Goal: Task Accomplishment & Management: Manage account settings

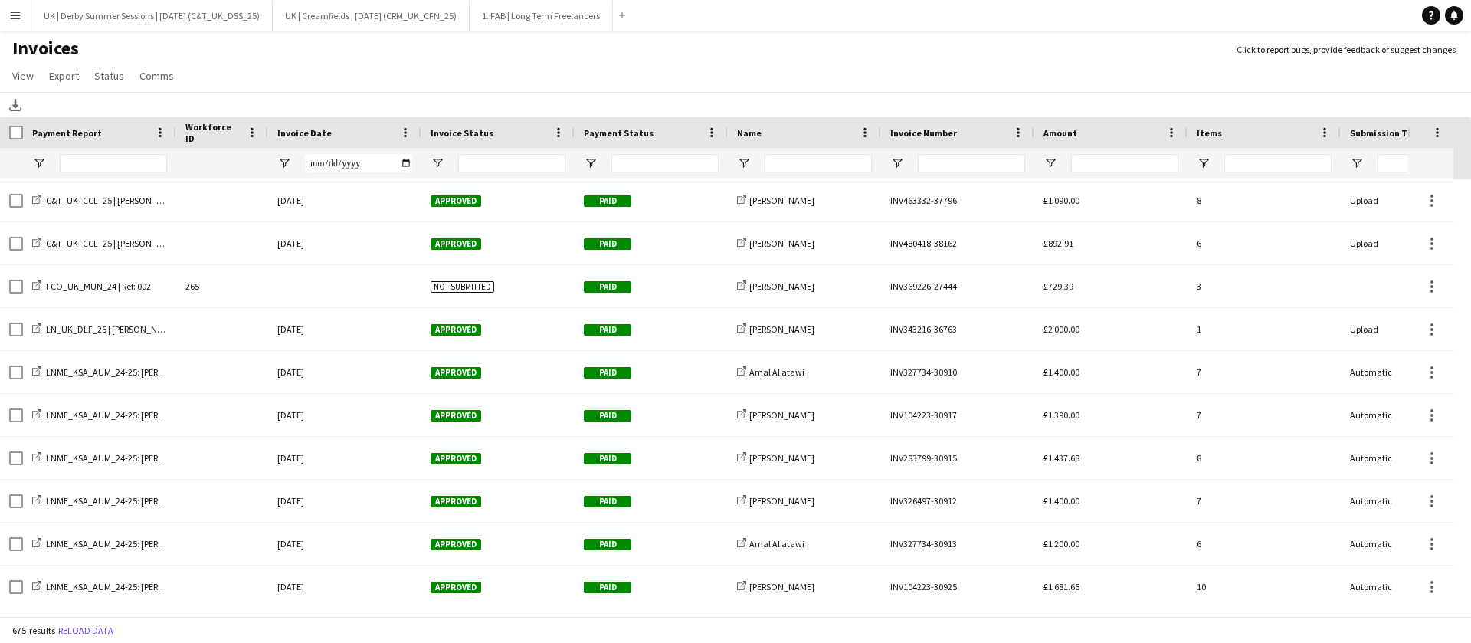
click at [12, 17] on app-icon "Menu" at bounding box center [15, 15] width 12 height 12
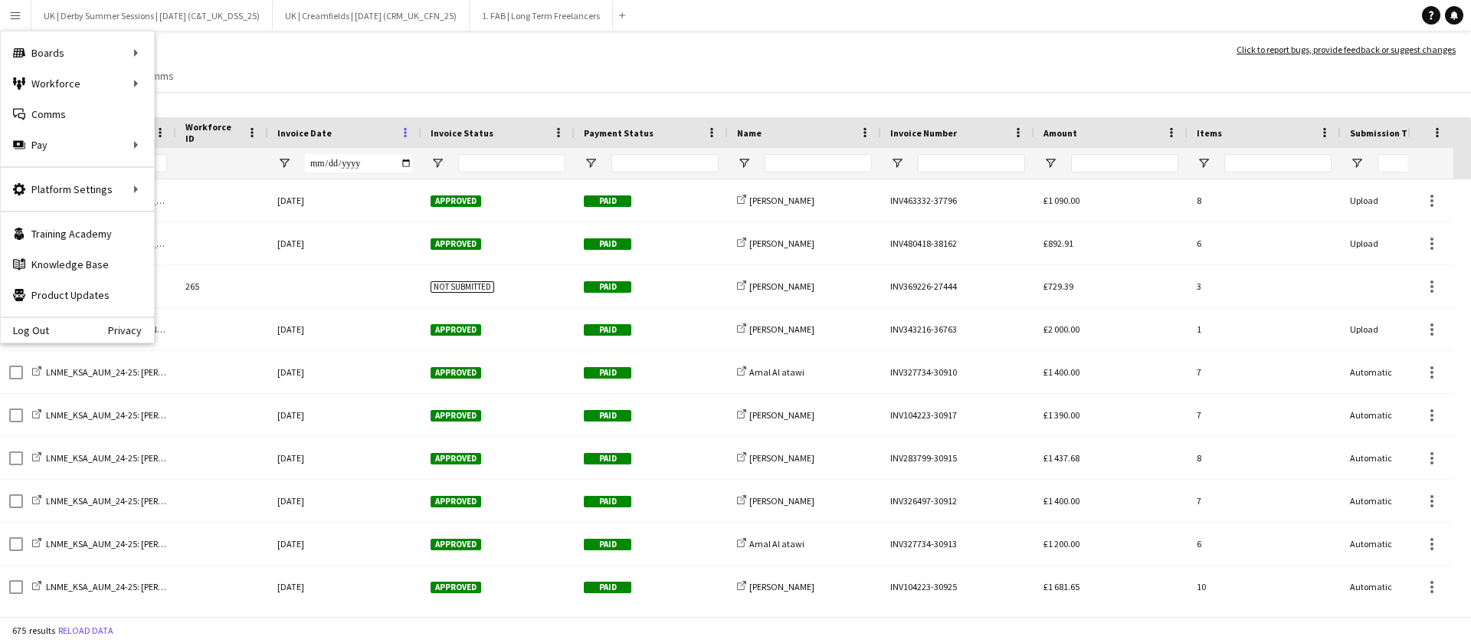
click at [401, 132] on span at bounding box center [405, 133] width 14 height 14
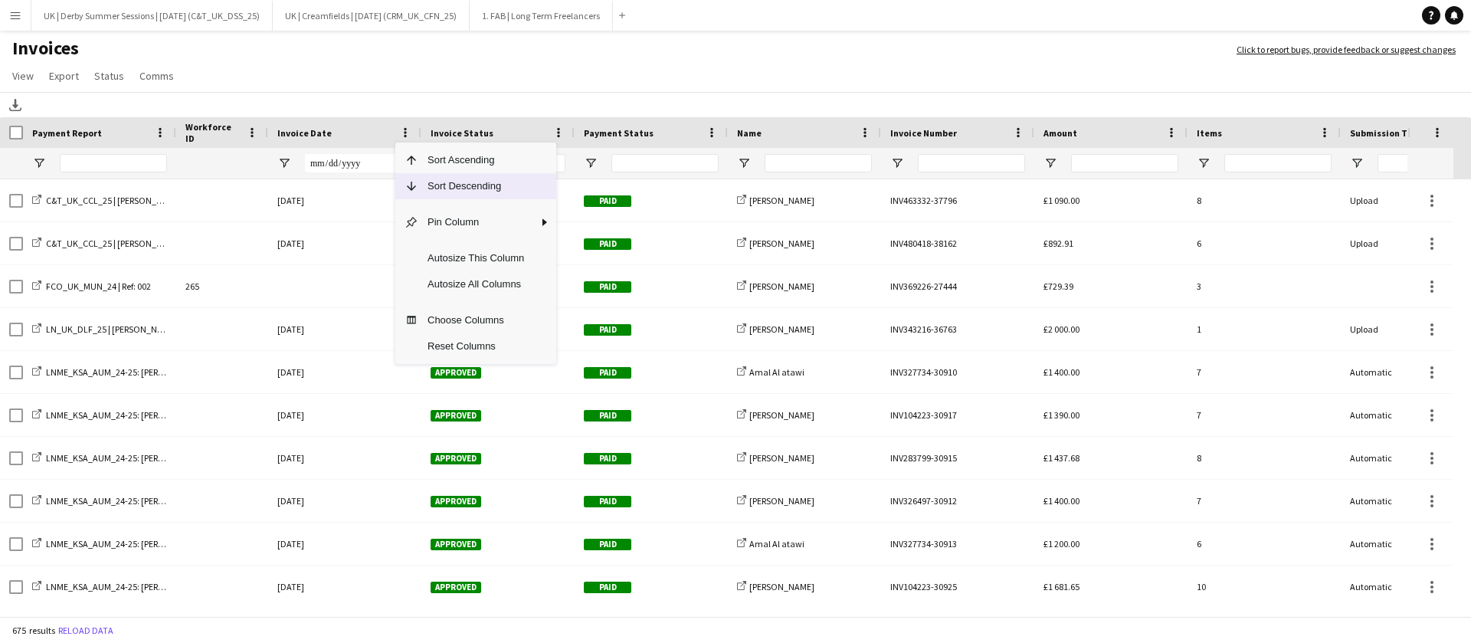
click at [440, 183] on span "Sort Descending" at bounding box center [475, 186] width 115 height 26
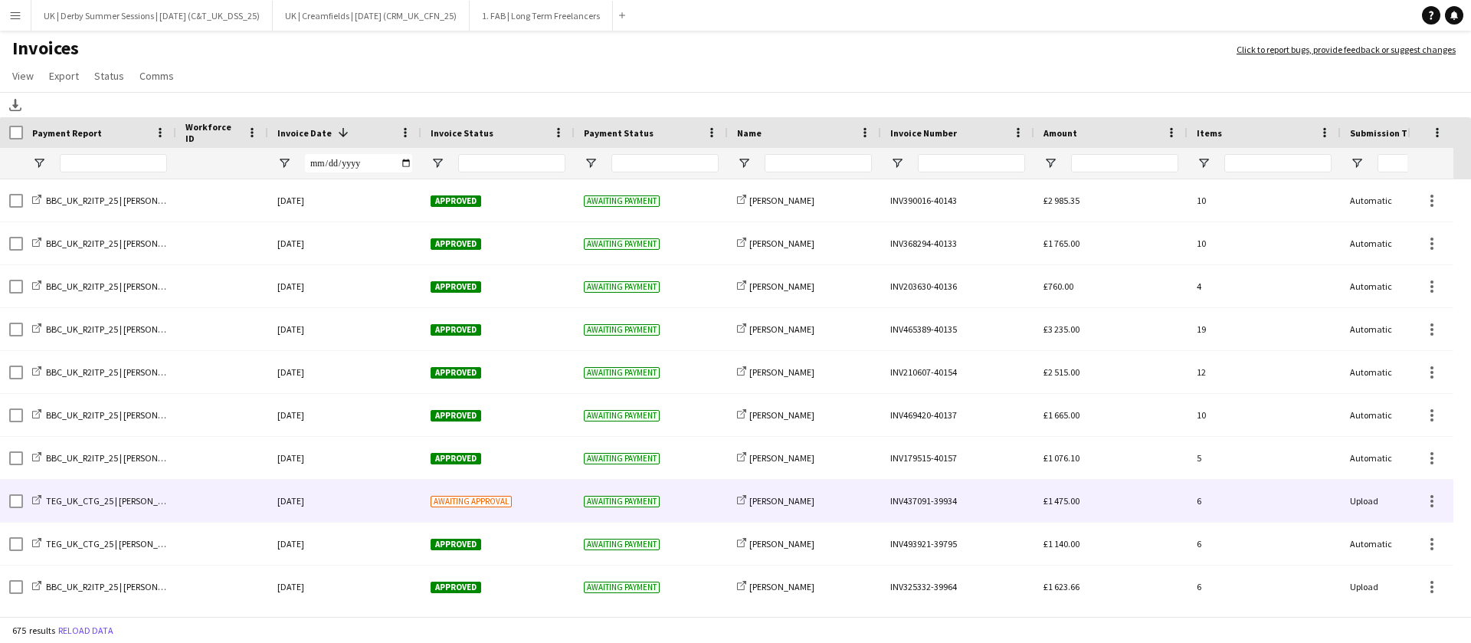
click at [213, 496] on div at bounding box center [222, 500] width 92 height 42
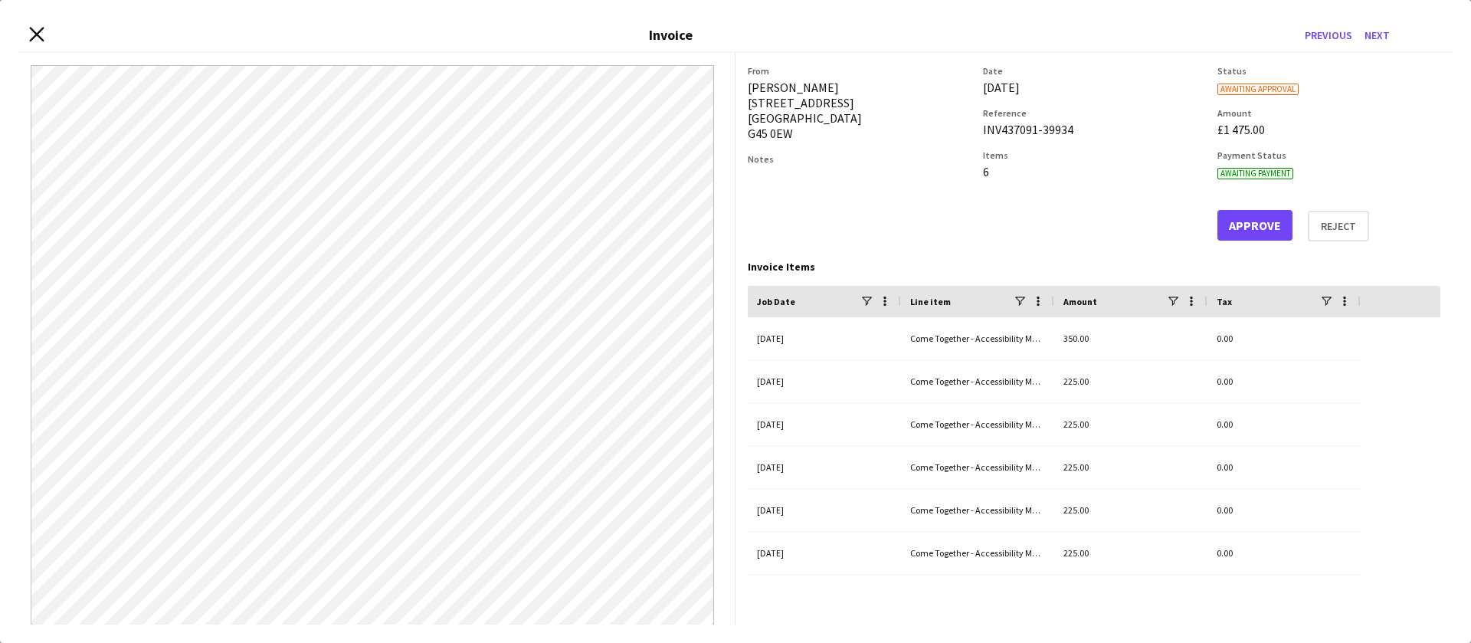
click at [36, 31] on icon "Close invoice dialog" at bounding box center [36, 34] width 15 height 15
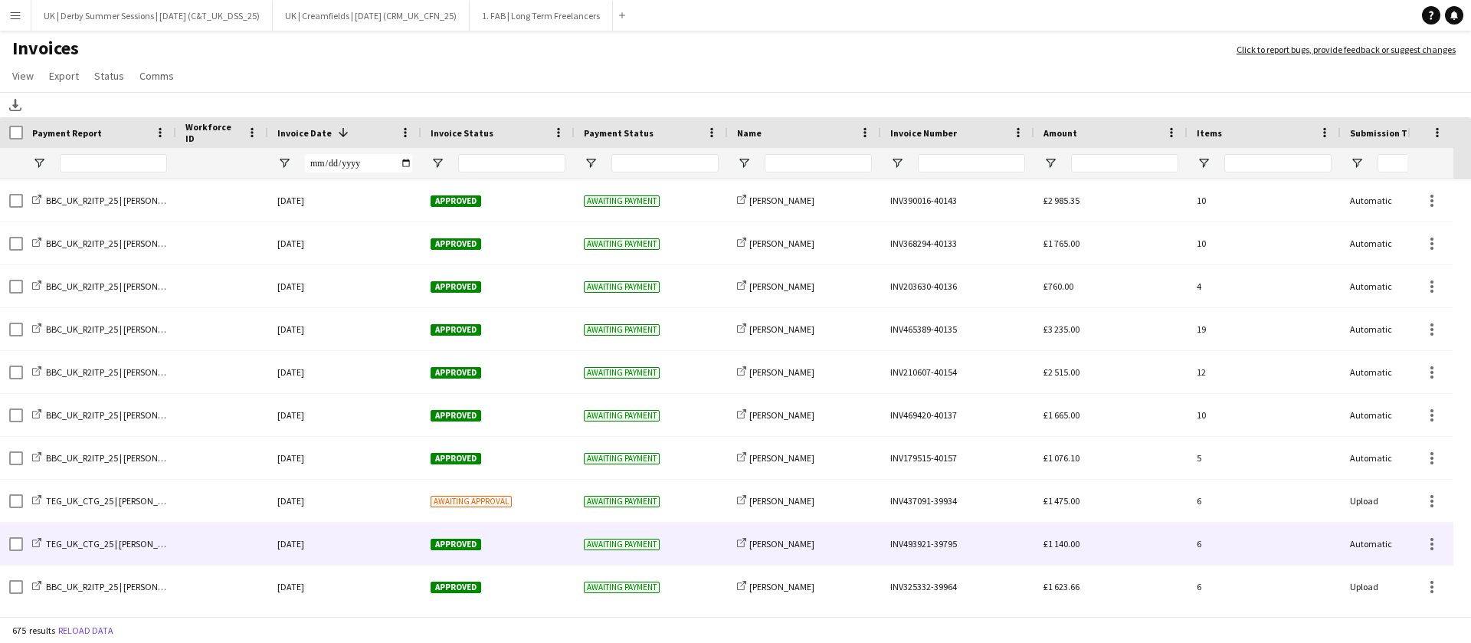
click at [187, 505] on div at bounding box center [222, 500] width 92 height 42
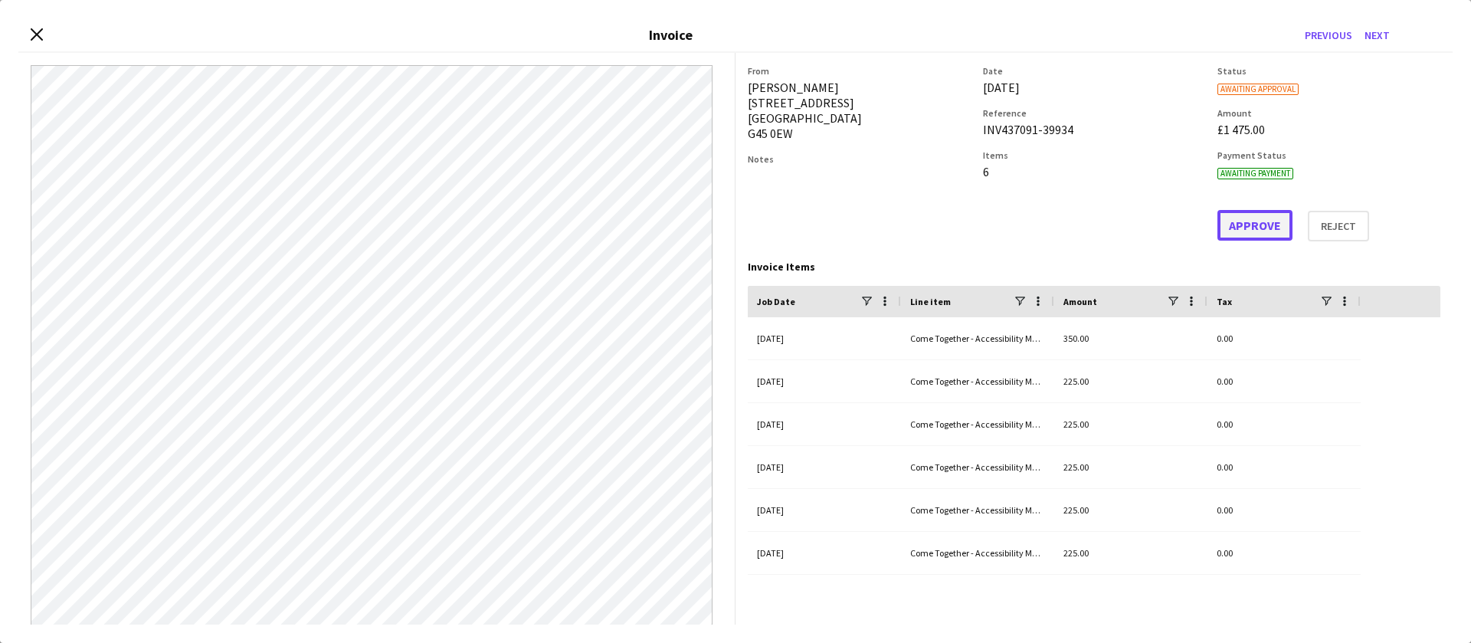
click at [1224, 228] on button "Approve" at bounding box center [1254, 225] width 75 height 31
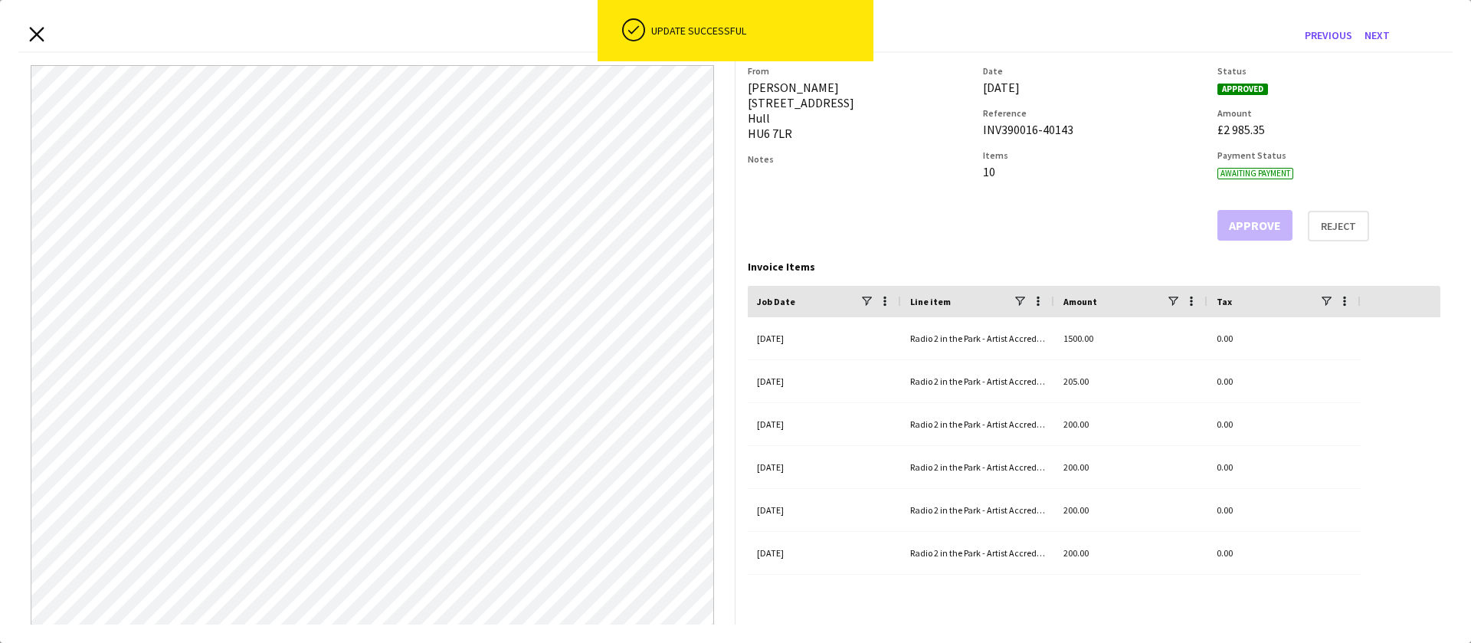
click at [38, 32] on icon at bounding box center [36, 34] width 15 height 15
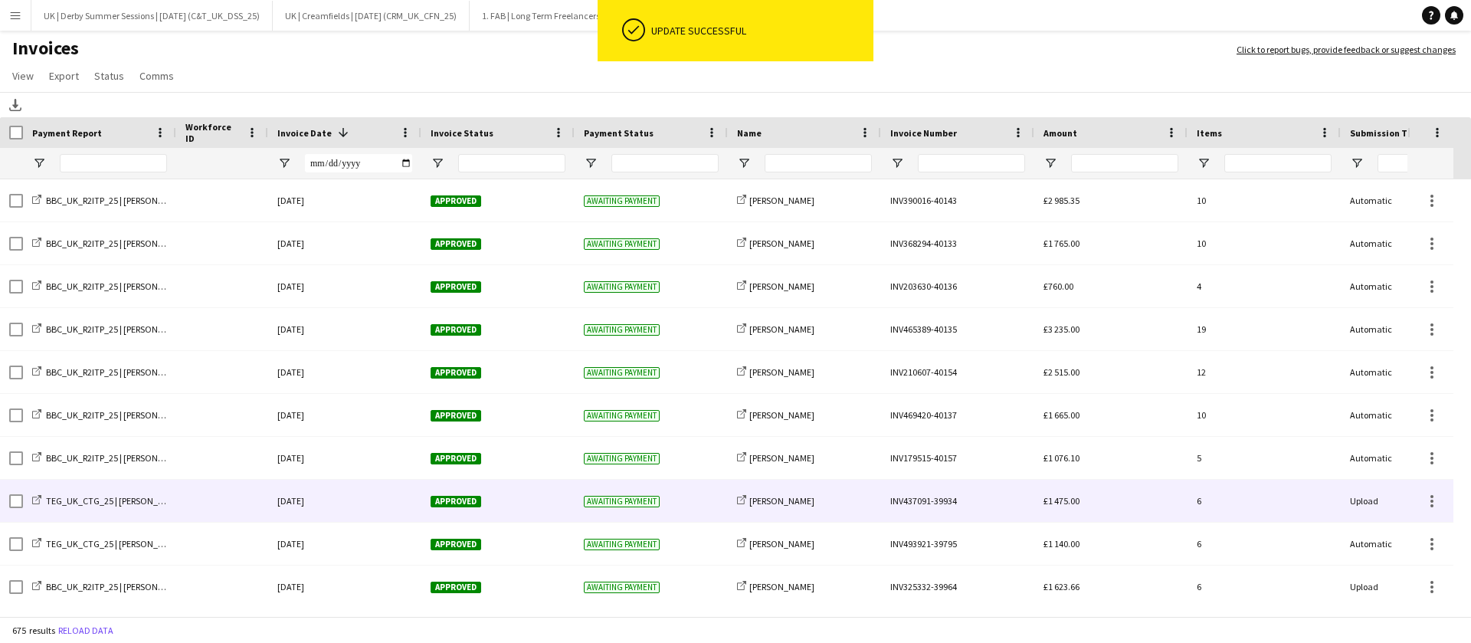
click at [365, 499] on div "19-September-2025" at bounding box center [344, 500] width 153 height 42
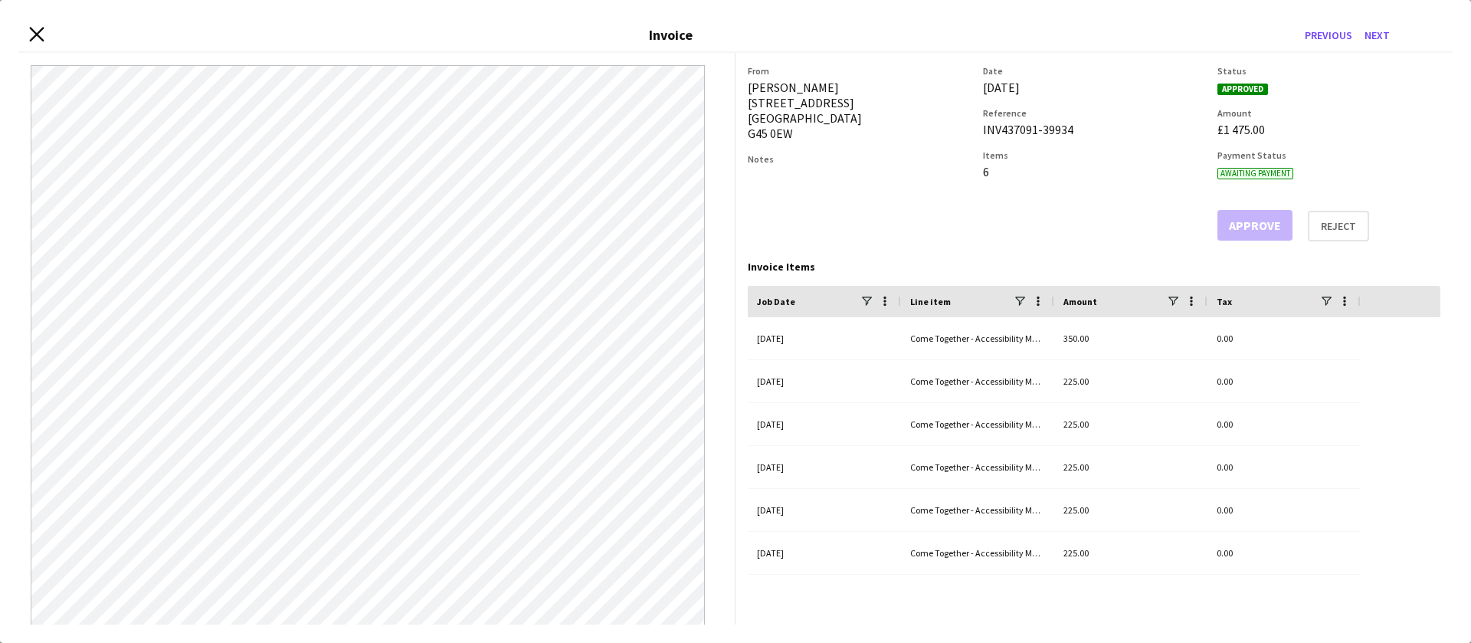
click at [34, 29] on icon "Close invoice dialog" at bounding box center [36, 34] width 15 height 15
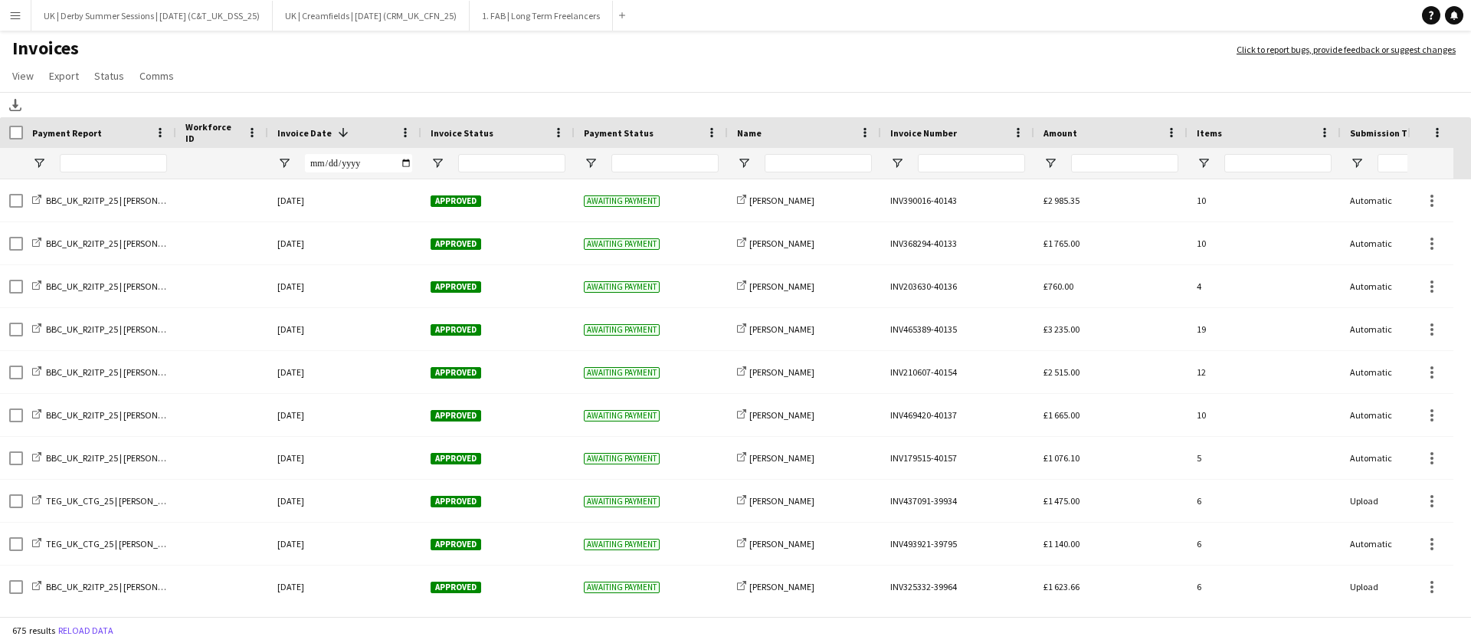
click at [28, 12] on button "Menu" at bounding box center [15, 15] width 31 height 31
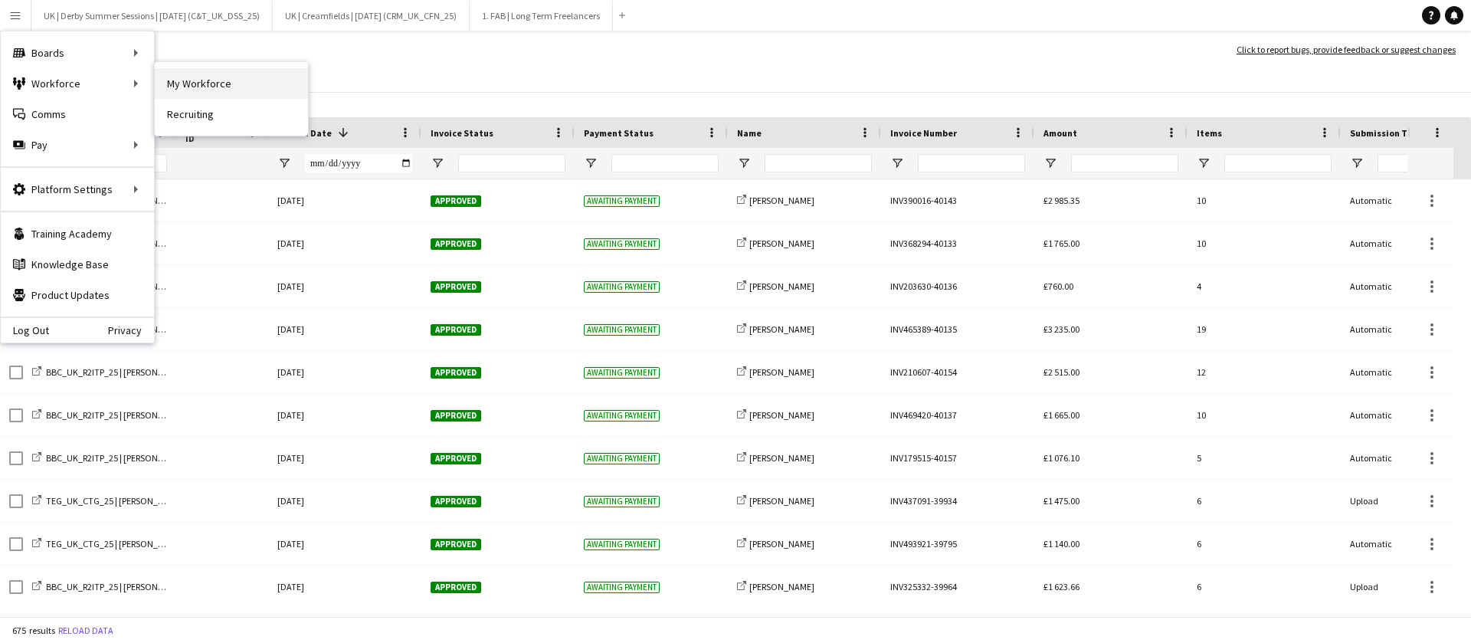
click at [193, 81] on link "My Workforce" at bounding box center [231, 83] width 153 height 31
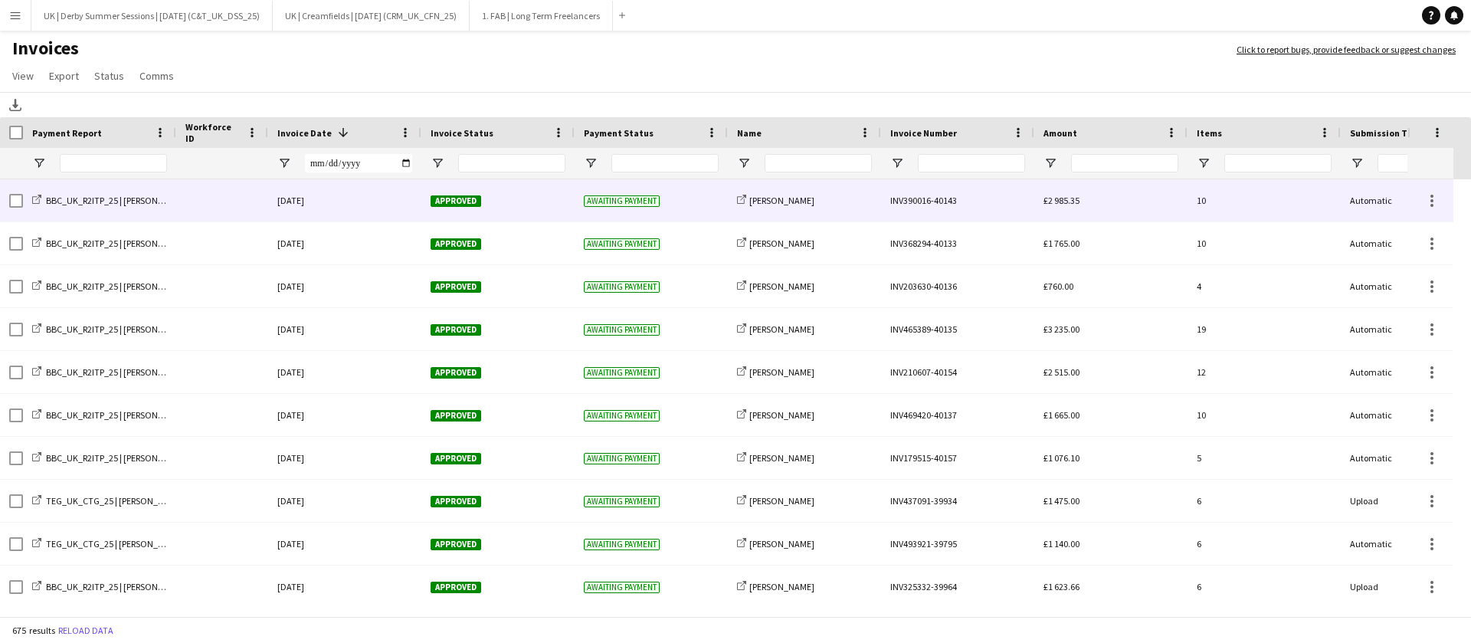
click at [188, 195] on div at bounding box center [222, 200] width 92 height 42
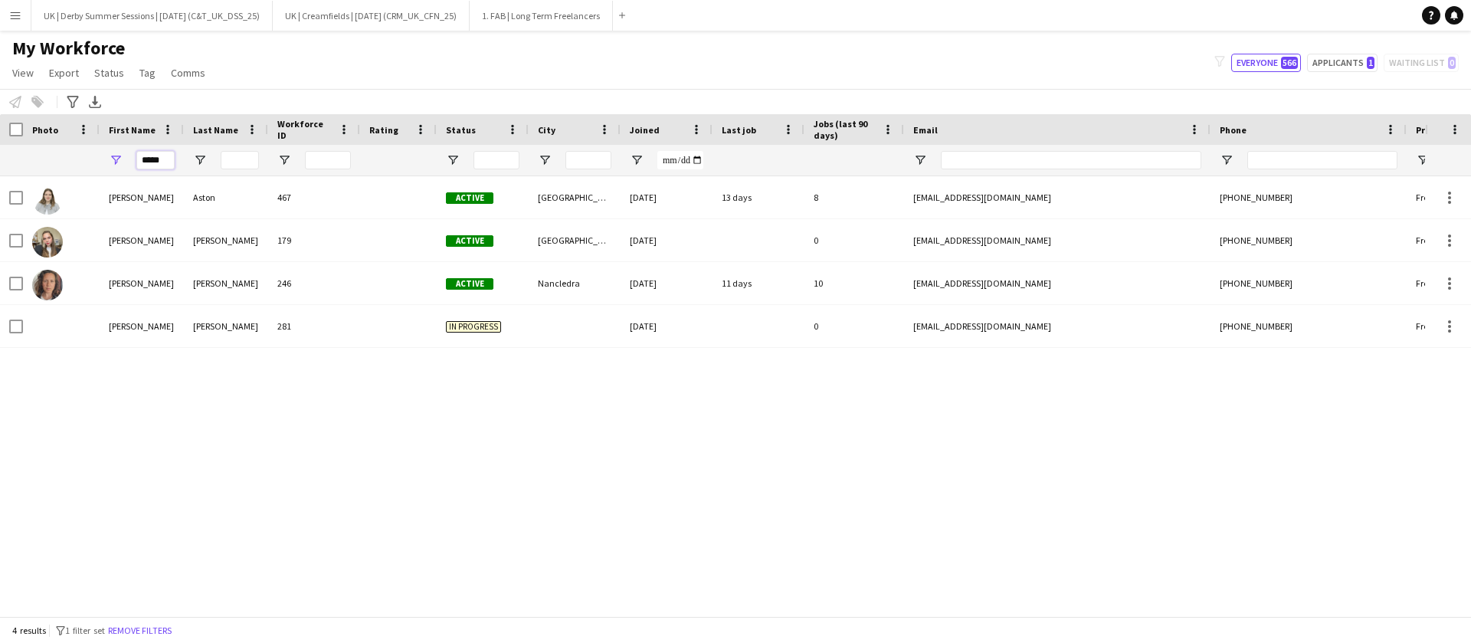
click at [137, 159] on input "*****" at bounding box center [155, 160] width 38 height 18
type input "*****"
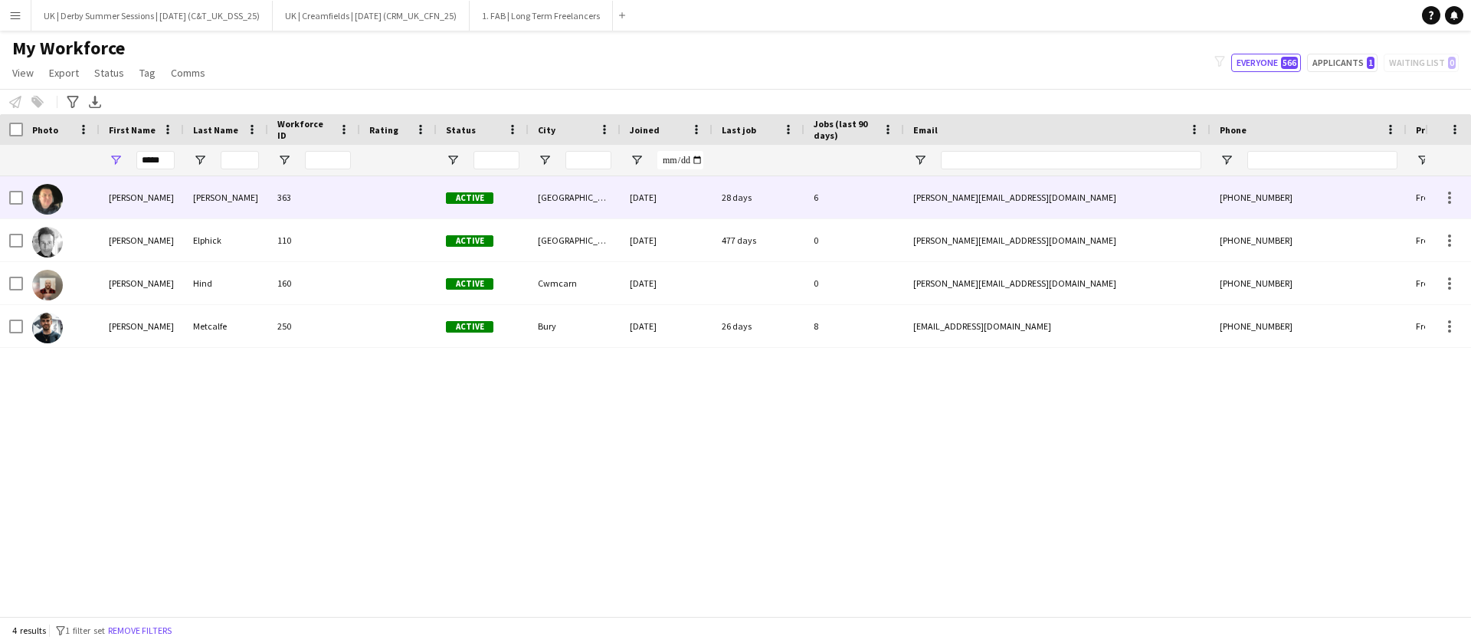
click at [227, 191] on div "Dean" at bounding box center [226, 197] width 84 height 42
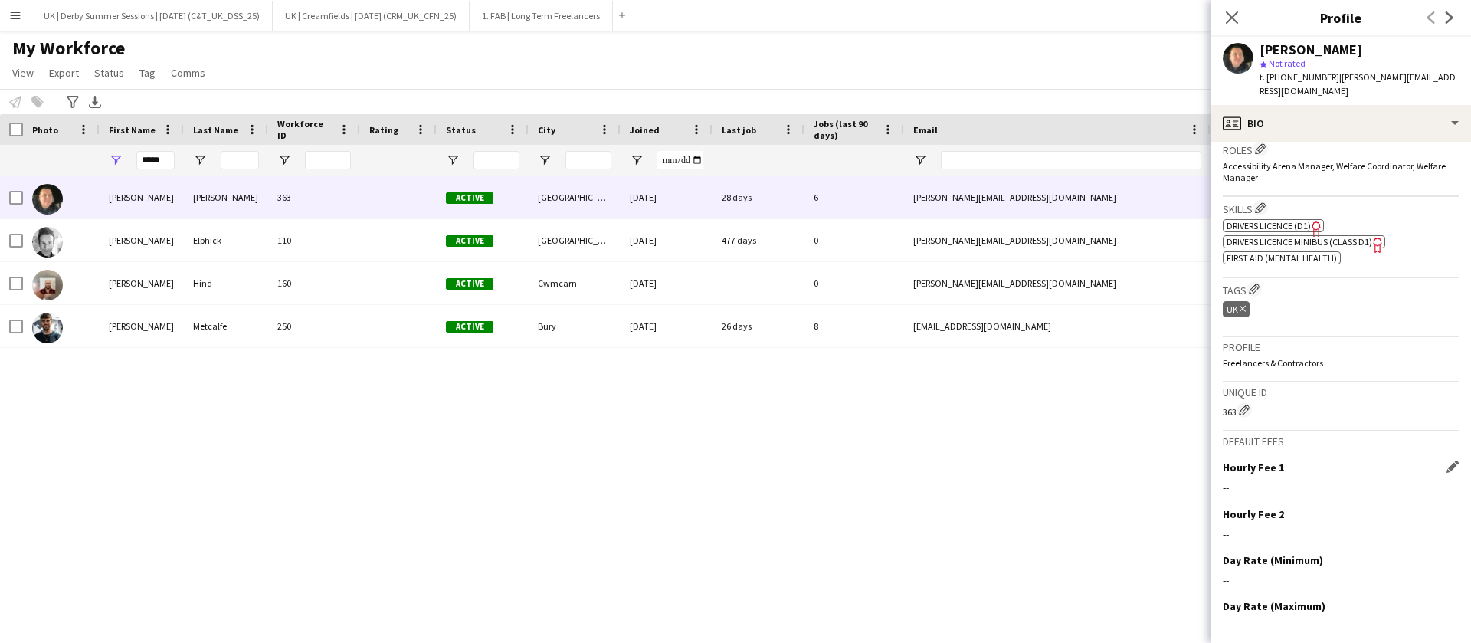
scroll to position [550, 0]
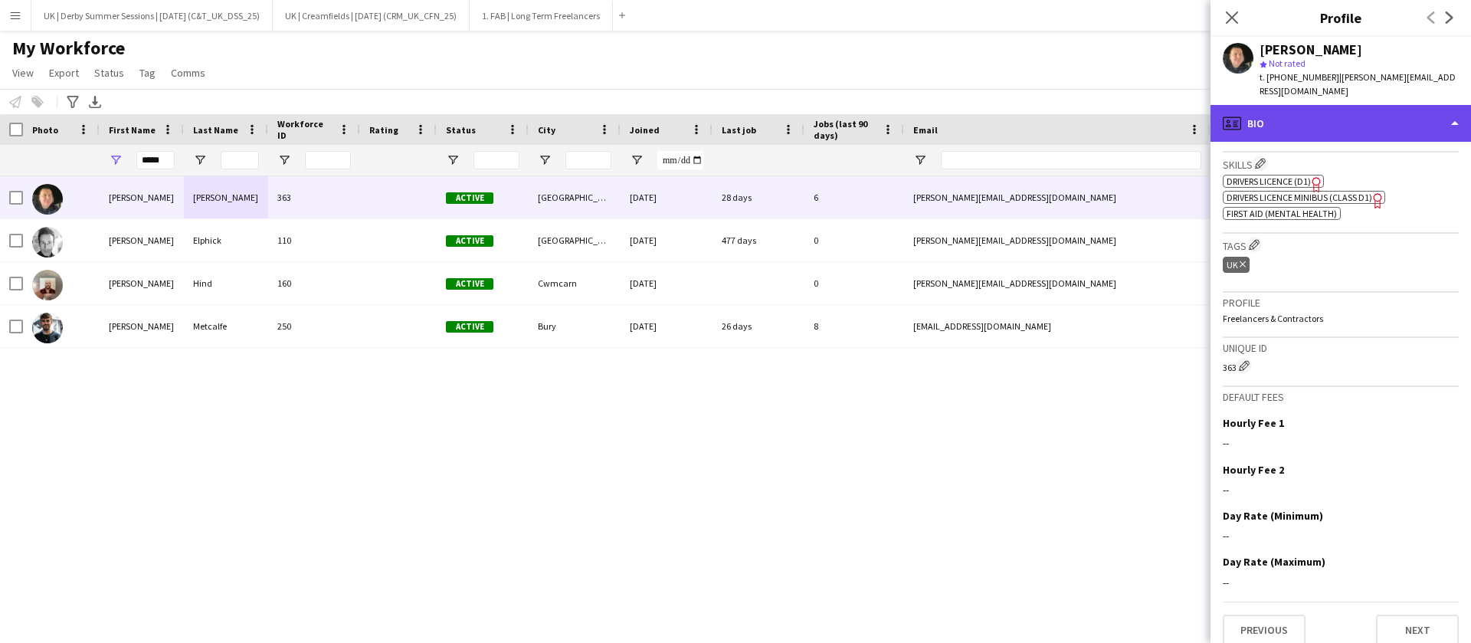
click at [1314, 105] on div "profile Bio" at bounding box center [1340, 123] width 260 height 37
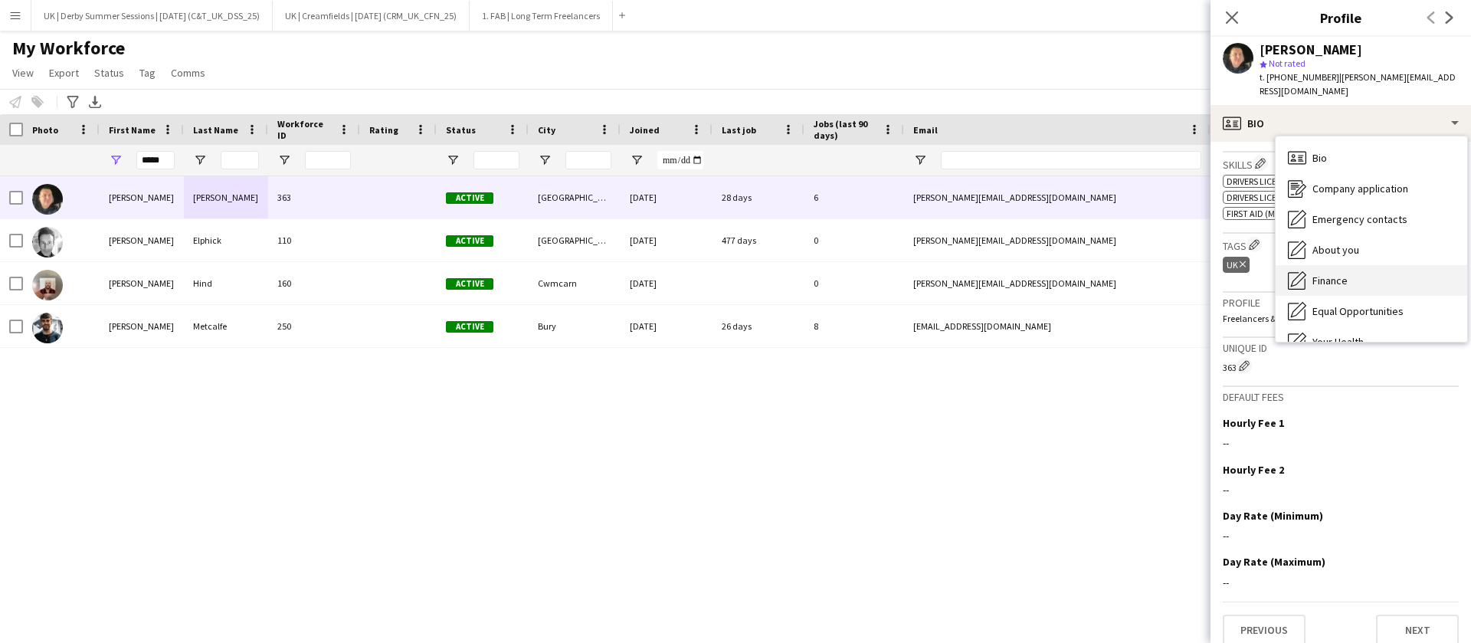
click at [1337, 274] on div "Finance Finance" at bounding box center [1370, 280] width 191 height 31
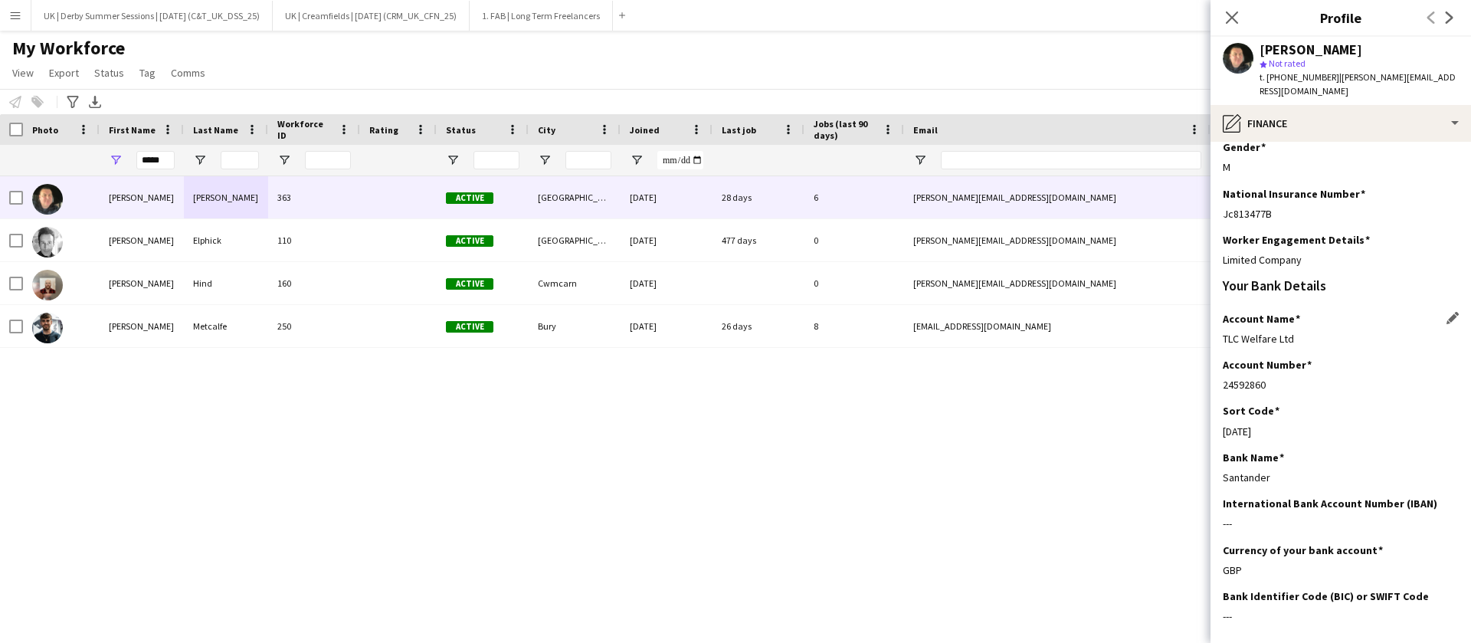
scroll to position [221, 0]
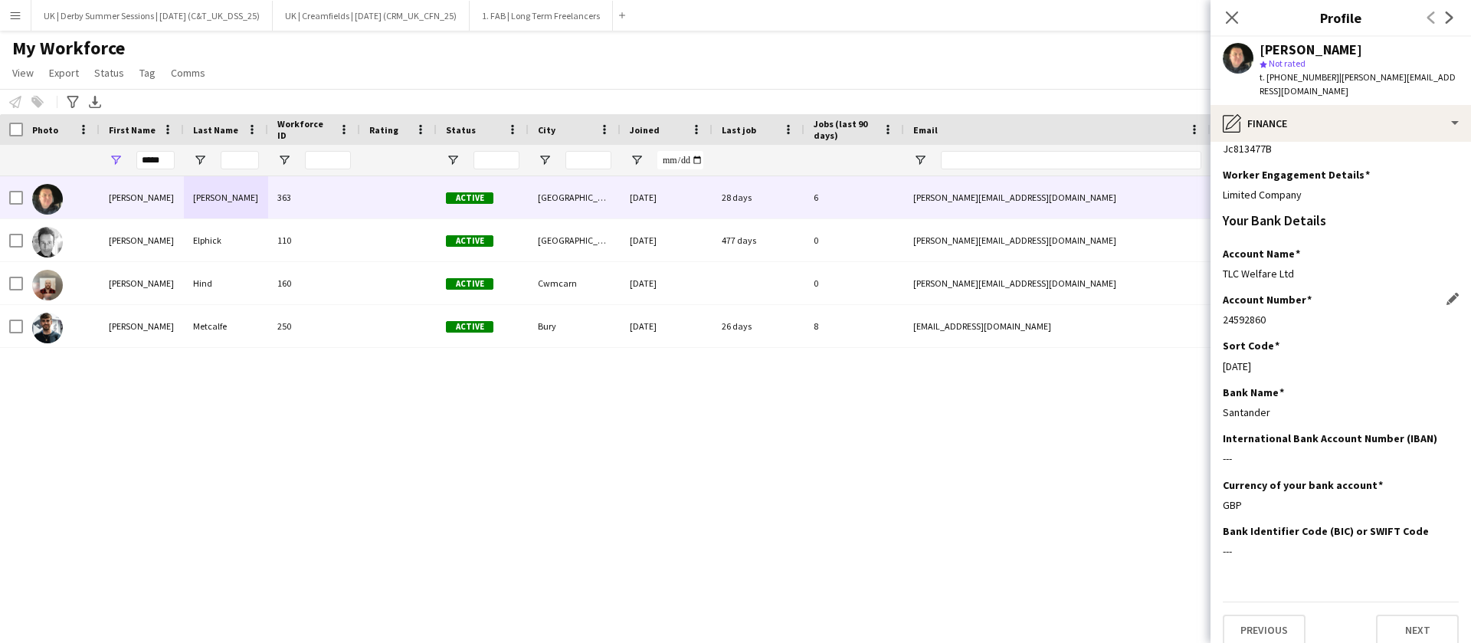
drag, startPoint x: 1223, startPoint y: 306, endPoint x: 1263, endPoint y: 303, distance: 39.9
click at [1263, 313] on div "24592860" at bounding box center [1340, 320] width 236 height 14
copy div "24592860"
drag, startPoint x: 1223, startPoint y: 349, endPoint x: 1278, endPoint y: 349, distance: 55.1
click at [1278, 359] on div "09-01-29" at bounding box center [1340, 366] width 236 height 14
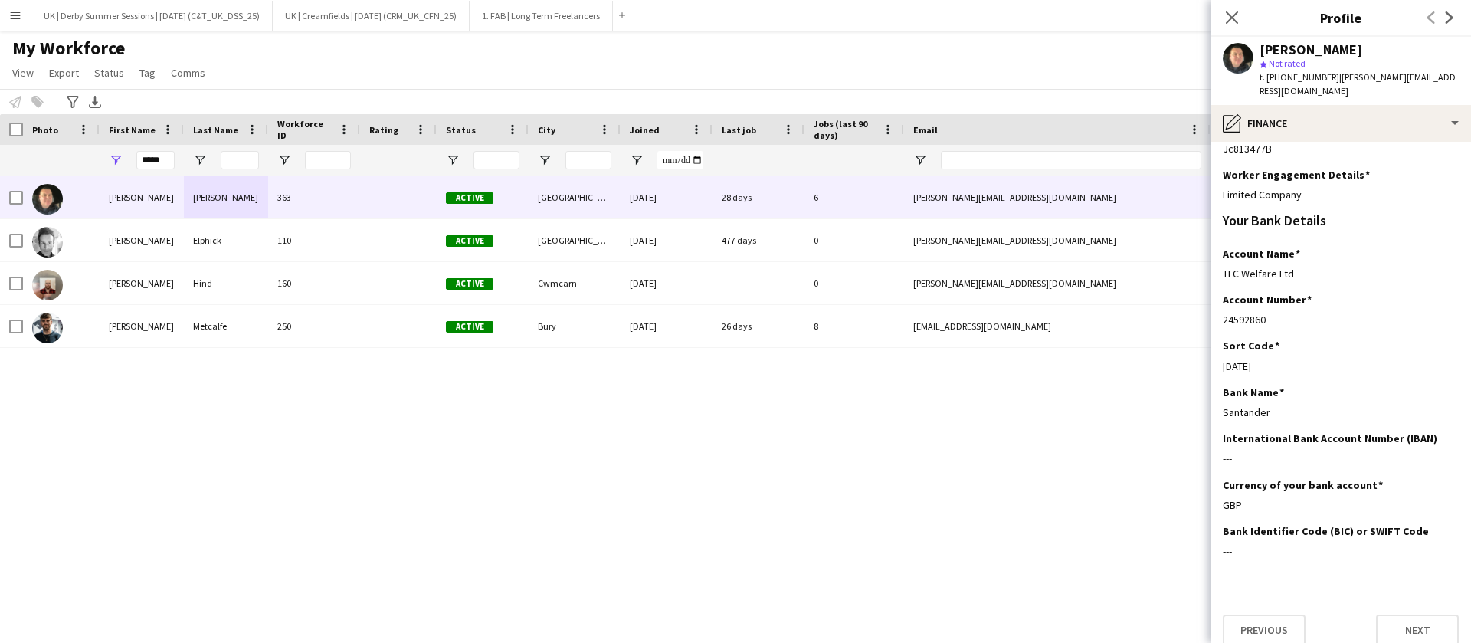
copy div "09-01-29"
click at [24, 21] on button "Menu" at bounding box center [15, 15] width 31 height 31
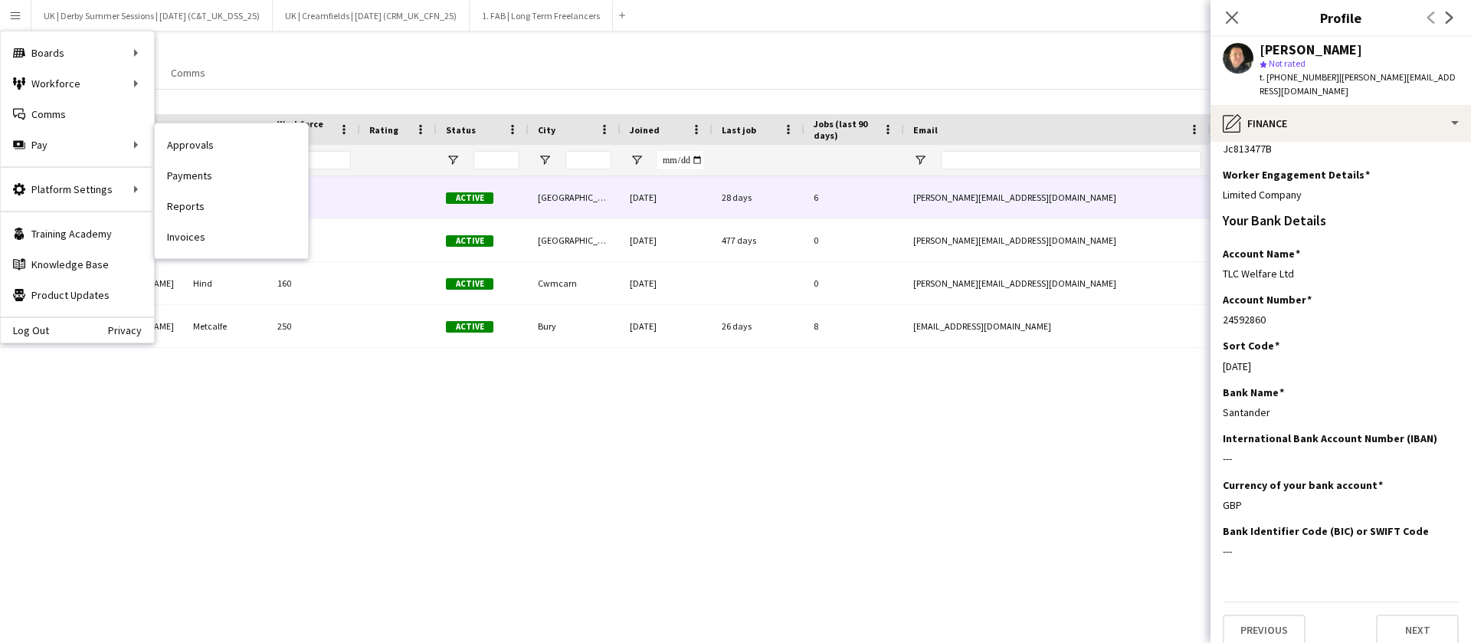
click at [208, 142] on link "Approvals" at bounding box center [231, 144] width 153 height 31
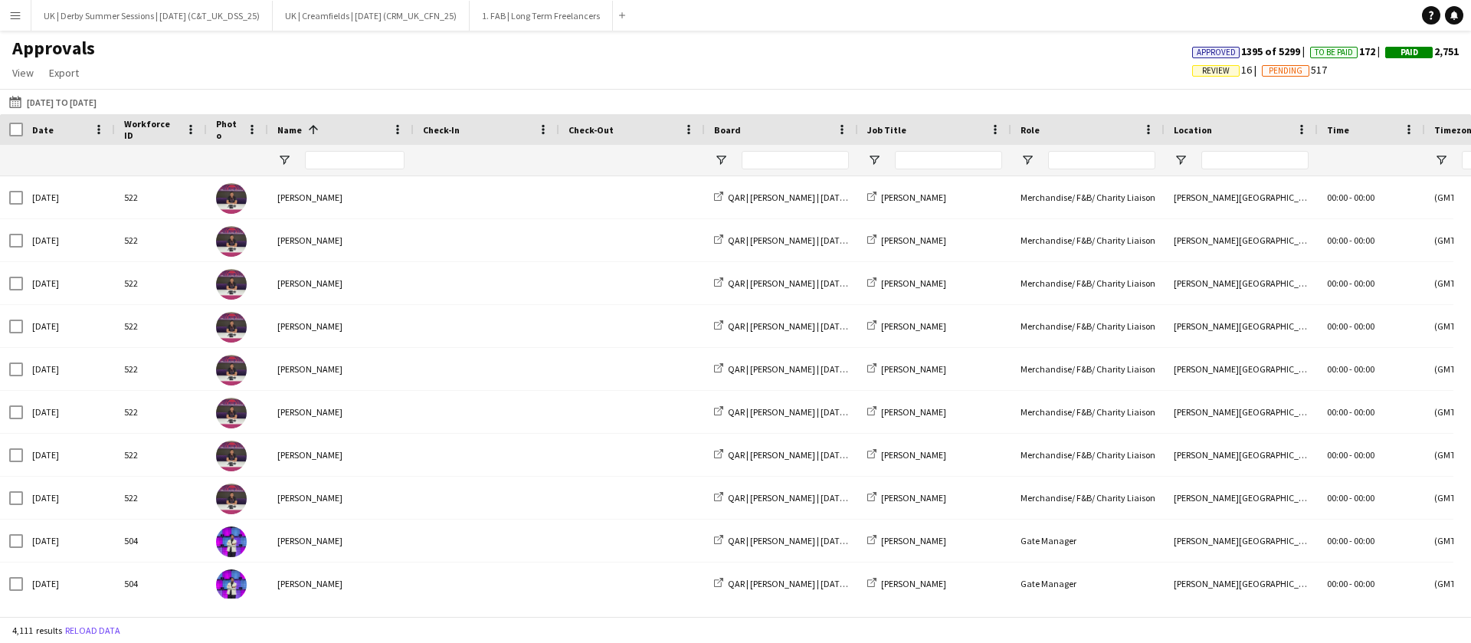
click at [353, 148] on div at bounding box center [355, 160] width 100 height 31
click at [350, 162] on input "Name Filter Input" at bounding box center [355, 160] width 100 height 18
type input "**********"
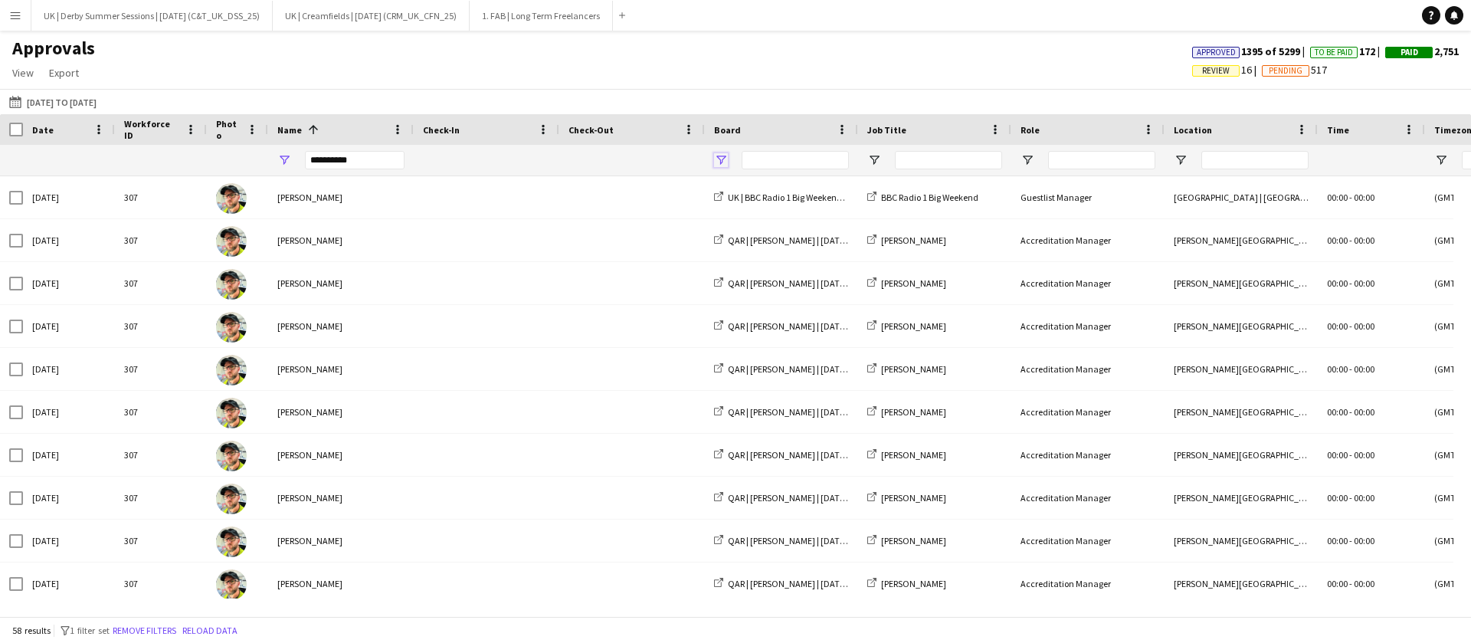
click at [722, 164] on span "Open Filter Menu" at bounding box center [721, 160] width 14 height 14
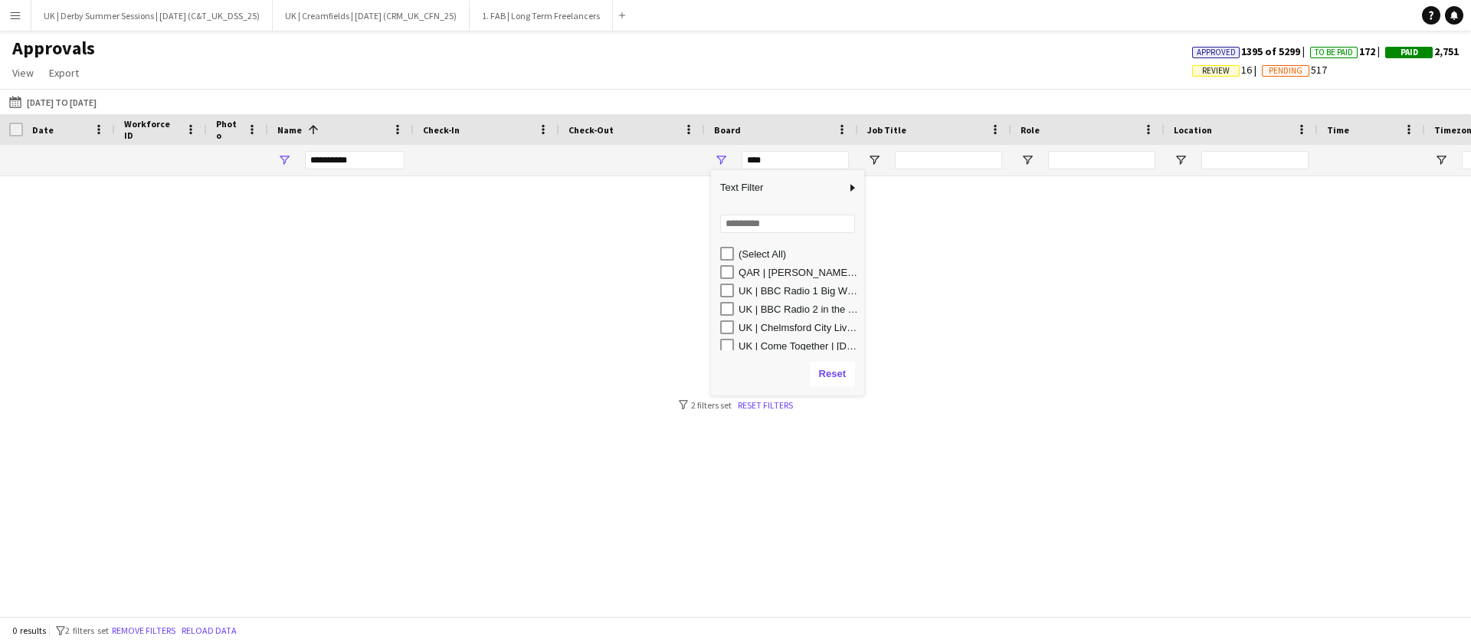
click at [718, 307] on div "UK | BBC Radio 2 in the Park | [DATE] (BBC_UK_R2ITP_25)" at bounding box center [787, 308] width 153 height 18
type input "**********"
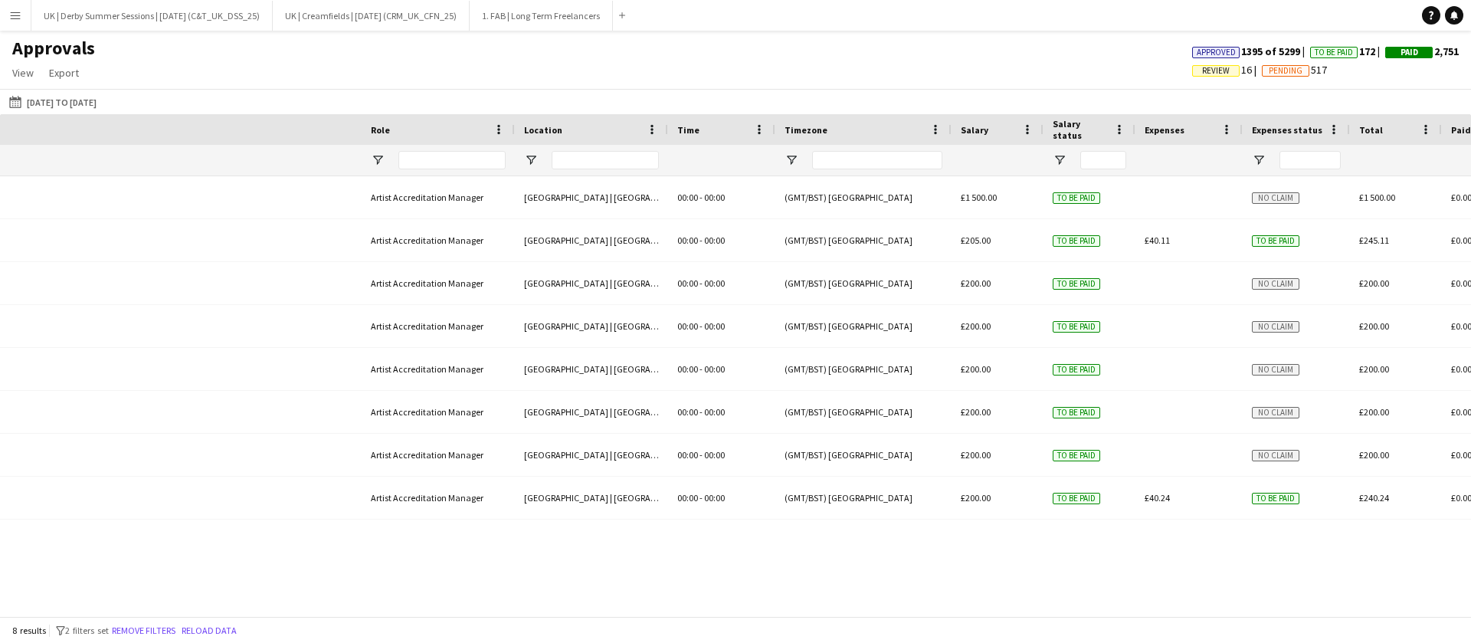
scroll to position [0, 1310]
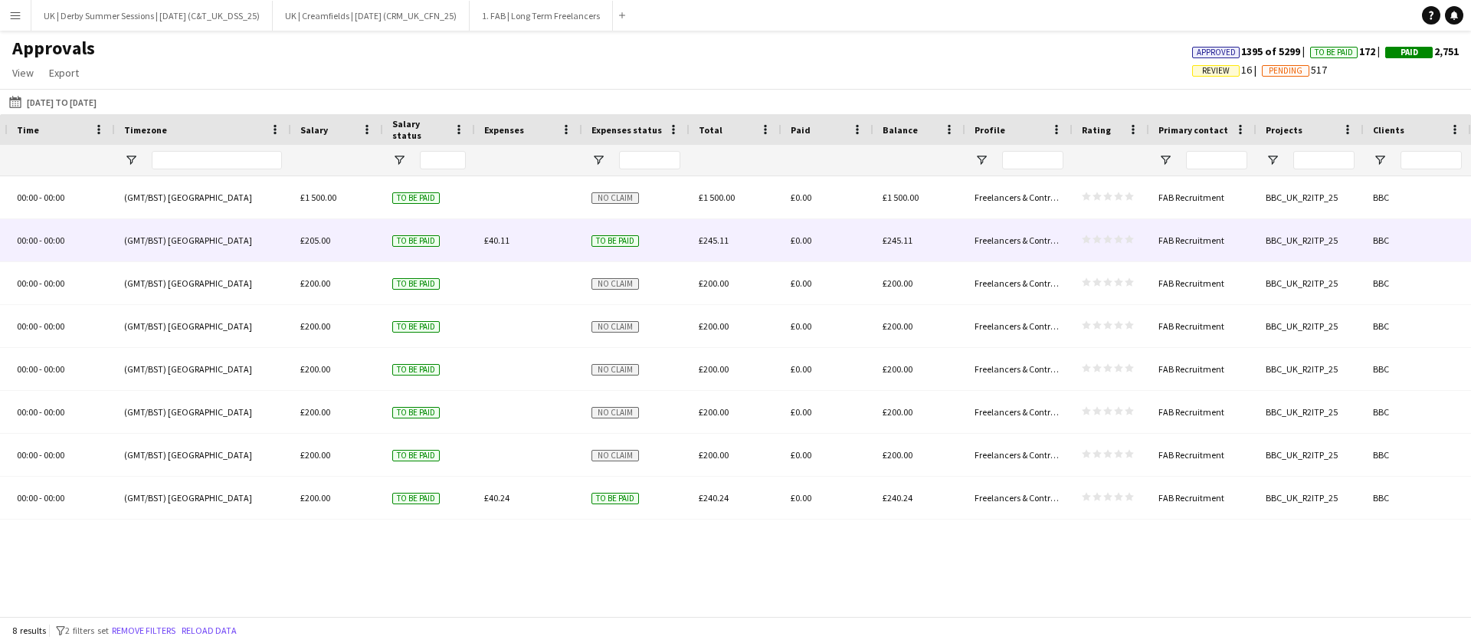
click at [497, 241] on span "£40.11" at bounding box center [496, 239] width 25 height 11
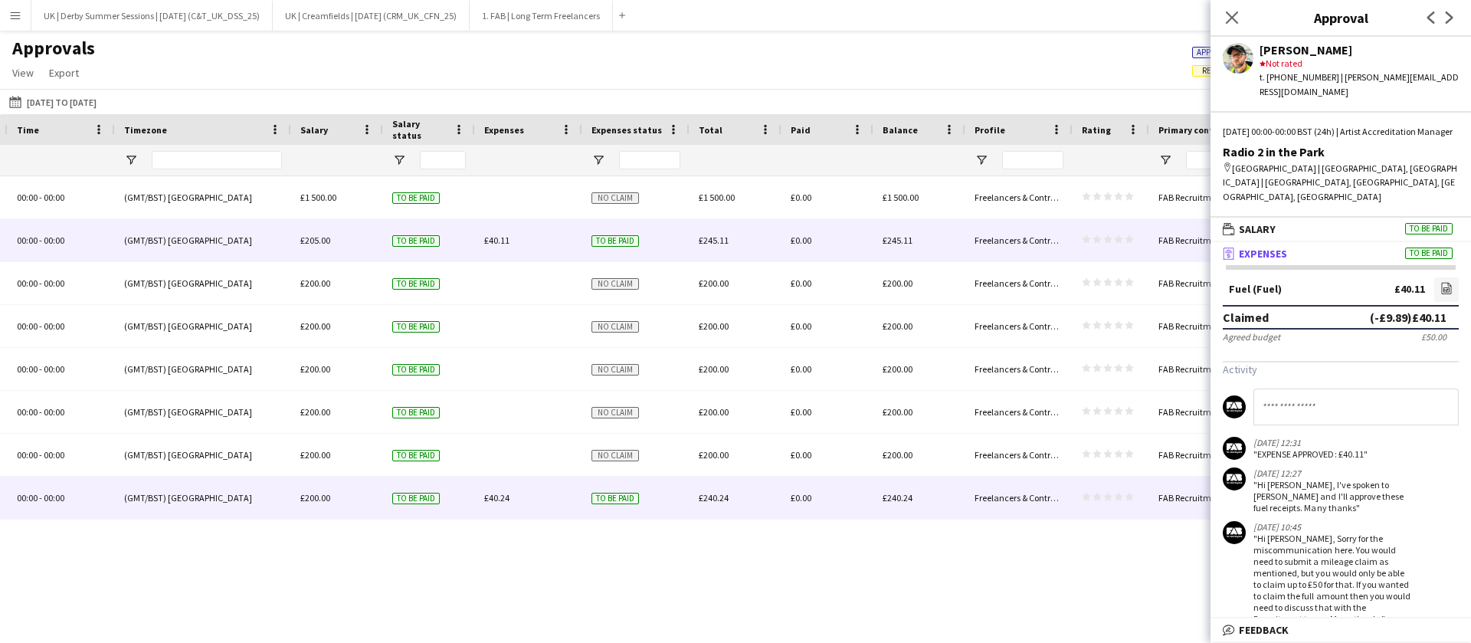
click at [499, 500] on span "£40.24" at bounding box center [496, 497] width 25 height 11
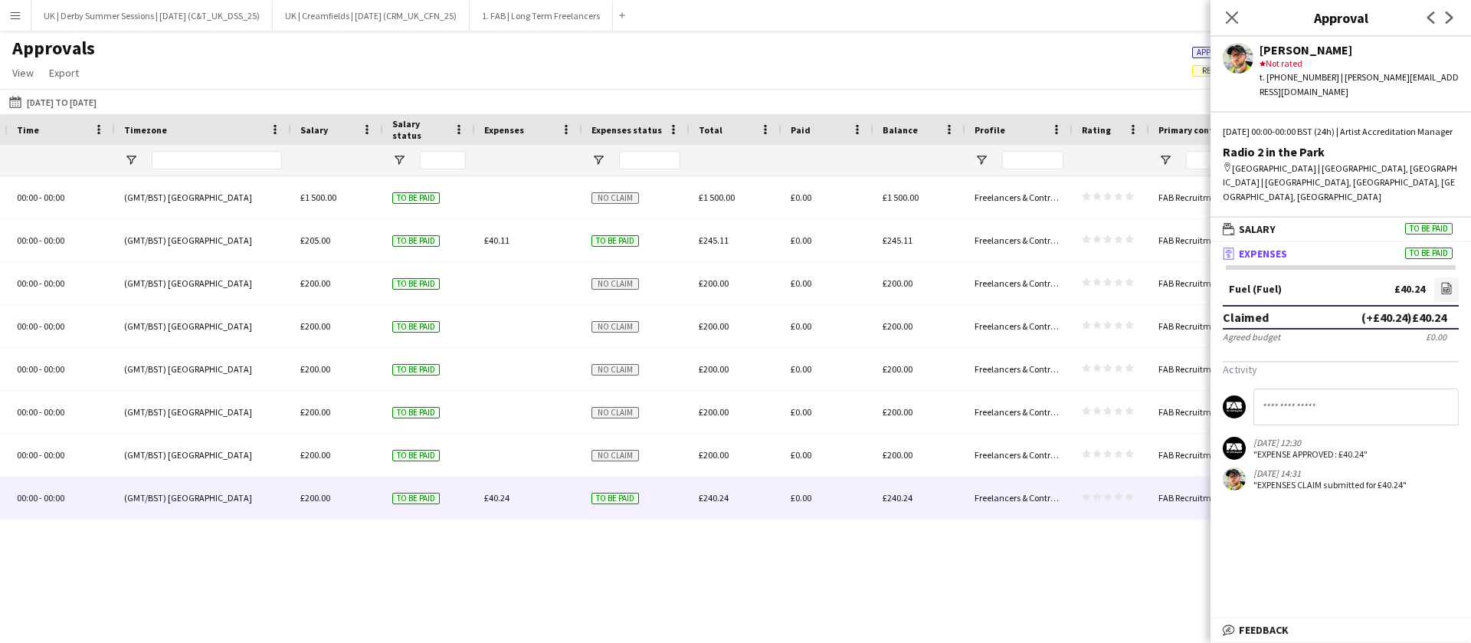
click at [15, 12] on app-icon "Menu" at bounding box center [15, 15] width 12 height 12
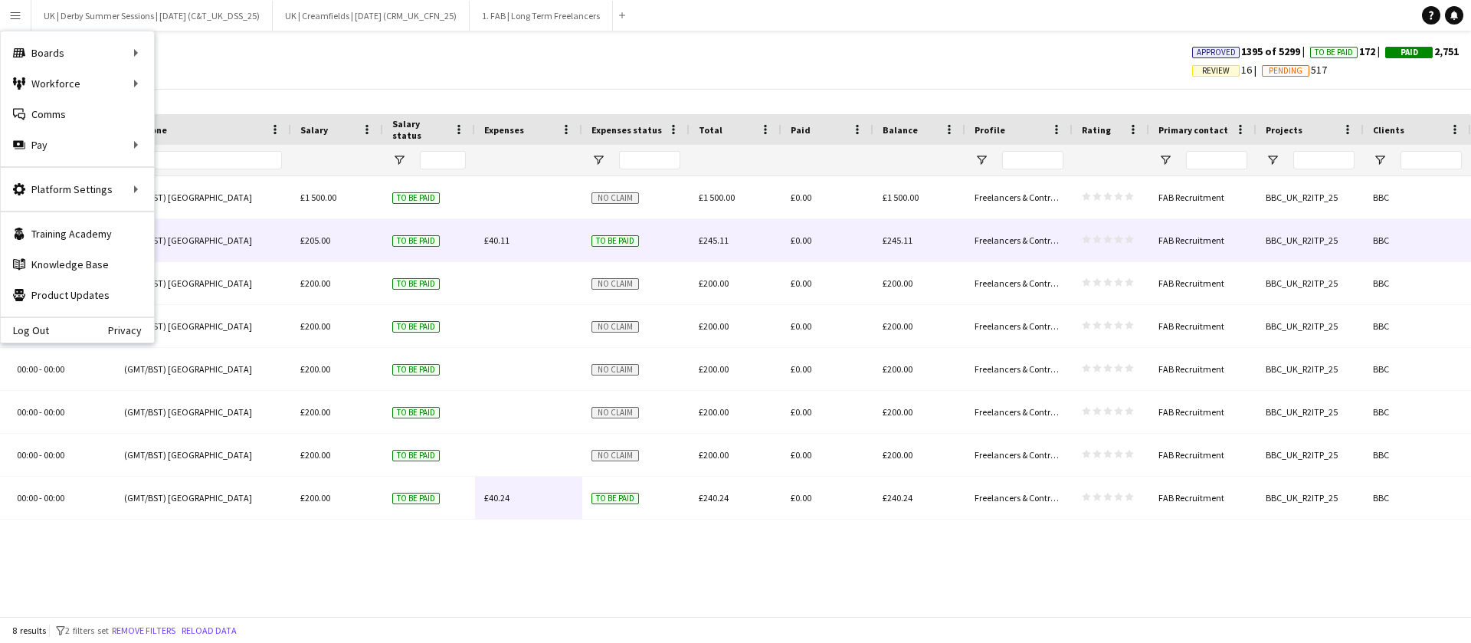
click at [512, 237] on div "£40.11" at bounding box center [528, 240] width 107 height 42
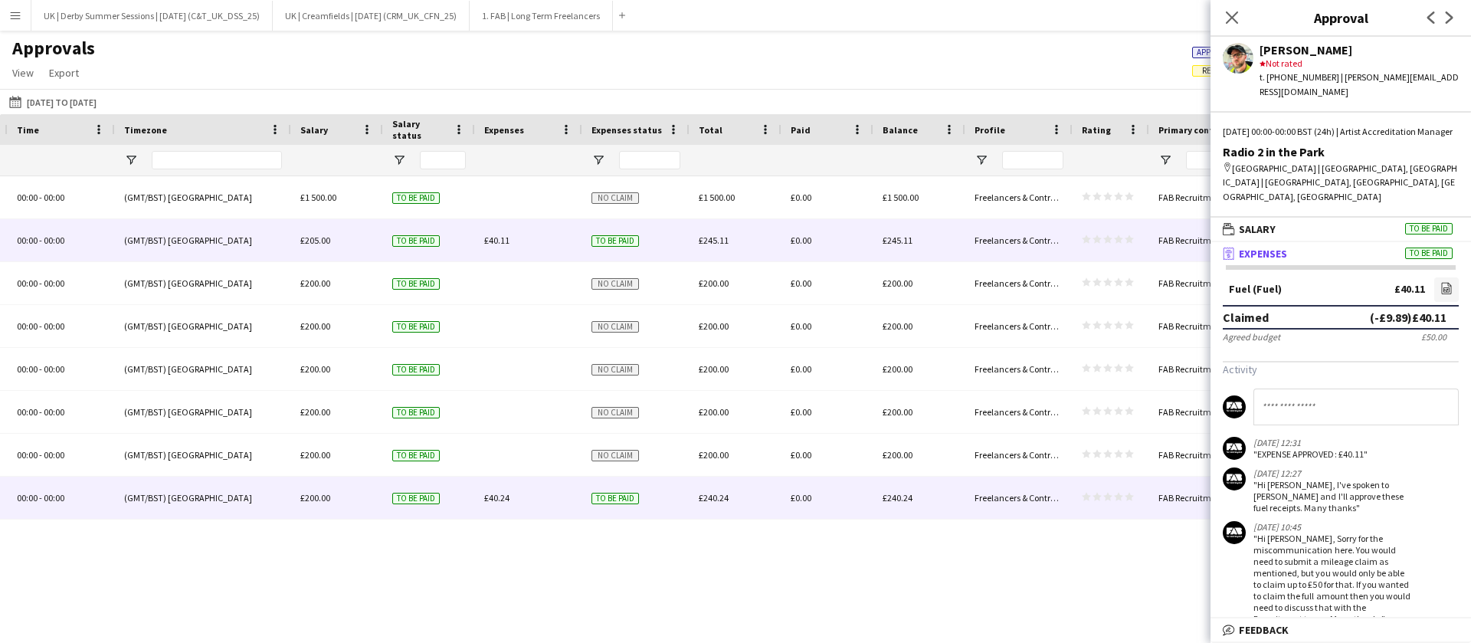
click at [512, 498] on div "£40.24" at bounding box center [528, 497] width 107 height 42
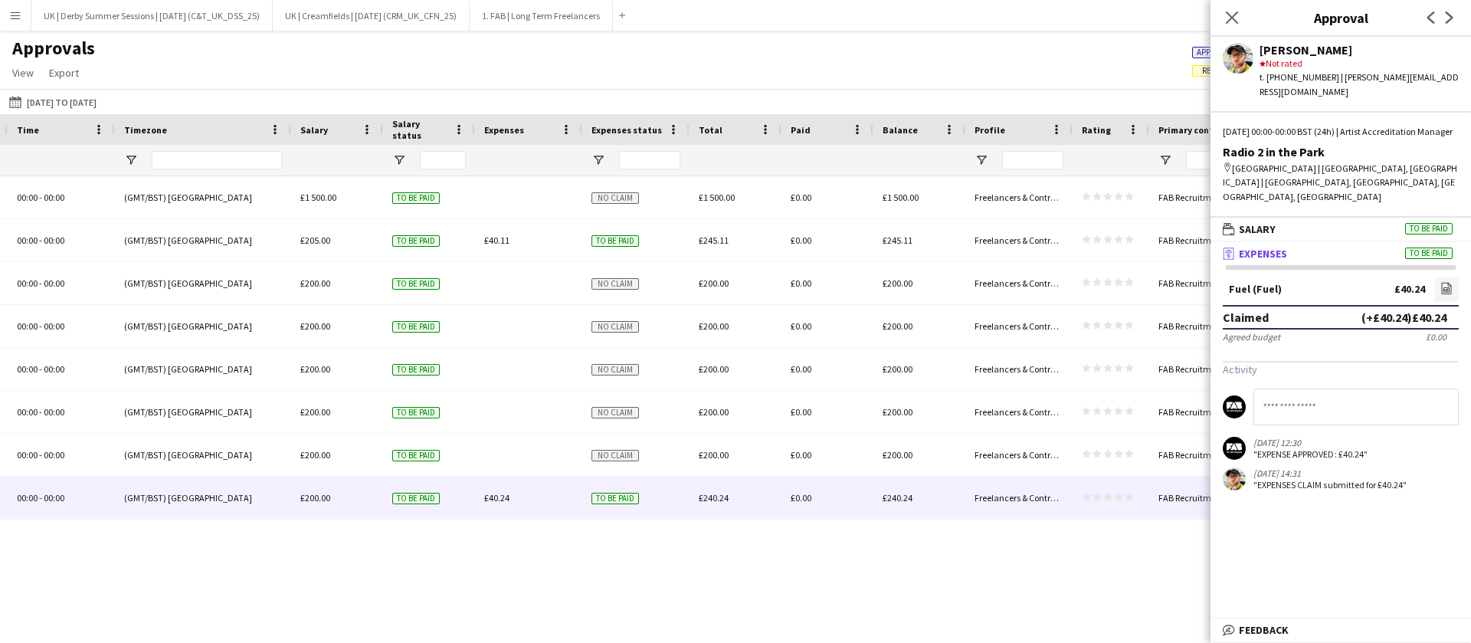
click at [13, 14] on app-icon "Menu" at bounding box center [15, 15] width 12 height 12
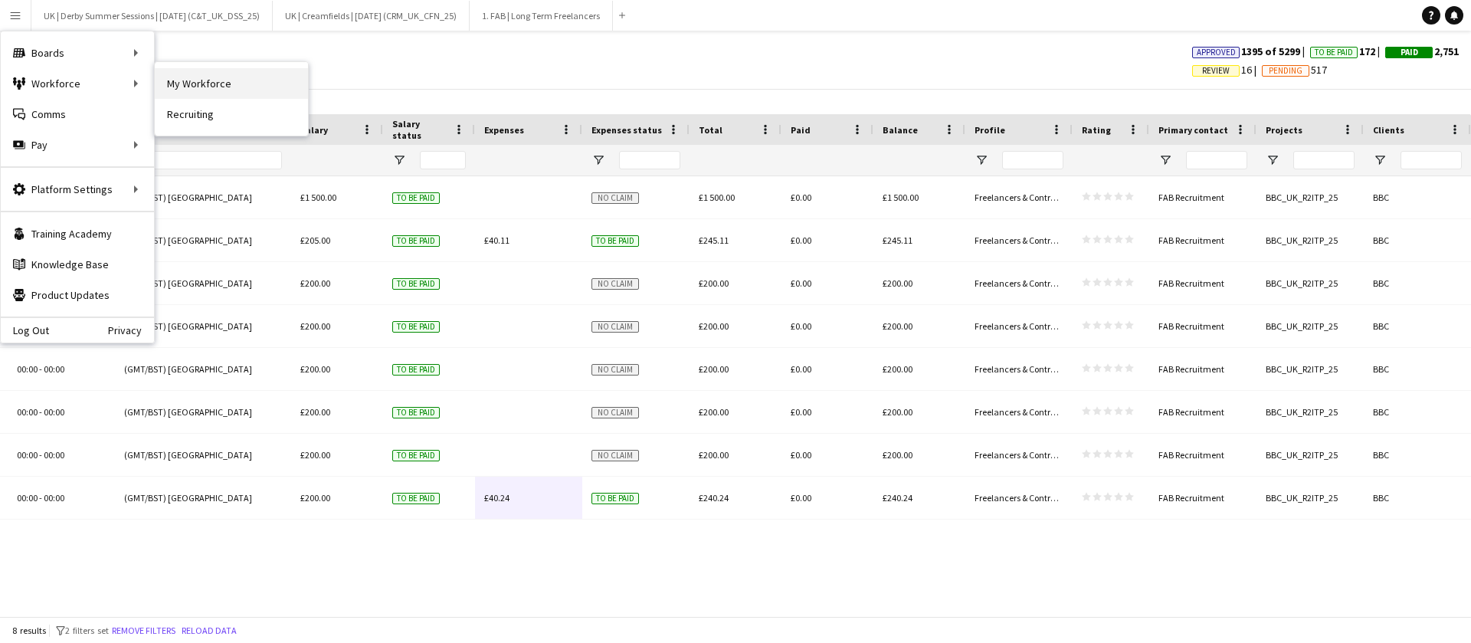
click at [201, 83] on link "My Workforce" at bounding box center [231, 83] width 153 height 31
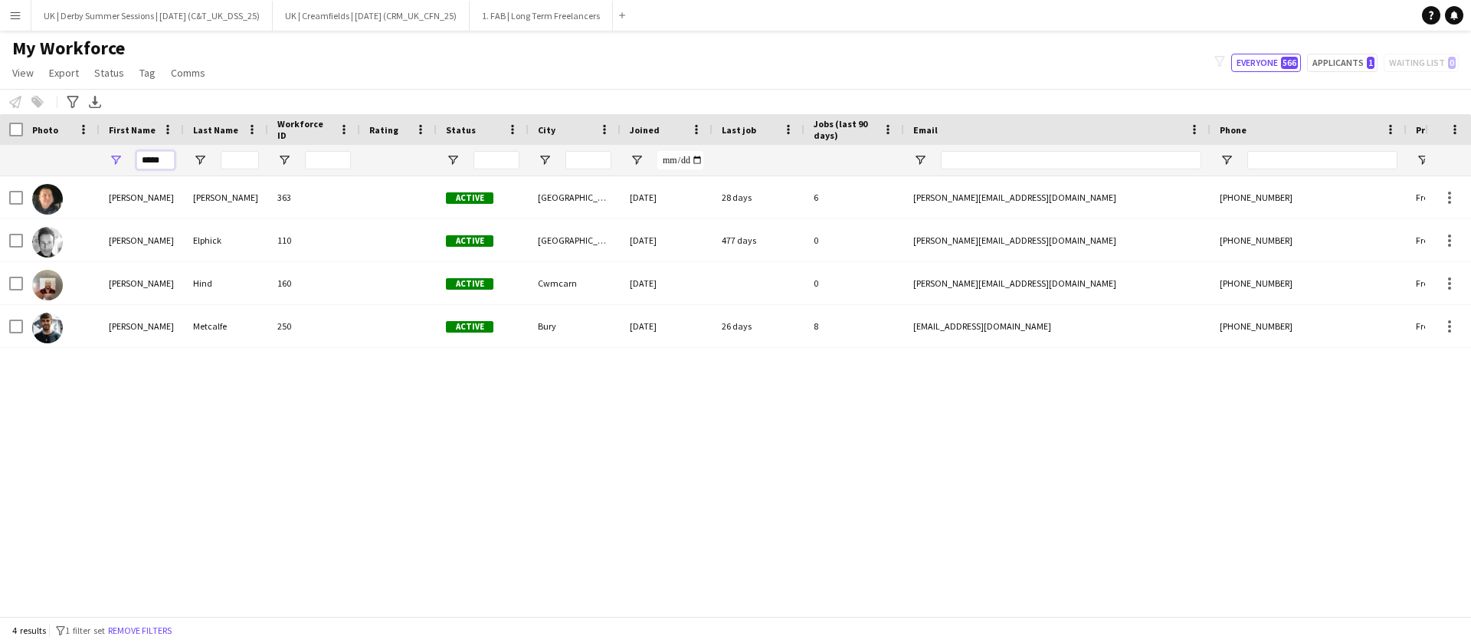
drag, startPoint x: 171, startPoint y: 159, endPoint x: 126, endPoint y: 159, distance: 45.2
click at [126, 159] on div "*****" at bounding box center [142, 160] width 84 height 31
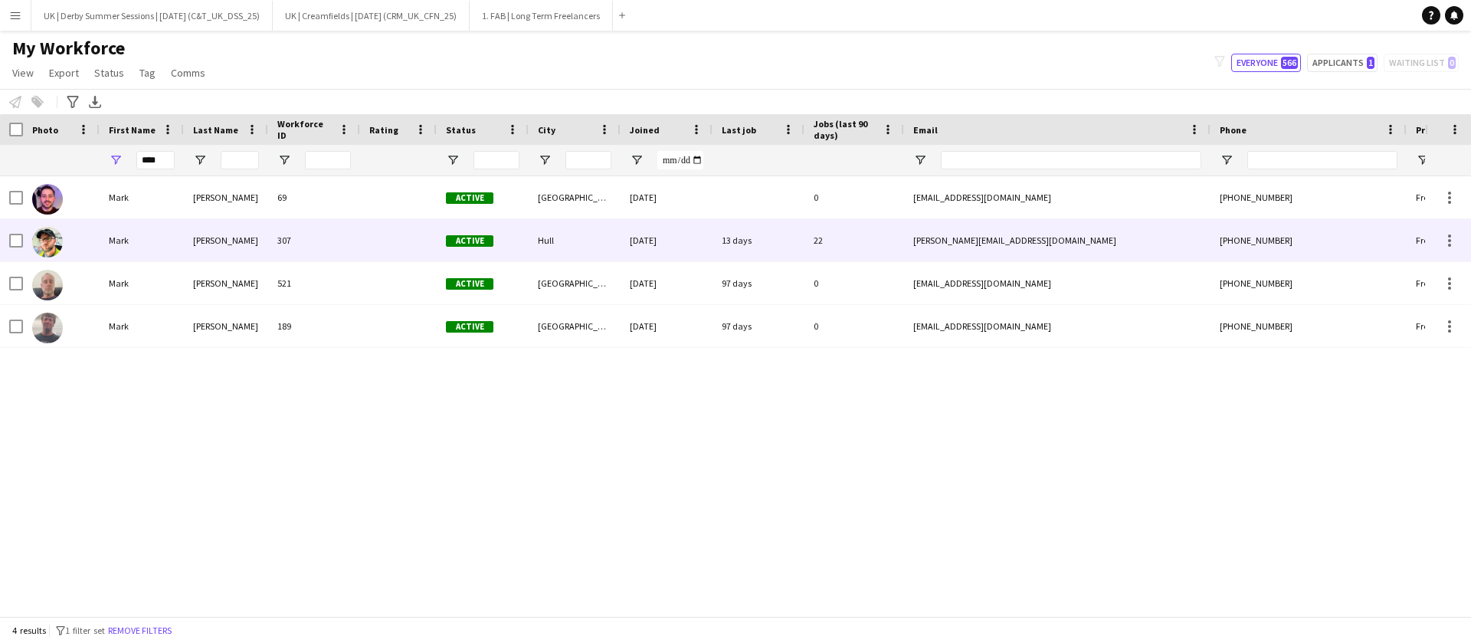
click at [194, 246] on div "Pryor" at bounding box center [226, 240] width 84 height 42
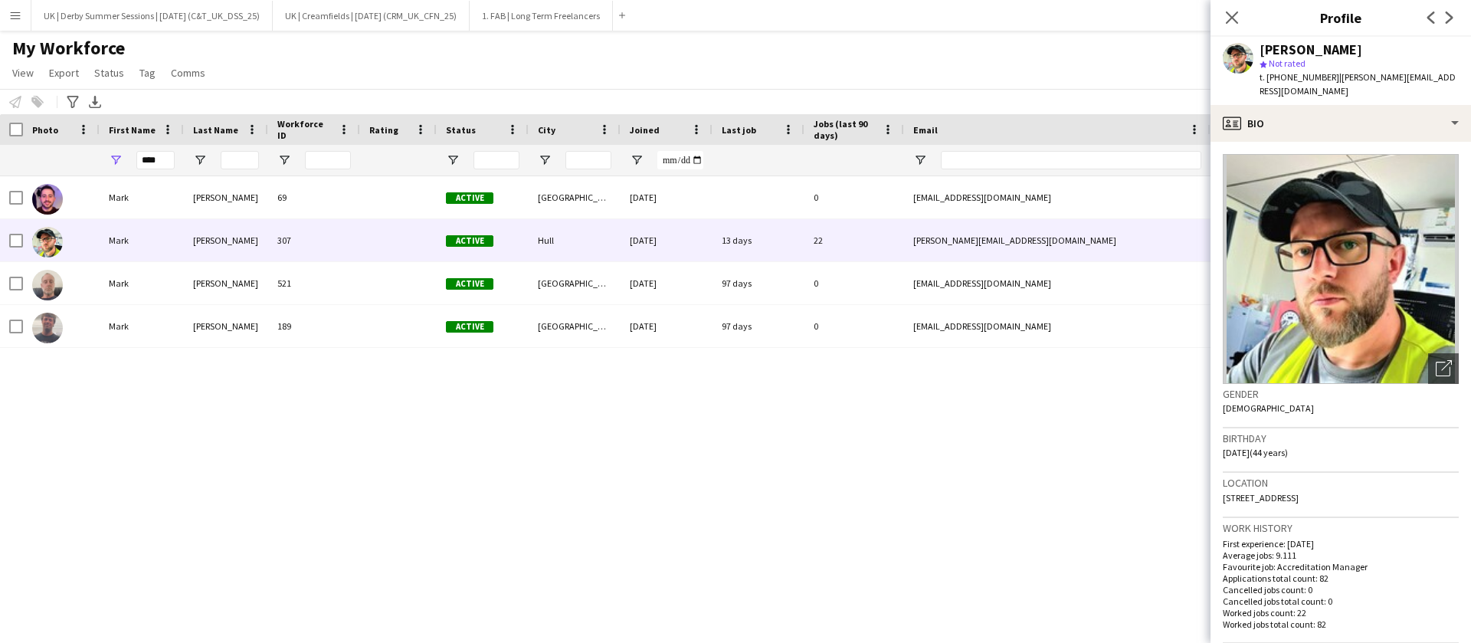
scroll to position [574, 0]
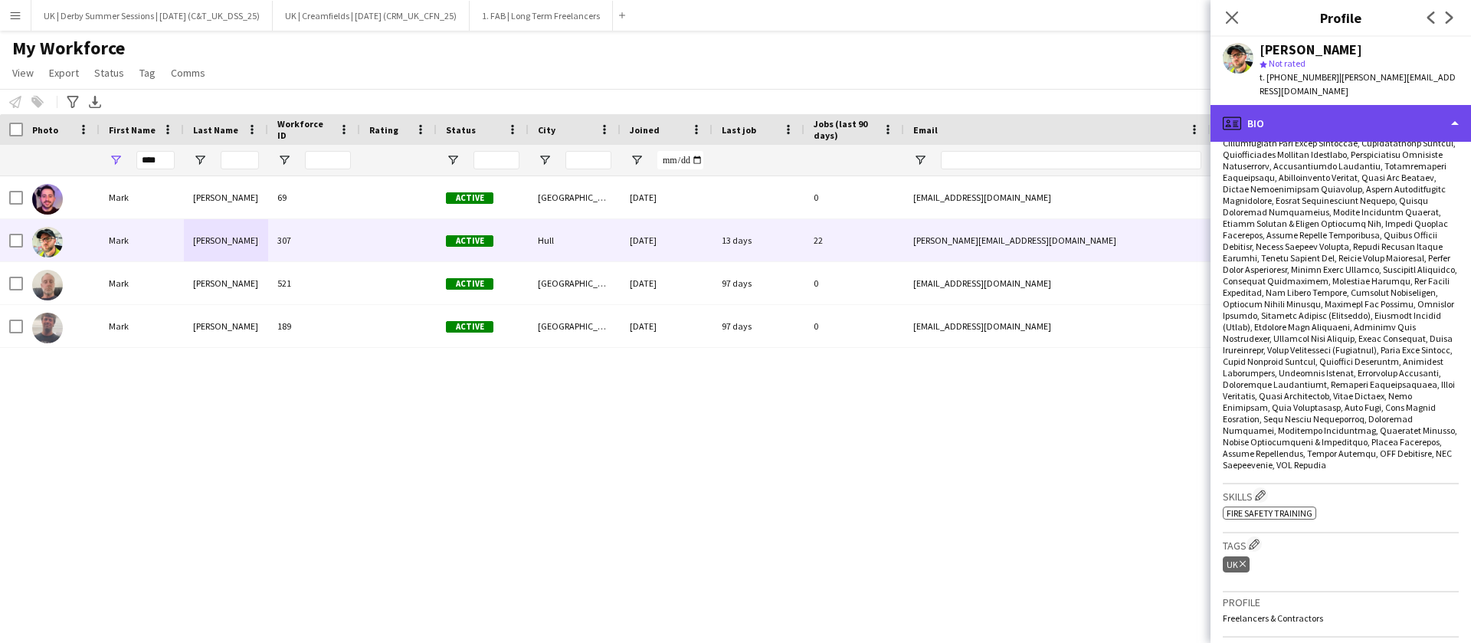
click at [1304, 113] on div "profile Bio" at bounding box center [1340, 123] width 260 height 37
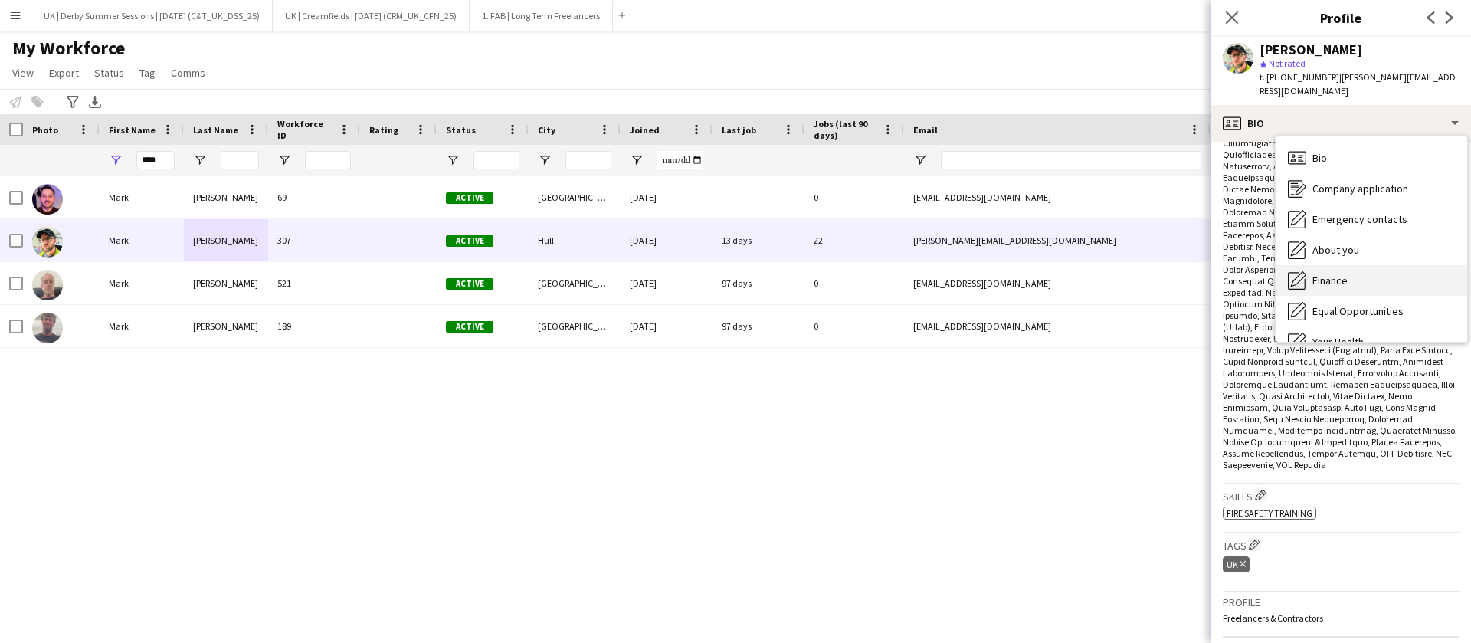
click at [1326, 273] on span "Finance" at bounding box center [1329, 280] width 35 height 14
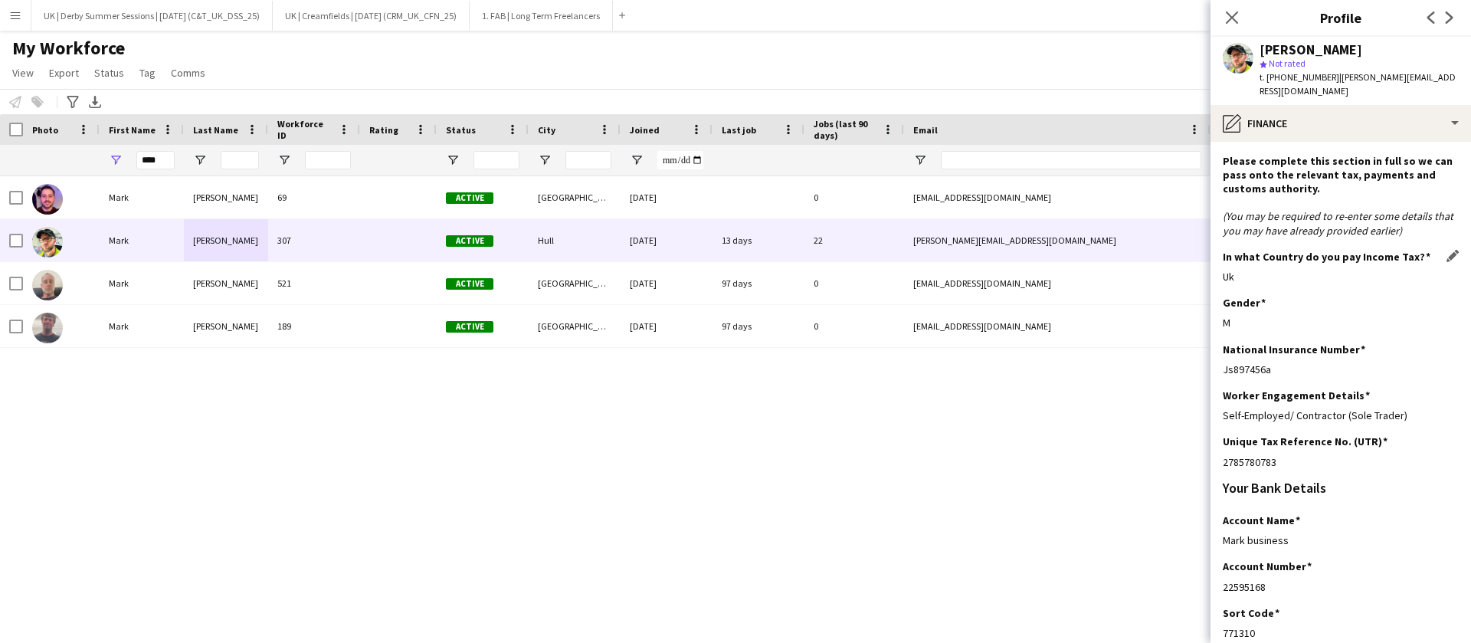
scroll to position [267, 0]
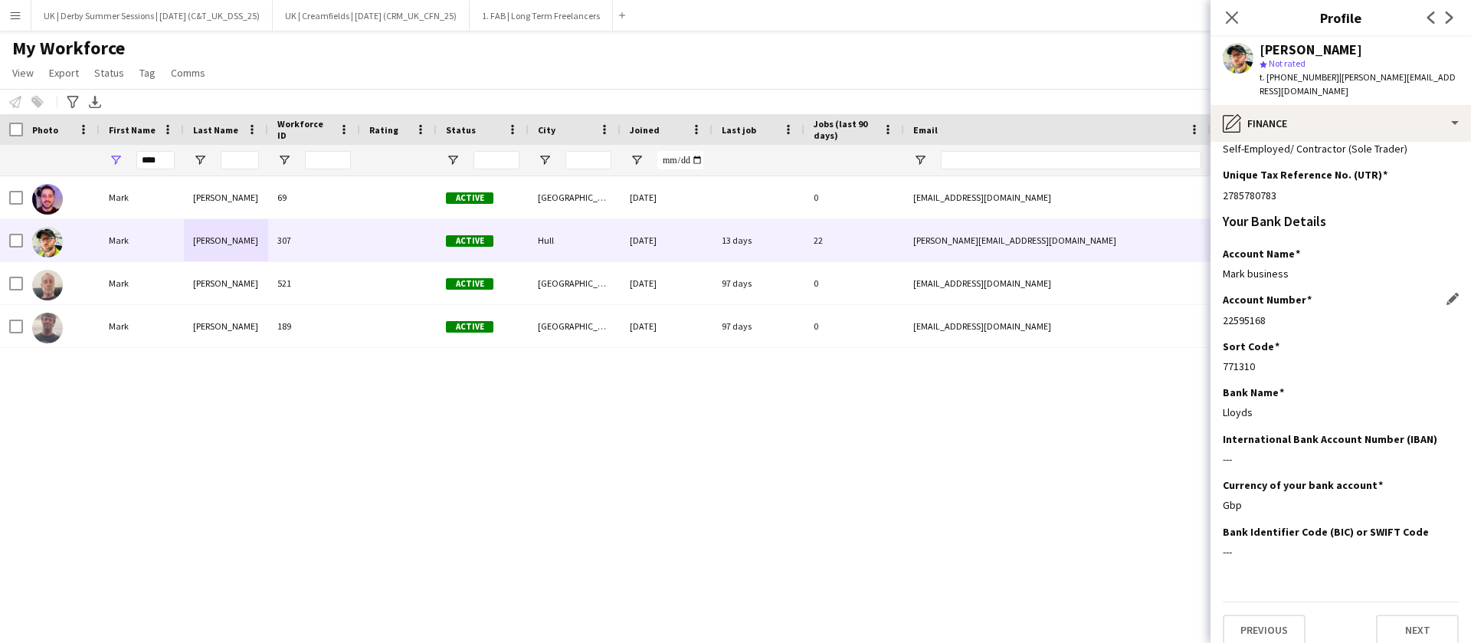
drag, startPoint x: 1222, startPoint y: 305, endPoint x: 1280, endPoint y: 306, distance: 57.5
click at [1280, 313] on div "22595168" at bounding box center [1340, 320] width 236 height 14
copy div "22595168"
drag, startPoint x: 1222, startPoint y: 355, endPoint x: 1281, endPoint y: 353, distance: 59.8
click at [1281, 353] on app-section-data-types "Please complete this section in full so we can pass onto the relevant tax, paym…" at bounding box center [1340, 392] width 260 height 501
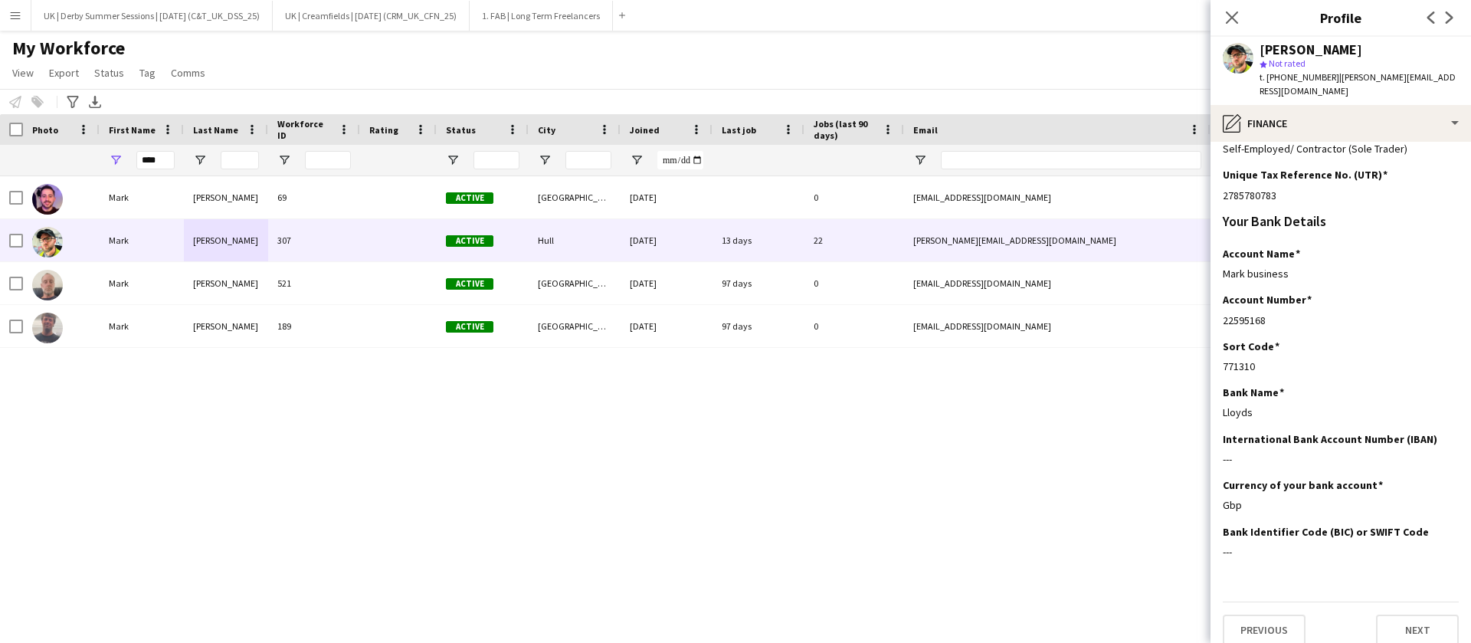
copy div "771310"
click at [107, 158] on div "****" at bounding box center [142, 160] width 84 height 31
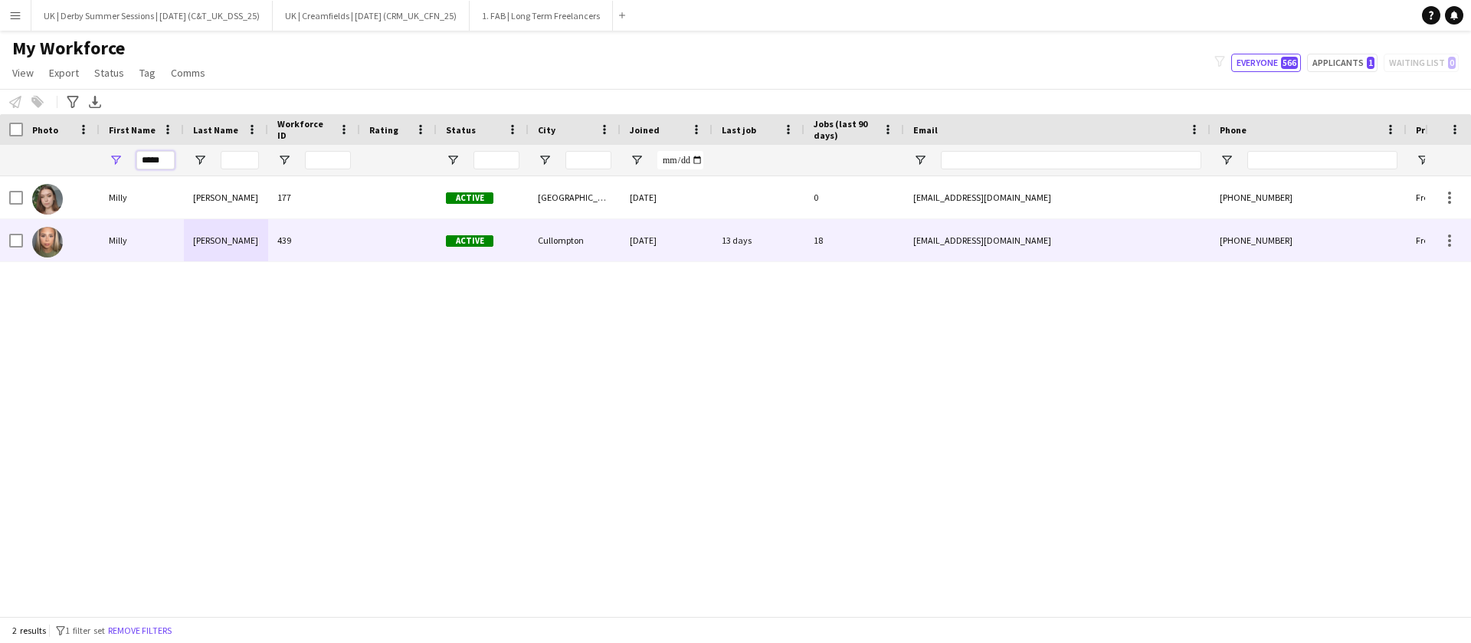
type input "*****"
click at [336, 237] on div "439" at bounding box center [314, 240] width 92 height 42
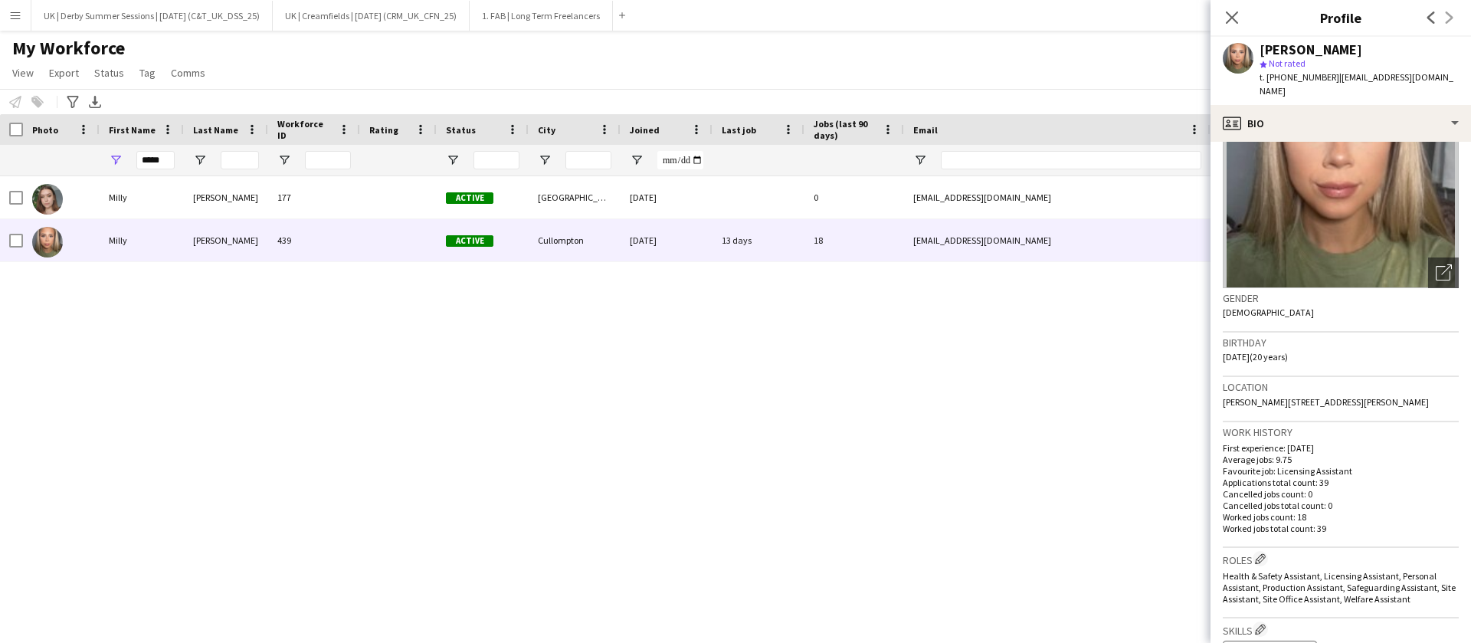
scroll to position [529, 0]
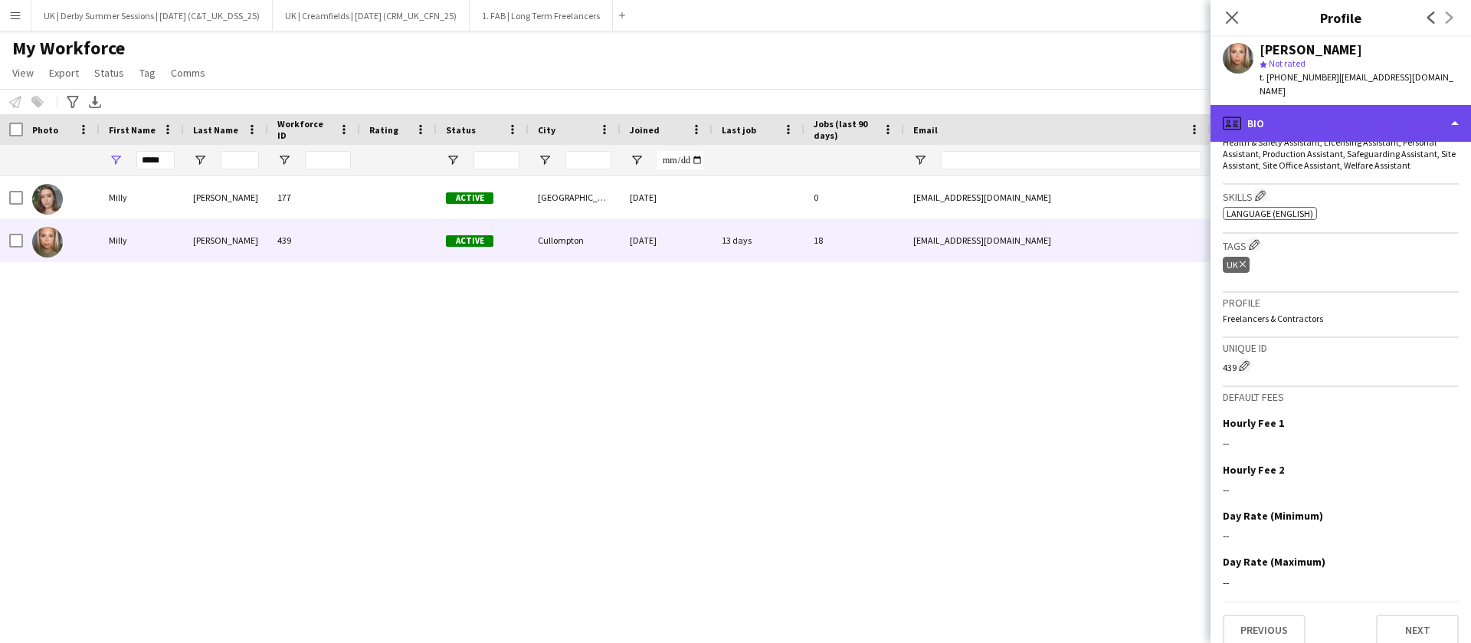
click at [1312, 116] on div "profile Bio" at bounding box center [1340, 123] width 260 height 37
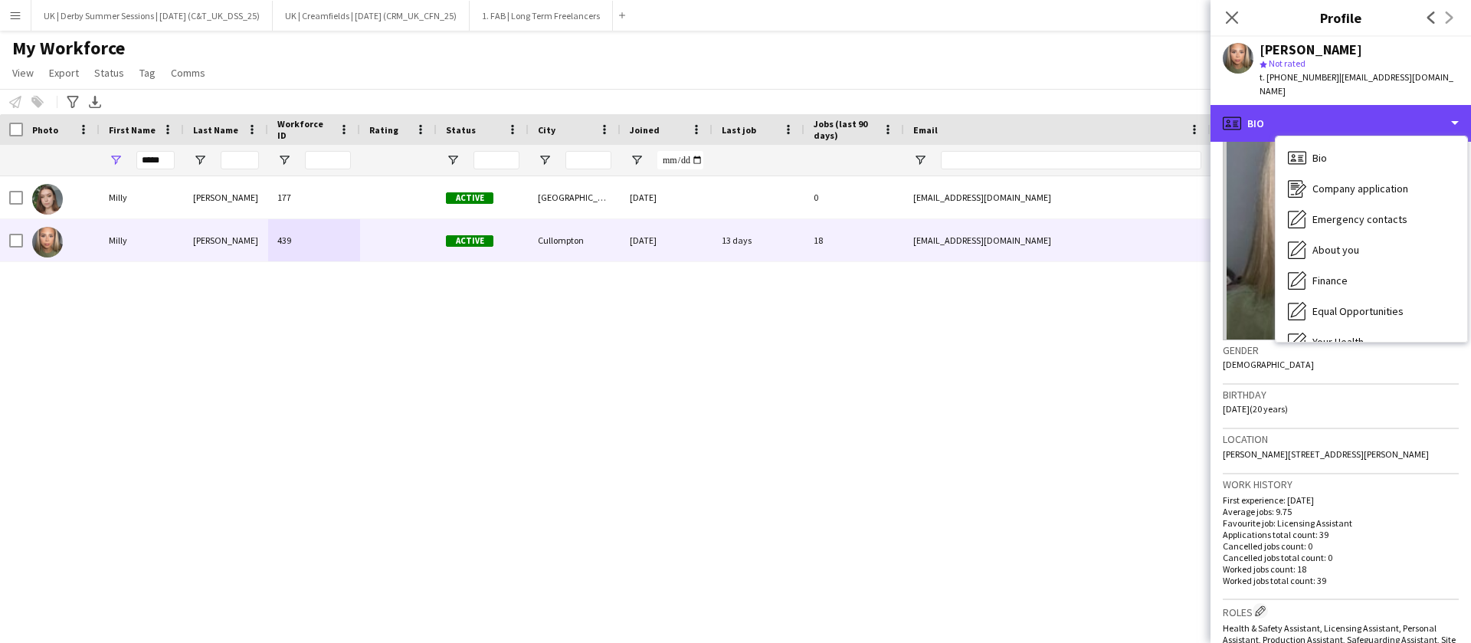
scroll to position [0, 0]
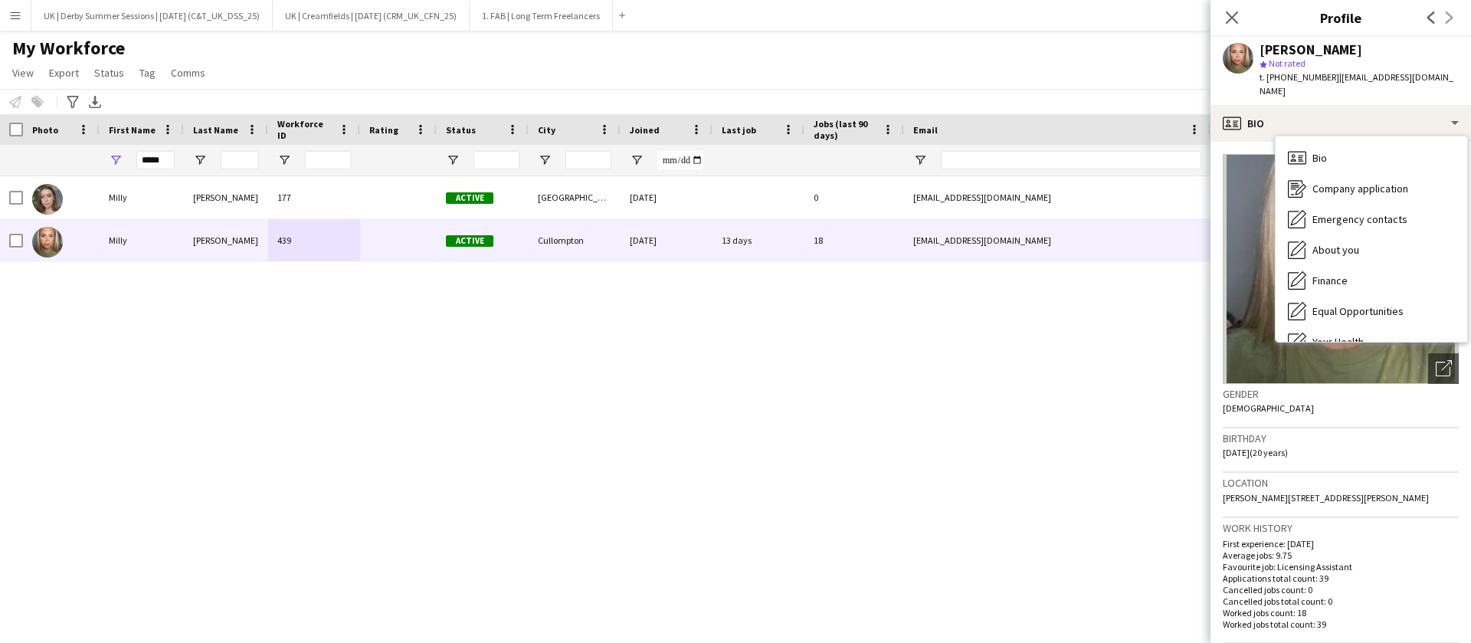
click at [1398, 492] on span "Partridge Road, Partridge Road, Cullompton, EX15 2FR" at bounding box center [1325, 497] width 206 height 11
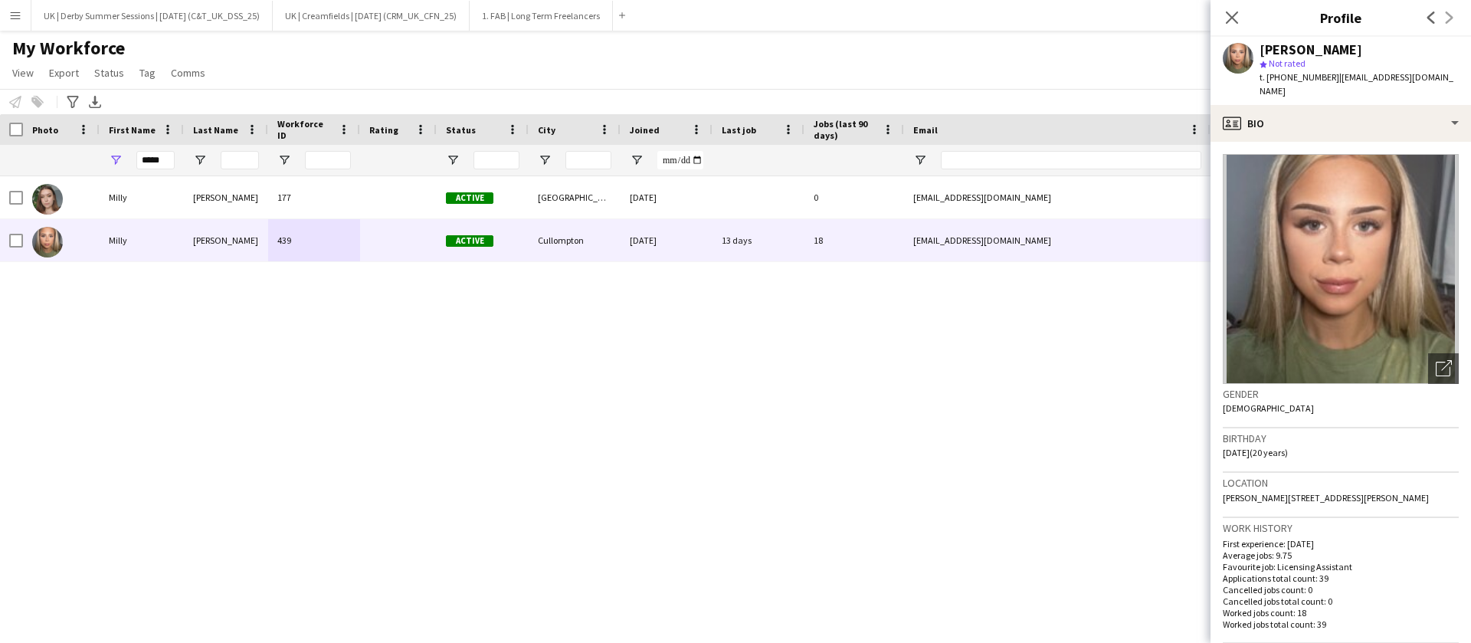
click at [1218, 485] on app-crew-profile-bio "Open photos pop-in Gender Female Birthday 09-06-2005 (20 years) Location Partri…" at bounding box center [1340, 392] width 260 height 501
copy span "Partridge Road, Partridge Road, Cullompton, EX15 2FR"
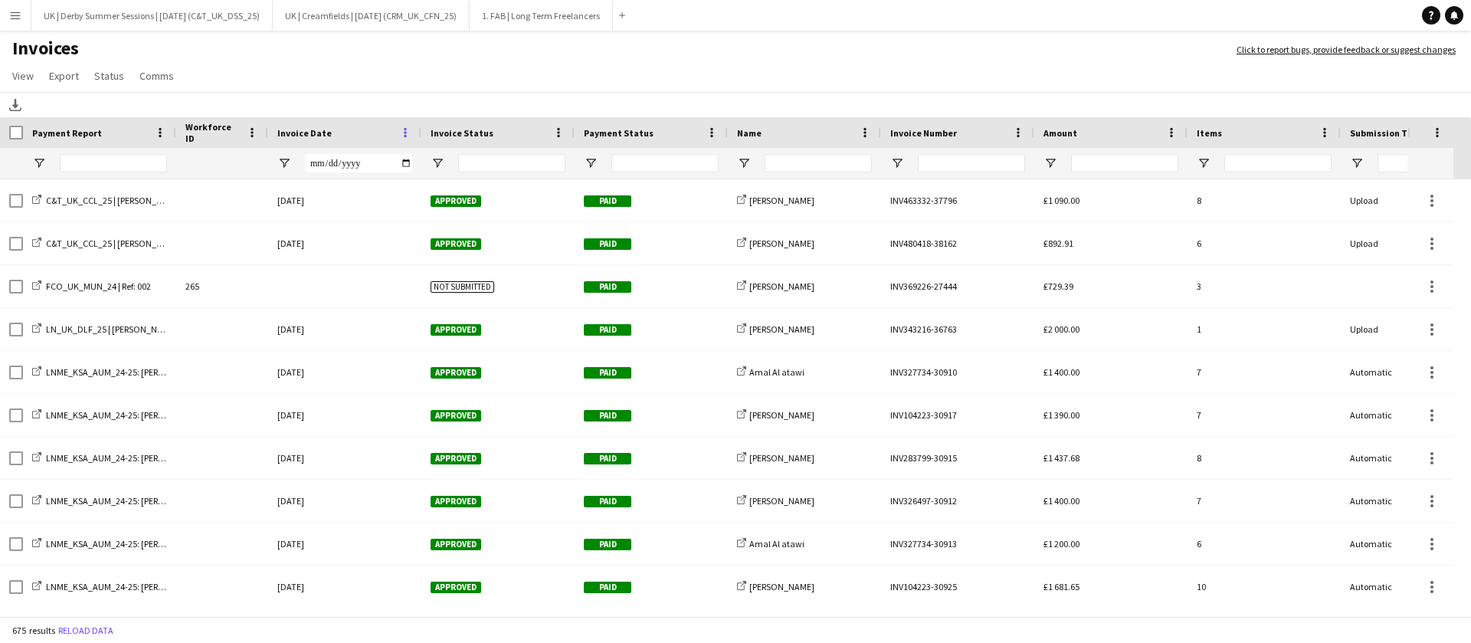
click at [407, 126] on span at bounding box center [405, 133] width 14 height 14
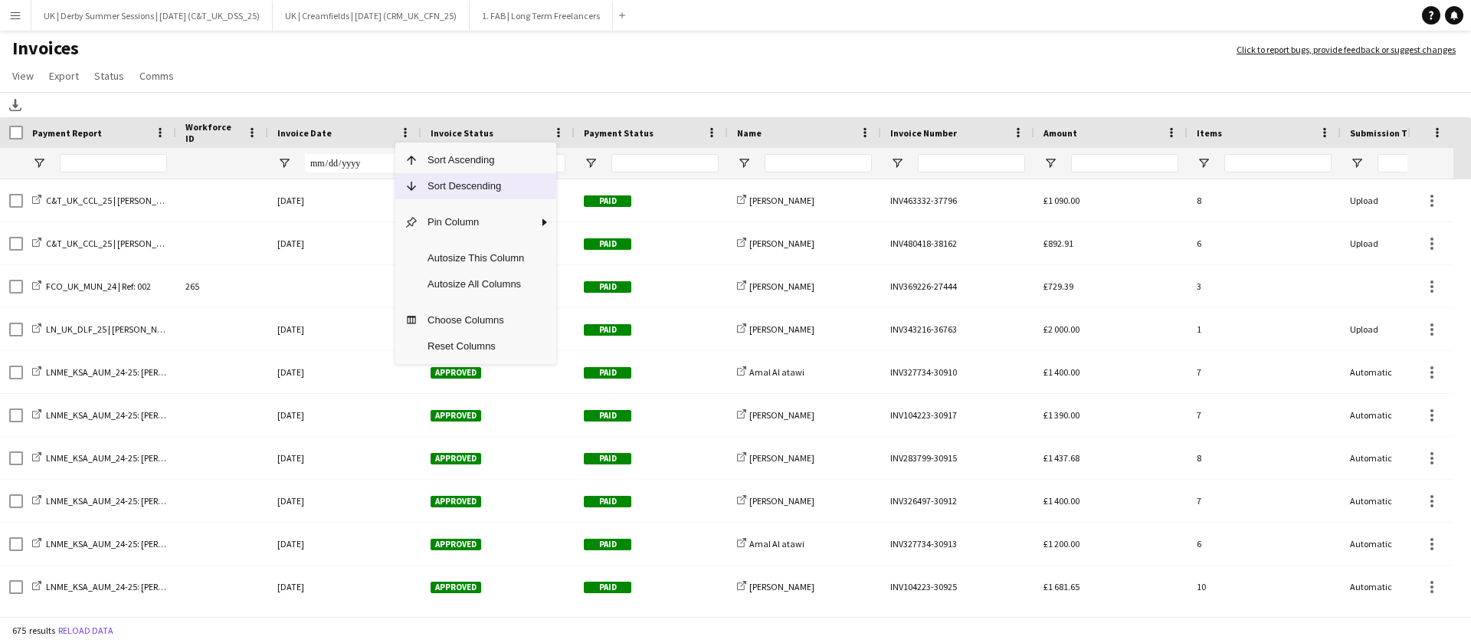
click at [419, 179] on span "Sort Descending" at bounding box center [475, 186] width 115 height 26
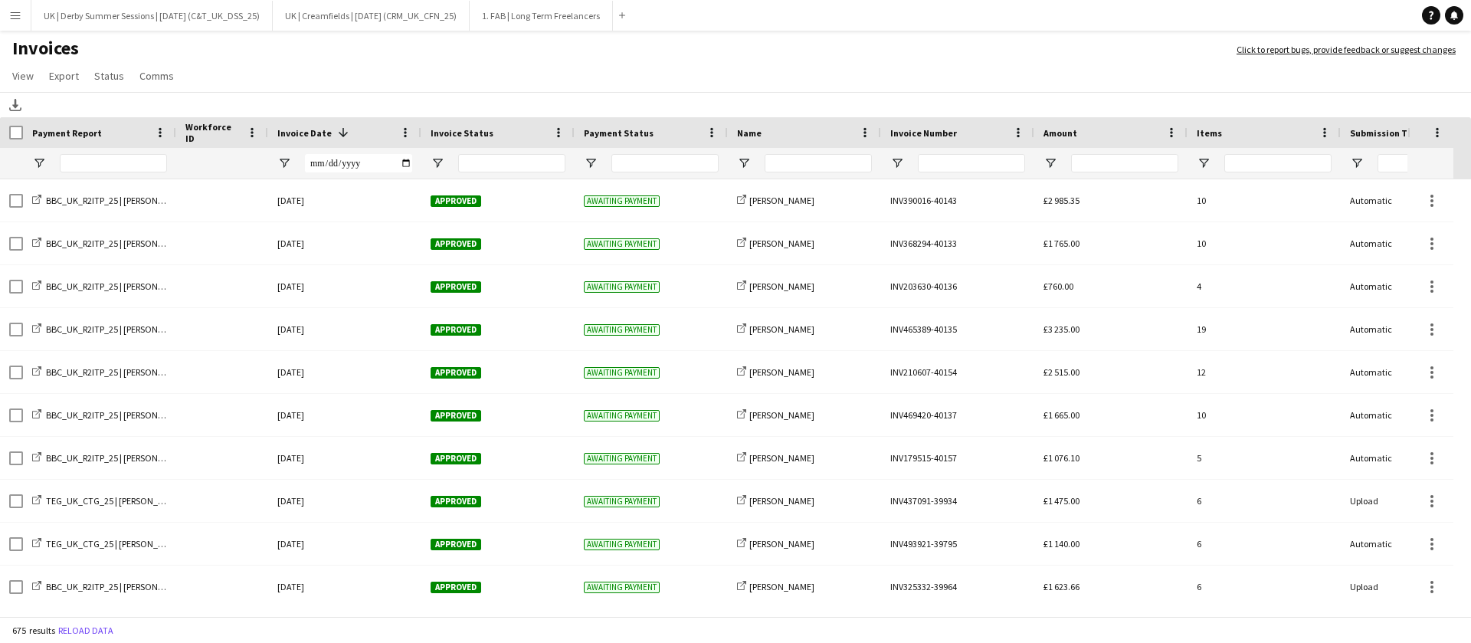
click at [2, 18] on button "Menu" at bounding box center [15, 15] width 31 height 31
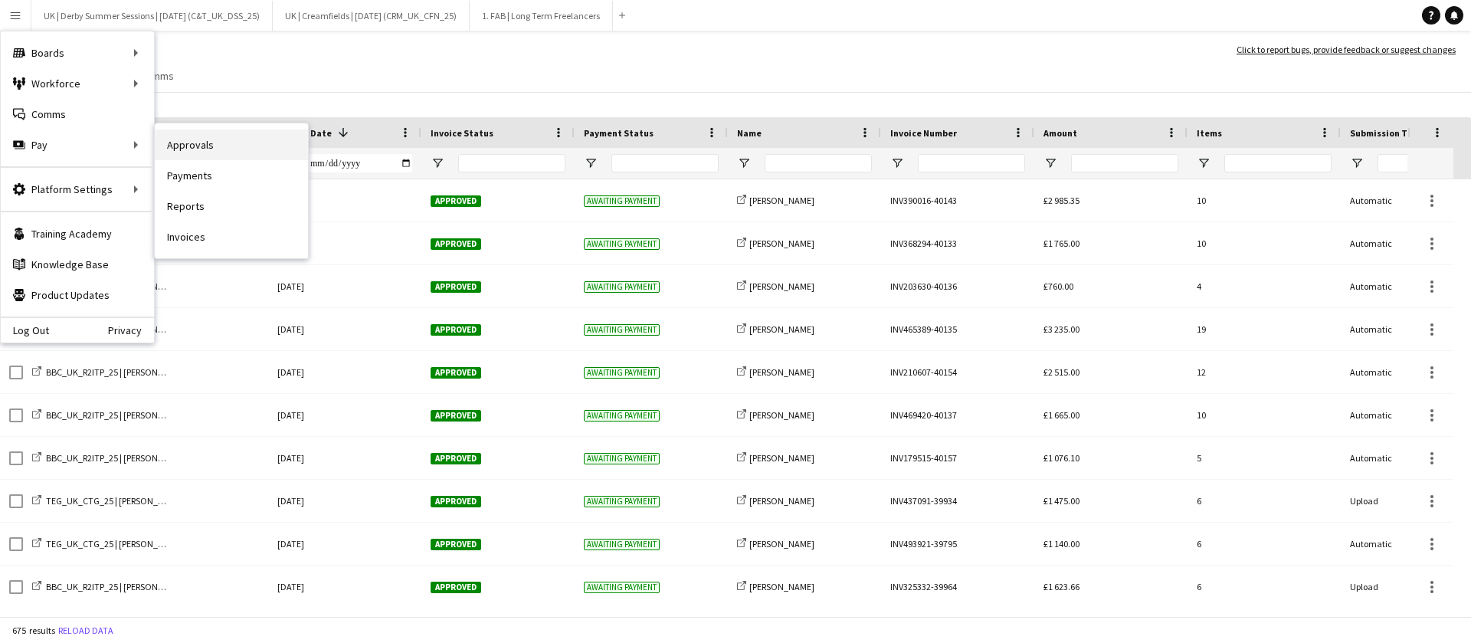
click at [235, 137] on link "Approvals" at bounding box center [231, 144] width 153 height 31
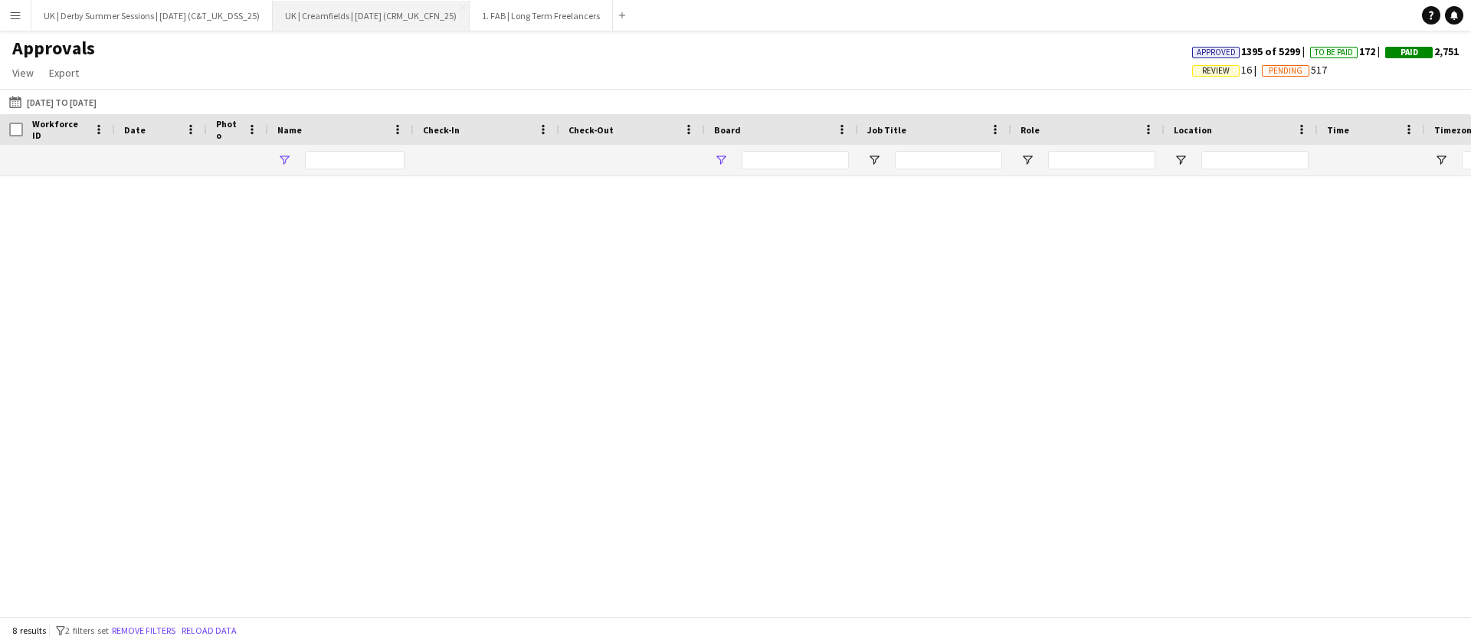
type input "**********"
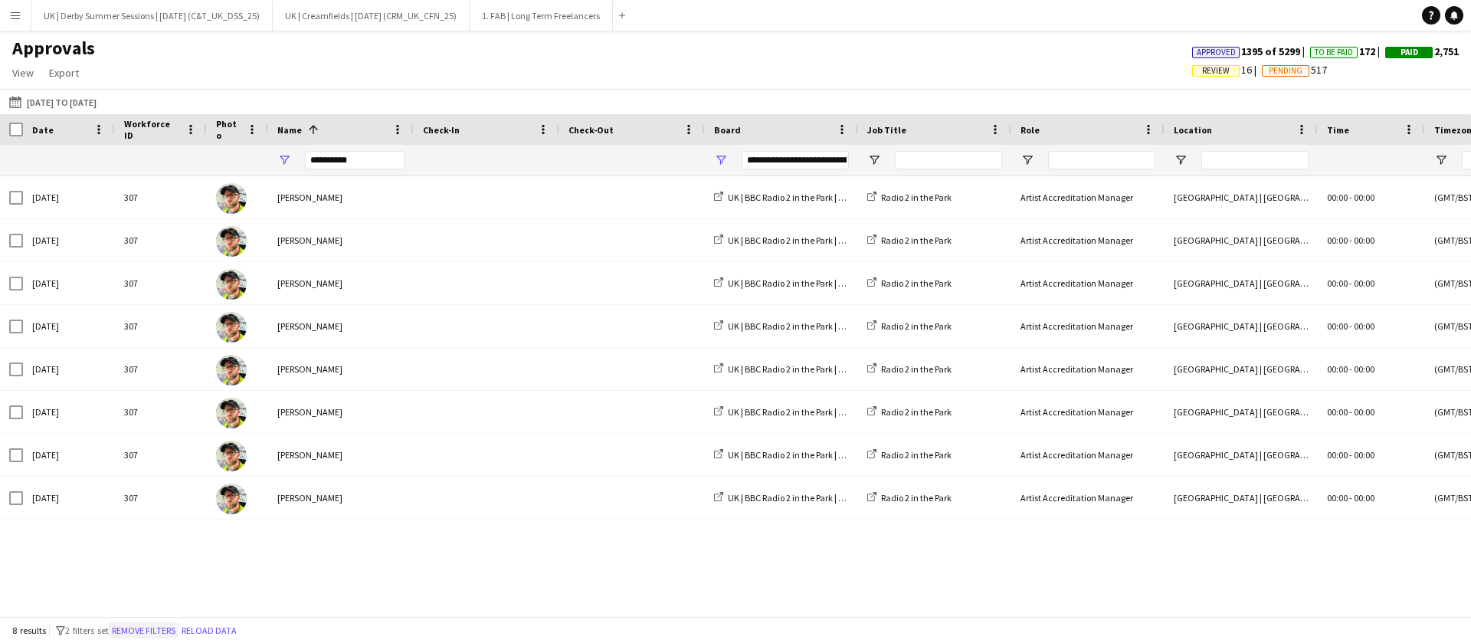
click at [143, 626] on button "Remove filters" at bounding box center [144, 630] width 70 height 17
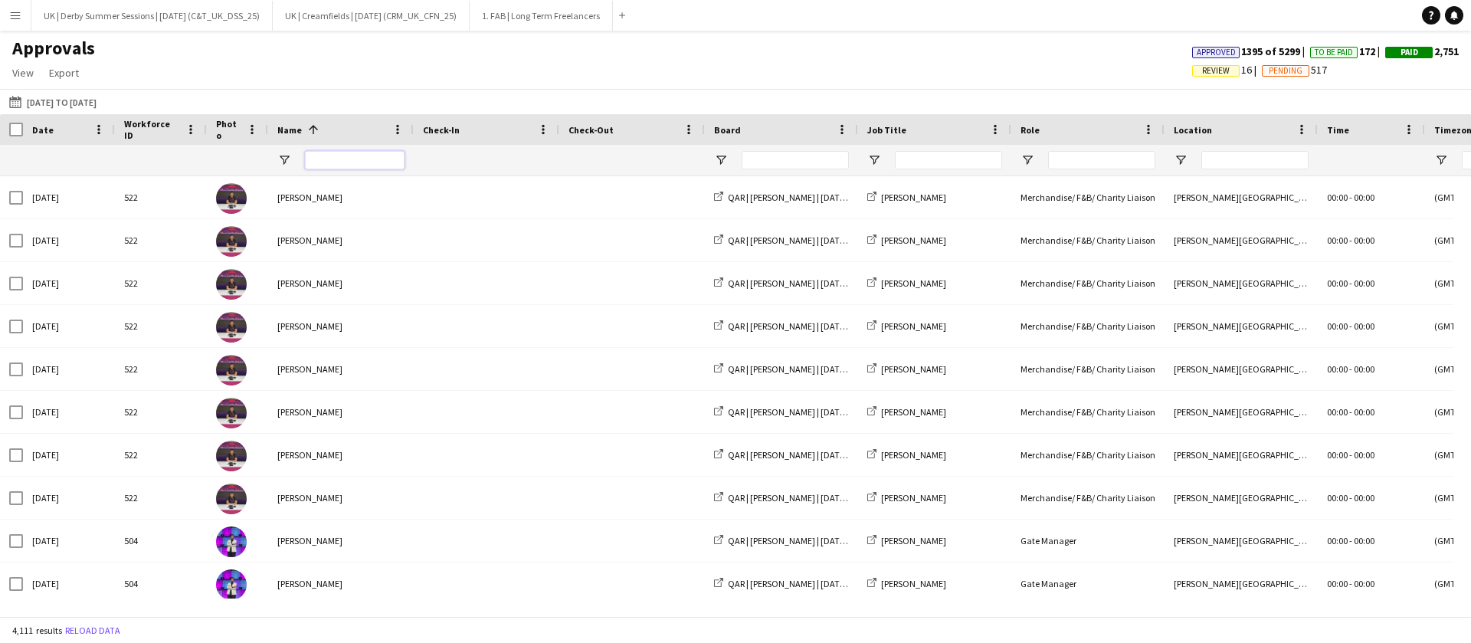
click at [364, 155] on input "Name Filter Input" at bounding box center [355, 160] width 100 height 18
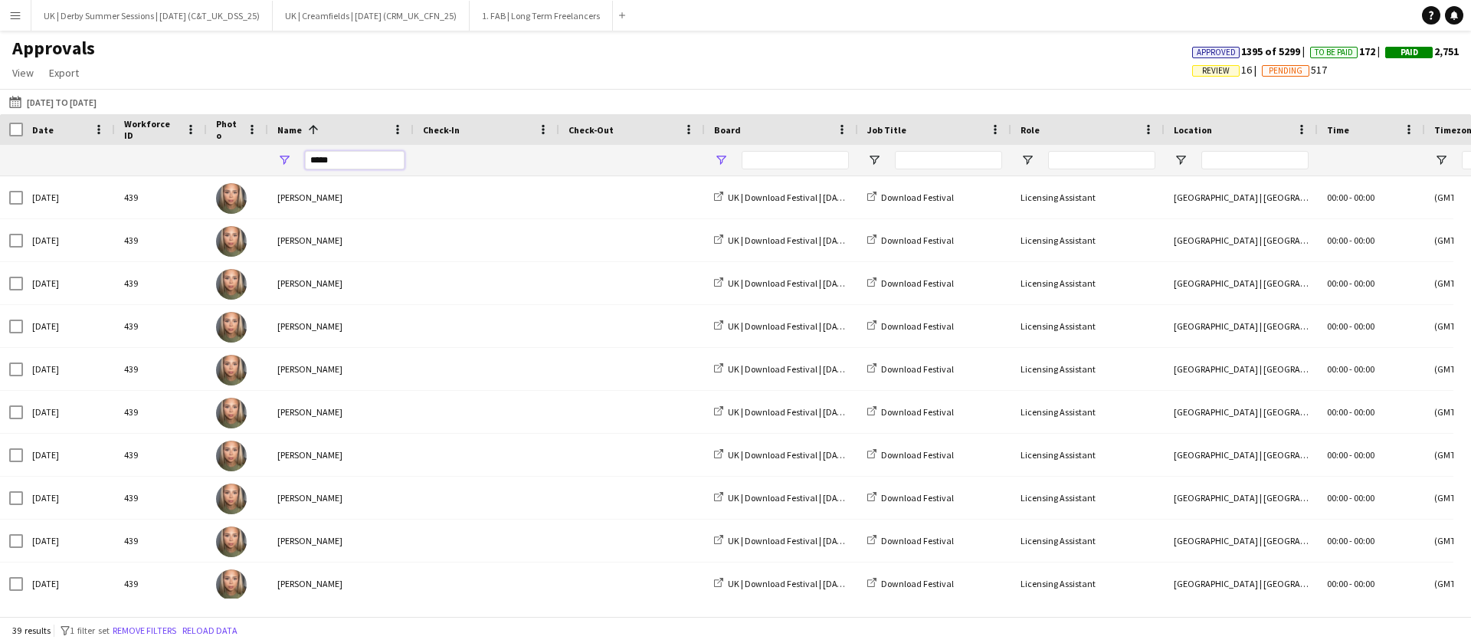
type input "*****"
click at [721, 159] on span "Open Filter Menu" at bounding box center [721, 160] width 14 height 14
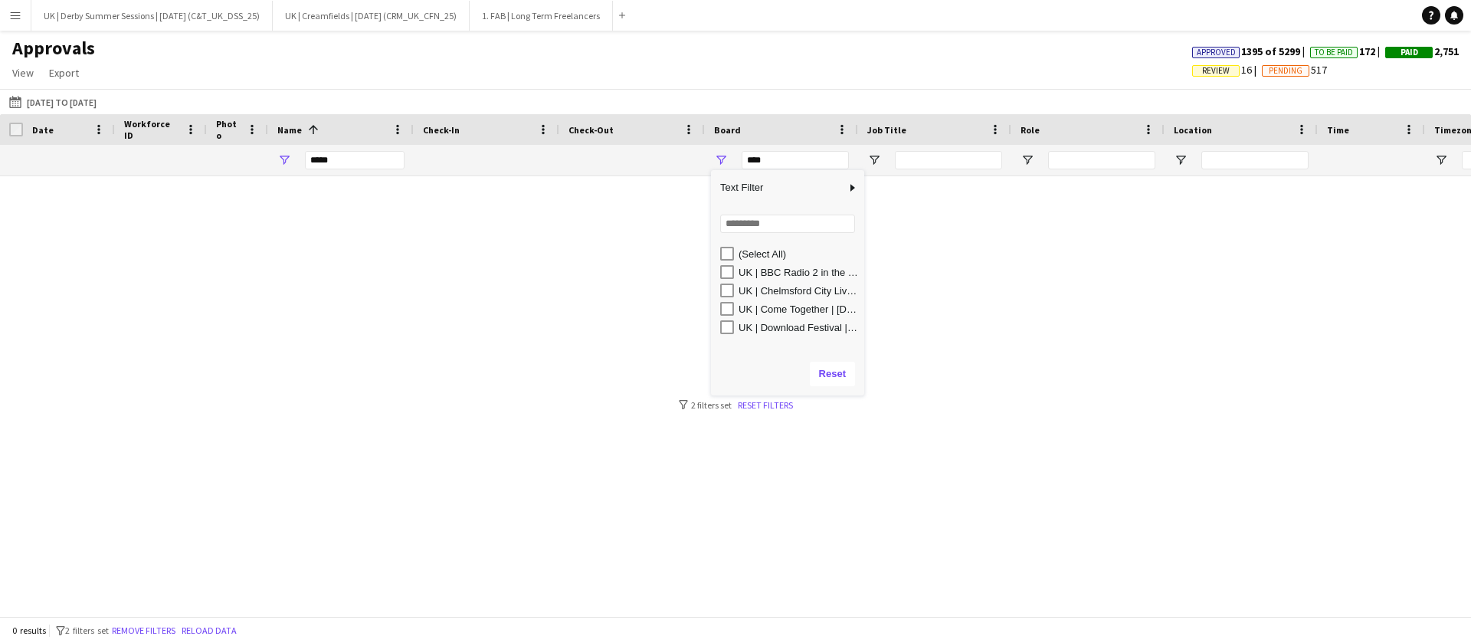
click at [725, 263] on div "UK | BBC Radio 2 in the Park | [DATE] (BBC_UK_R2ITP_25)" at bounding box center [792, 272] width 144 height 18
type input "**********"
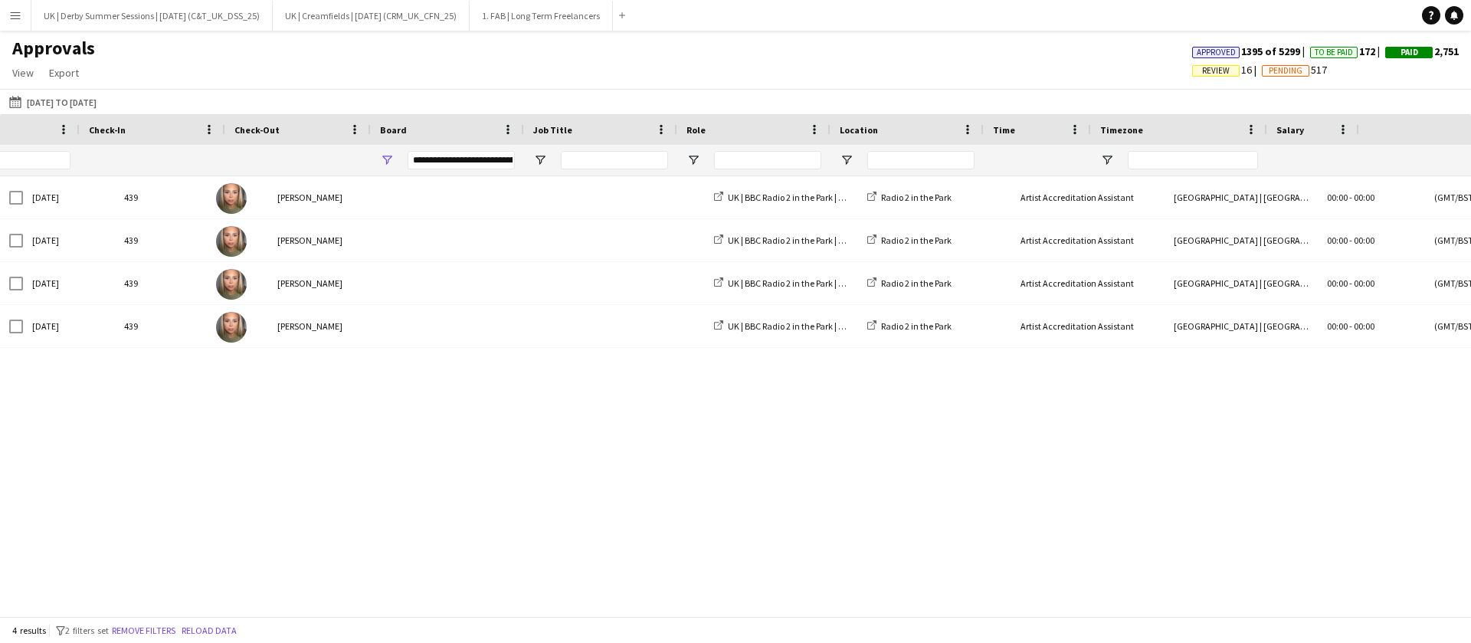
scroll to position [0, 1310]
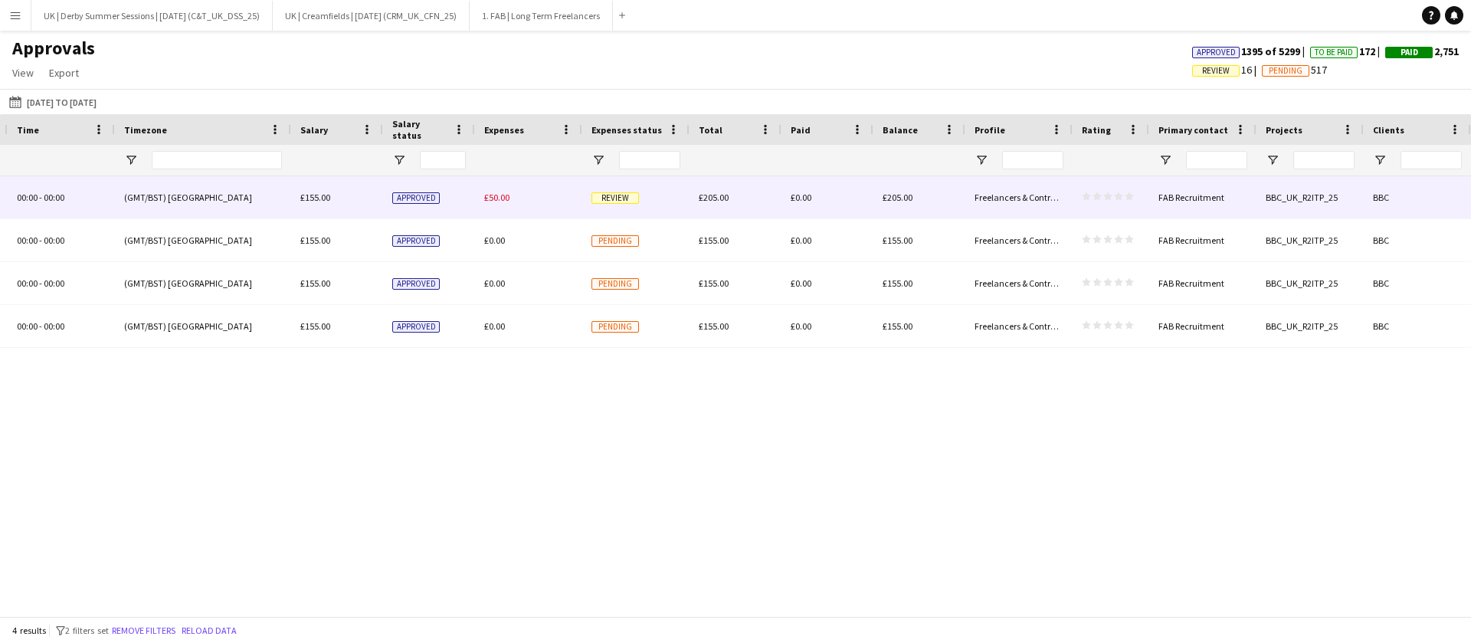
click at [497, 196] on span "£50.00" at bounding box center [496, 196] width 25 height 11
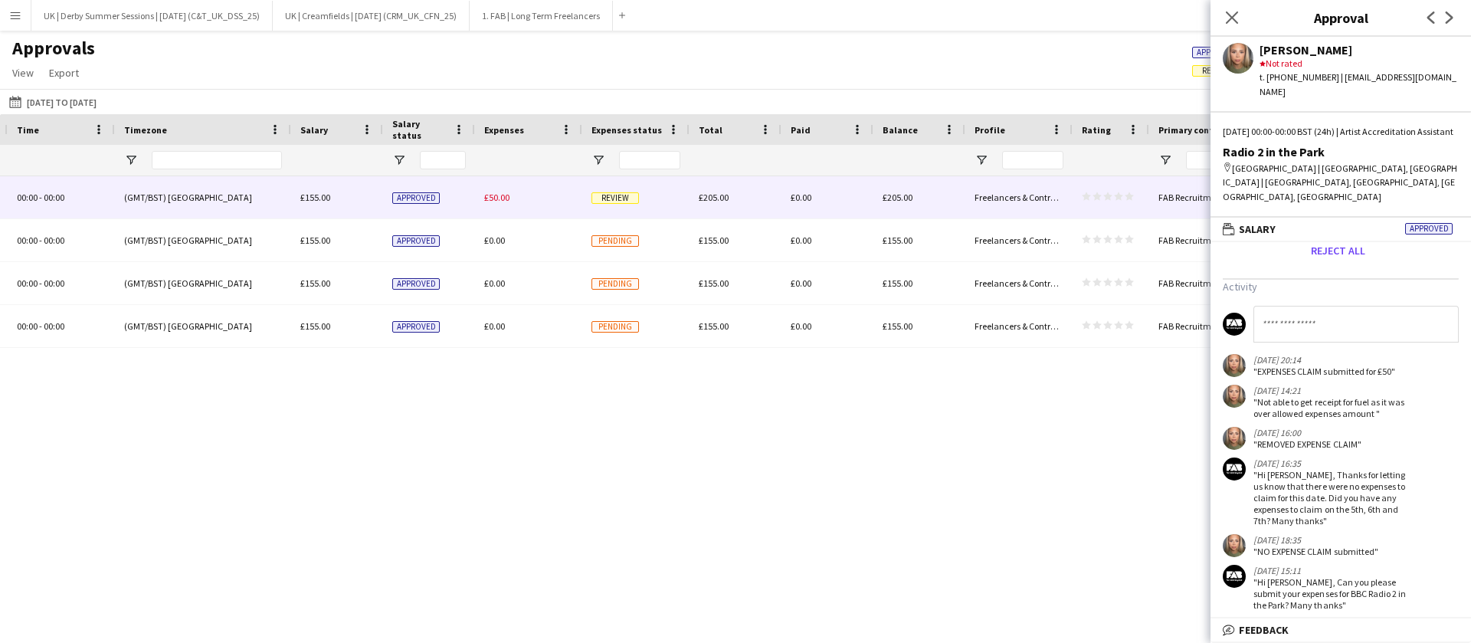
scroll to position [0, 0]
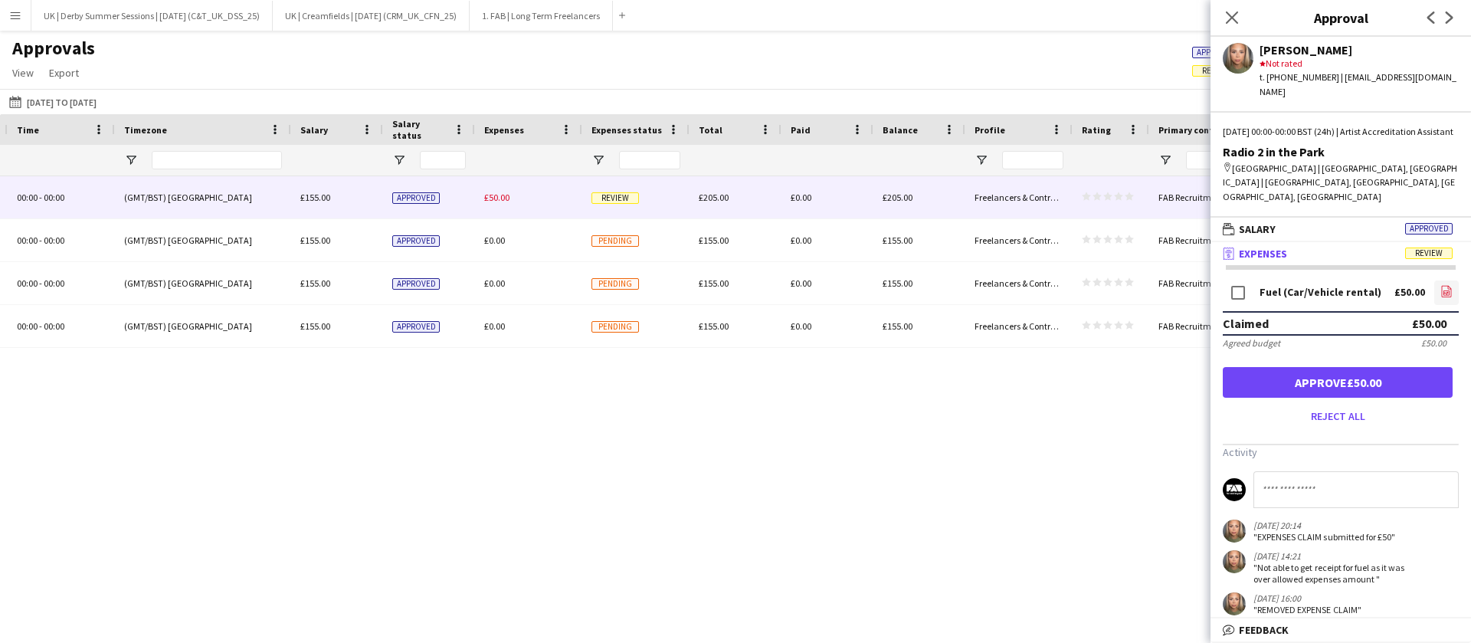
click at [1440, 285] on icon "file-image" at bounding box center [1446, 291] width 12 height 12
drag, startPoint x: 1235, startPoint y: 15, endPoint x: 1211, endPoint y: 22, distance: 24.7
click at [1234, 15] on icon at bounding box center [1232, 17] width 12 height 12
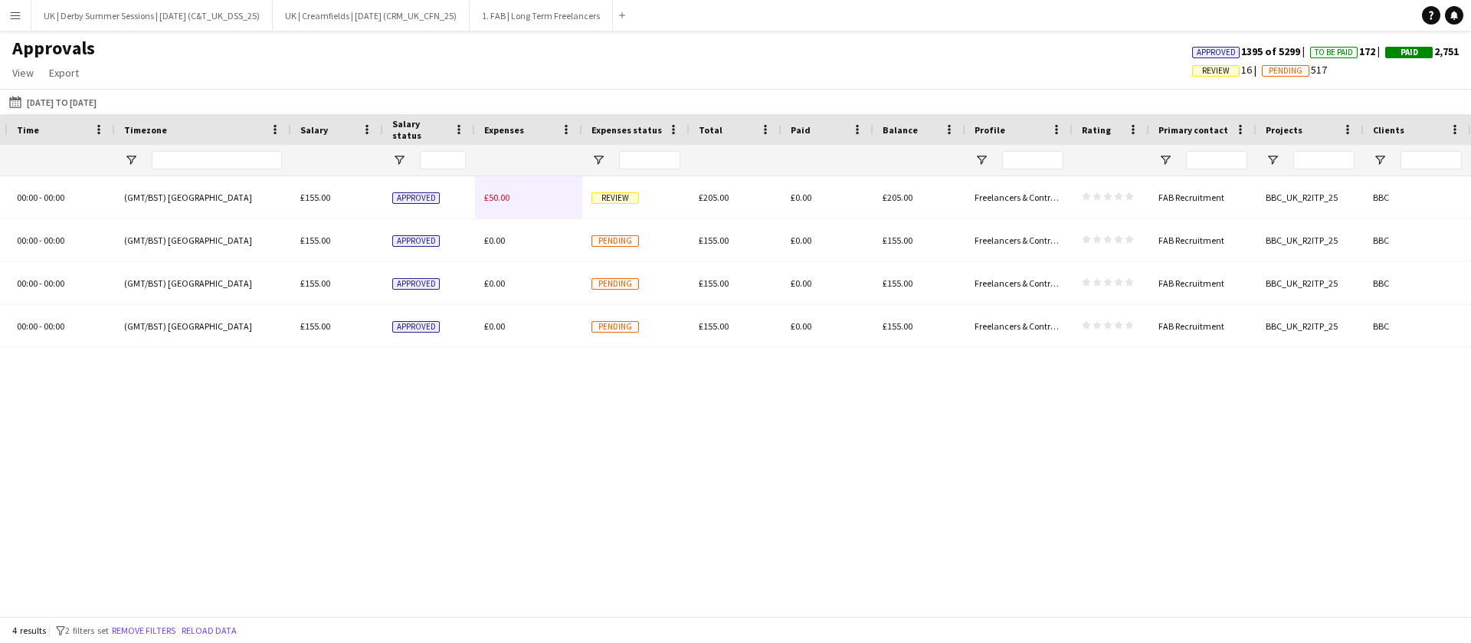
scroll to position [0, 23]
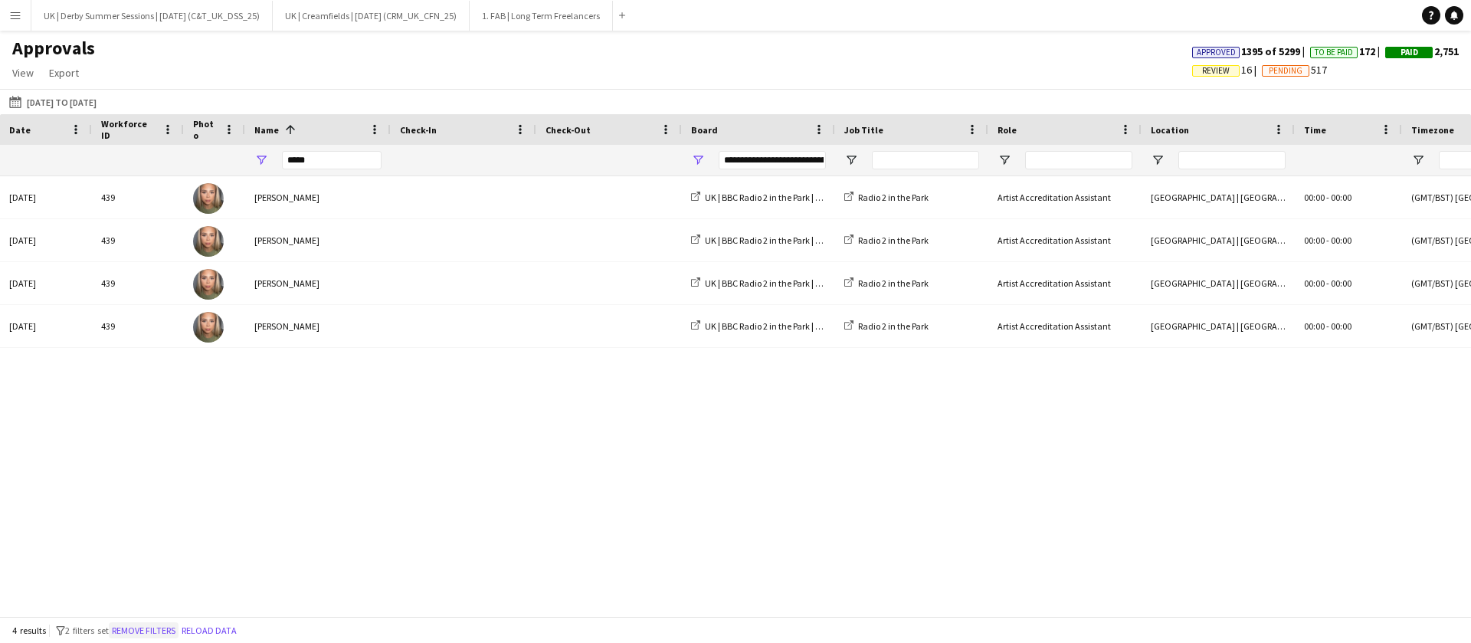
click at [155, 634] on button "Remove filters" at bounding box center [144, 630] width 70 height 17
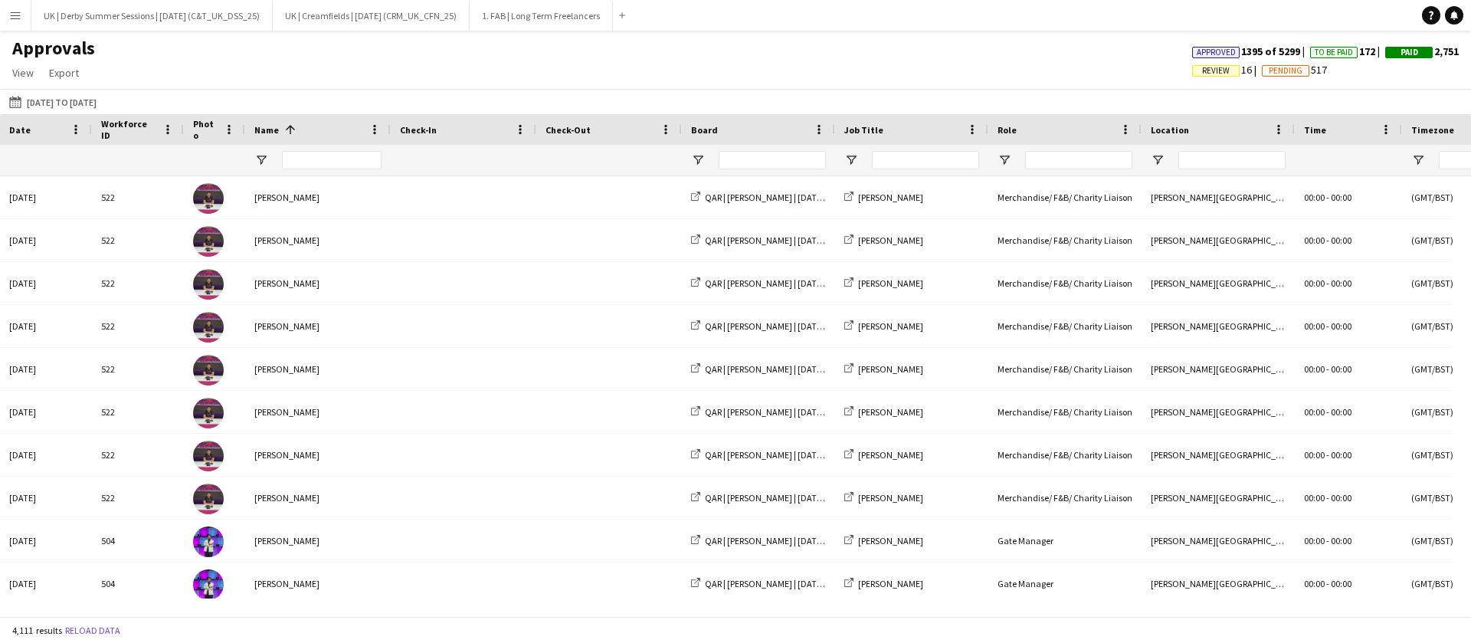
click at [24, 18] on button "Menu" at bounding box center [15, 15] width 31 height 31
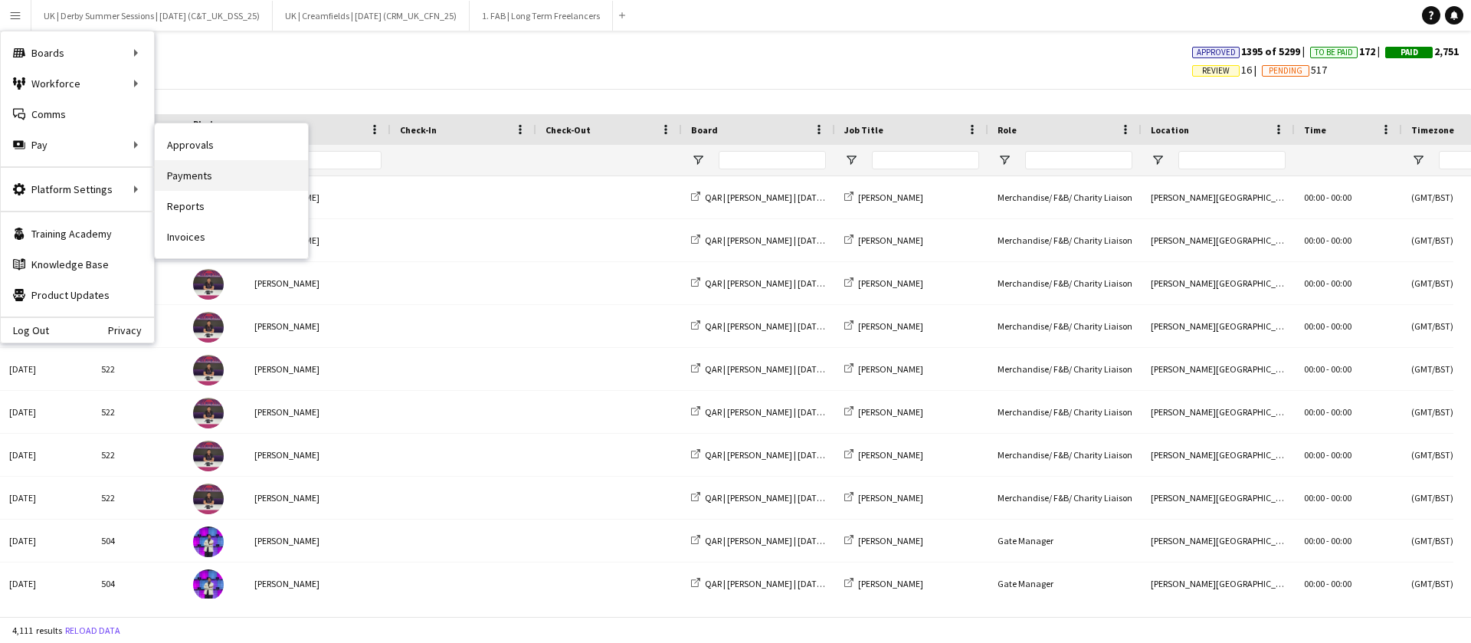
click at [186, 169] on link "Payments" at bounding box center [231, 175] width 153 height 31
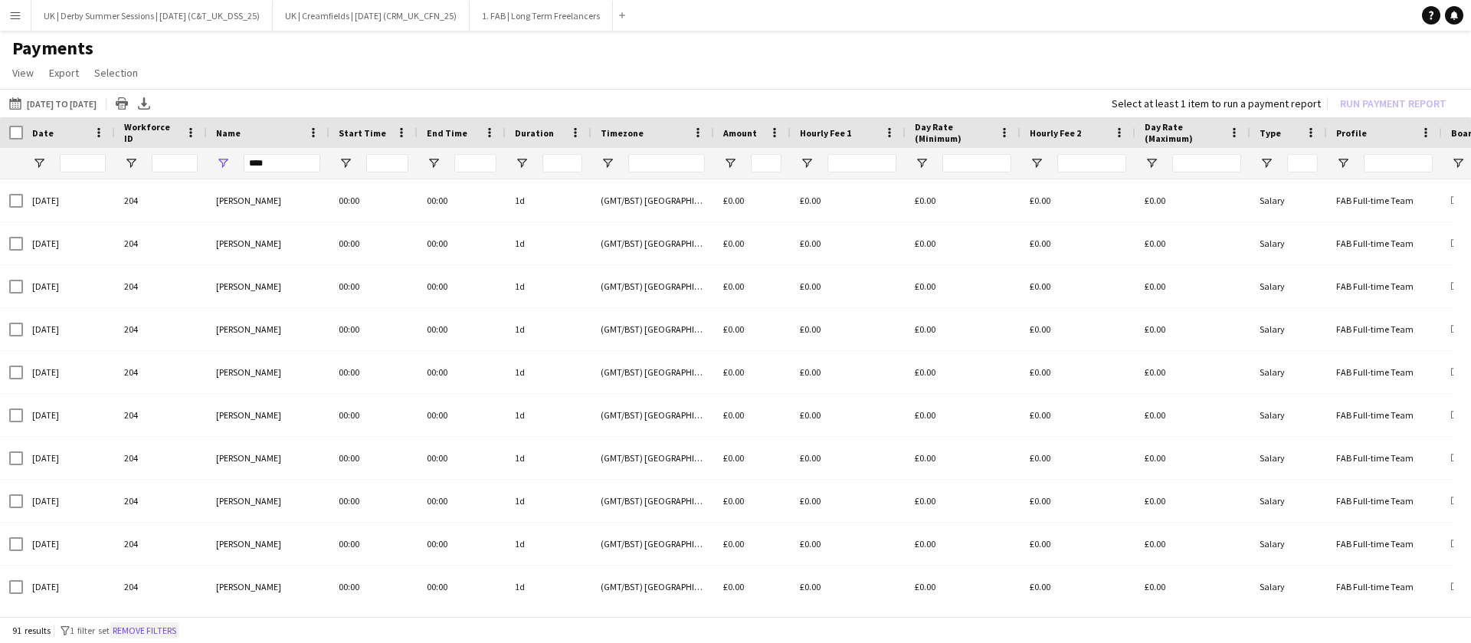
click at [155, 632] on button "Remove filters" at bounding box center [145, 630] width 70 height 17
click at [293, 168] on input "Name Filter Input" at bounding box center [282, 163] width 77 height 18
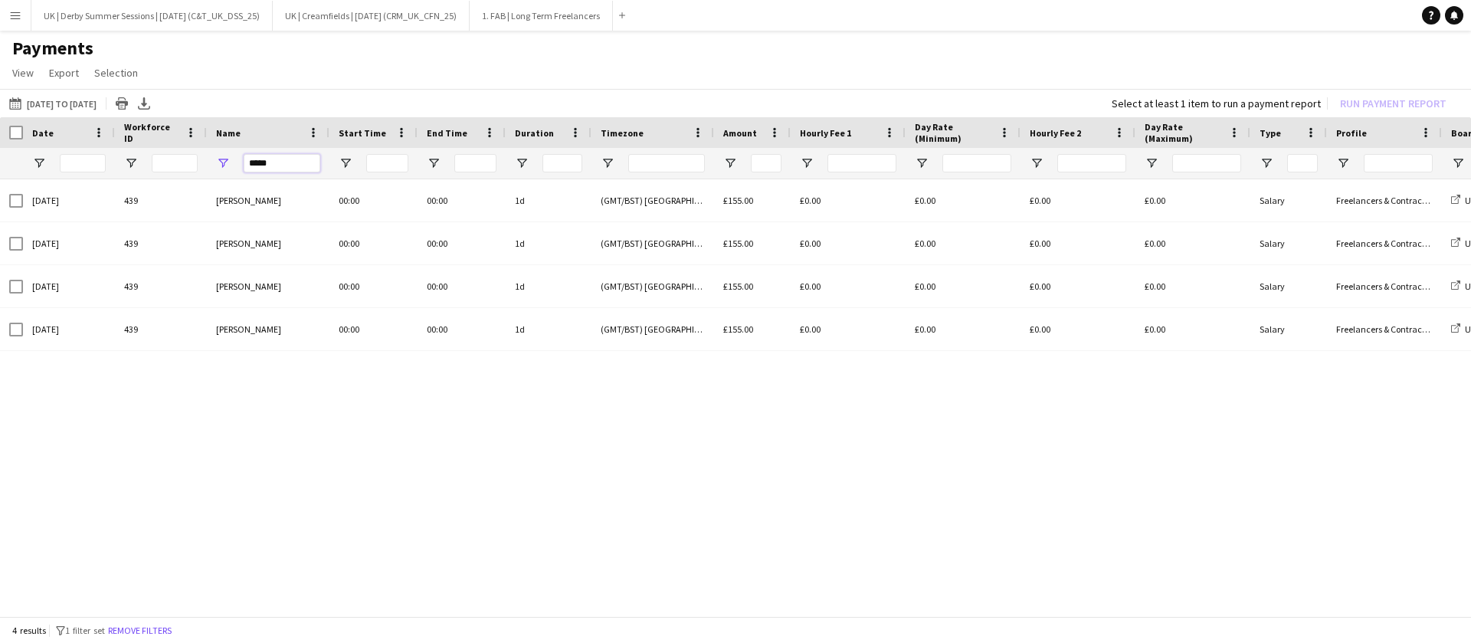
type input "*****"
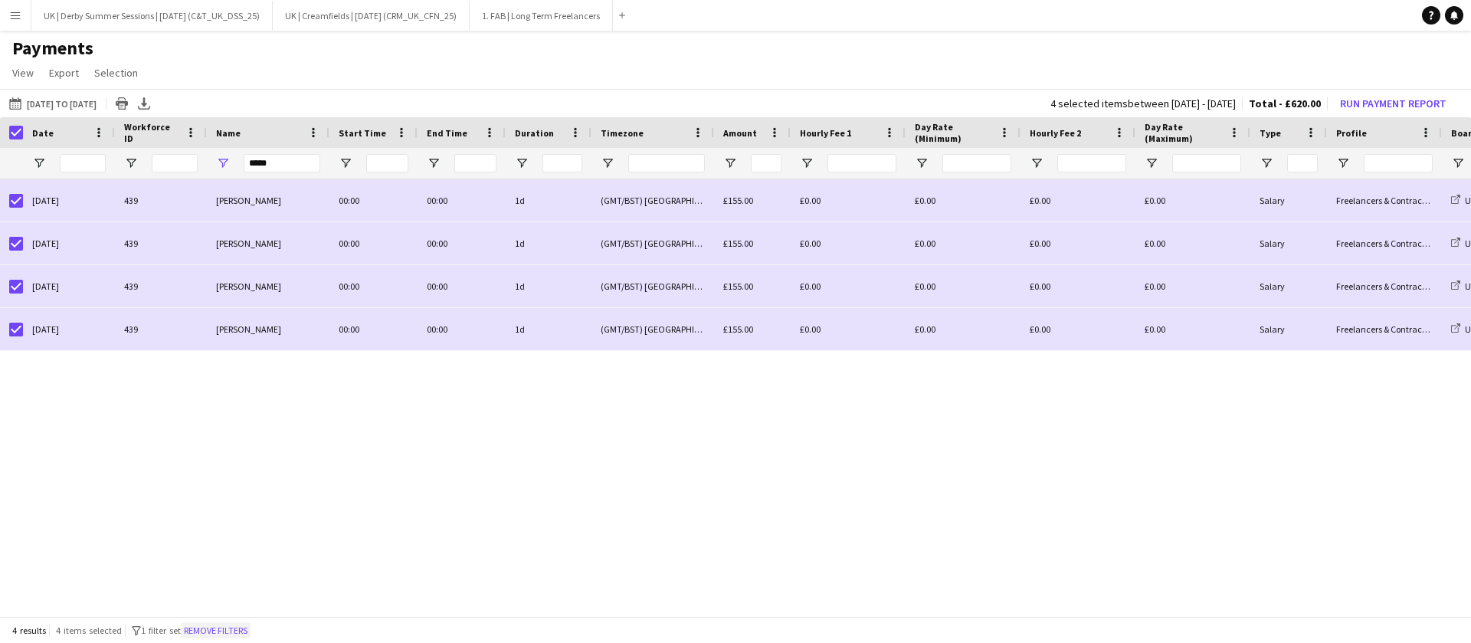
click at [198, 631] on button "Remove filters" at bounding box center [216, 630] width 70 height 17
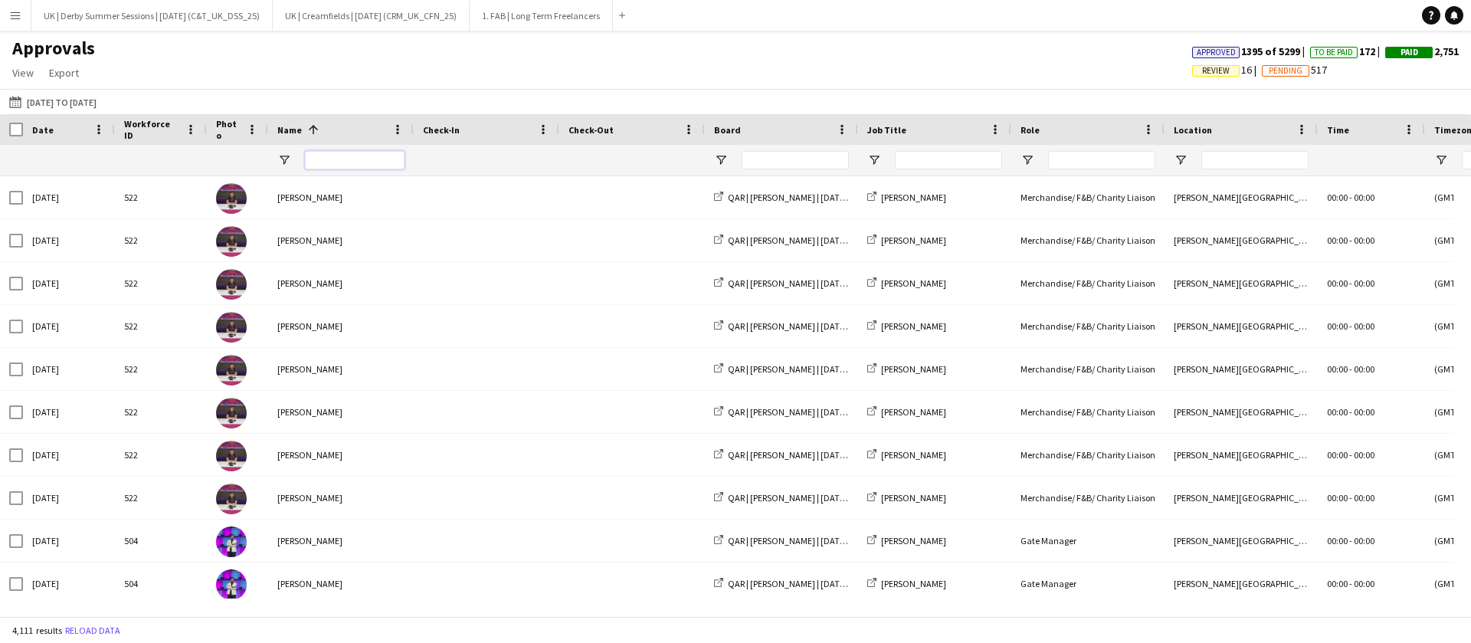
click at [369, 155] on input "Name Filter Input" at bounding box center [355, 160] width 100 height 18
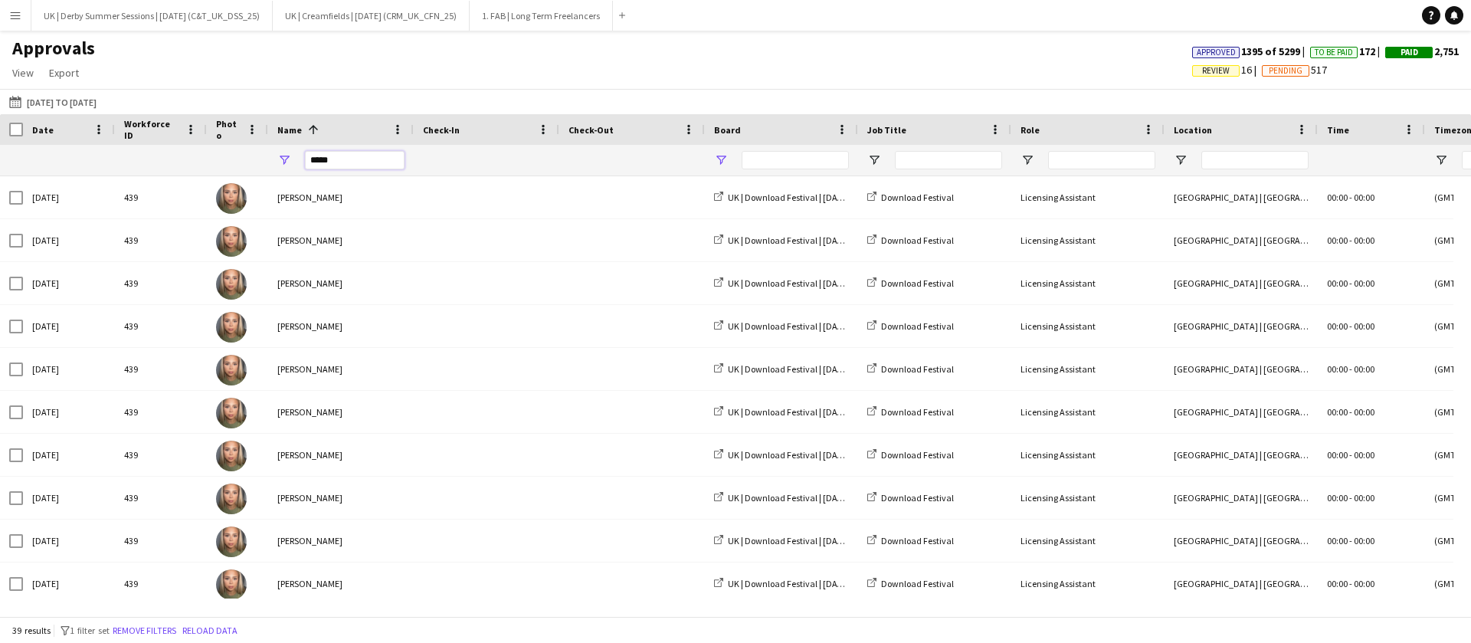
type input "*****"
click at [721, 158] on span "Open Filter Menu" at bounding box center [721, 160] width 14 height 14
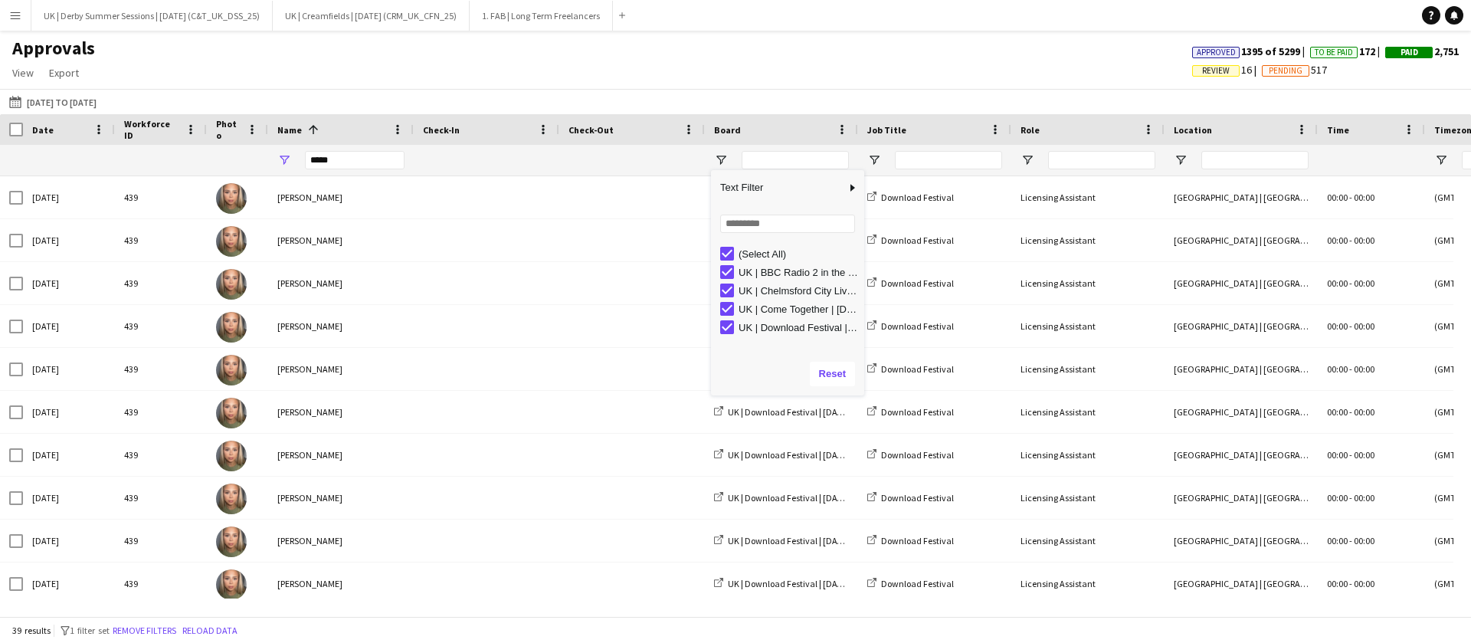
click at [722, 244] on div "(Select All)" at bounding box center [792, 253] width 144 height 18
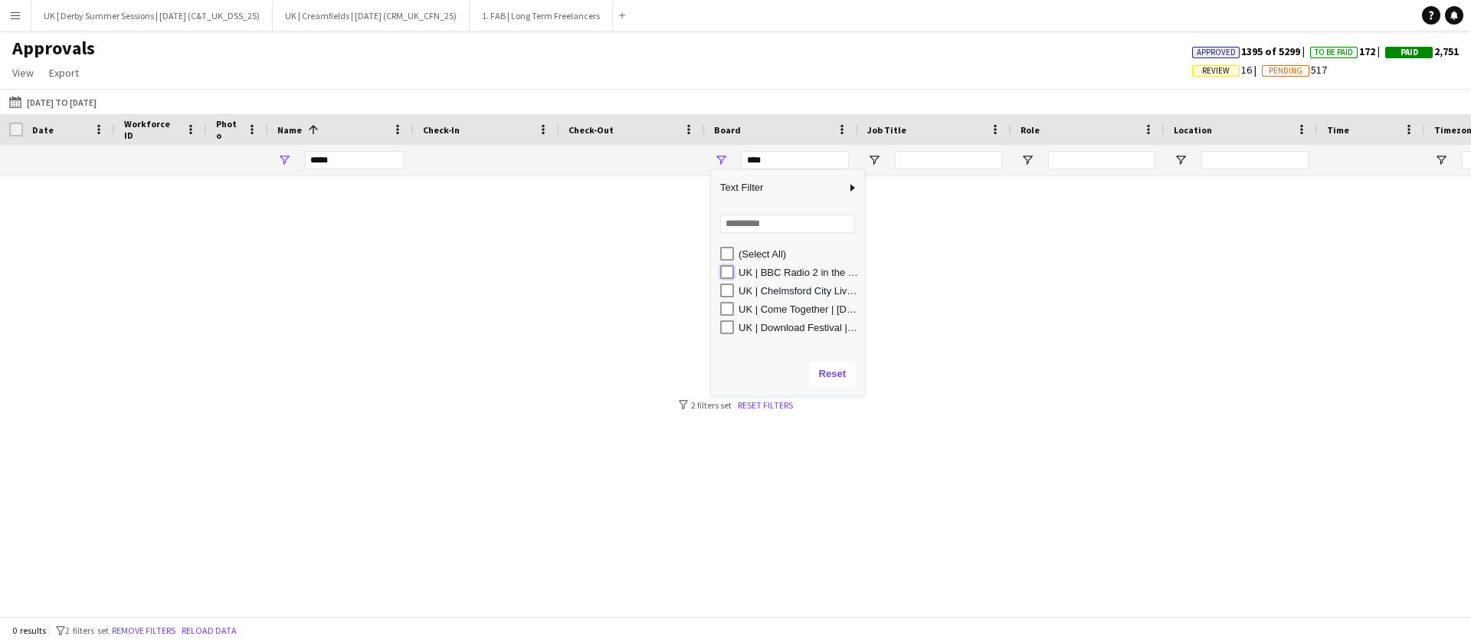
type input "**********"
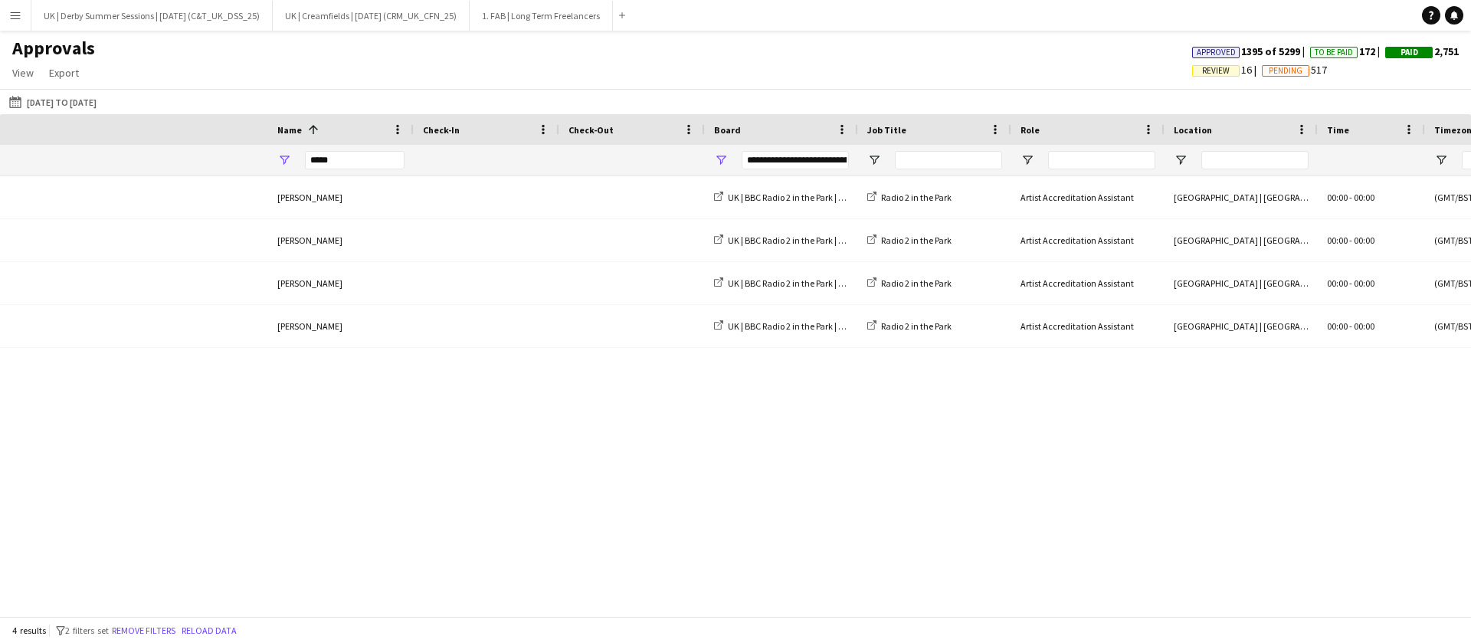
scroll to position [0, 1310]
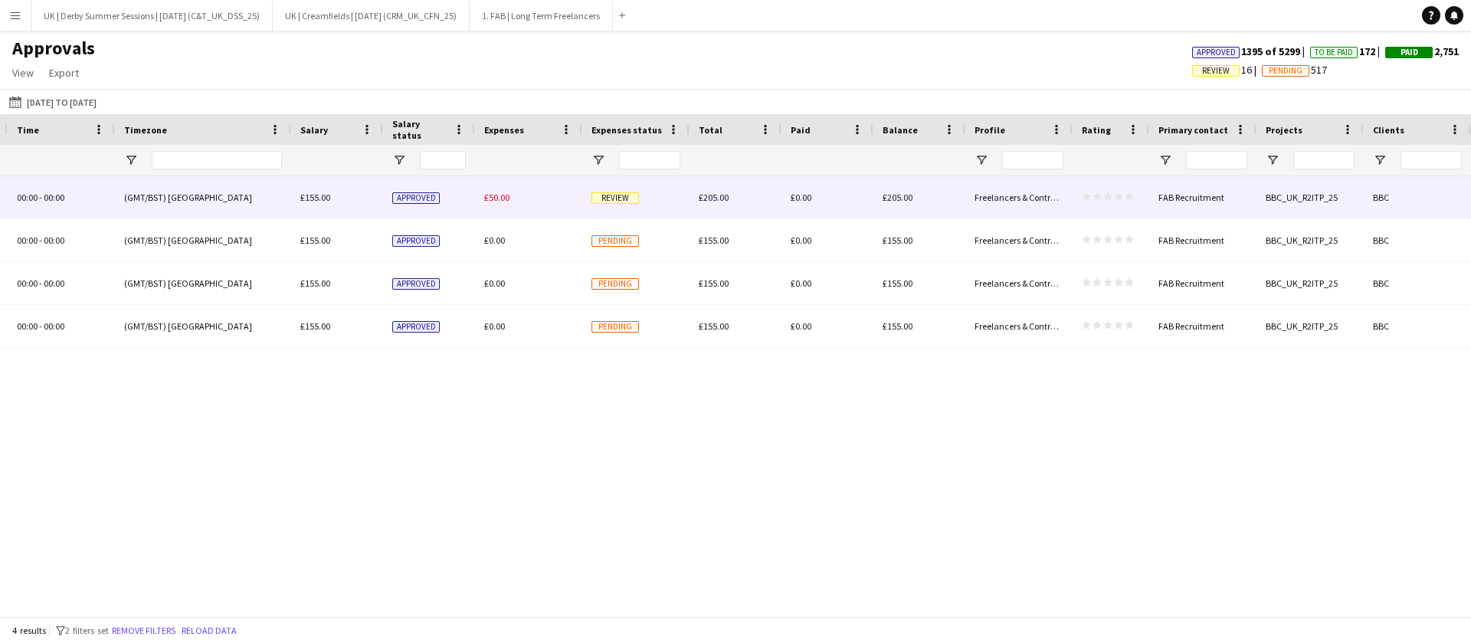
click at [491, 197] on span "£50.00" at bounding box center [496, 196] width 25 height 11
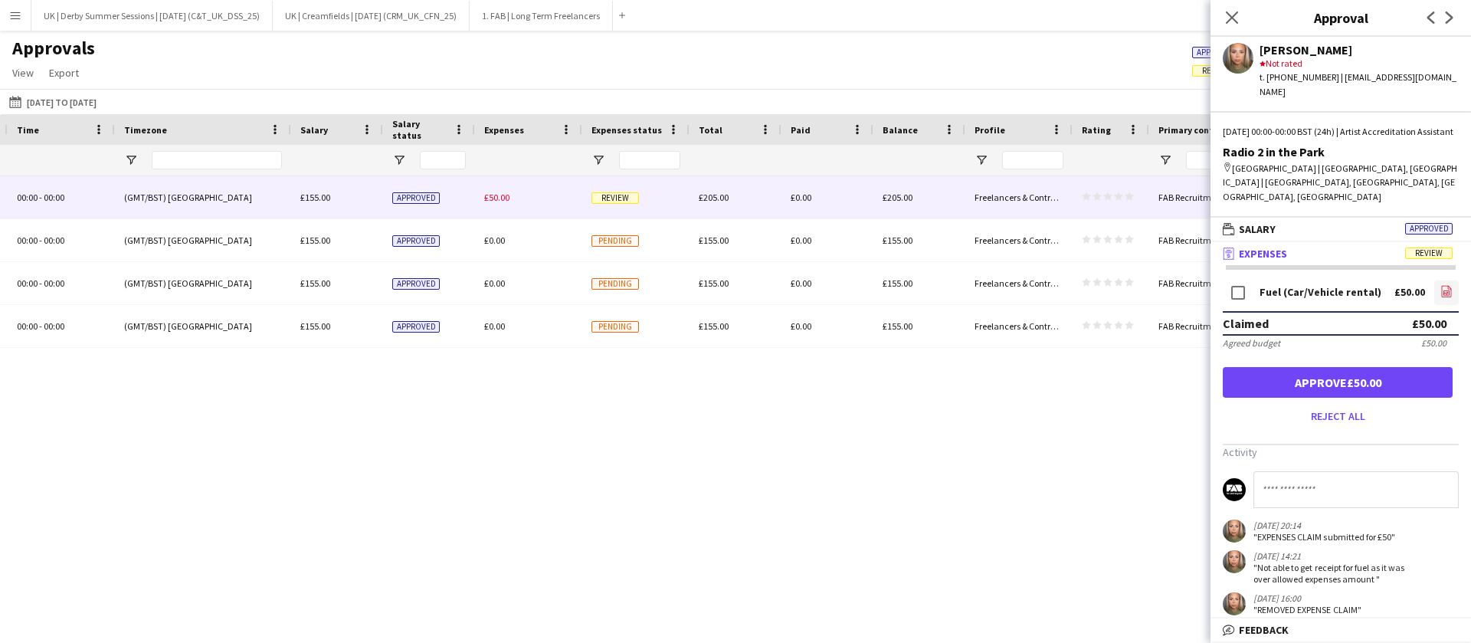
click at [1440, 285] on icon "file-image" at bounding box center [1446, 291] width 12 height 12
click at [14, 9] on app-icon "Menu" at bounding box center [15, 15] width 12 height 12
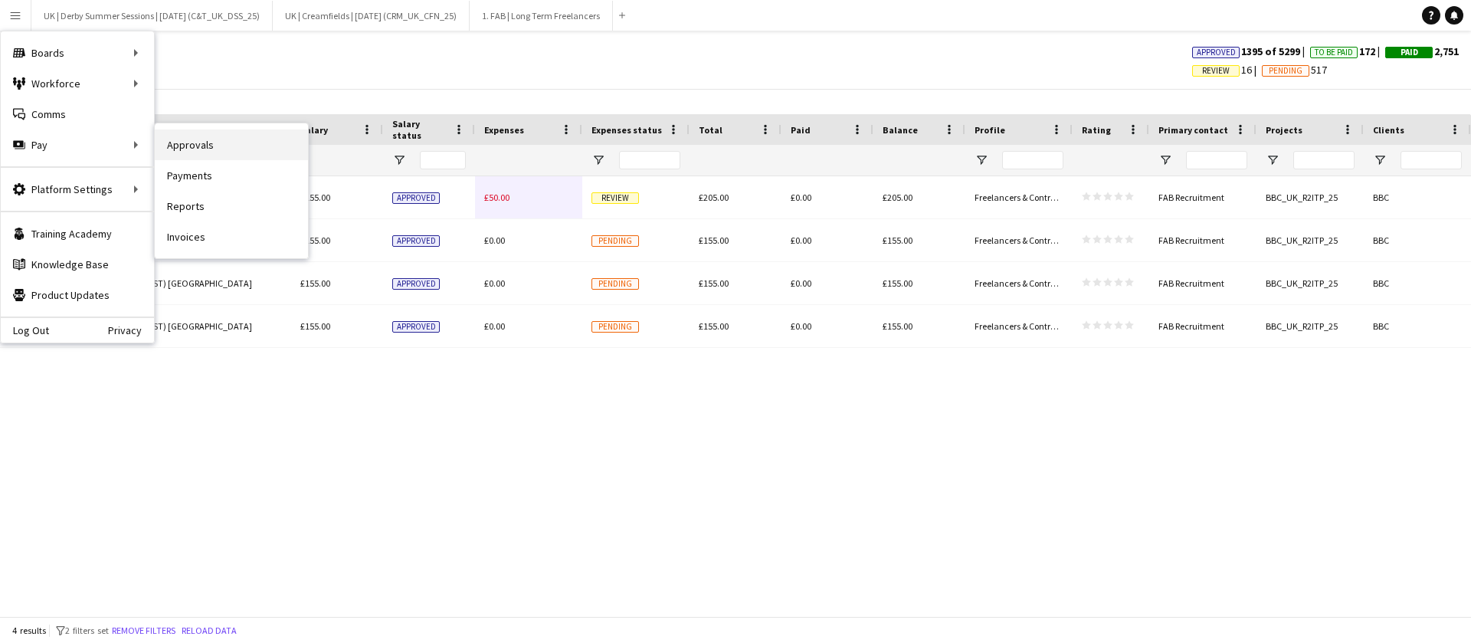
click at [230, 140] on link "Approvals" at bounding box center [231, 144] width 153 height 31
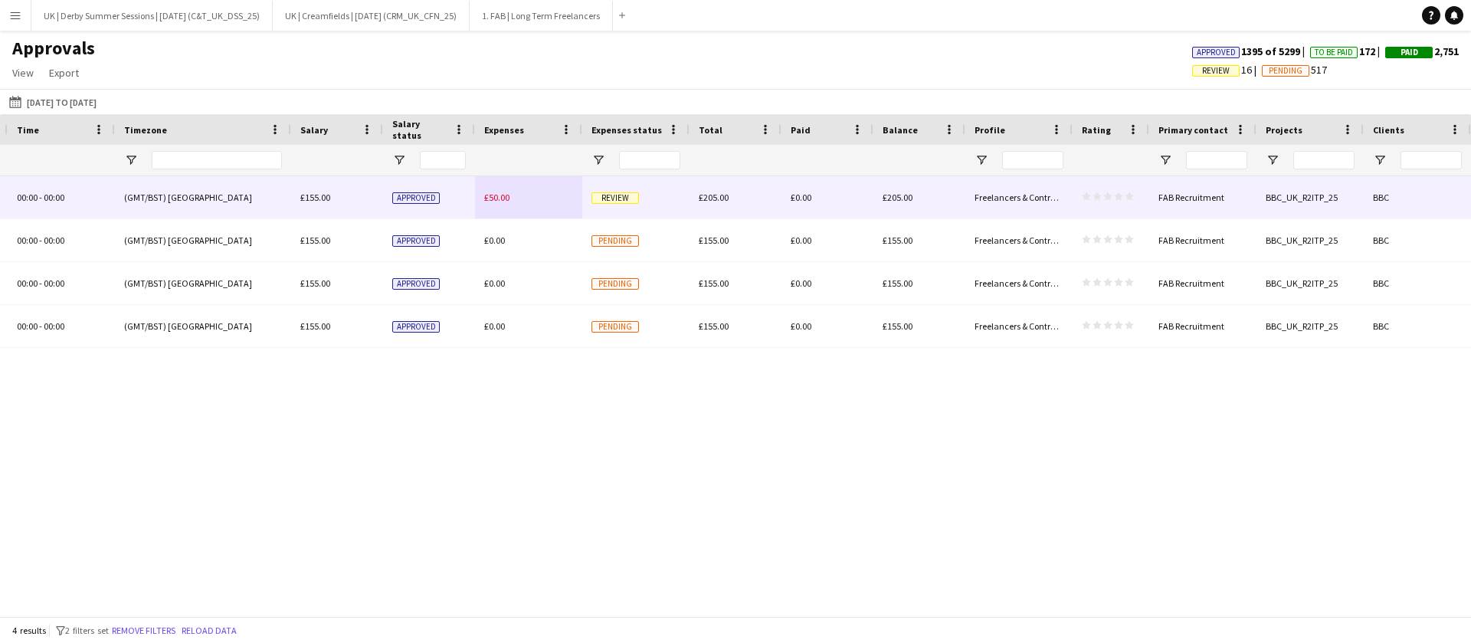
drag, startPoint x: 506, startPoint y: 211, endPoint x: 500, endPoint y: 201, distance: 11.7
click at [502, 203] on div "£50.00" at bounding box center [528, 197] width 107 height 42
click at [501, 200] on span "£50.00" at bounding box center [496, 196] width 25 height 11
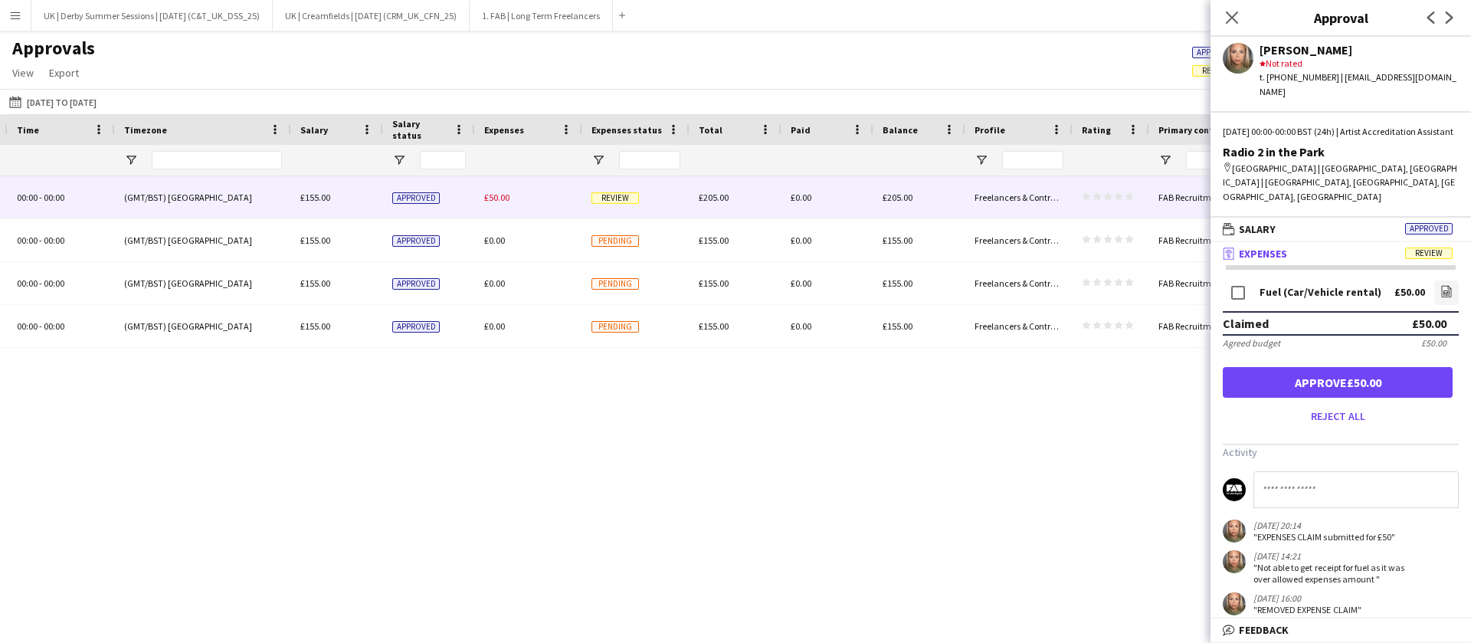
scroll to position [115, 0]
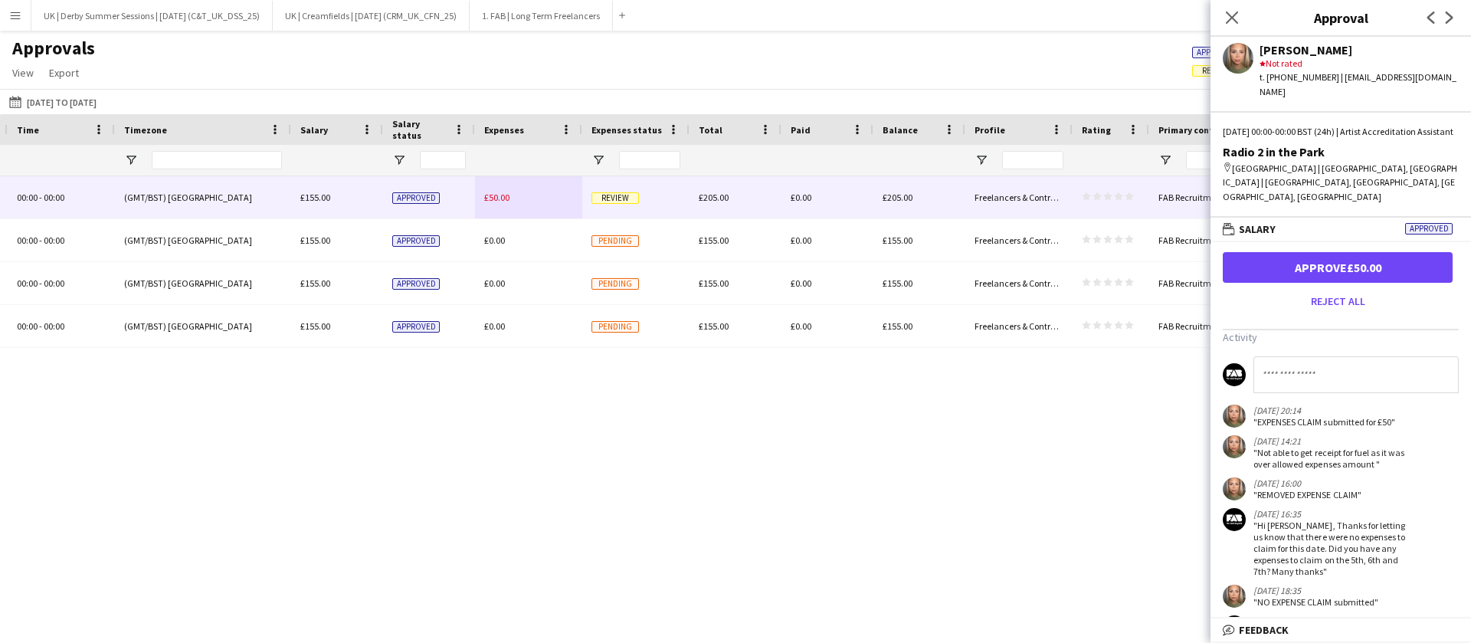
click at [1343, 358] on input at bounding box center [1355, 374] width 205 height 37
type input "*"
type input "**********"
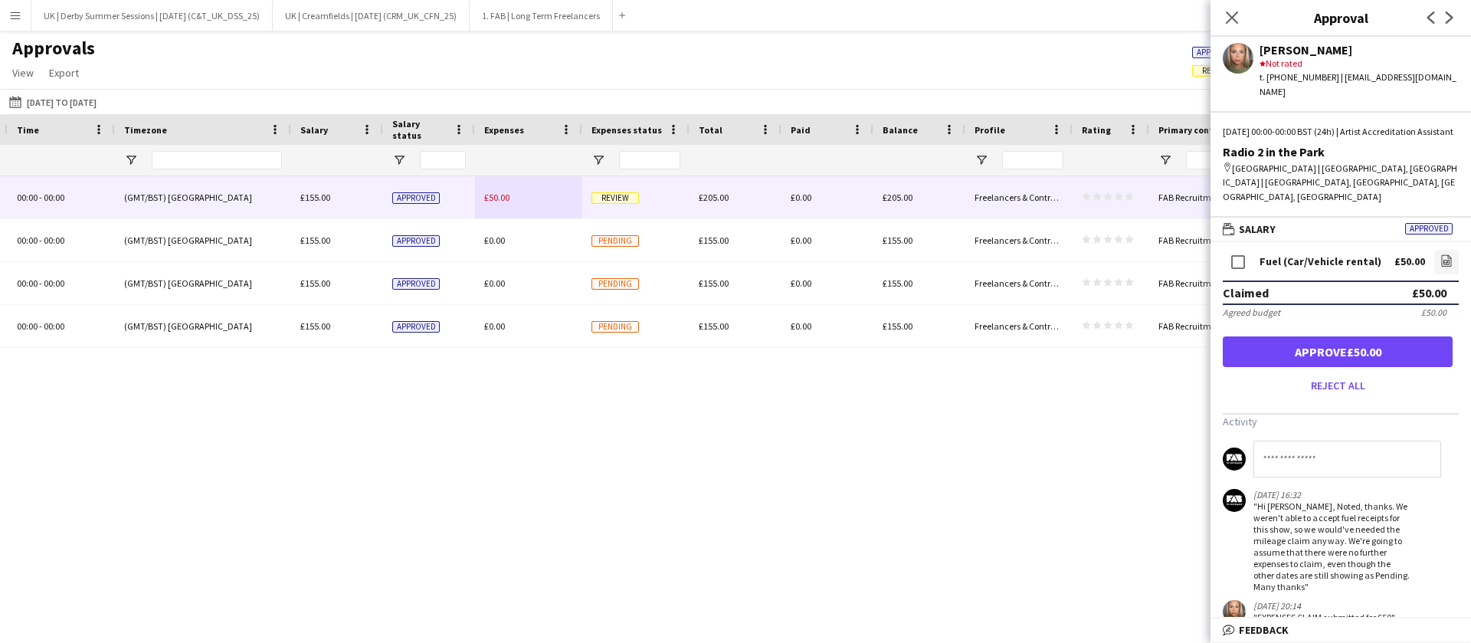
scroll to position [0, 0]
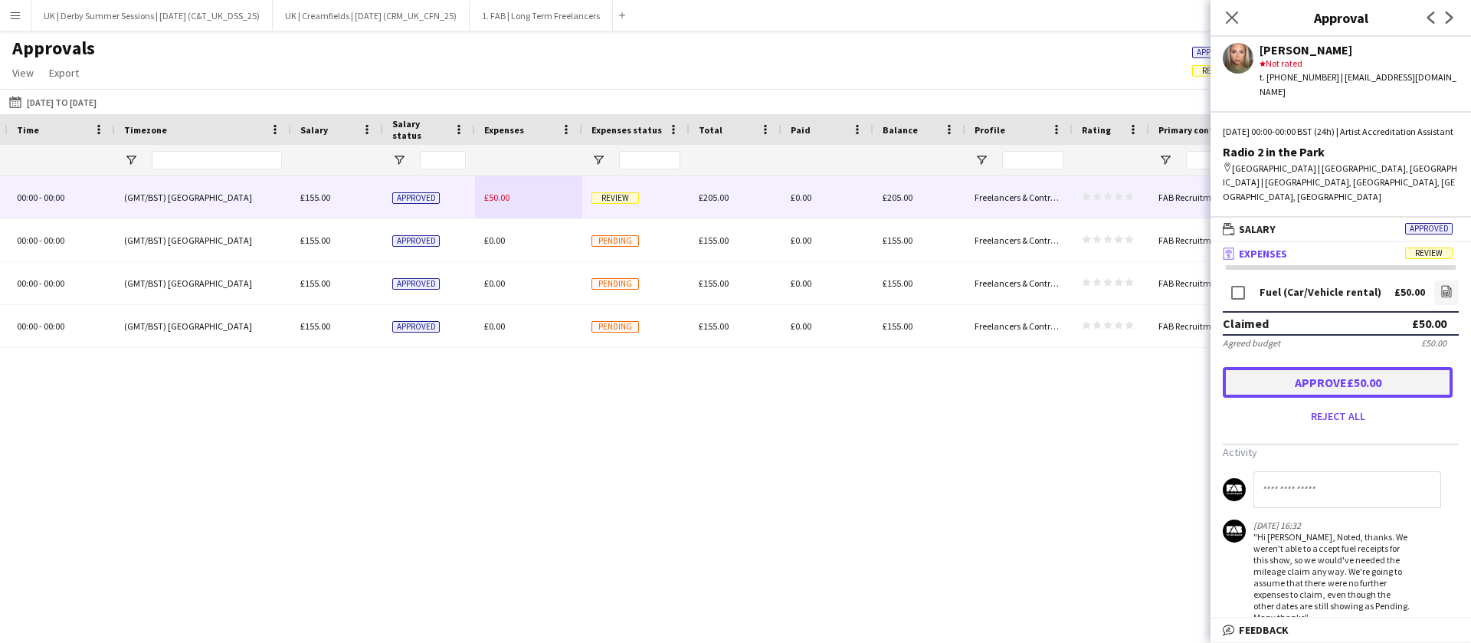
click at [1307, 367] on button "Approve £50.00" at bounding box center [1337, 382] width 230 height 31
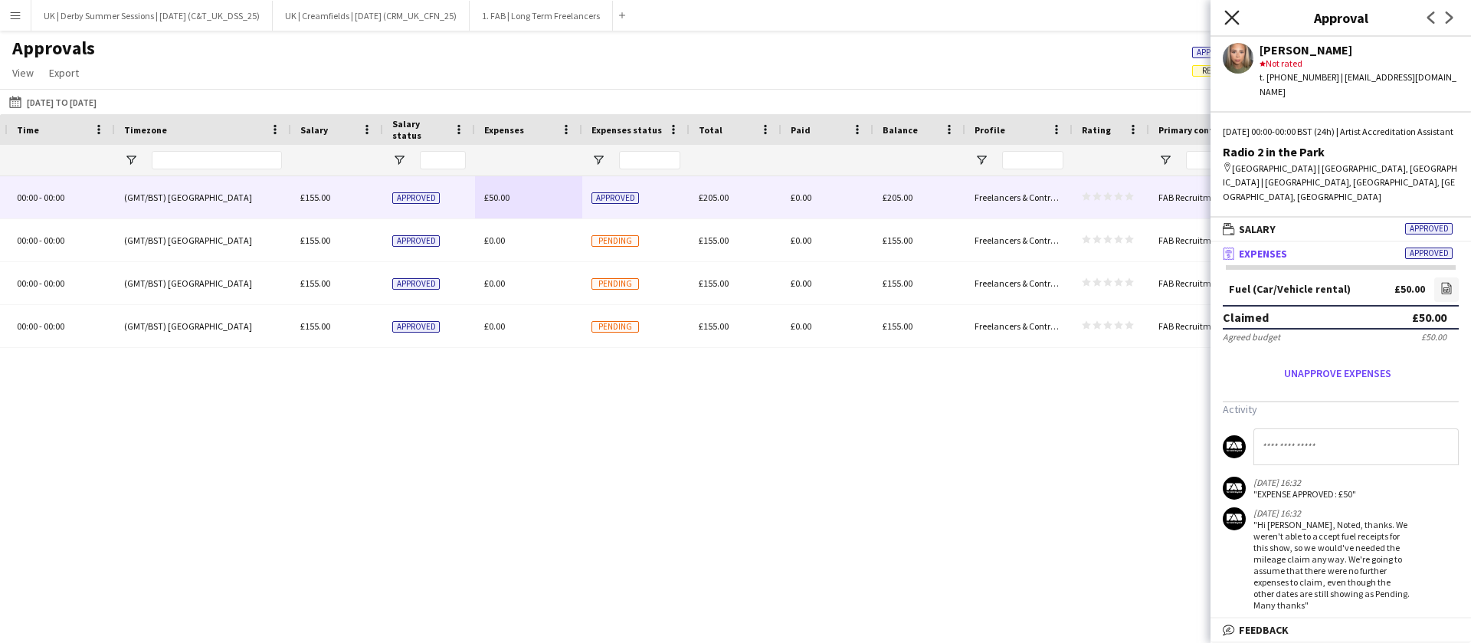
click at [1232, 11] on icon "Close pop-in" at bounding box center [1231, 17] width 15 height 15
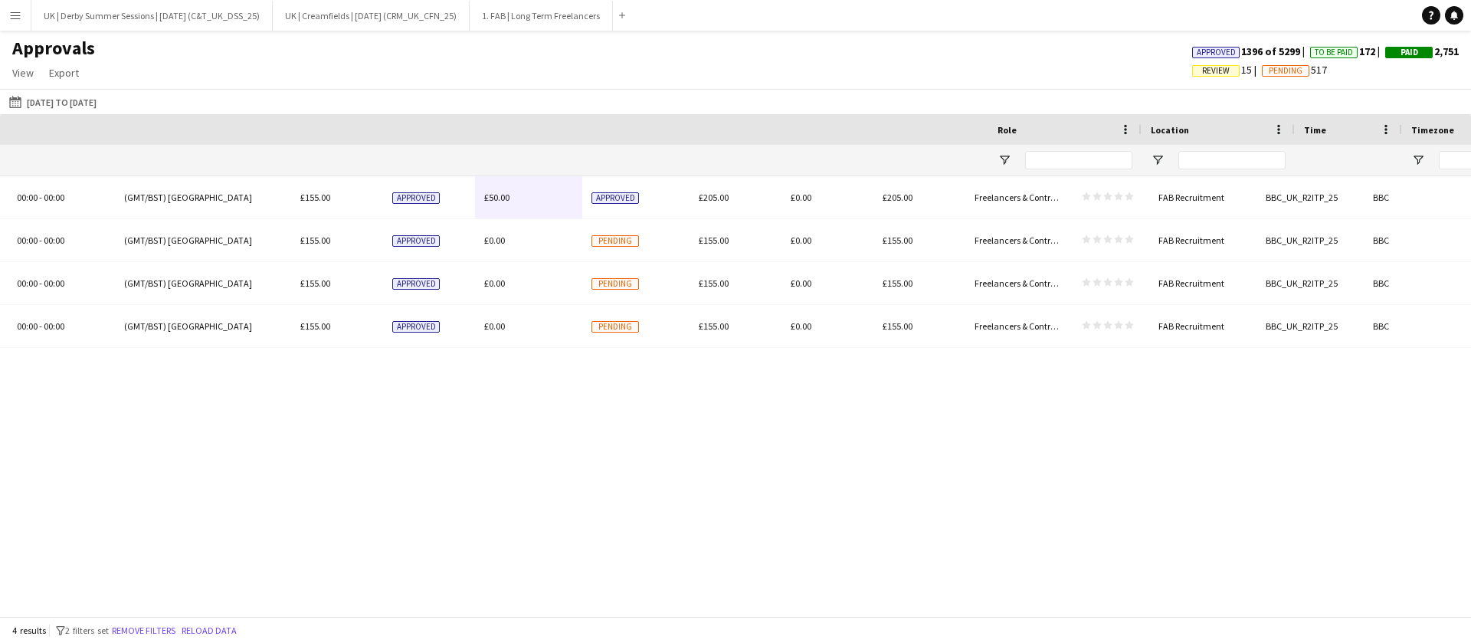
scroll to position [0, 23]
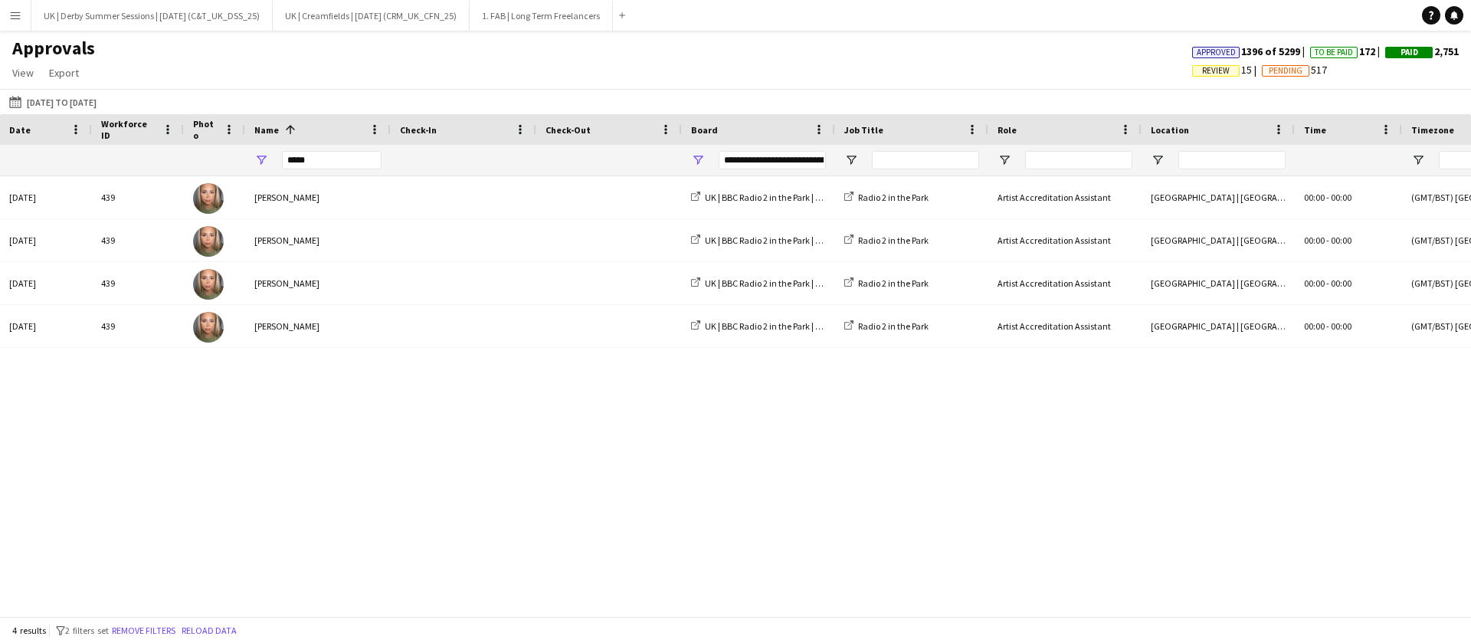
click at [168, 620] on div "4 results filter-1 2 filters set Remove filters Reload data" at bounding box center [735, 630] width 1471 height 26
click at [150, 627] on button "Remove filters" at bounding box center [144, 630] width 70 height 17
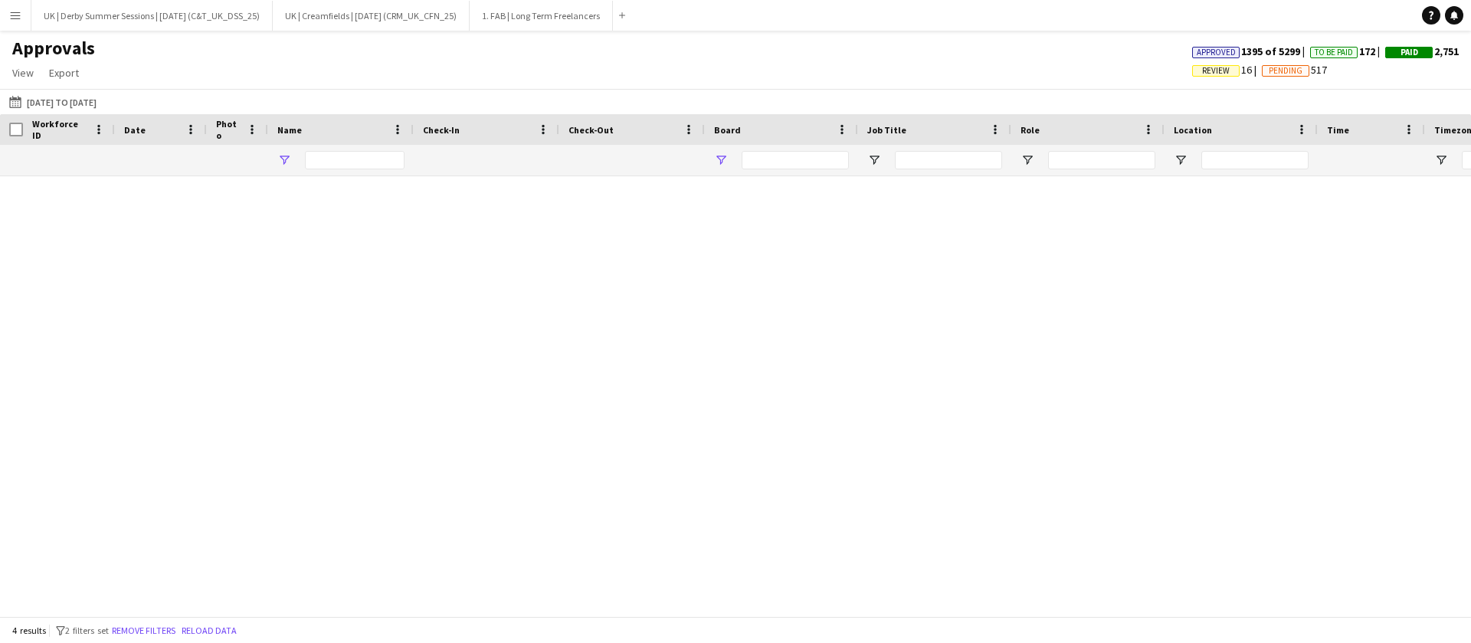
type input "*****"
type input "**********"
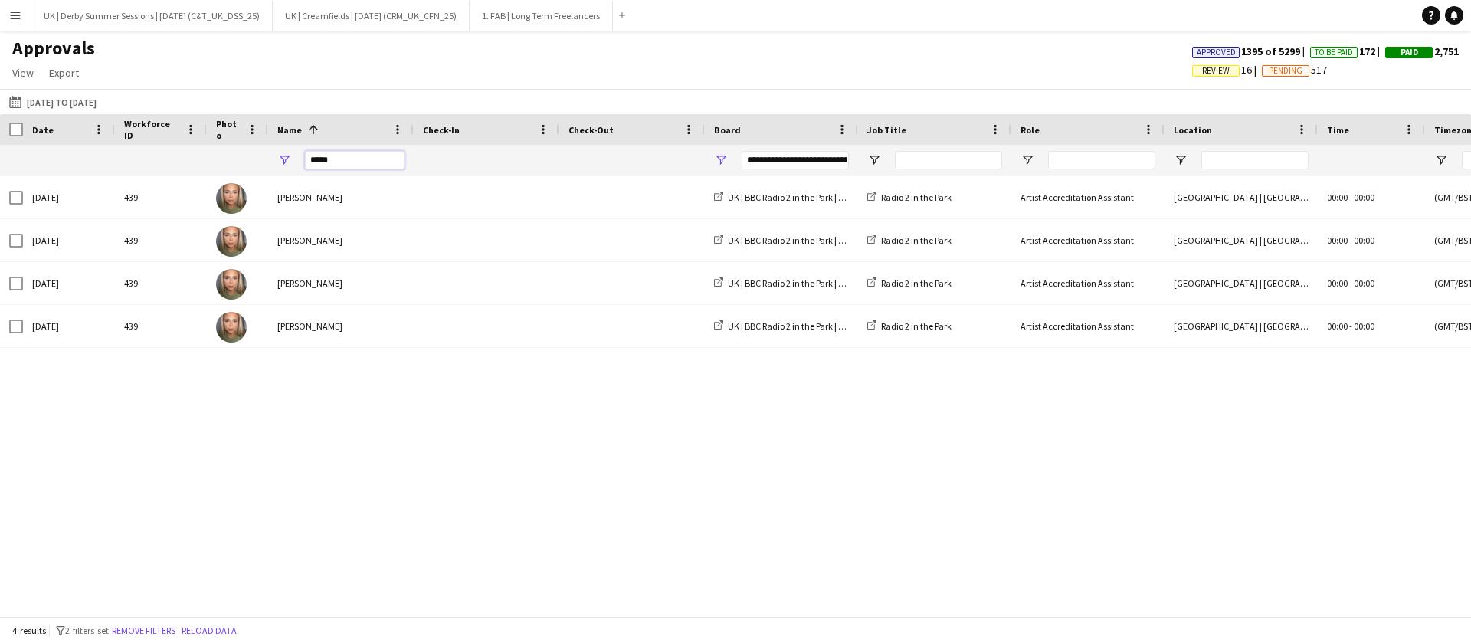
drag, startPoint x: 340, startPoint y: 160, endPoint x: 264, endPoint y: 154, distance: 76.1
click at [264, 154] on div "**********" at bounding box center [1390, 160] width 2780 height 31
type input "**********"
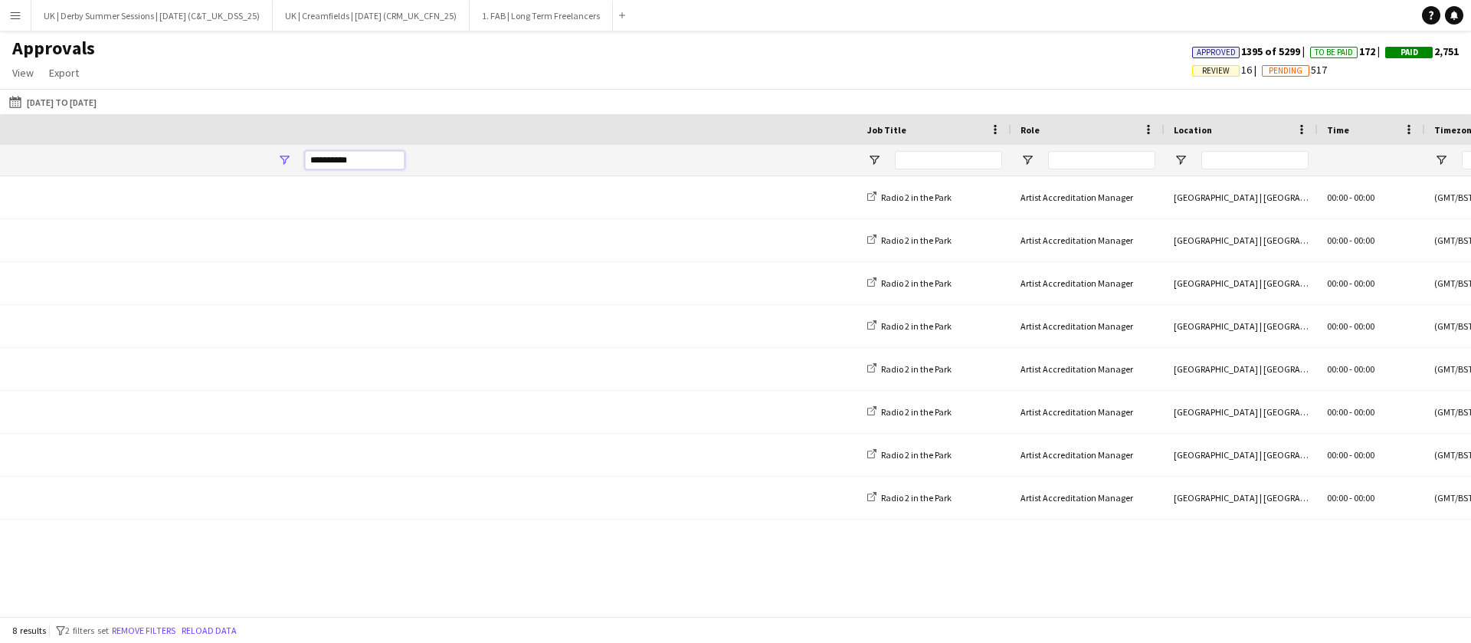
scroll to position [0, 1310]
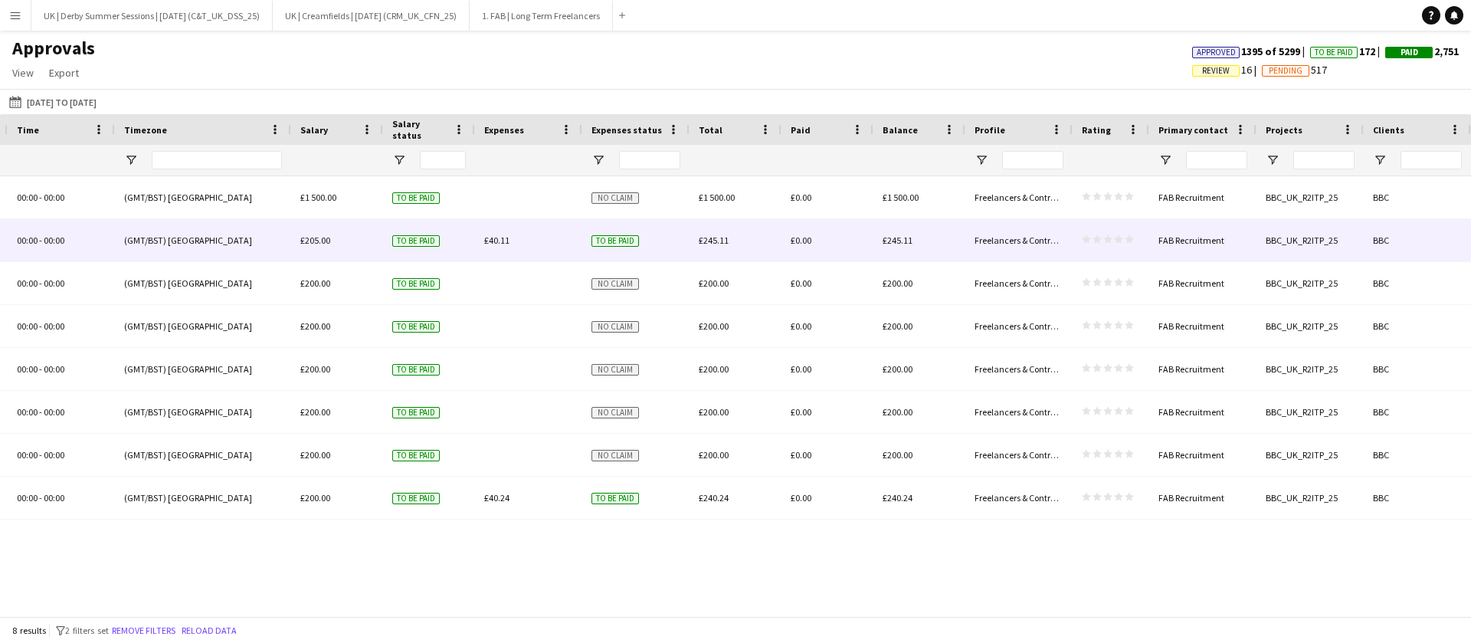
click at [505, 235] on span "£40.11" at bounding box center [496, 239] width 25 height 11
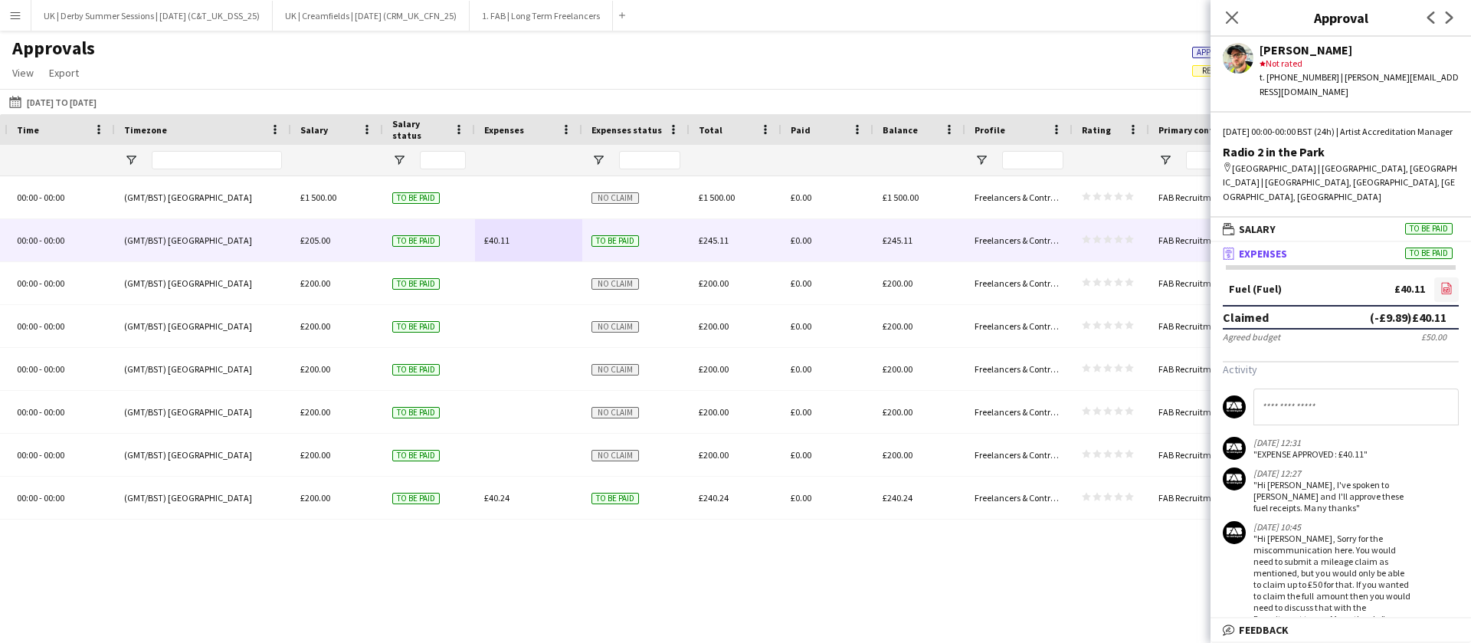
click at [1434, 277] on link "file-image" at bounding box center [1446, 289] width 25 height 25
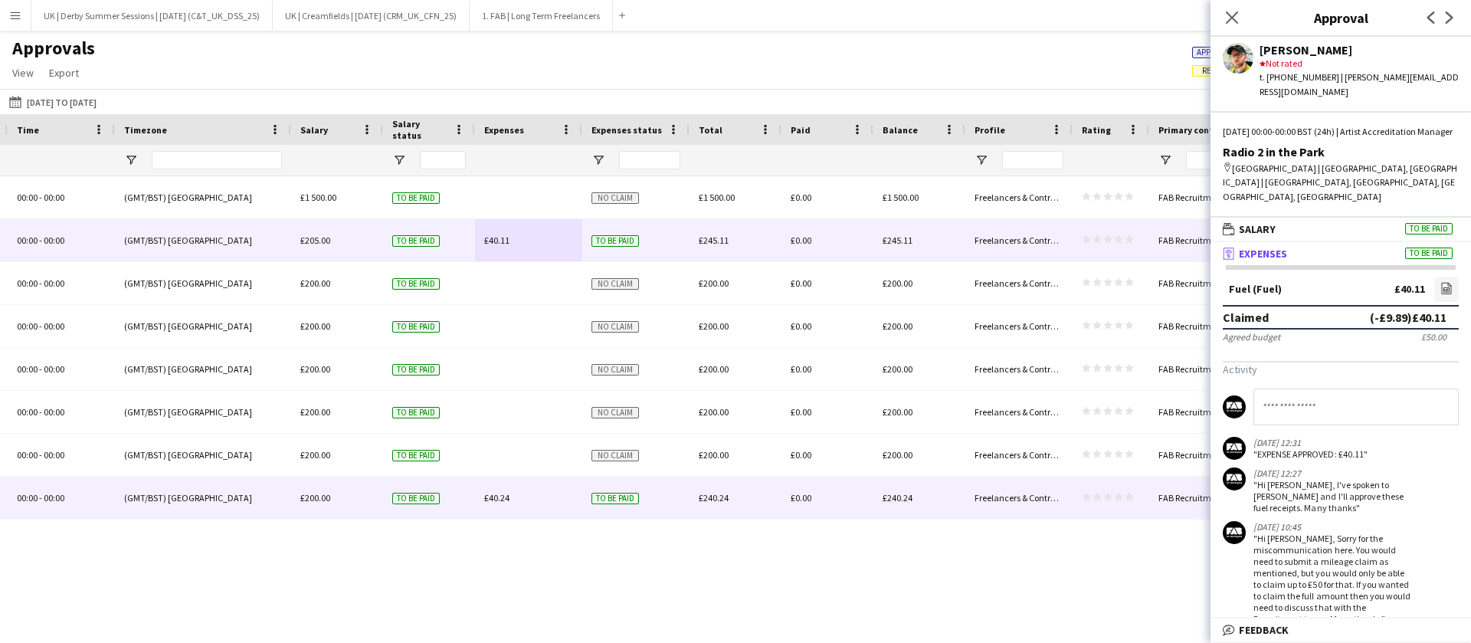
click at [490, 496] on span "£40.24" at bounding box center [496, 497] width 25 height 11
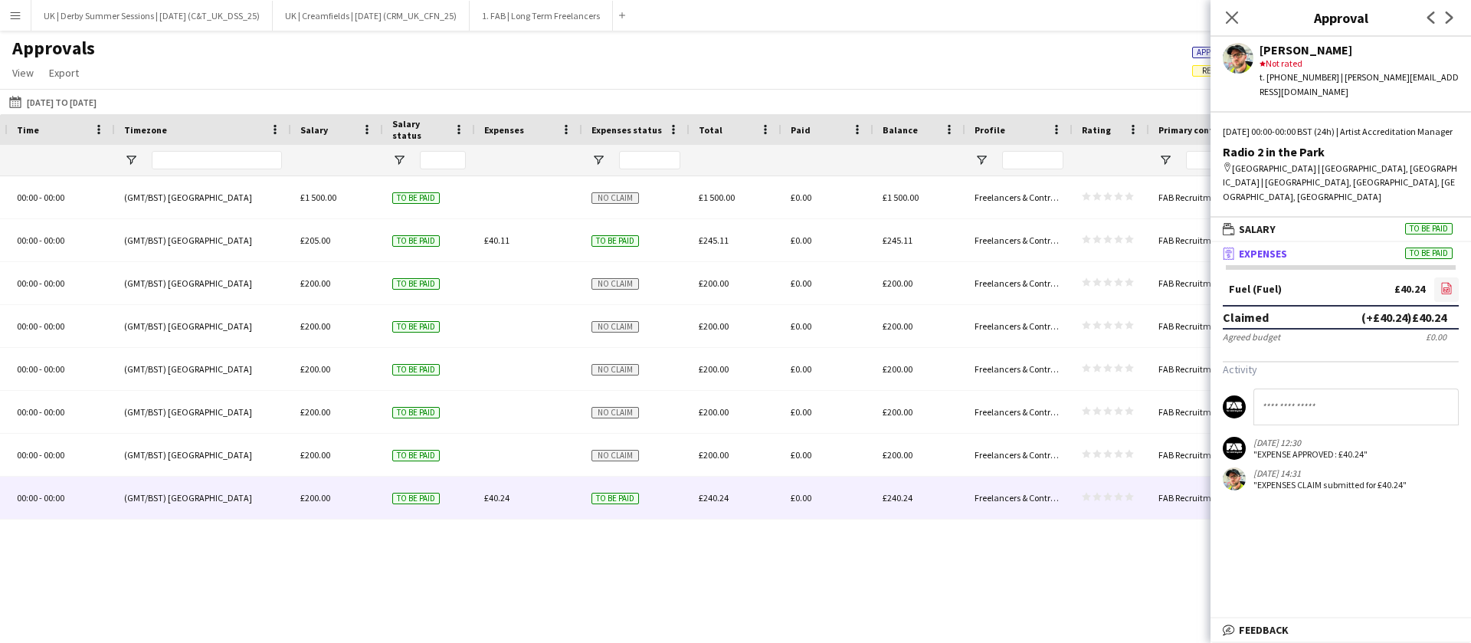
click at [1446, 282] on icon "file-image" at bounding box center [1446, 288] width 12 height 12
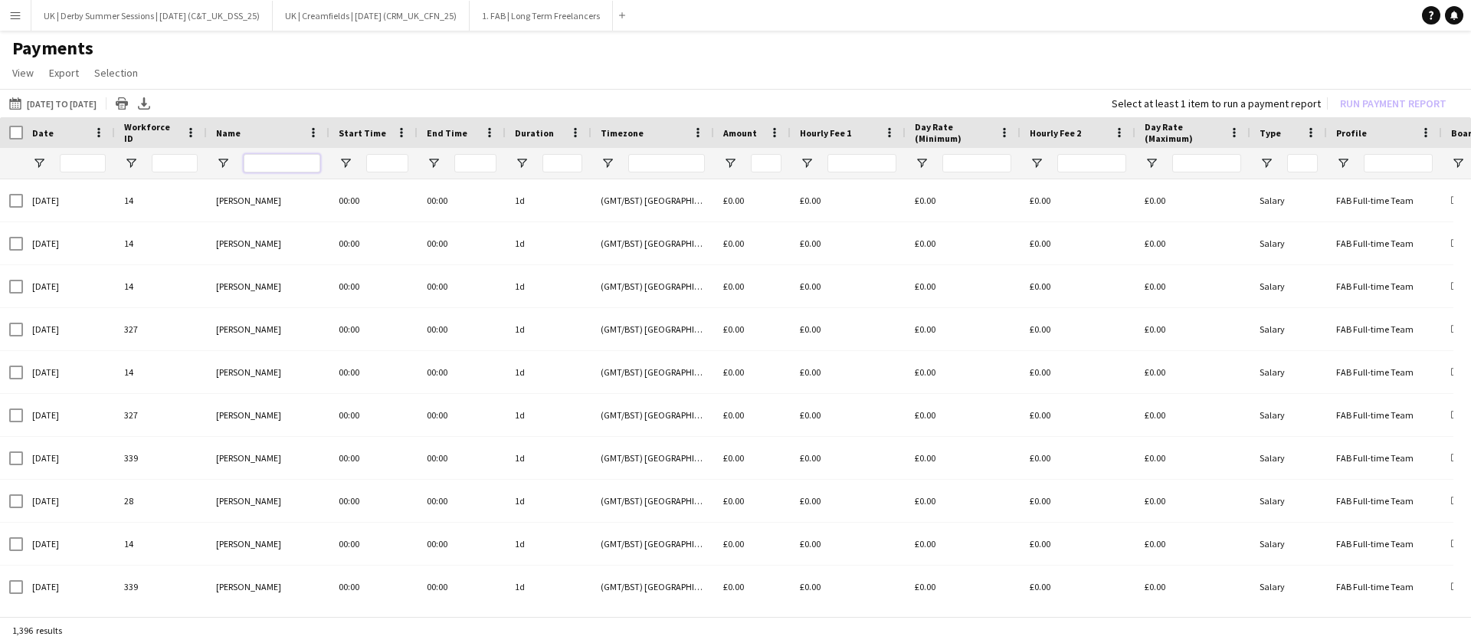
click at [274, 154] on input "Name Filter Input" at bounding box center [282, 163] width 77 height 18
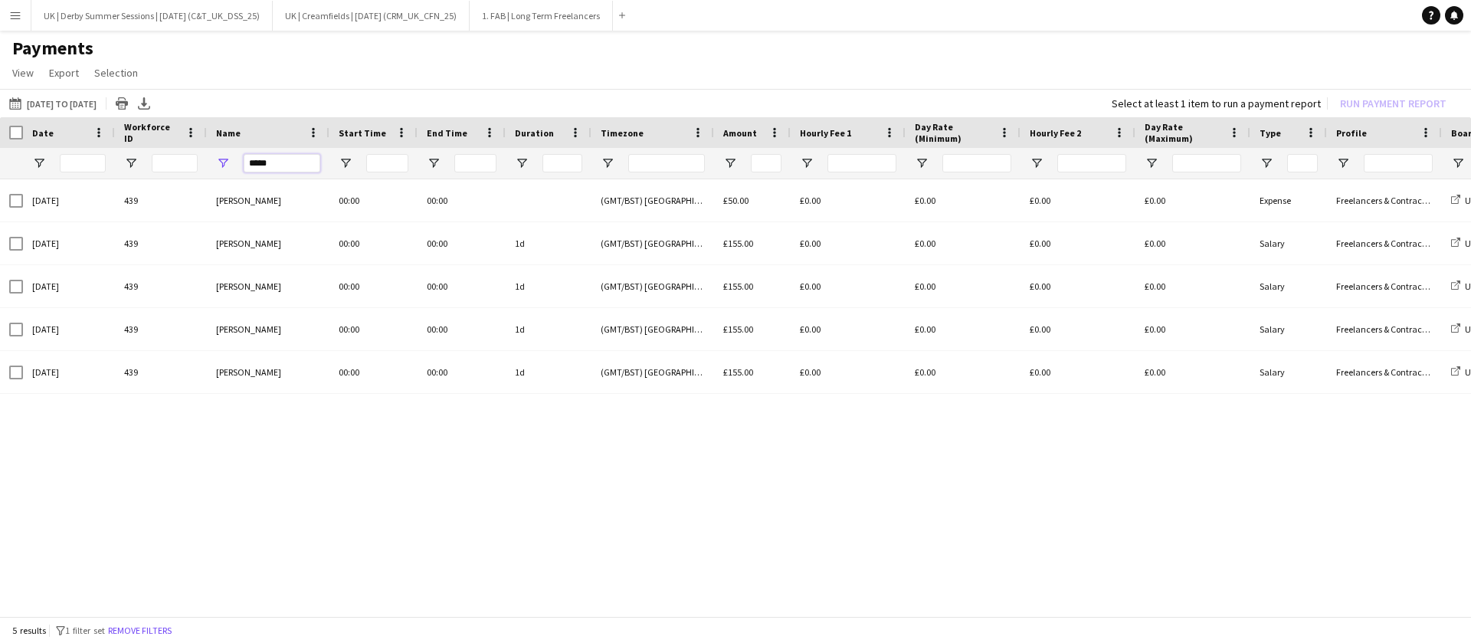
type input "*****"
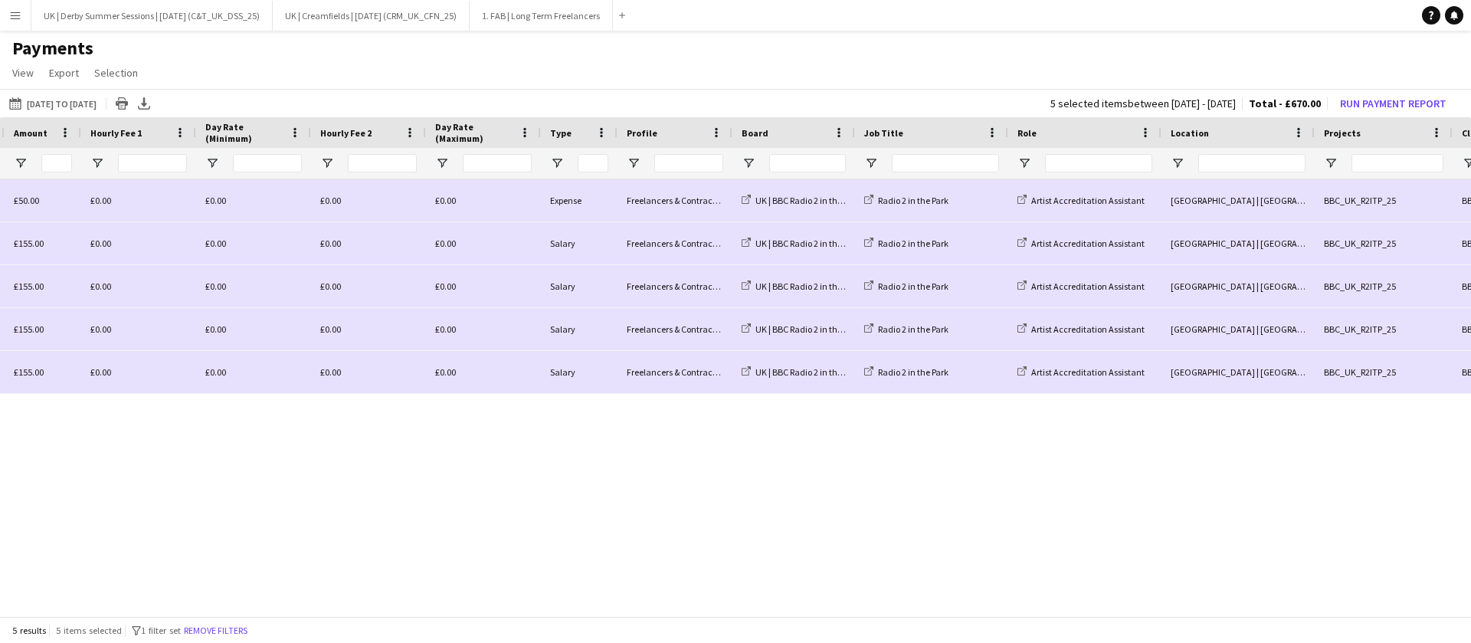
scroll to position [0, 748]
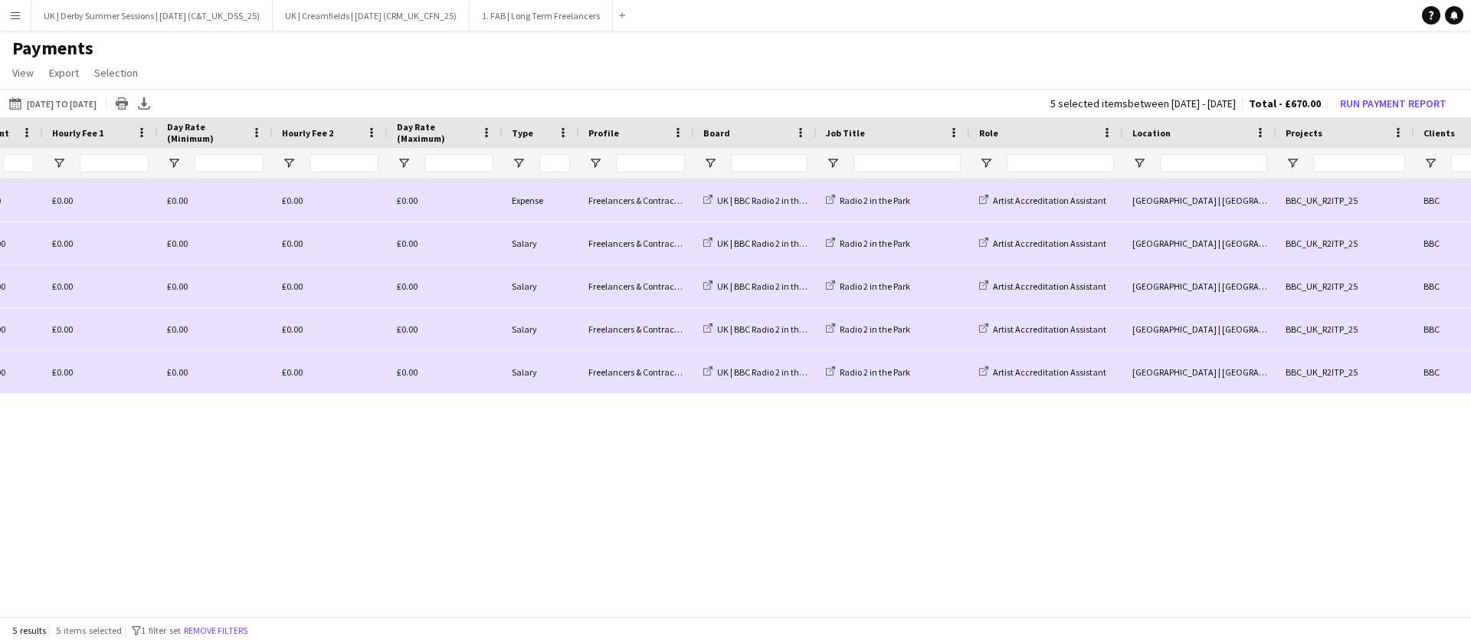
click at [216, 639] on div "5 results 5 items selected filter-1 1 filter set Remove filters" at bounding box center [735, 630] width 1471 height 26
drag, startPoint x: 221, startPoint y: 631, endPoint x: 261, endPoint y: 614, distance: 44.3
click at [222, 631] on button "Remove filters" at bounding box center [216, 630] width 70 height 17
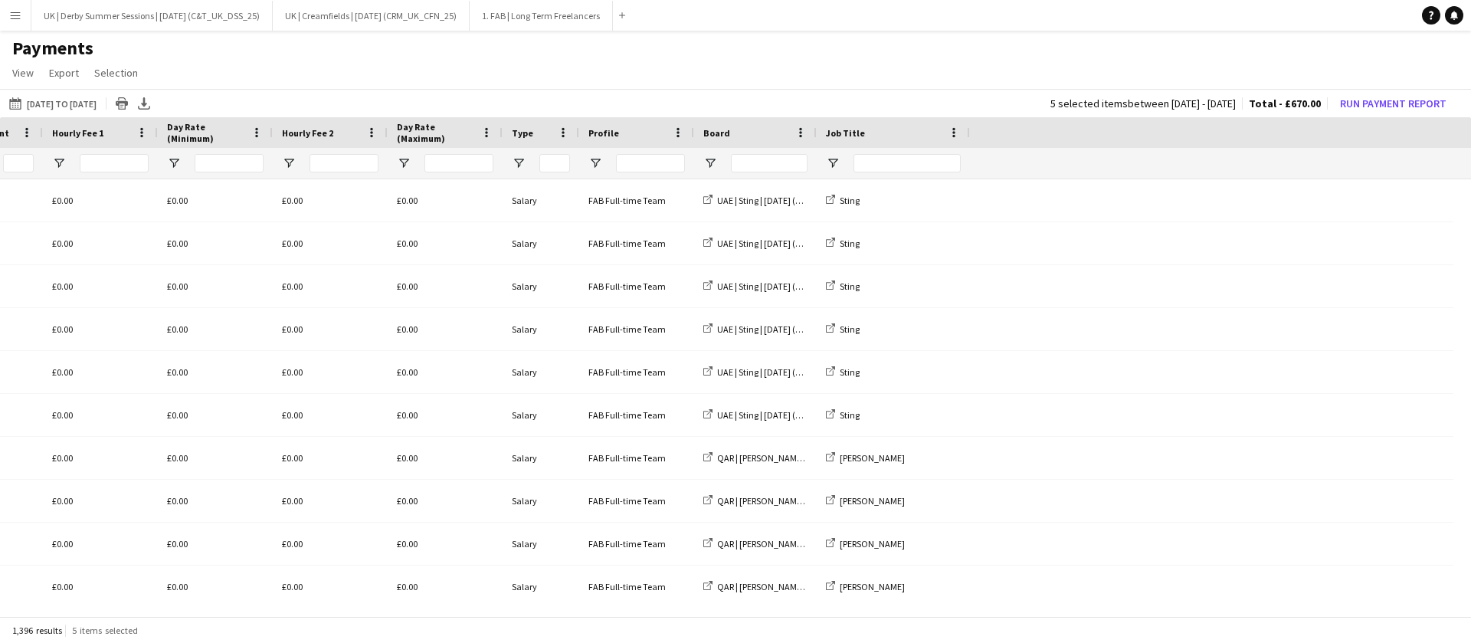
scroll to position [0, 0]
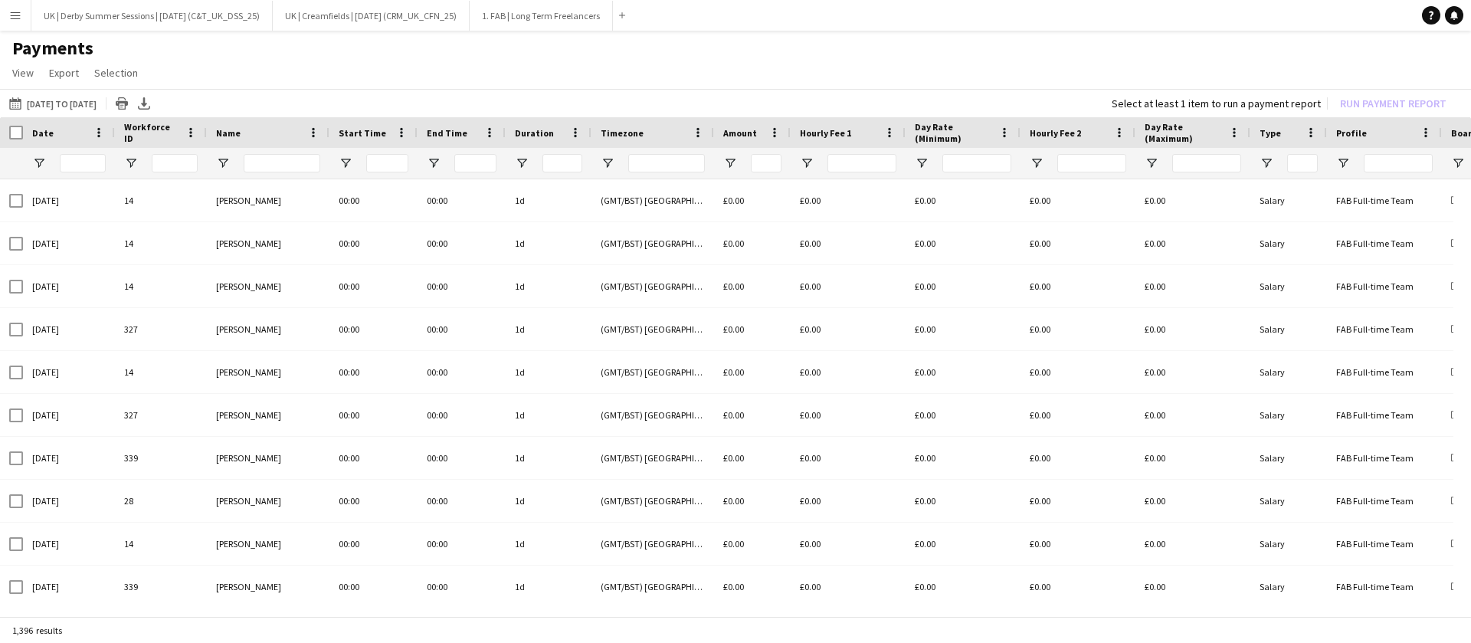
click at [304, 124] on div "Name" at bounding box center [268, 132] width 104 height 31
click at [315, 130] on span at bounding box center [313, 133] width 14 height 14
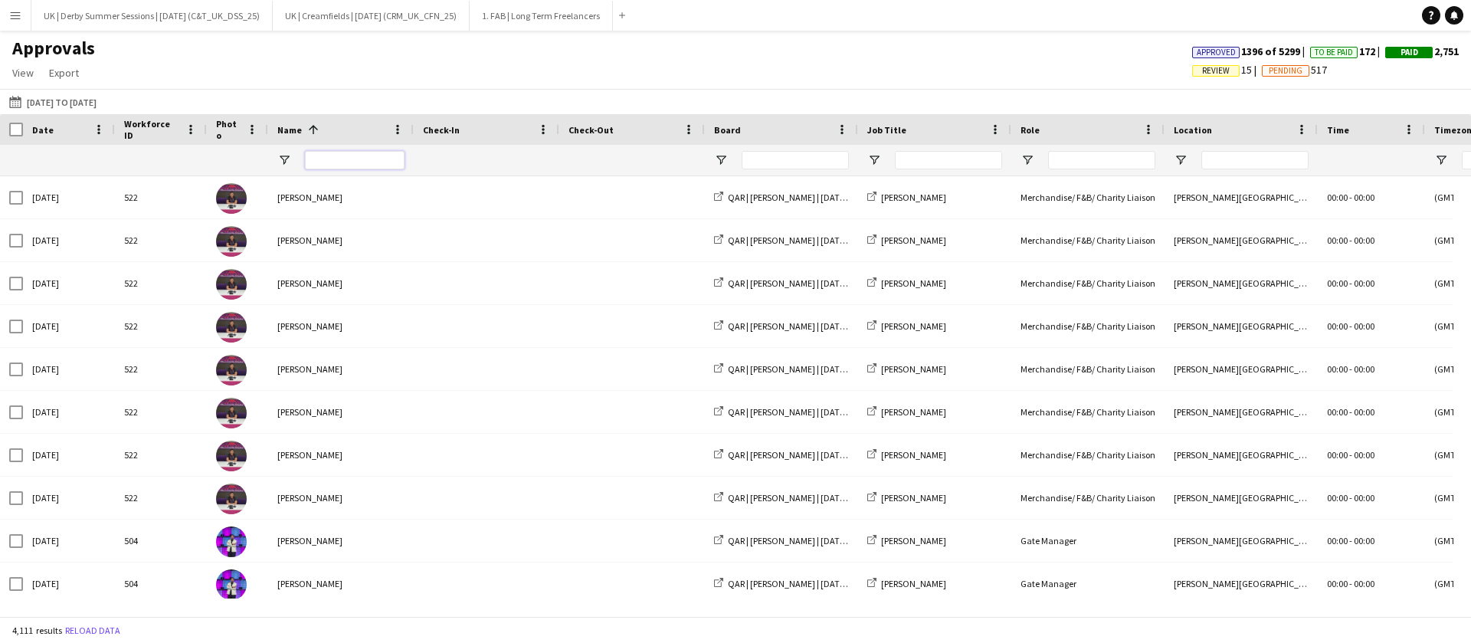
click at [333, 159] on input "Name Filter Input" at bounding box center [355, 160] width 100 height 18
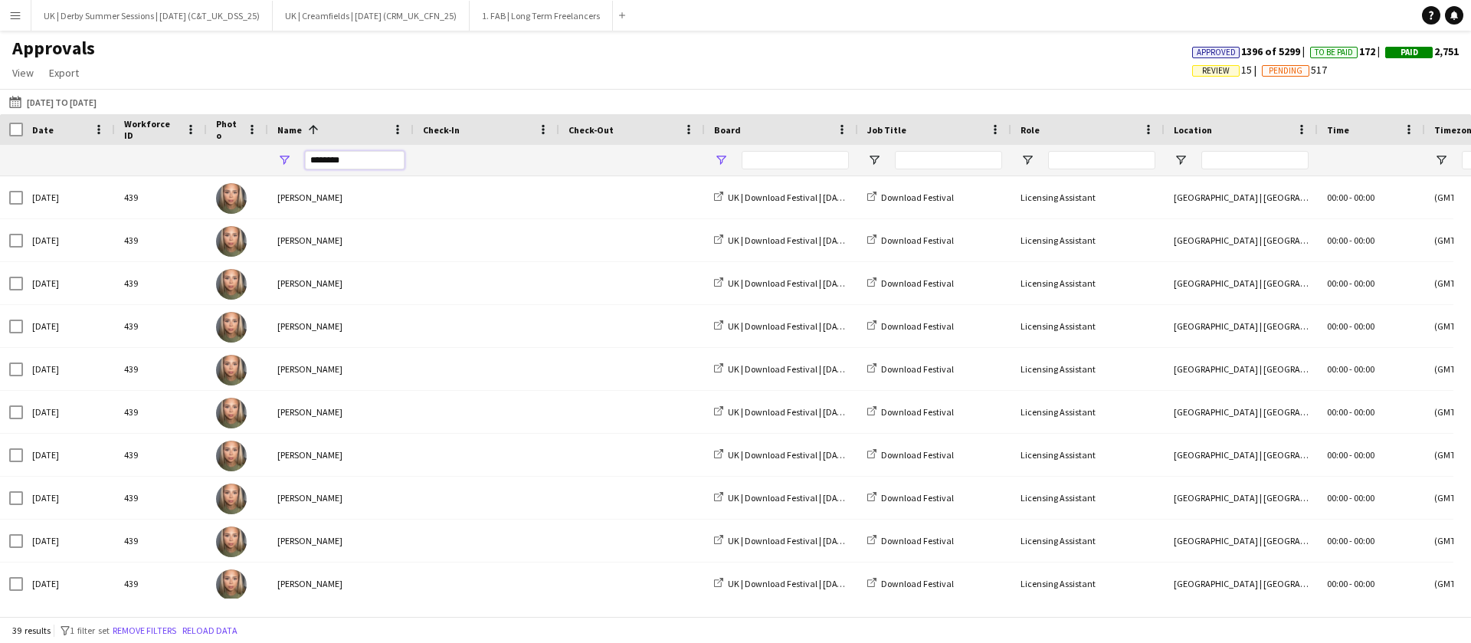
type input "********"
click at [725, 162] on span "Open Filter Menu" at bounding box center [721, 160] width 14 height 14
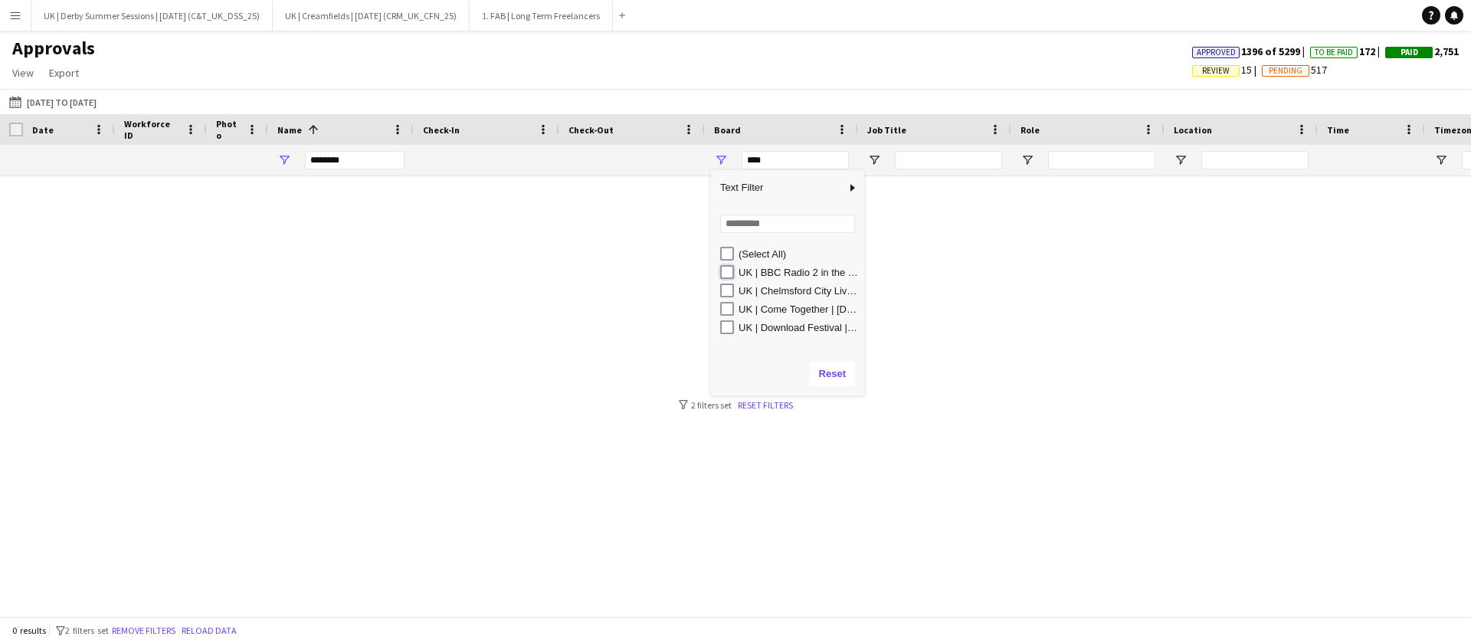
type input "**********"
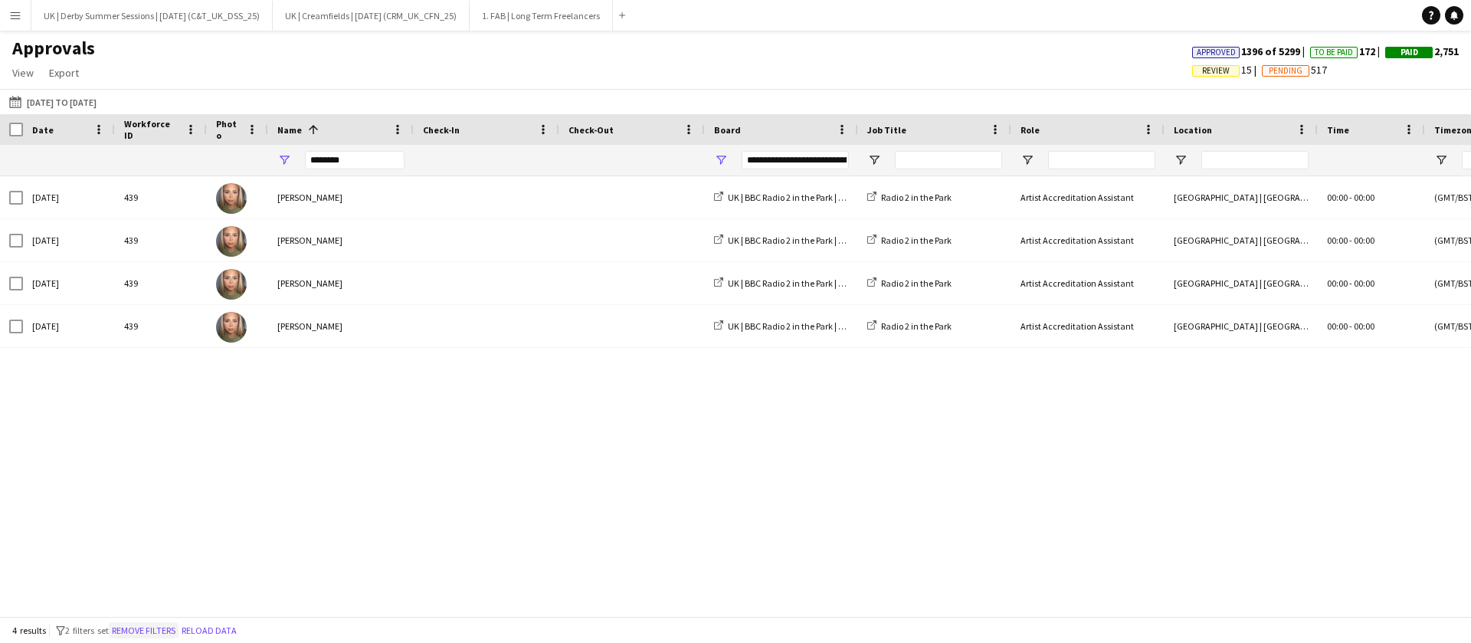
click at [161, 633] on button "Remove filters" at bounding box center [144, 630] width 70 height 17
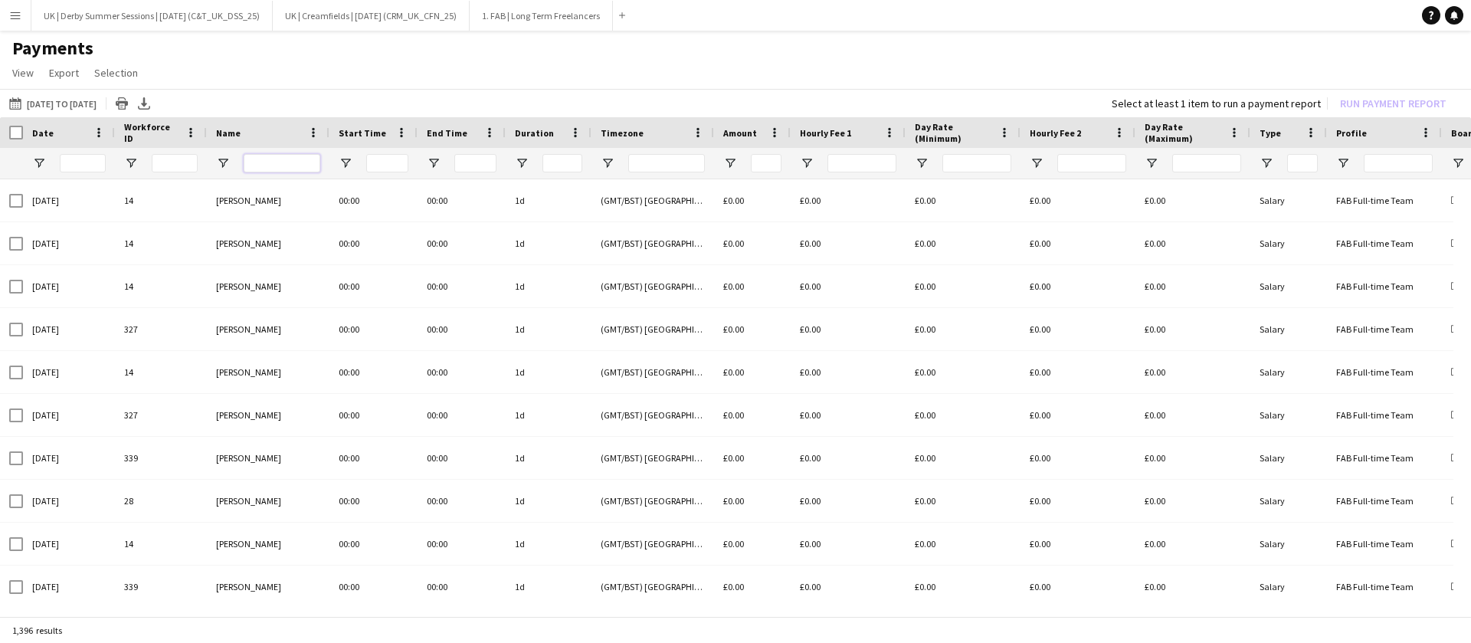
click at [303, 158] on input "Name Filter Input" at bounding box center [282, 163] width 77 height 18
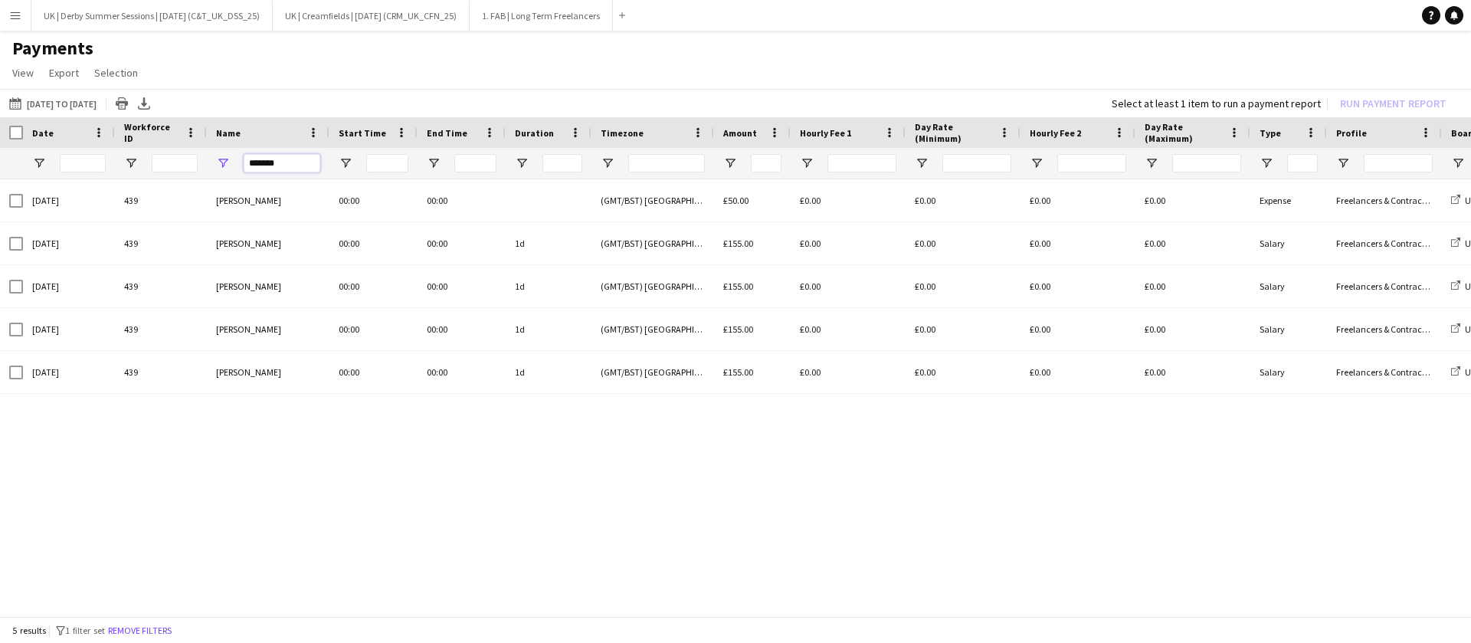
type input "*******"
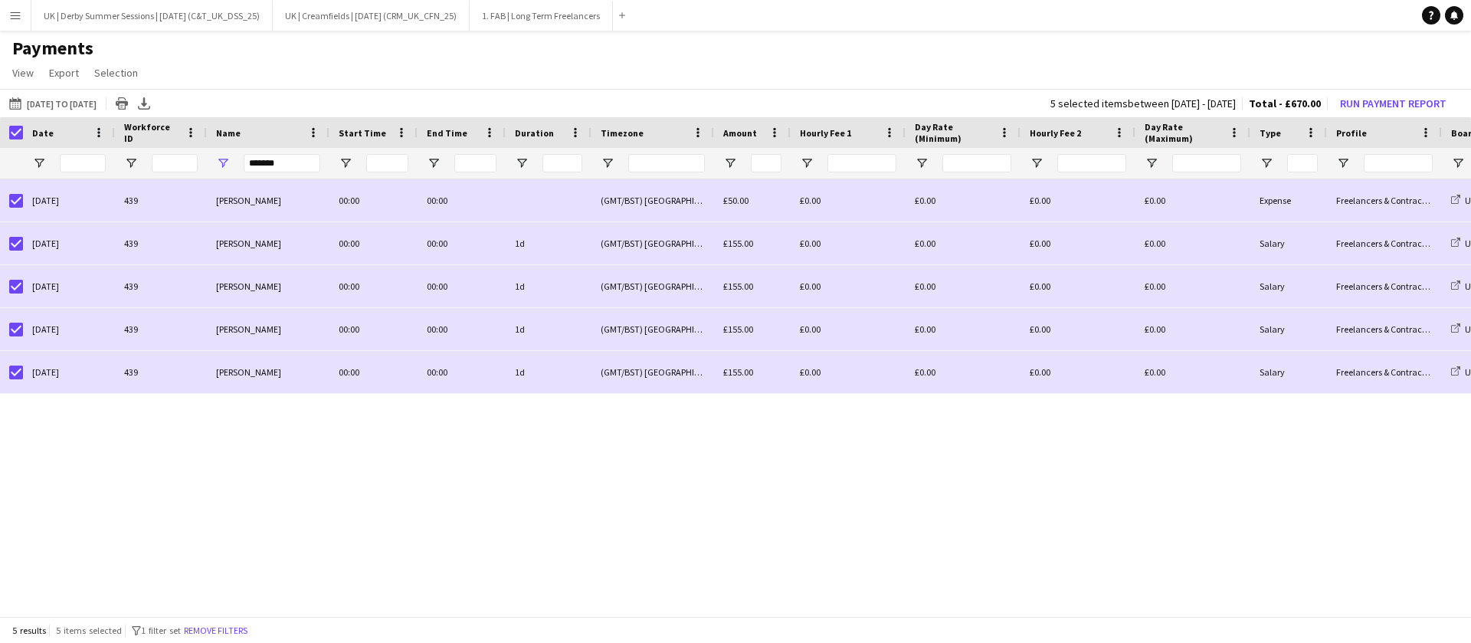
drag, startPoint x: 692, startPoint y: 607, endPoint x: 1277, endPoint y: 600, distance: 585.2
click at [1277, 600] on div "[DATE] 439 [PERSON_NAME] 00:00 00:00 (GMT/BST) [GEOGRAPHIC_DATA] £50.00 £0.00 £…" at bounding box center [735, 390] width 1471 height 422
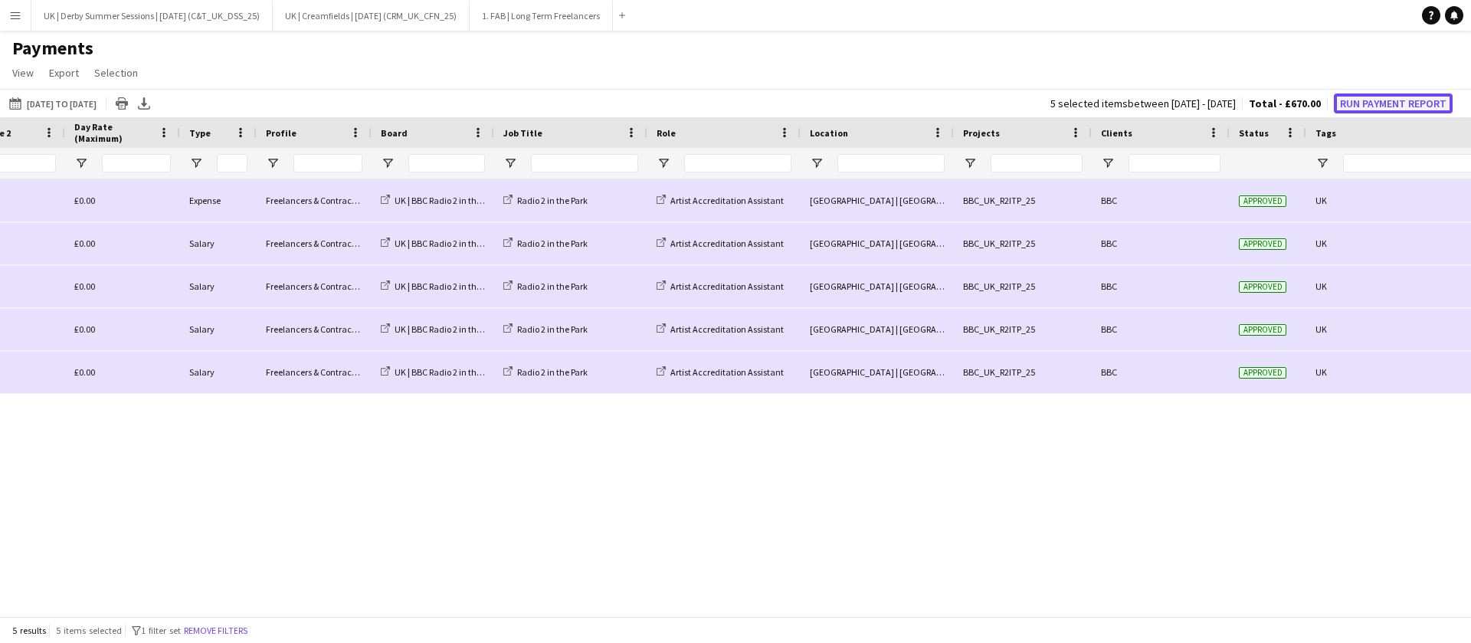
click at [1383, 110] on button "Run Payment Report" at bounding box center [1393, 103] width 119 height 20
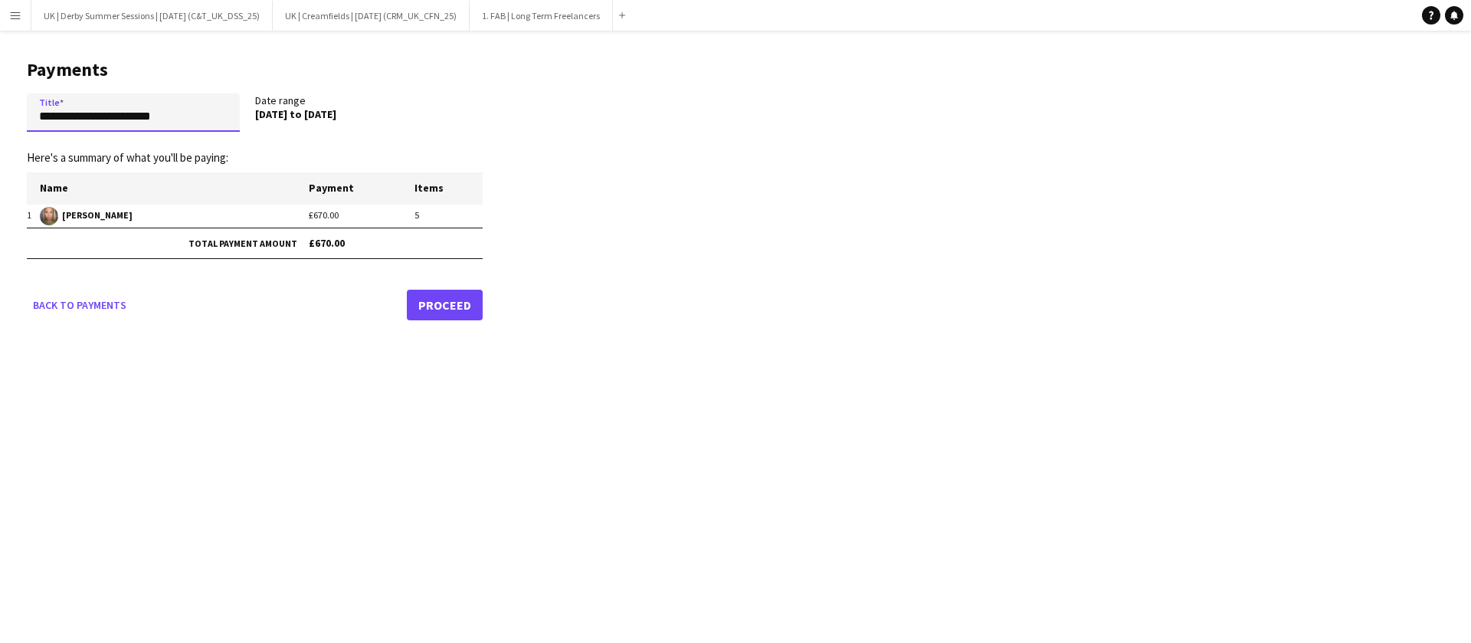
drag, startPoint x: 214, startPoint y: 113, endPoint x: 11, endPoint y: 103, distance: 203.2
click at [0, 106] on main "**********" at bounding box center [249, 187] width 498 height 313
paste input "****"
drag, startPoint x: 41, startPoint y: 119, endPoint x: 3, endPoint y: 118, distance: 37.6
click at [3, 118] on main "**********" at bounding box center [249, 187] width 498 height 313
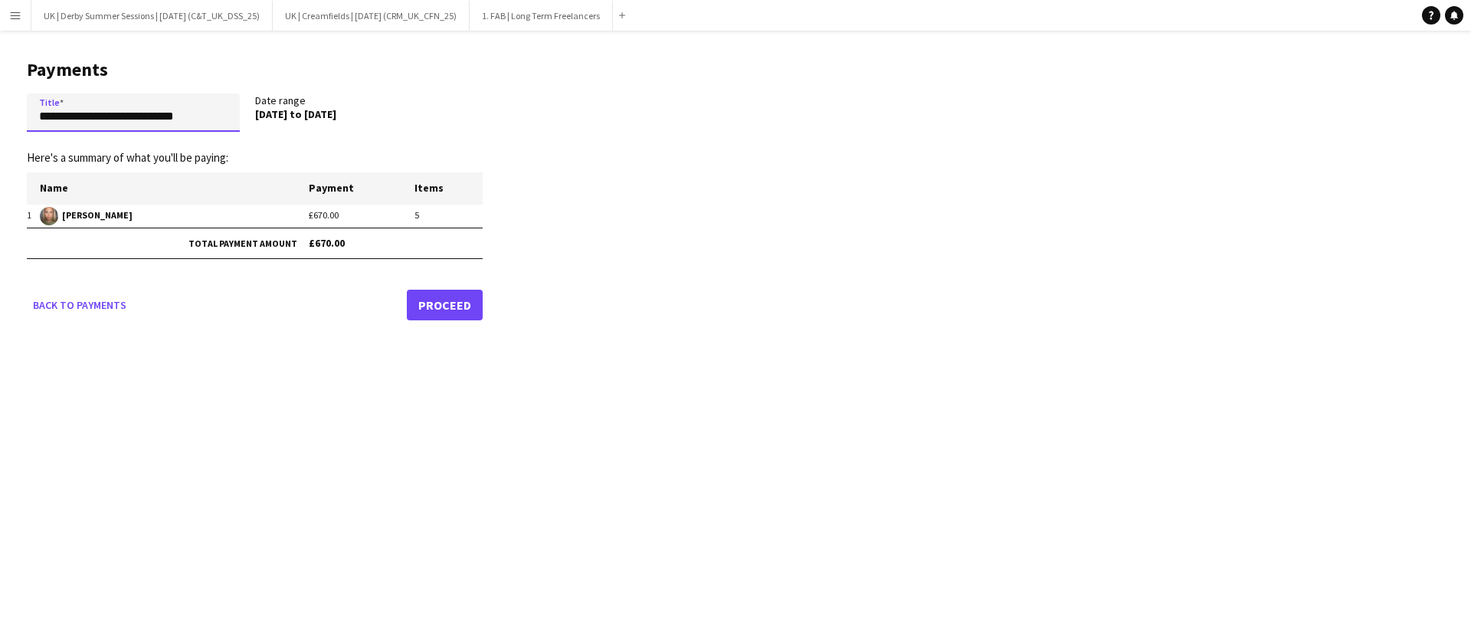
drag, startPoint x: 150, startPoint y: 119, endPoint x: 325, endPoint y: 121, distance: 174.7
click at [322, 121] on div "**********" at bounding box center [255, 115] width 456 height 44
type input "**********"
click at [445, 298] on link "Proceed" at bounding box center [445, 305] width 76 height 31
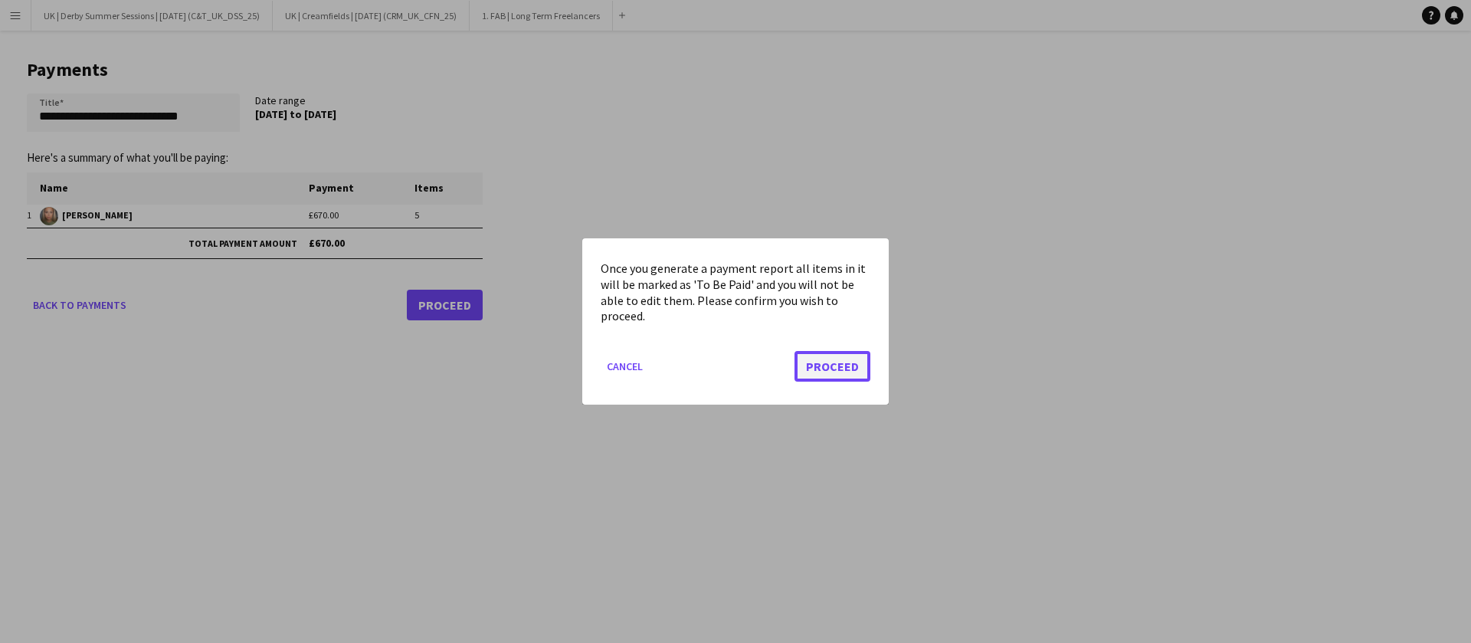
click at [843, 362] on button "Proceed" at bounding box center [832, 366] width 76 height 31
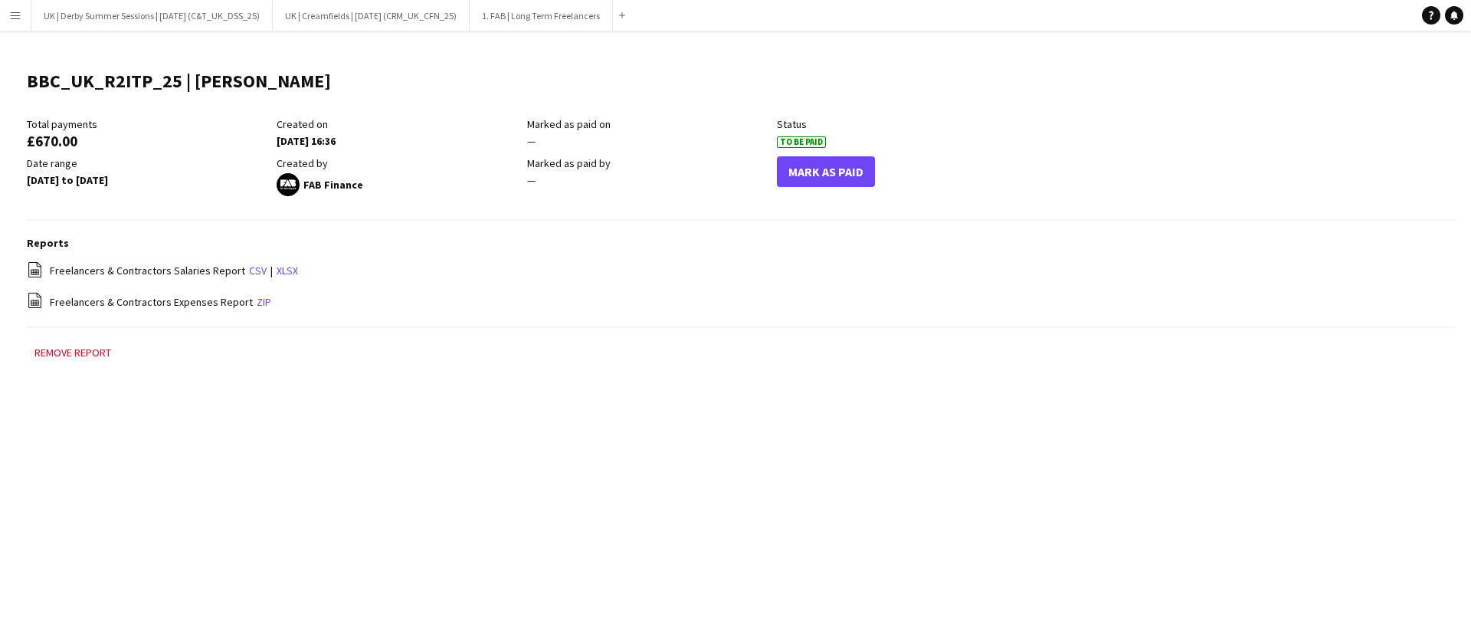
click at [11, 14] on app-icon "Menu" at bounding box center [15, 15] width 12 height 12
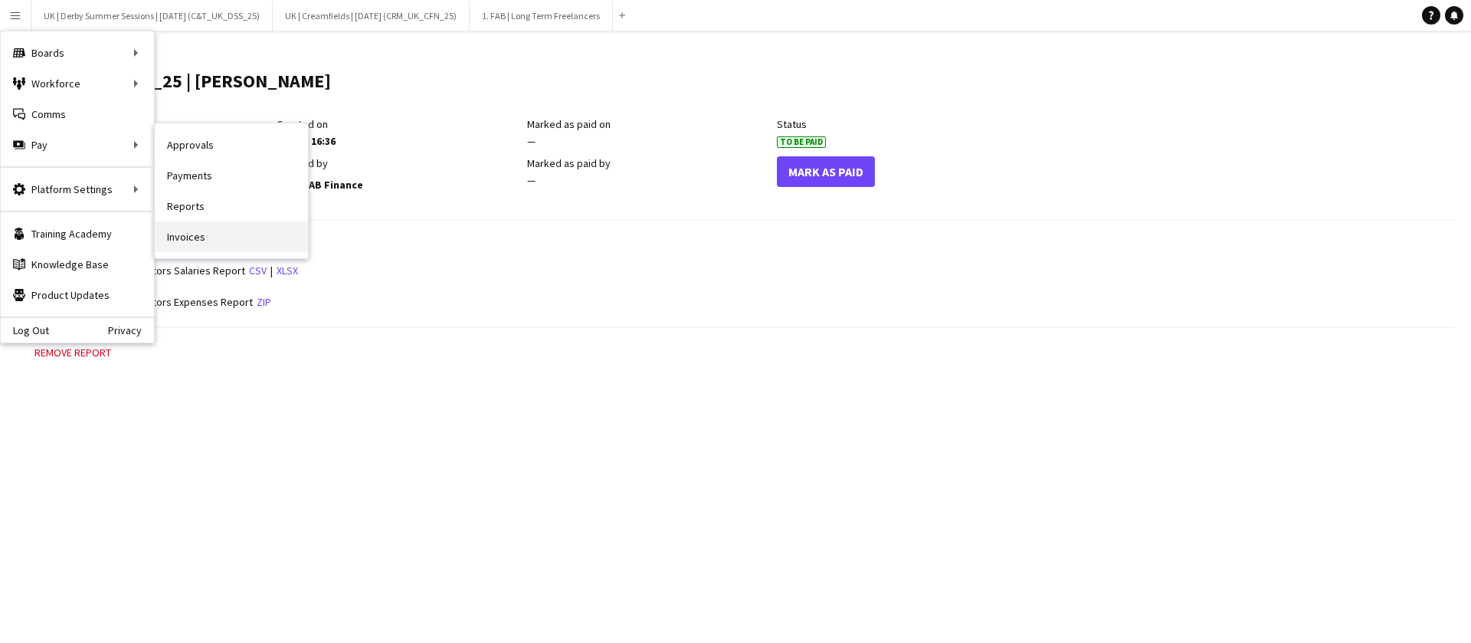
click at [224, 231] on link "Invoices" at bounding box center [231, 236] width 153 height 31
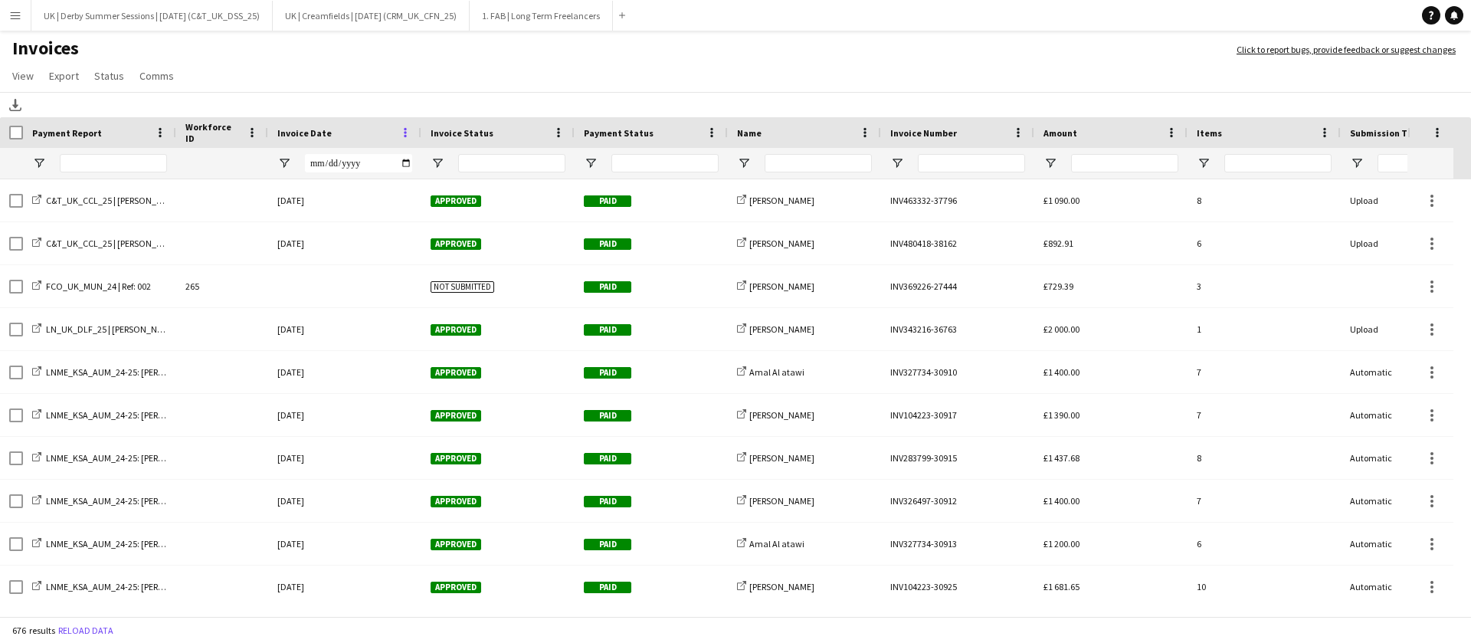
click at [401, 130] on span at bounding box center [405, 133] width 14 height 14
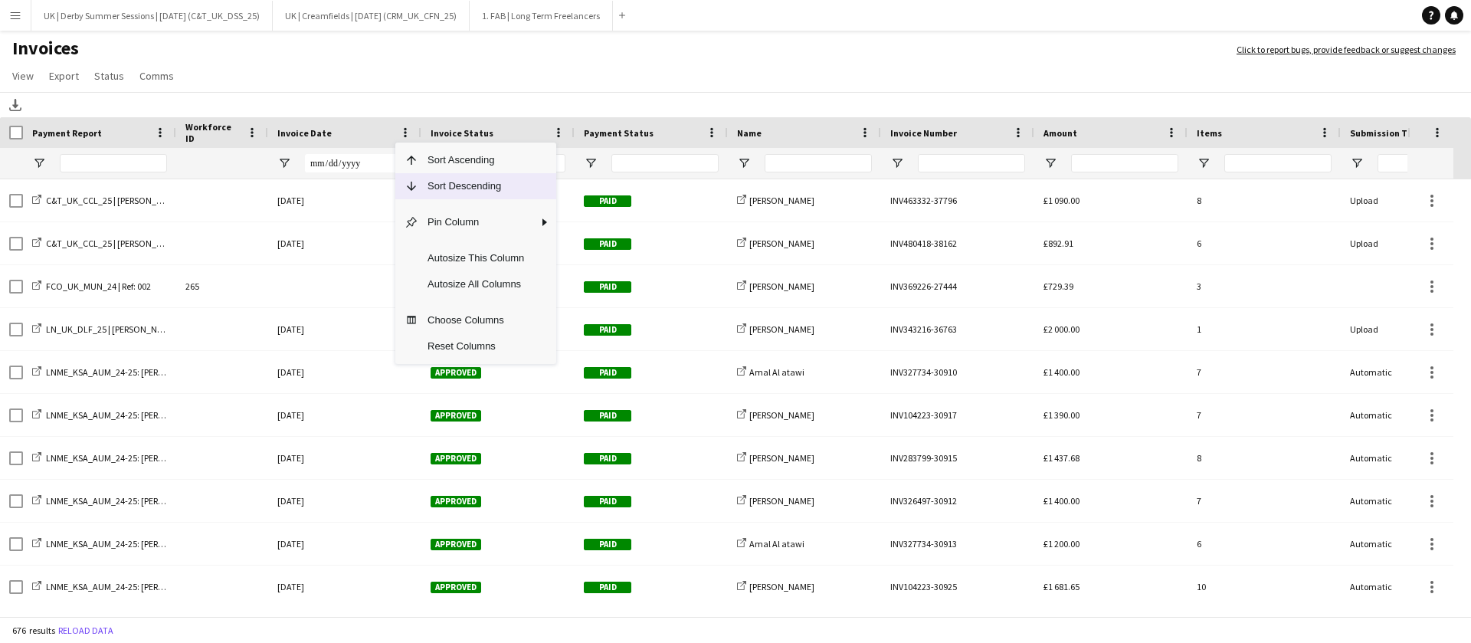
click at [424, 178] on span "Sort Descending" at bounding box center [475, 186] width 115 height 26
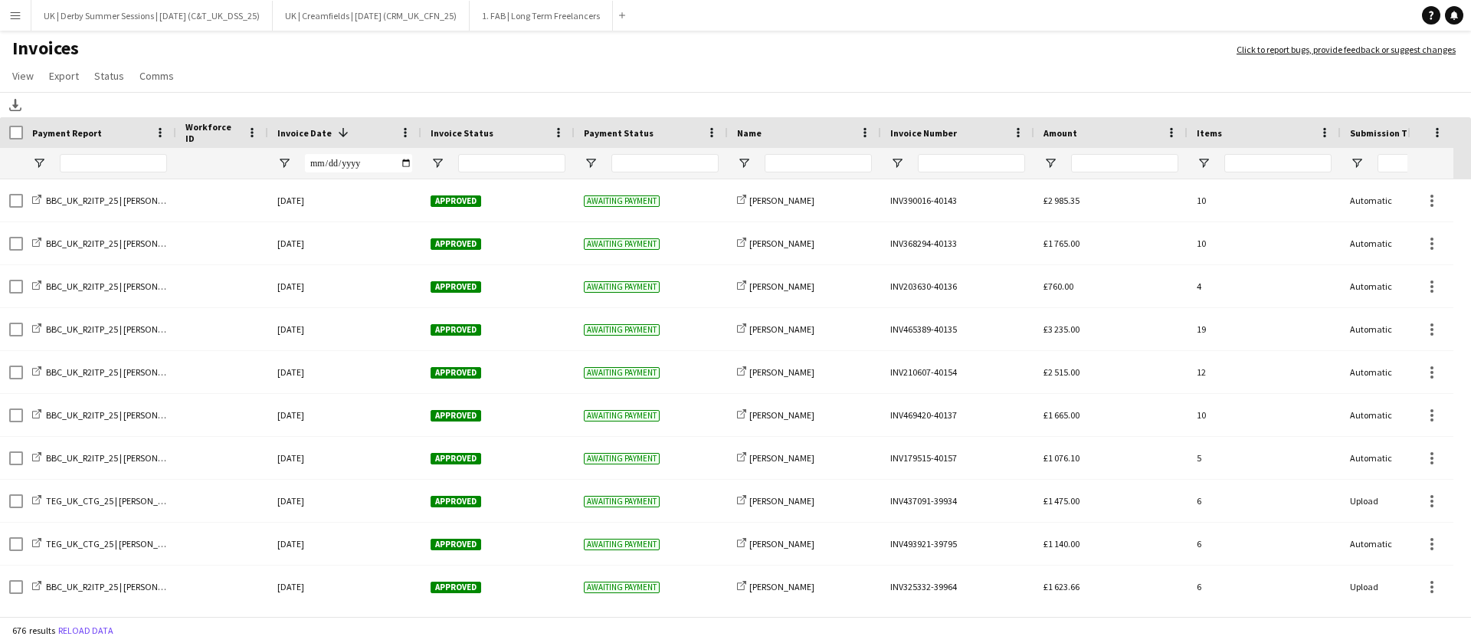
click at [15, 15] on app-icon "Menu" at bounding box center [15, 15] width 12 height 12
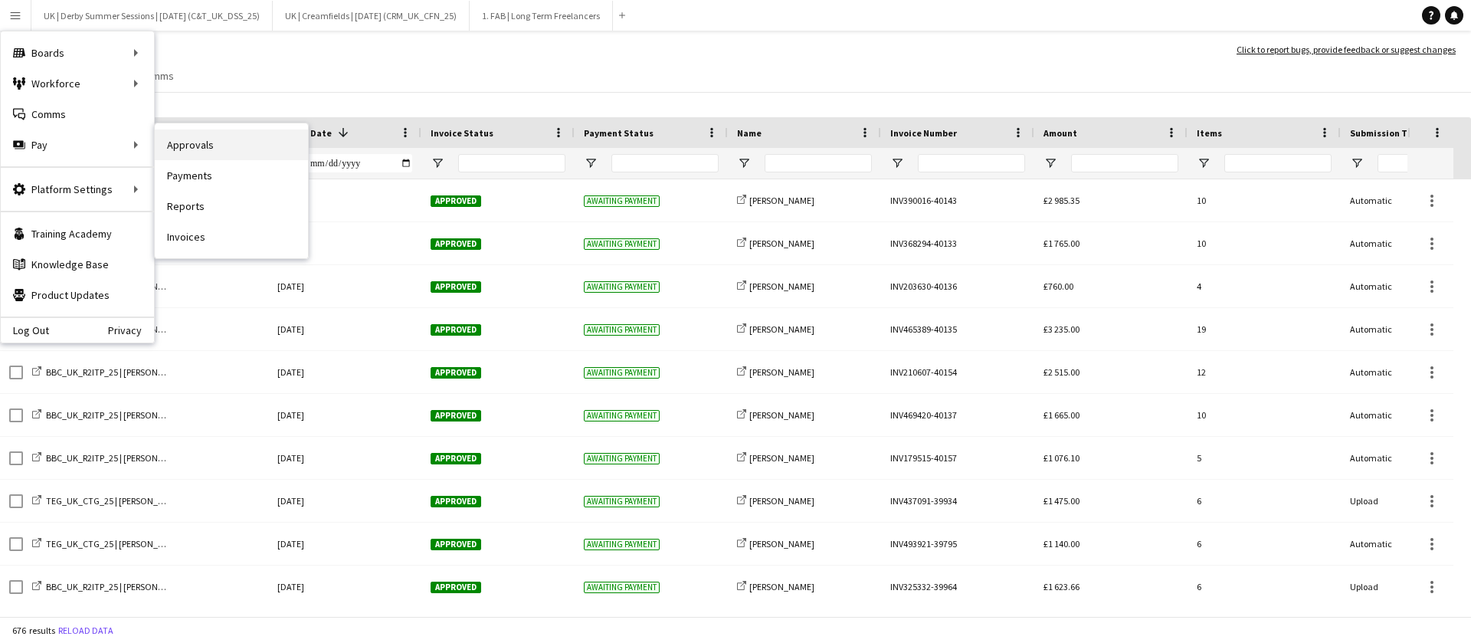
click at [208, 144] on link "Approvals" at bounding box center [231, 144] width 153 height 31
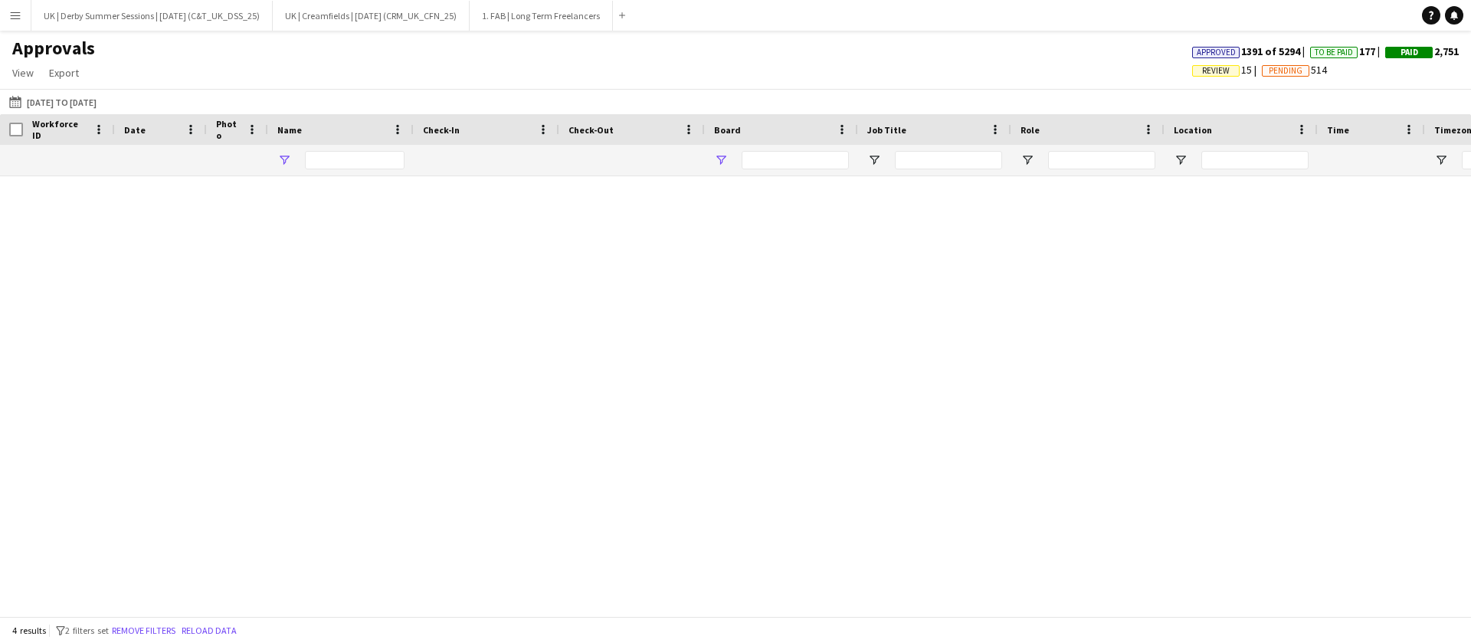
type input "*******"
type input "**********"
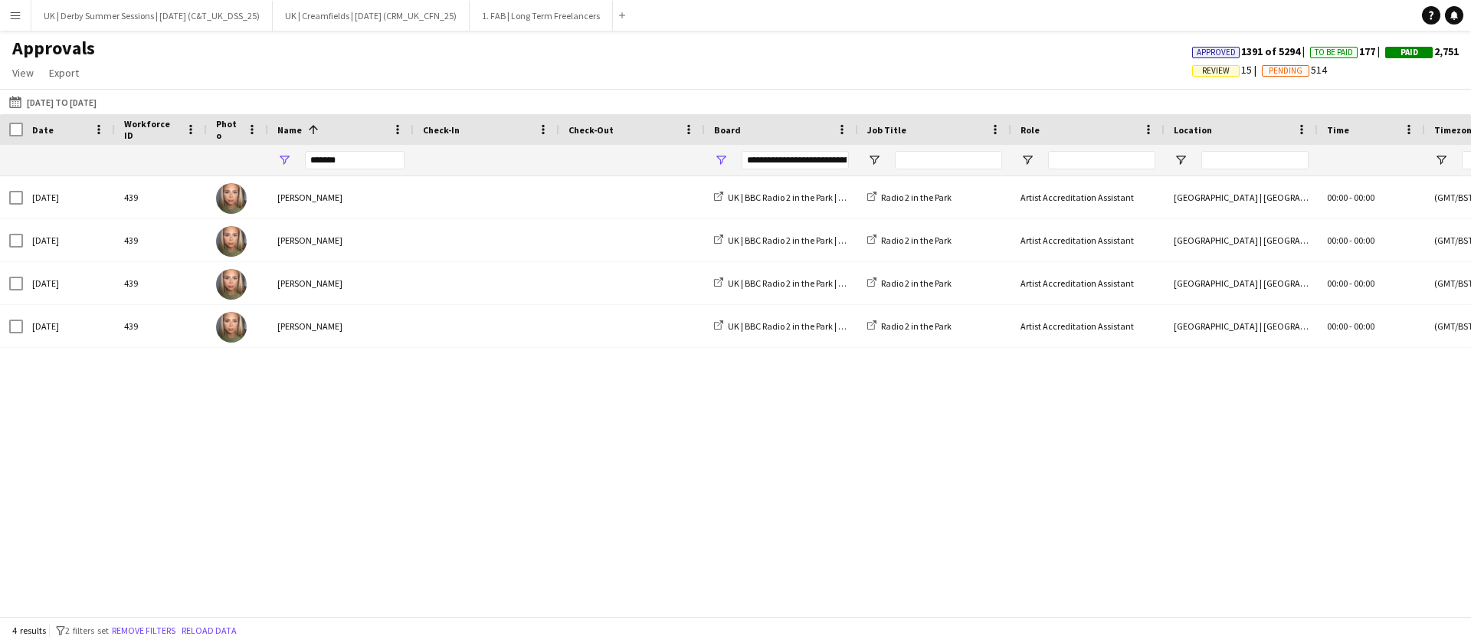
click at [155, 628] on button "Remove filters" at bounding box center [144, 630] width 70 height 17
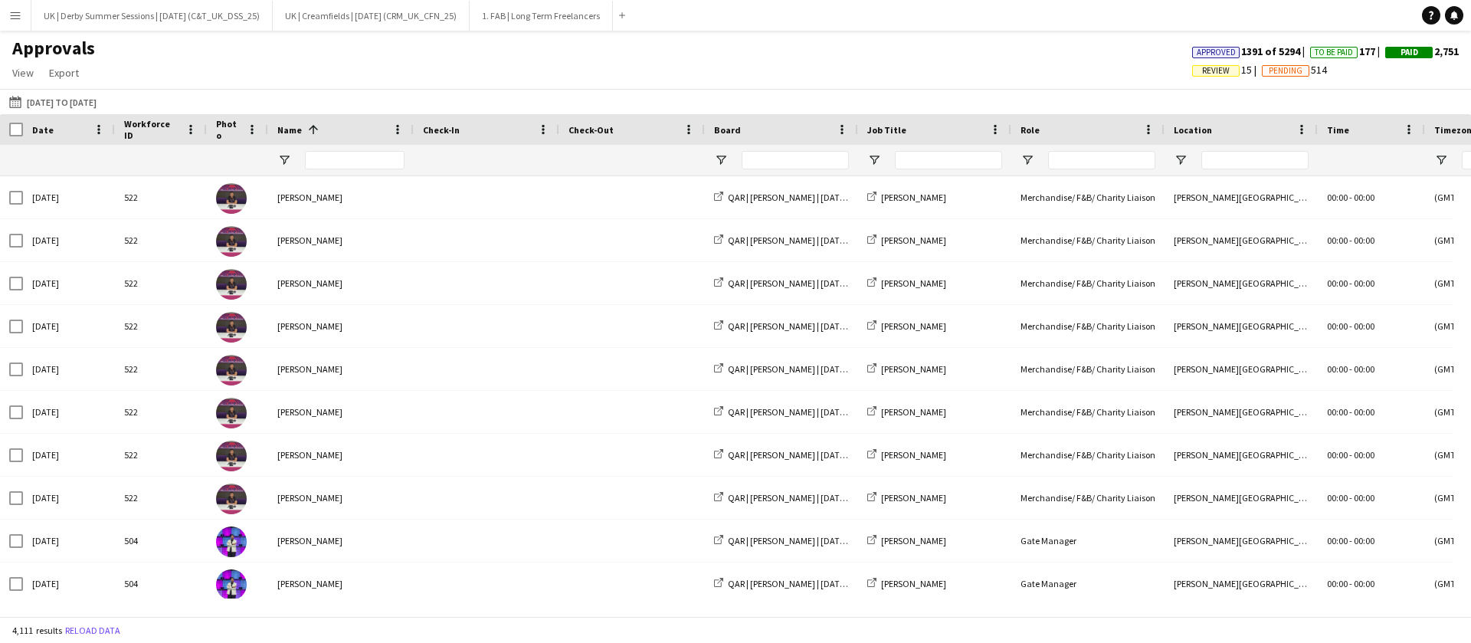
click at [1202, 71] on span "Review" at bounding box center [1216, 71] width 28 height 10
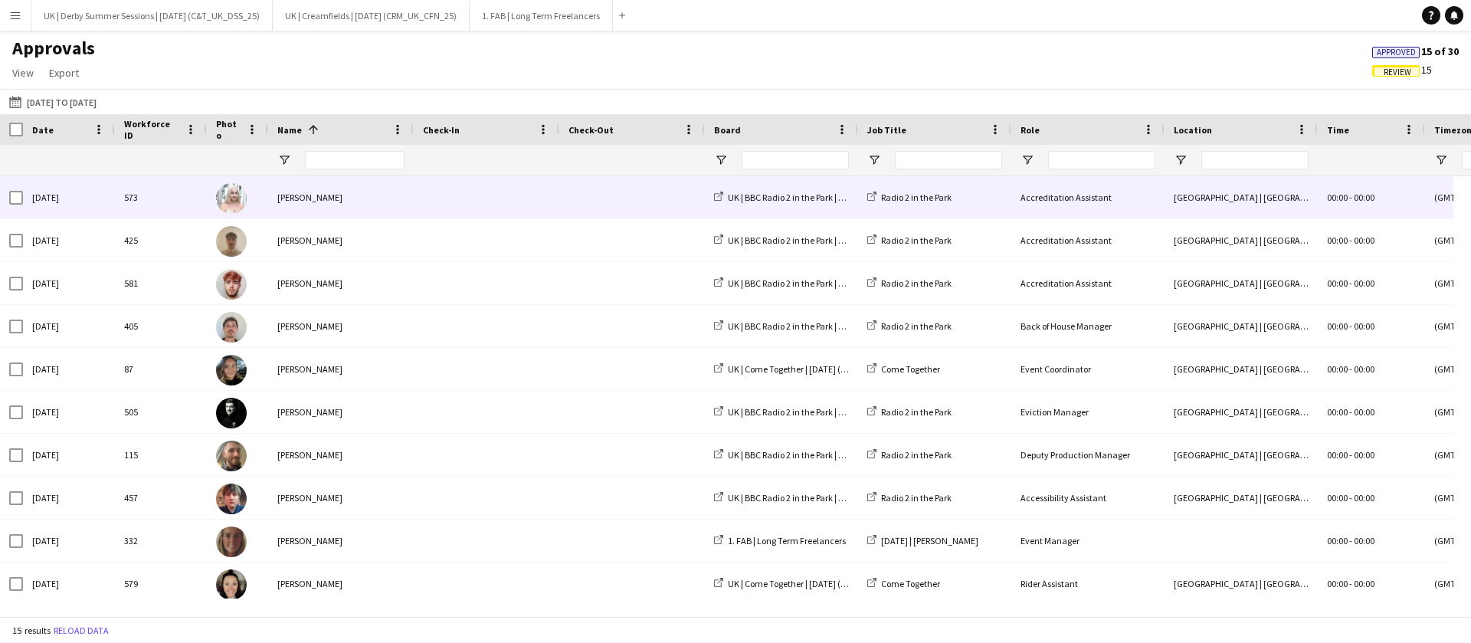
click at [362, 193] on div "Aleksandra Wasacz" at bounding box center [341, 197] width 146 height 42
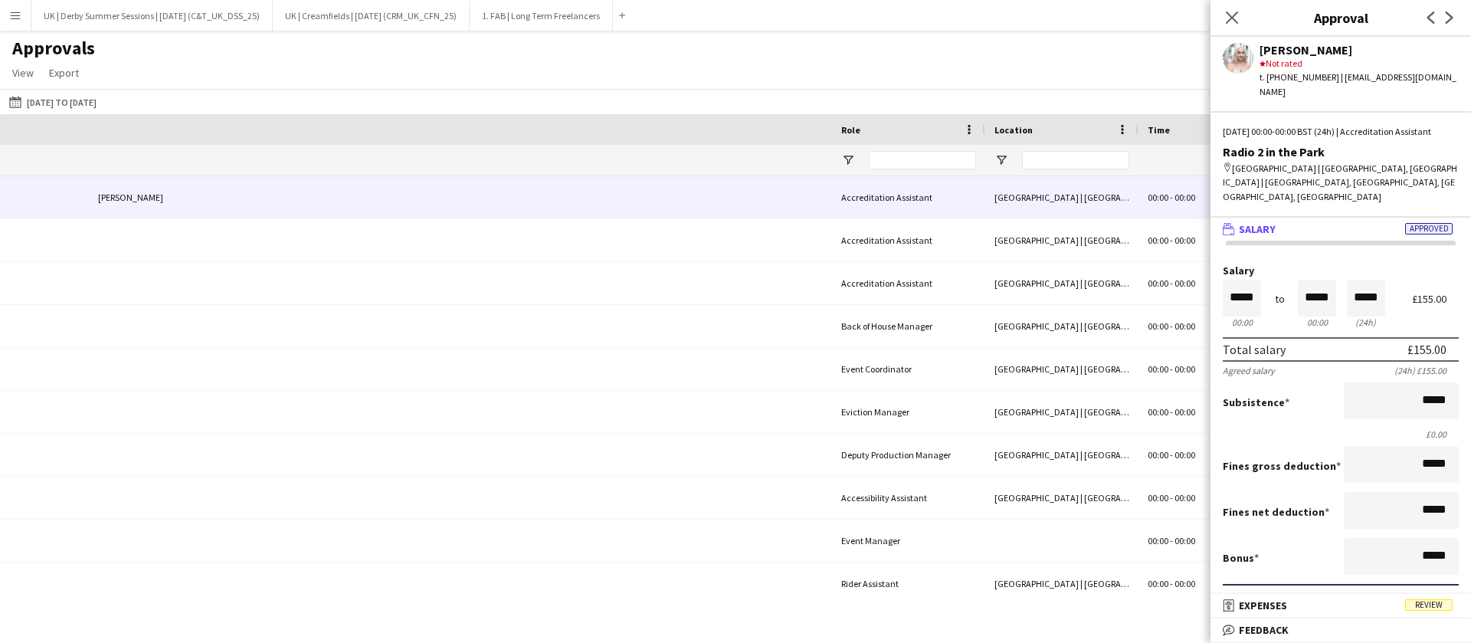
scroll to position [0, 1293]
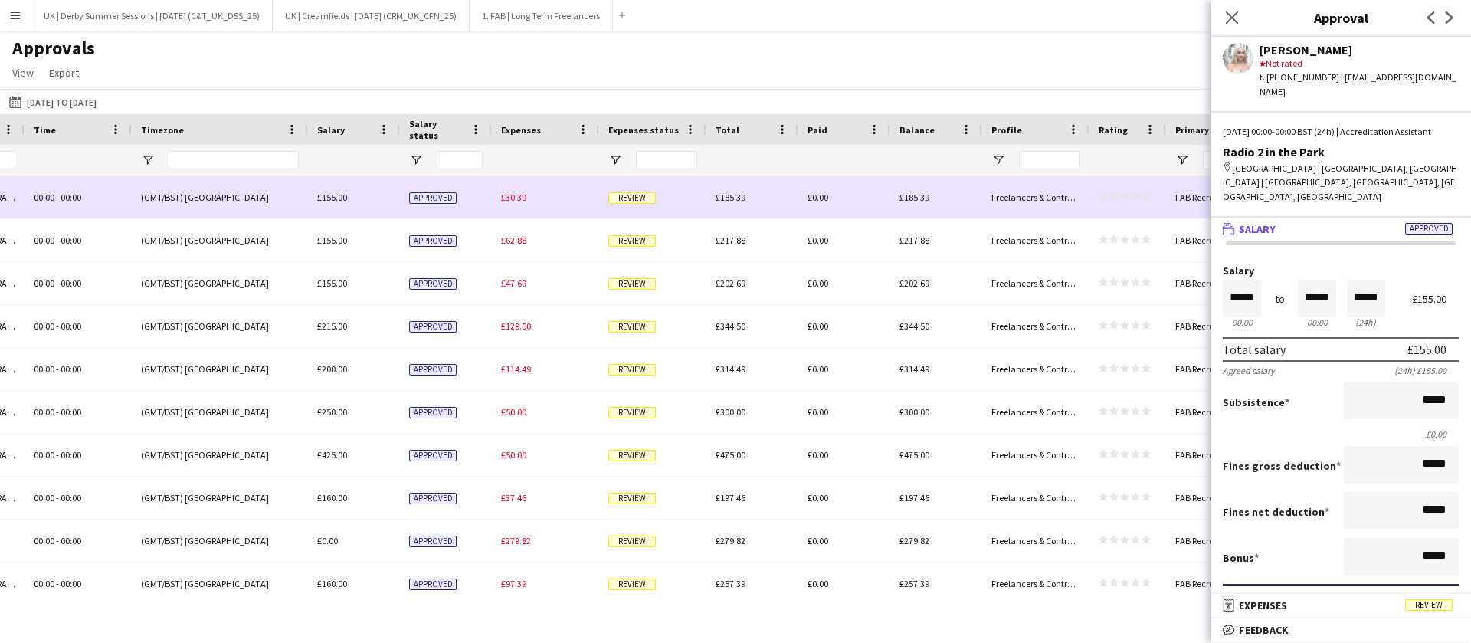
click at [509, 198] on span "£30.39" at bounding box center [513, 196] width 25 height 11
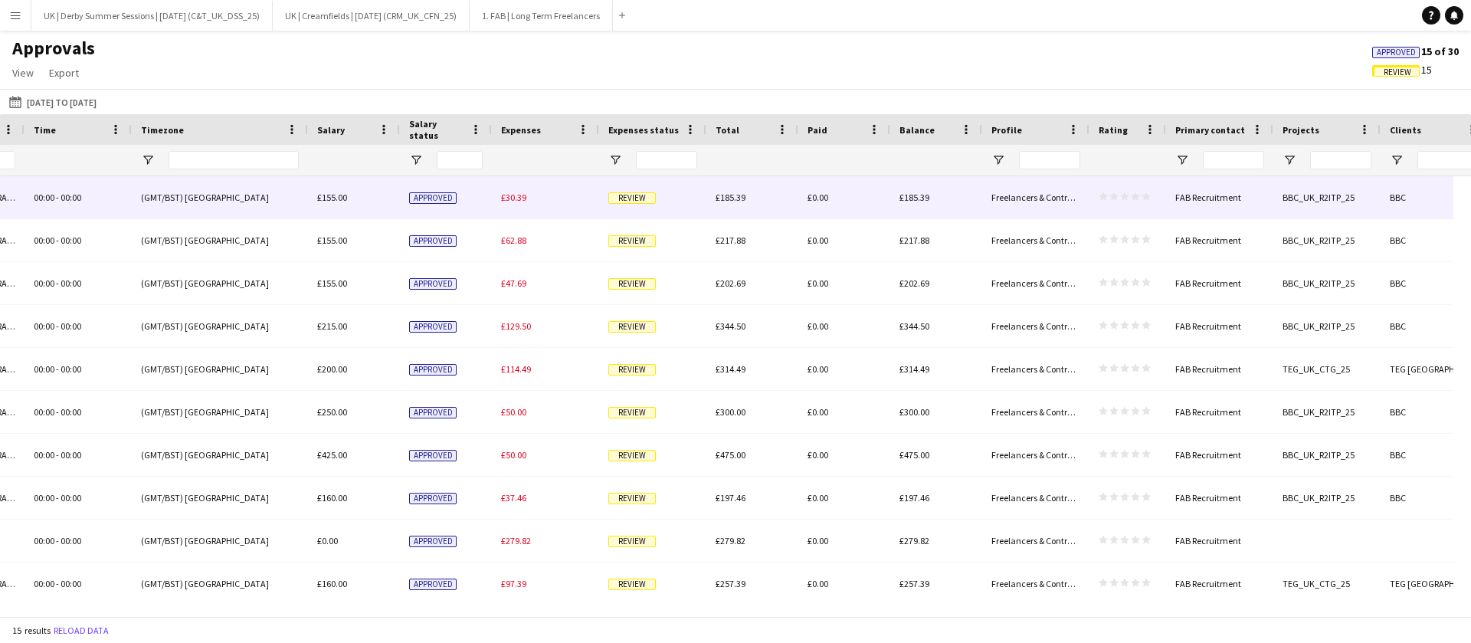
click at [512, 193] on span "£30.39" at bounding box center [513, 196] width 25 height 11
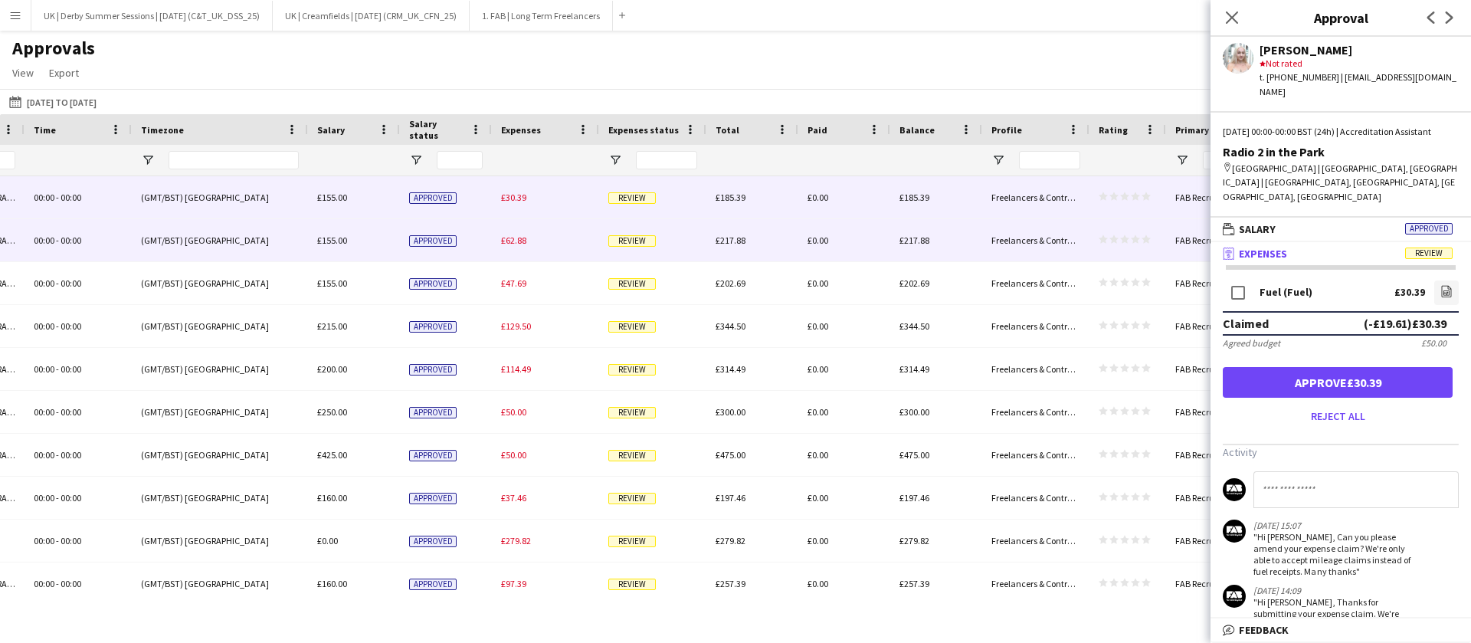
click at [507, 227] on div "£62.88" at bounding box center [545, 240] width 107 height 42
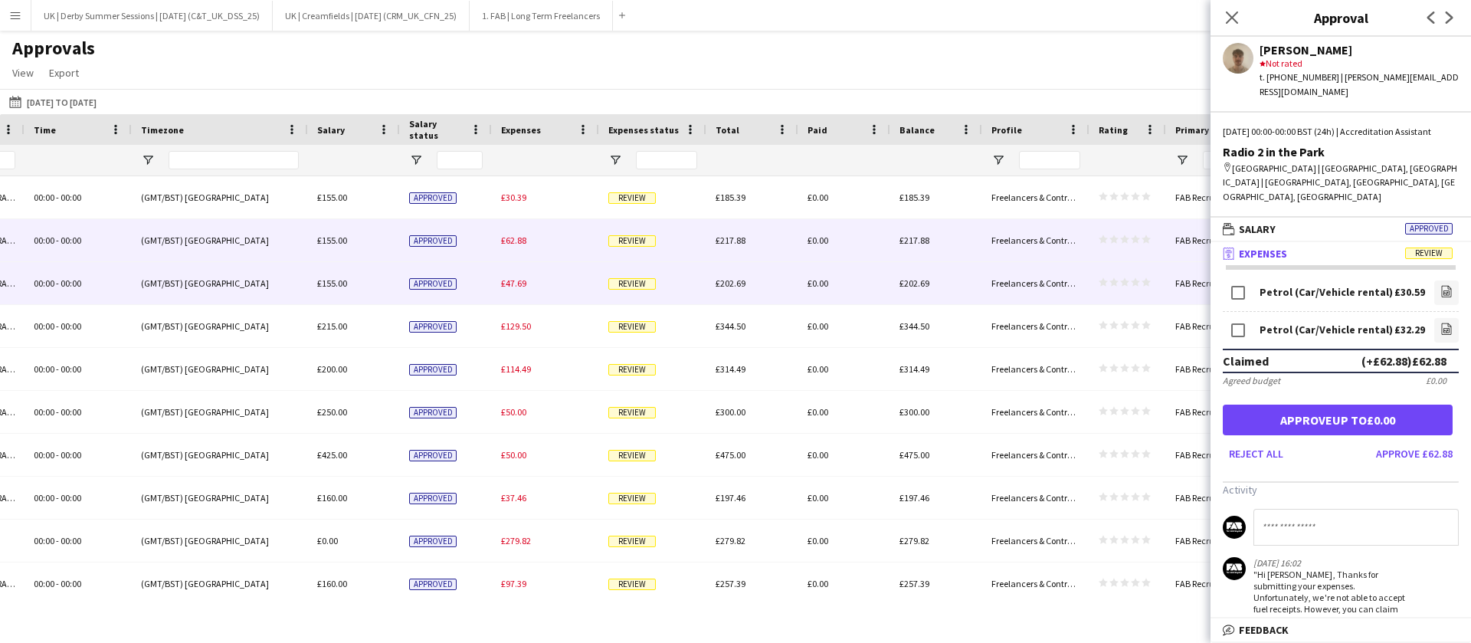
click at [513, 278] on span "£47.69" at bounding box center [513, 282] width 25 height 11
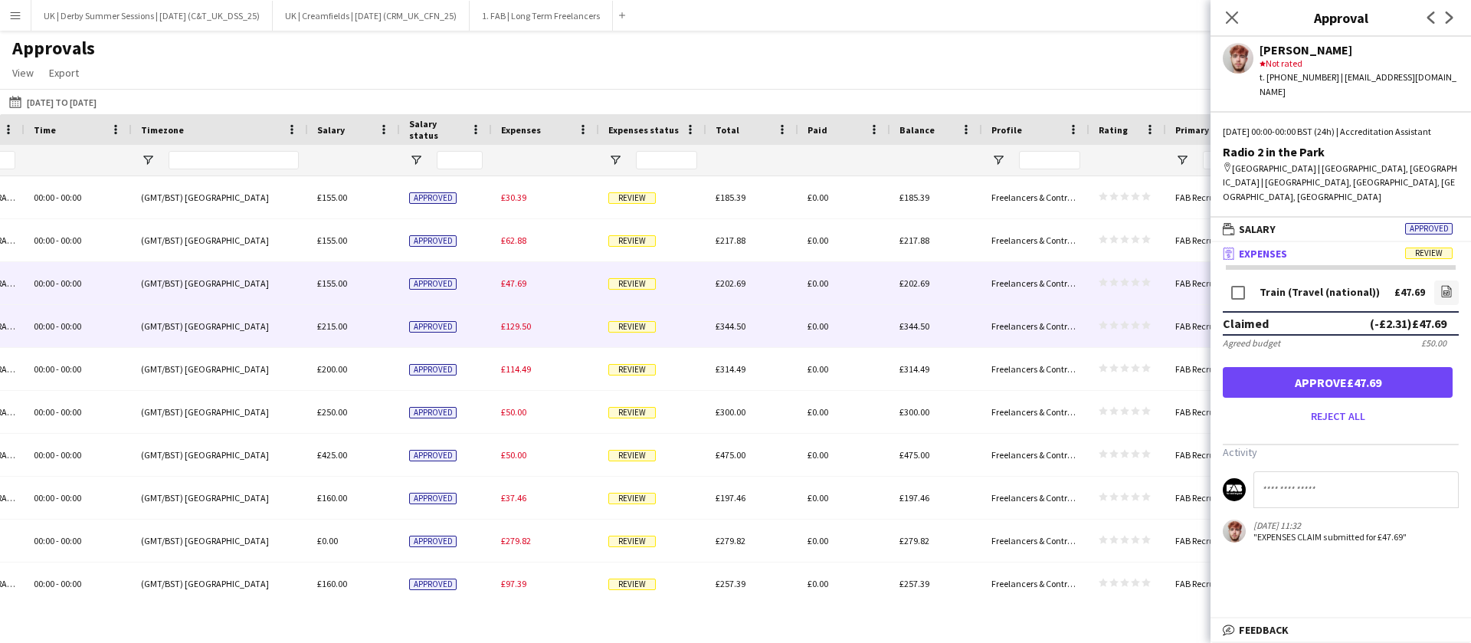
click at [506, 325] on span "£129.50" at bounding box center [516, 325] width 30 height 11
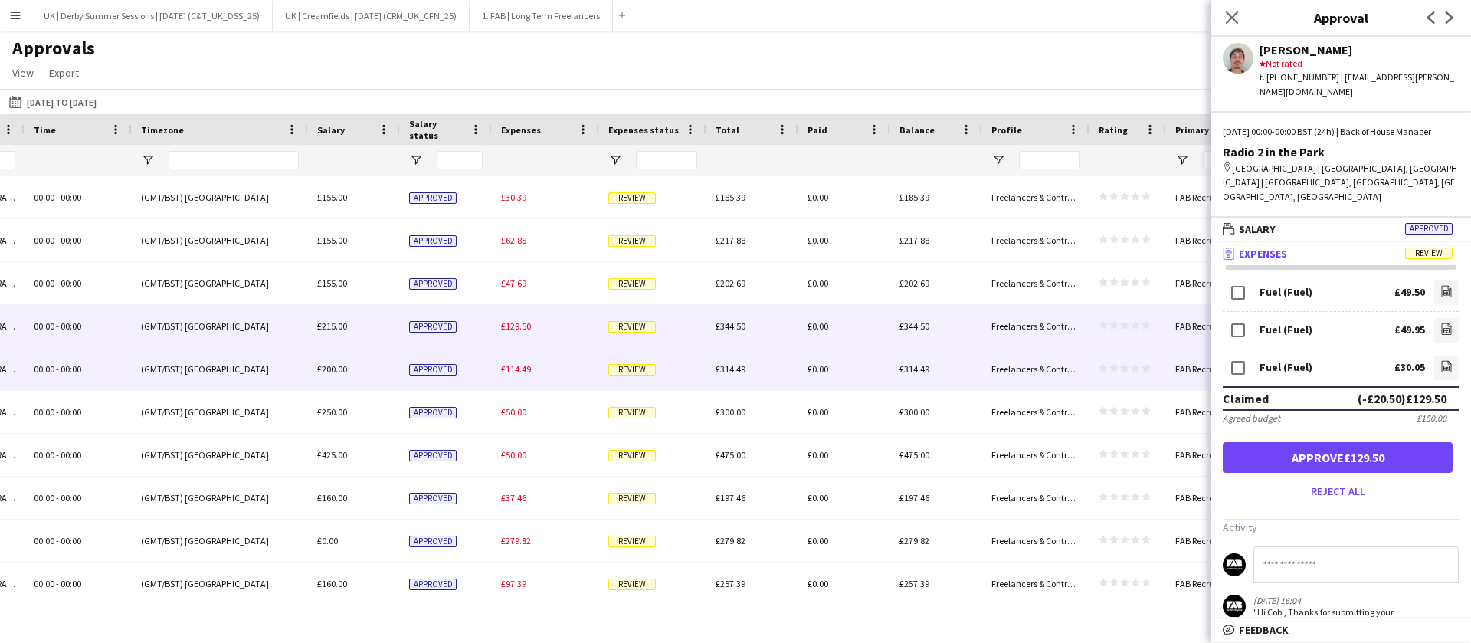
drag, startPoint x: 516, startPoint y: 368, endPoint x: 515, endPoint y: 381, distance: 13.1
click at [515, 368] on span "£114.49" at bounding box center [516, 368] width 30 height 11
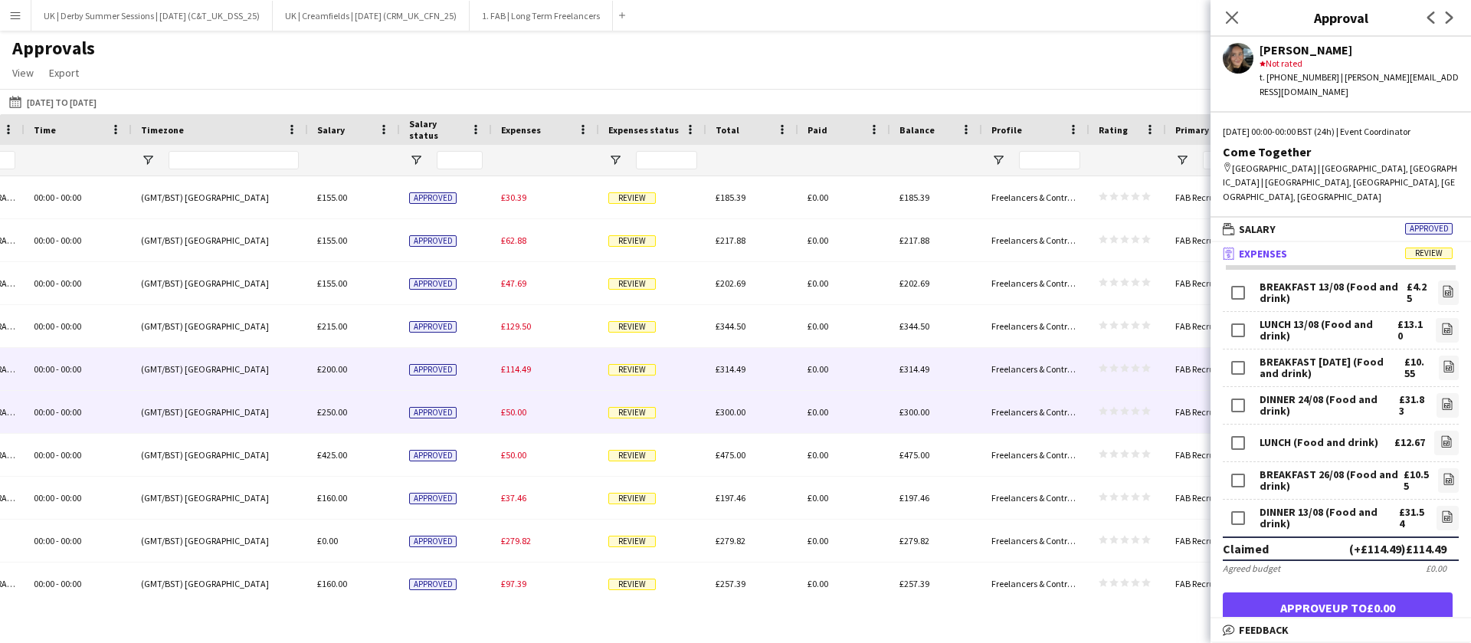
click at [515, 414] on span "£50.00" at bounding box center [513, 411] width 25 height 11
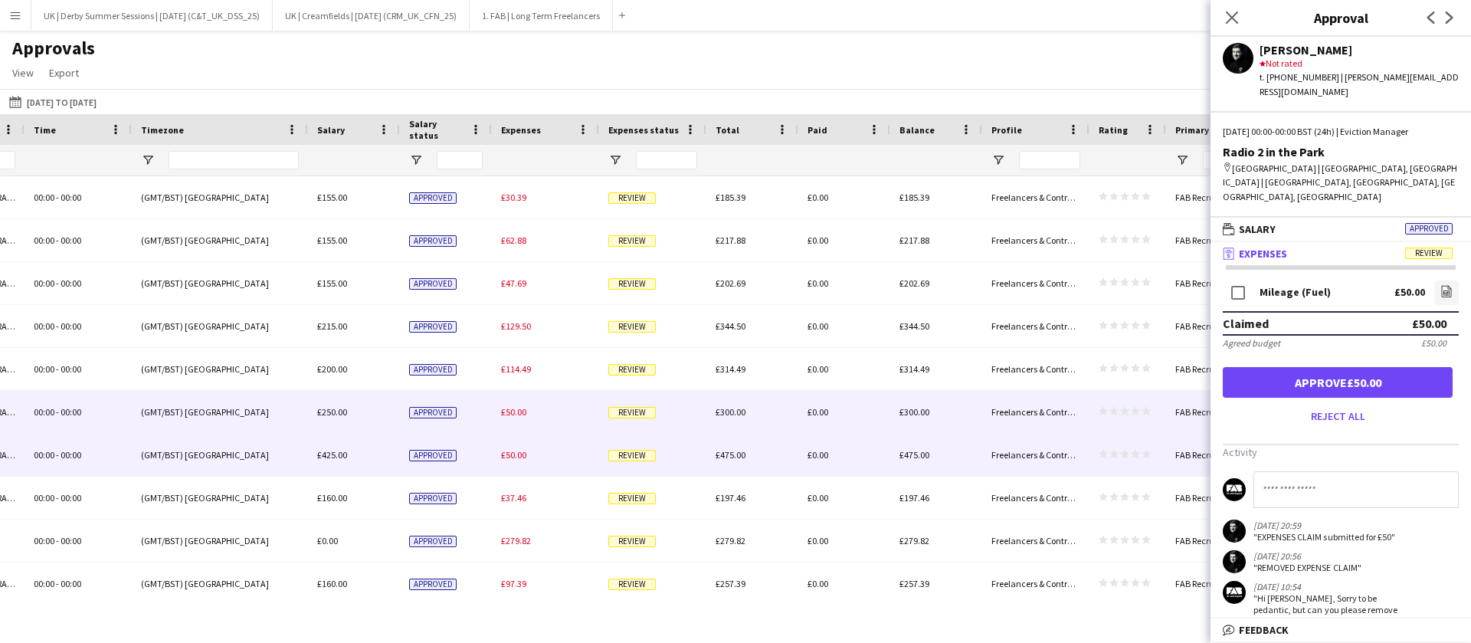
click at [513, 457] on span "£50.00" at bounding box center [513, 454] width 25 height 11
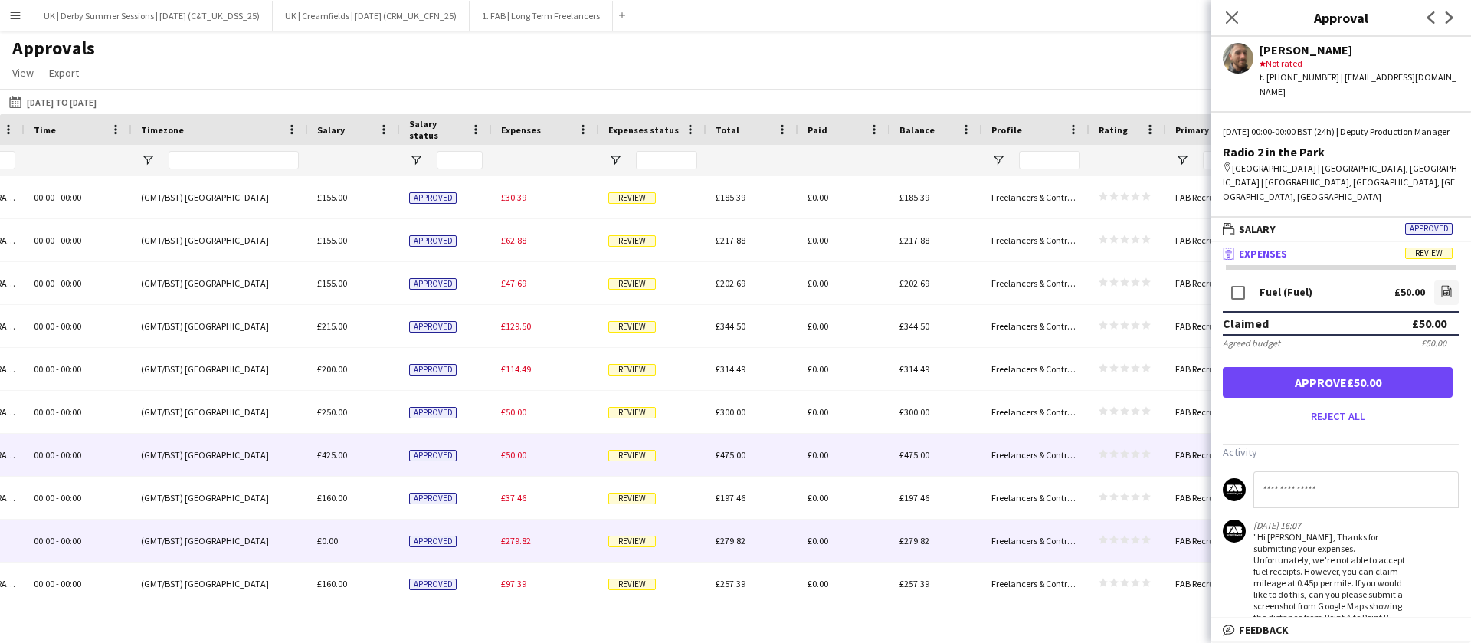
scroll to position [115, 0]
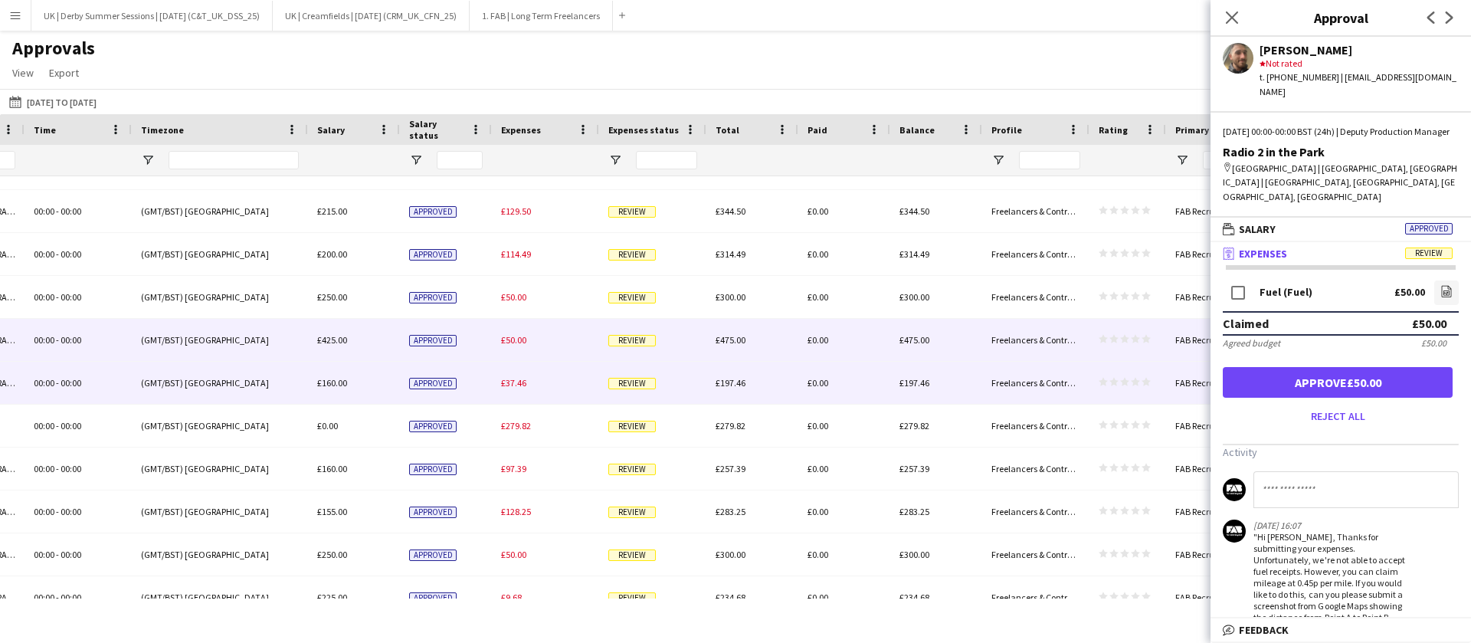
click at [519, 381] on span "£37.46" at bounding box center [513, 382] width 25 height 11
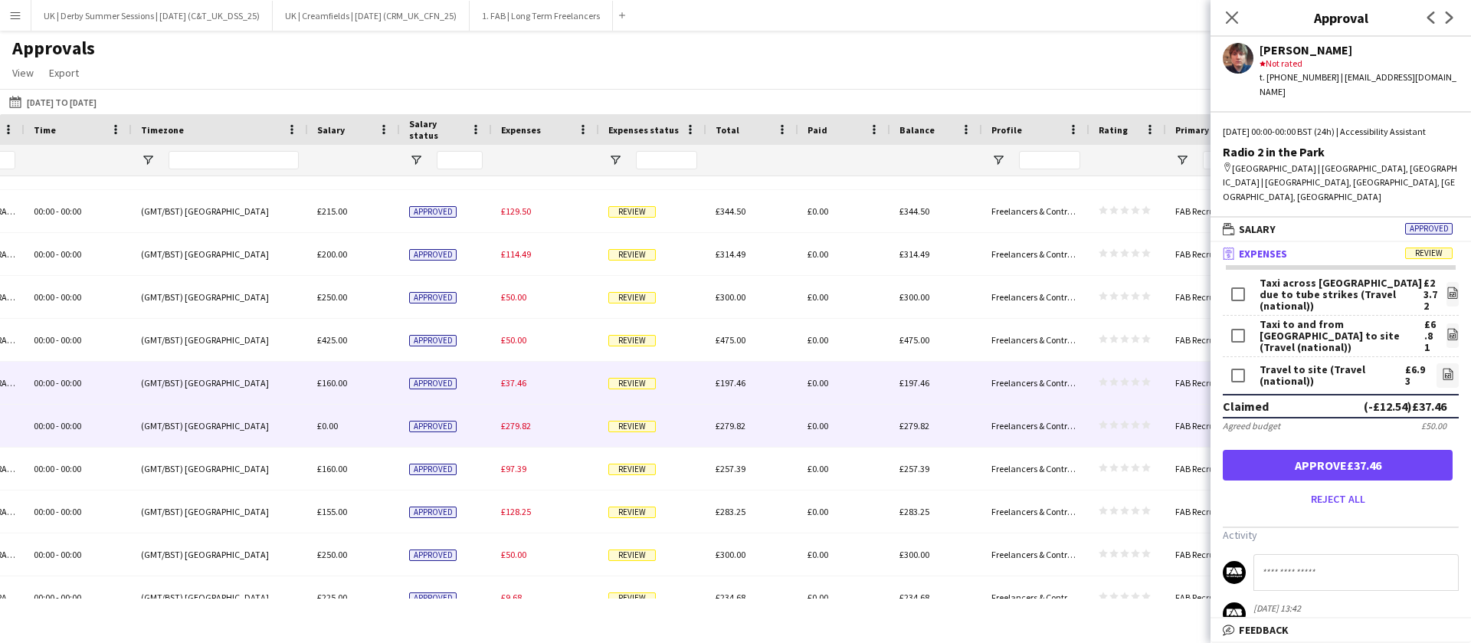
click at [518, 422] on span "£279.82" at bounding box center [516, 425] width 30 height 11
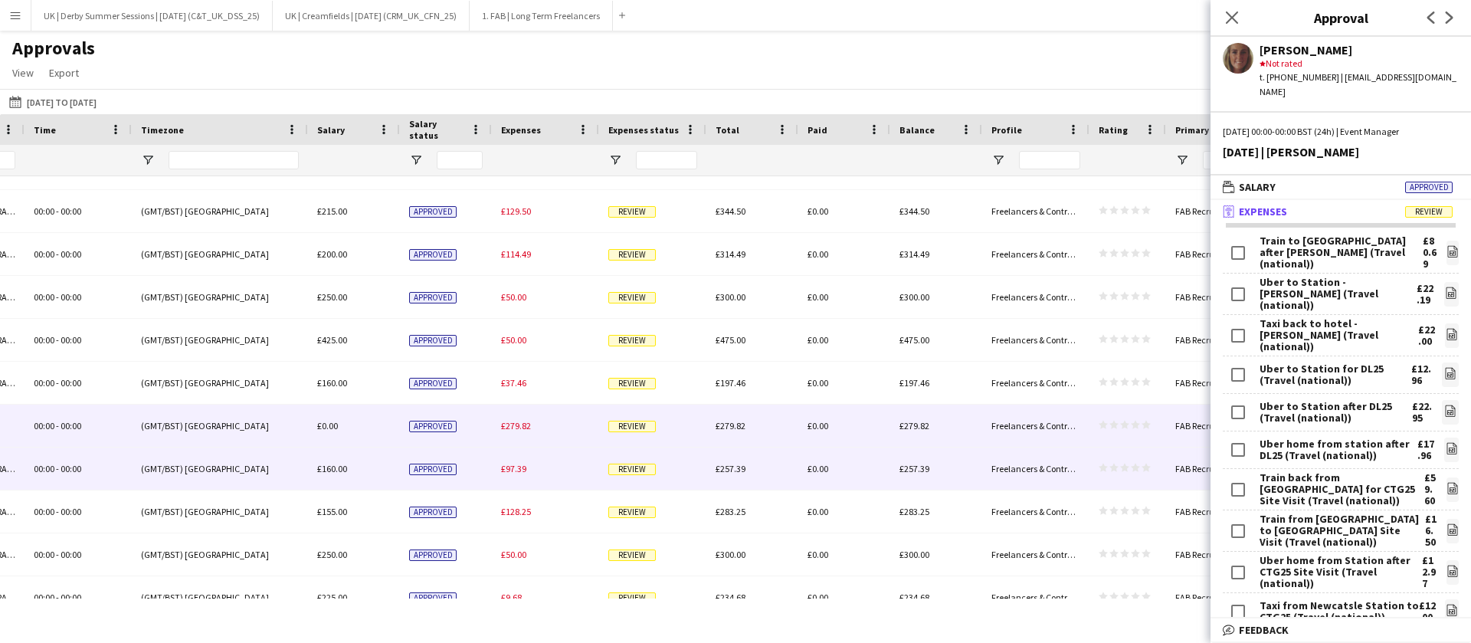
click at [521, 473] on span "£97.39" at bounding box center [513, 468] width 25 height 11
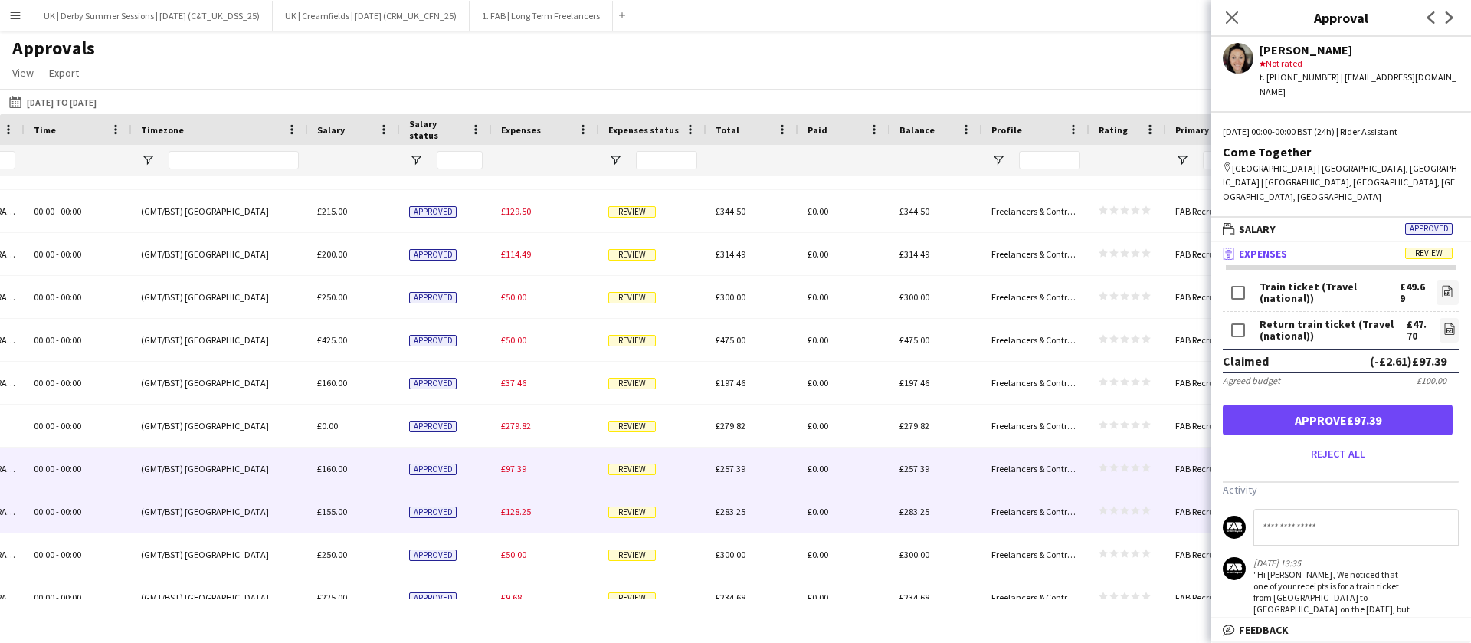
click at [514, 507] on span "£128.25" at bounding box center [516, 511] width 30 height 11
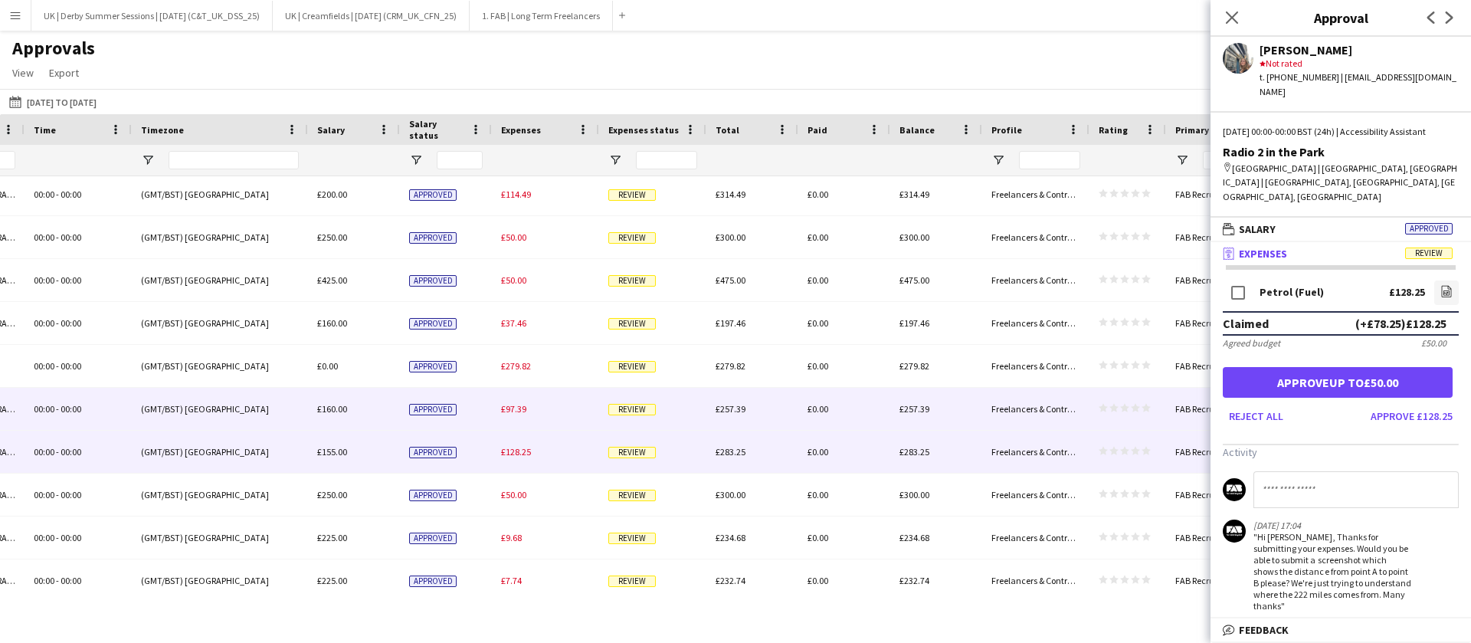
scroll to position [221, 0]
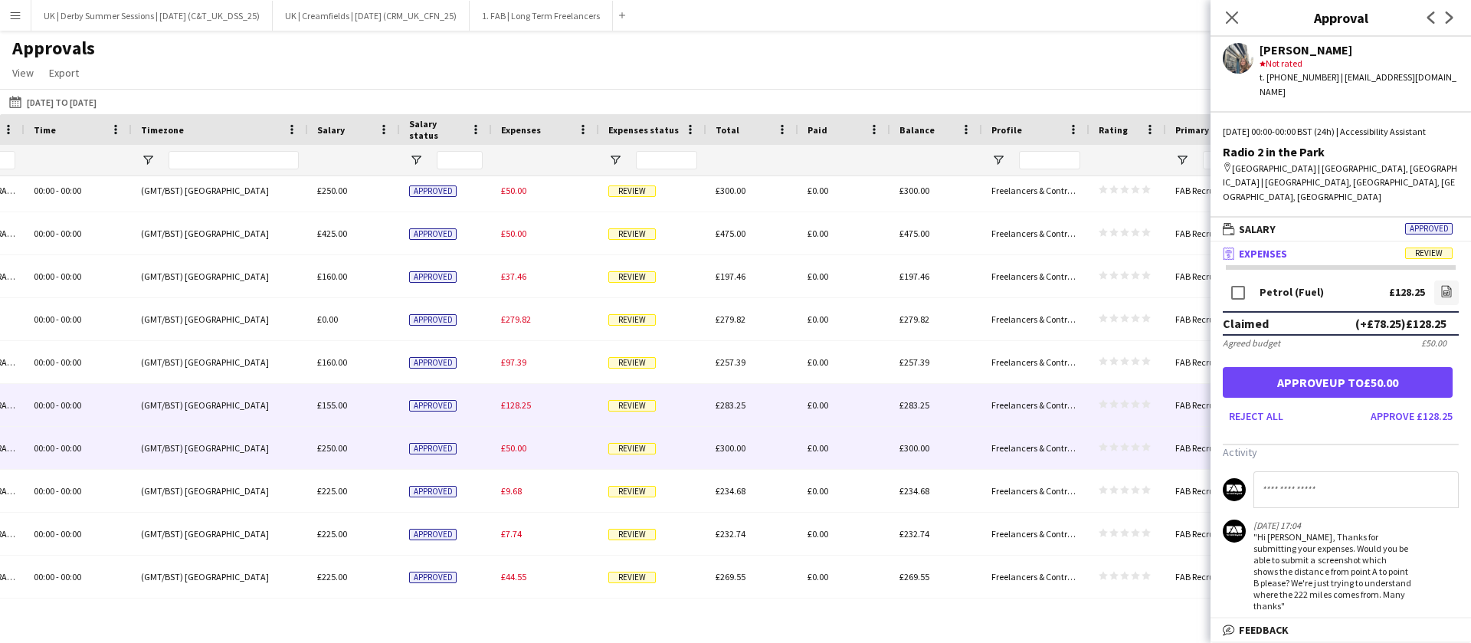
click at [507, 445] on span "£50.00" at bounding box center [513, 447] width 25 height 11
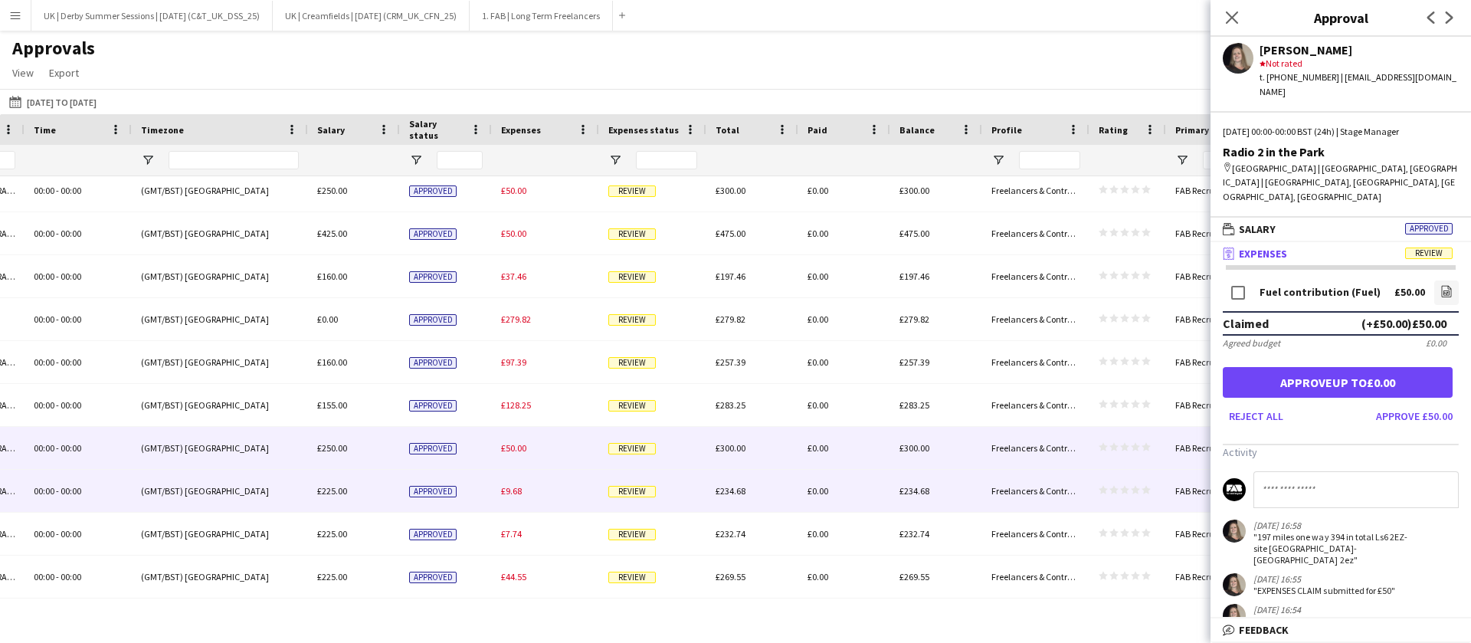
click at [522, 484] on div "£9.68" at bounding box center [545, 491] width 107 height 42
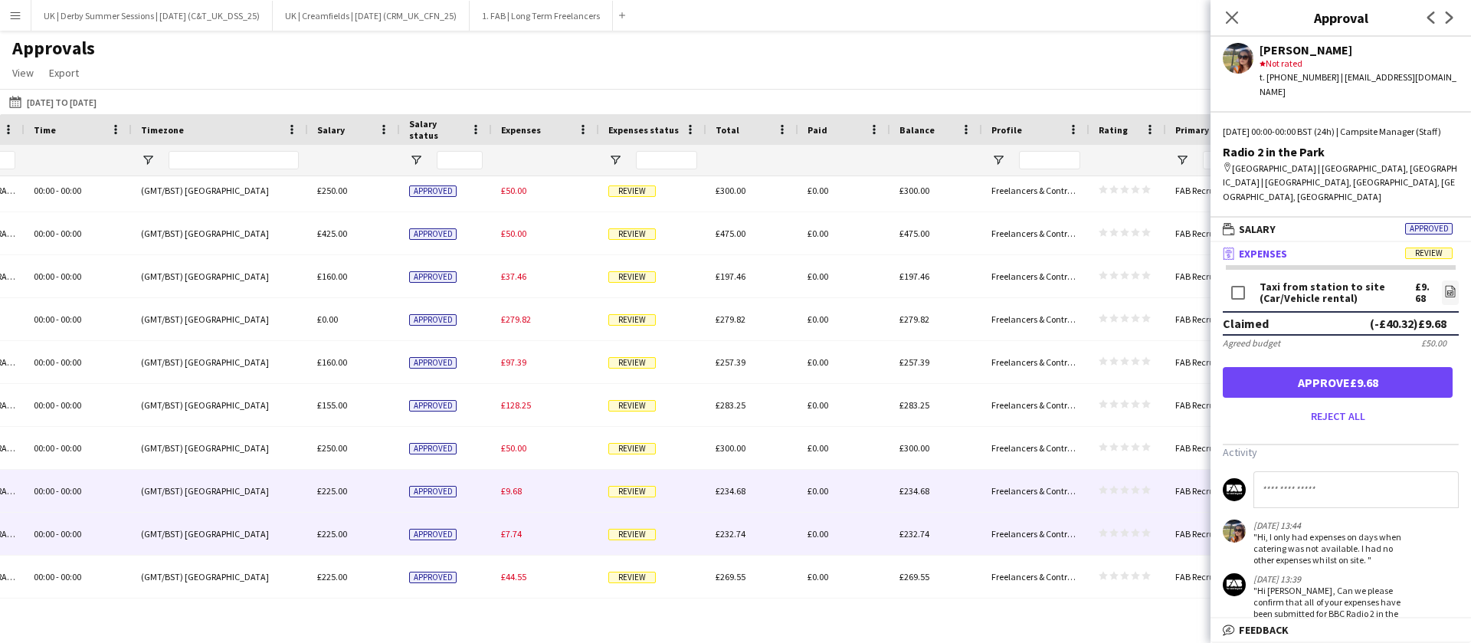
click at [519, 522] on div "£7.74" at bounding box center [545, 533] width 107 height 42
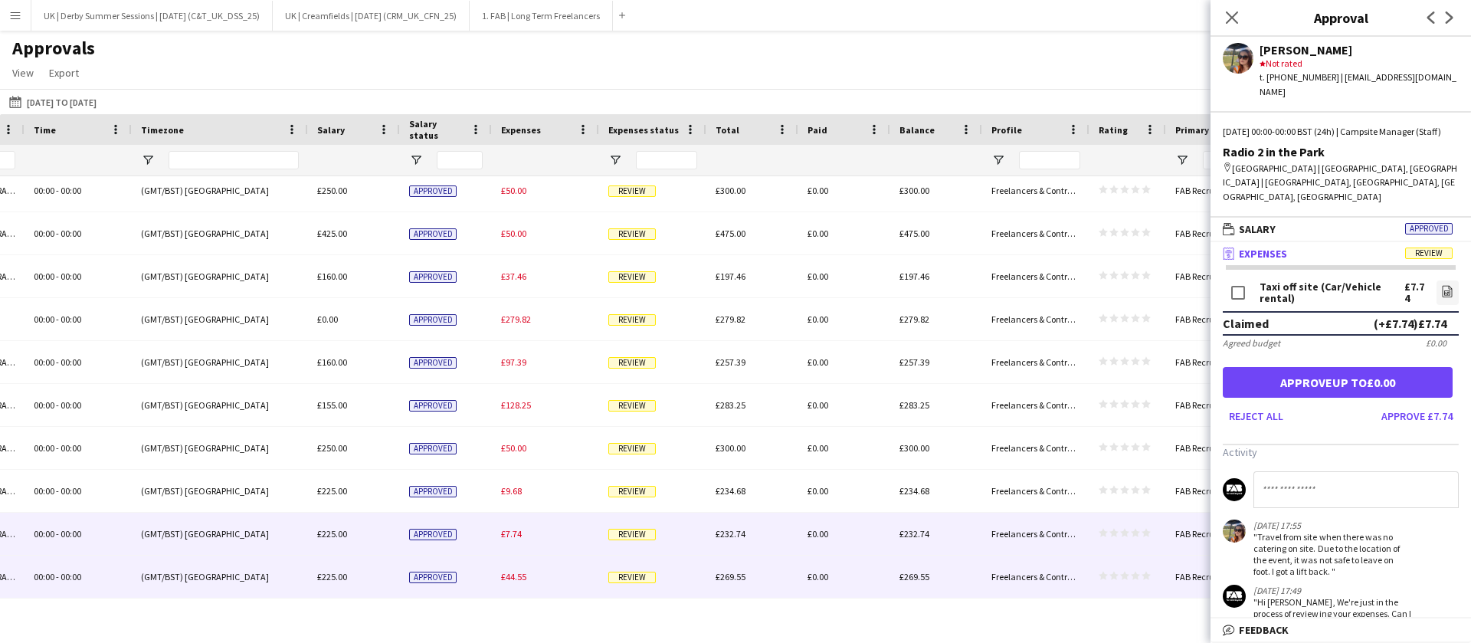
click at [516, 565] on div "£44.55" at bounding box center [545, 576] width 107 height 42
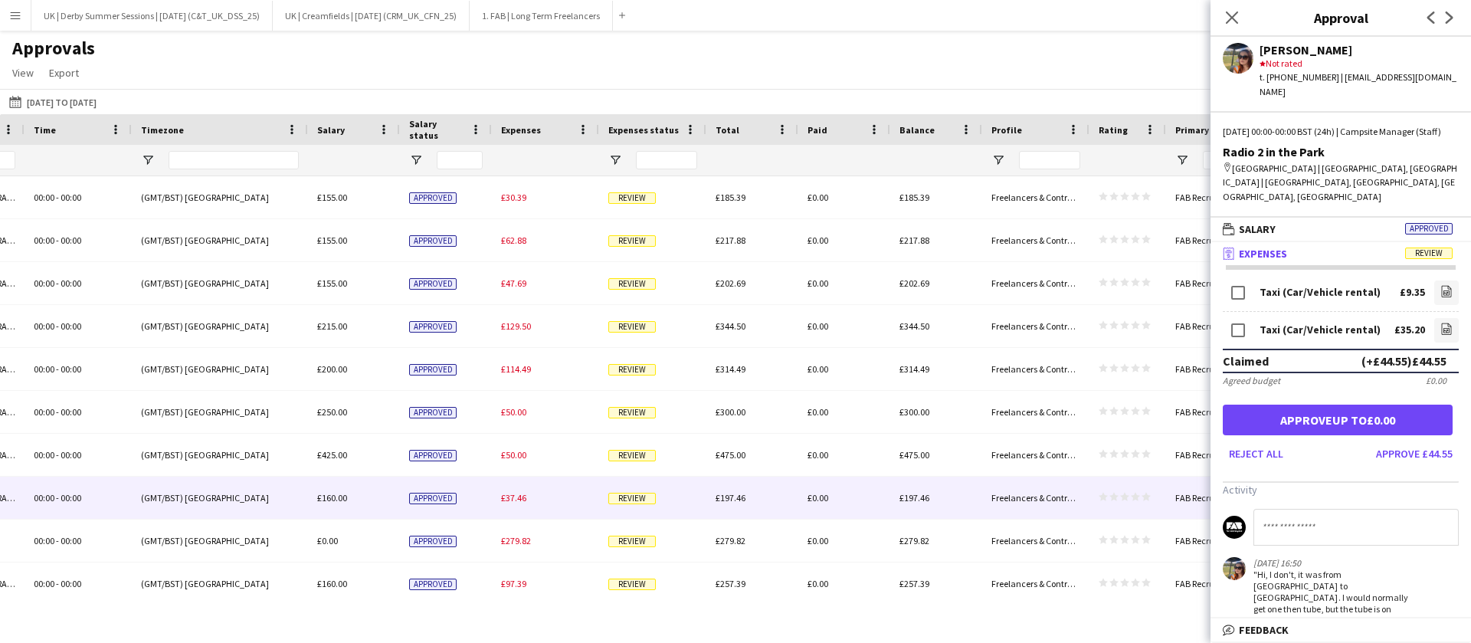
scroll to position [0, 0]
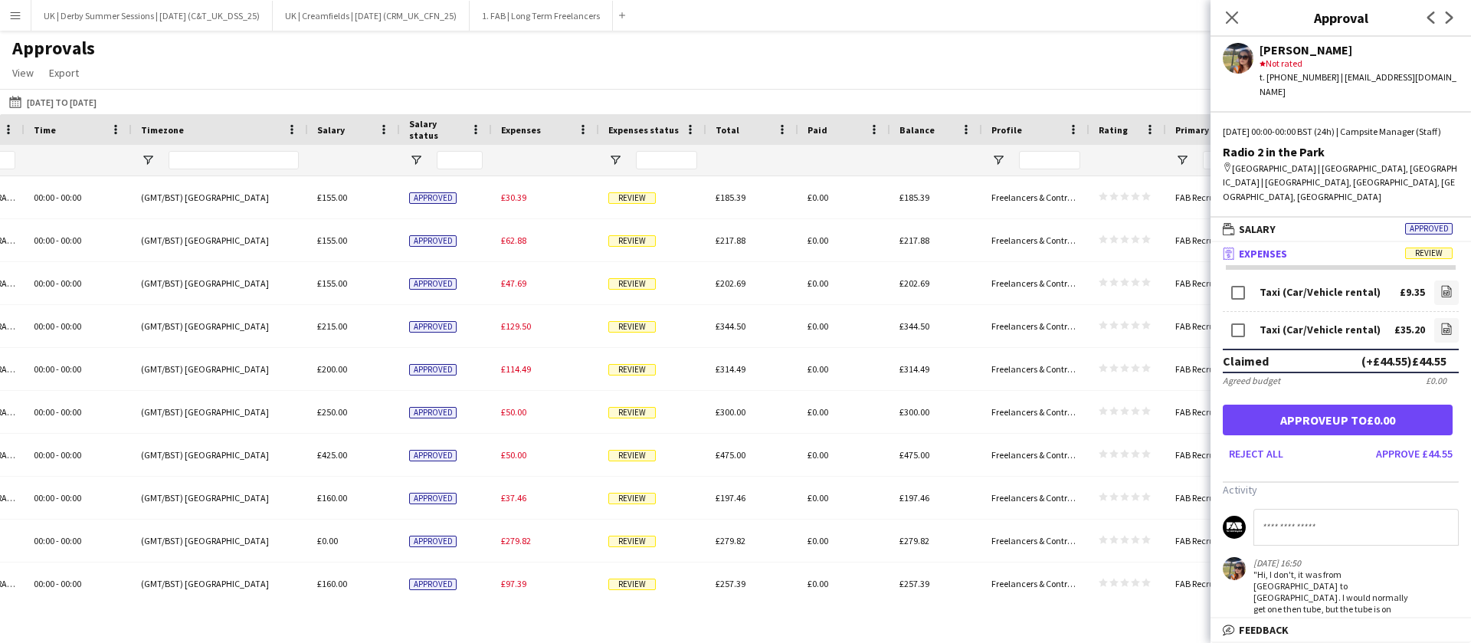
click at [8, 12] on button "Menu" at bounding box center [15, 15] width 31 height 31
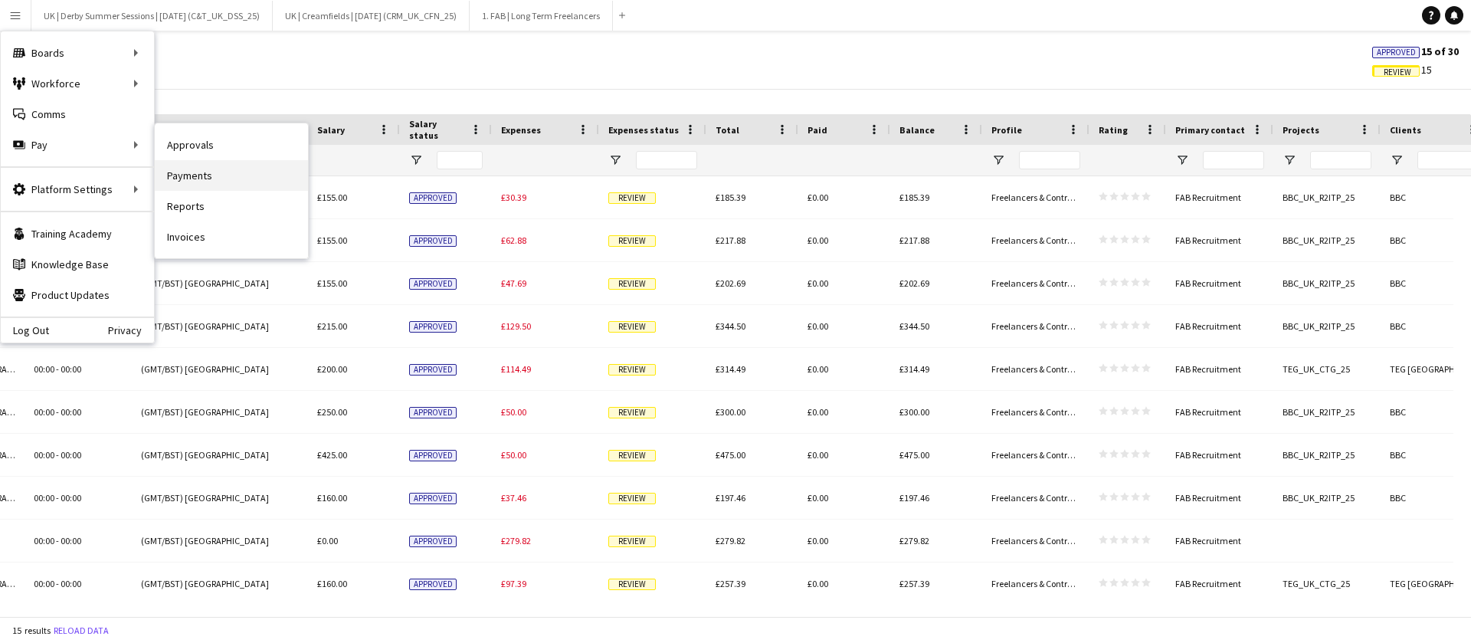
click at [183, 172] on link "Payments" at bounding box center [231, 175] width 153 height 31
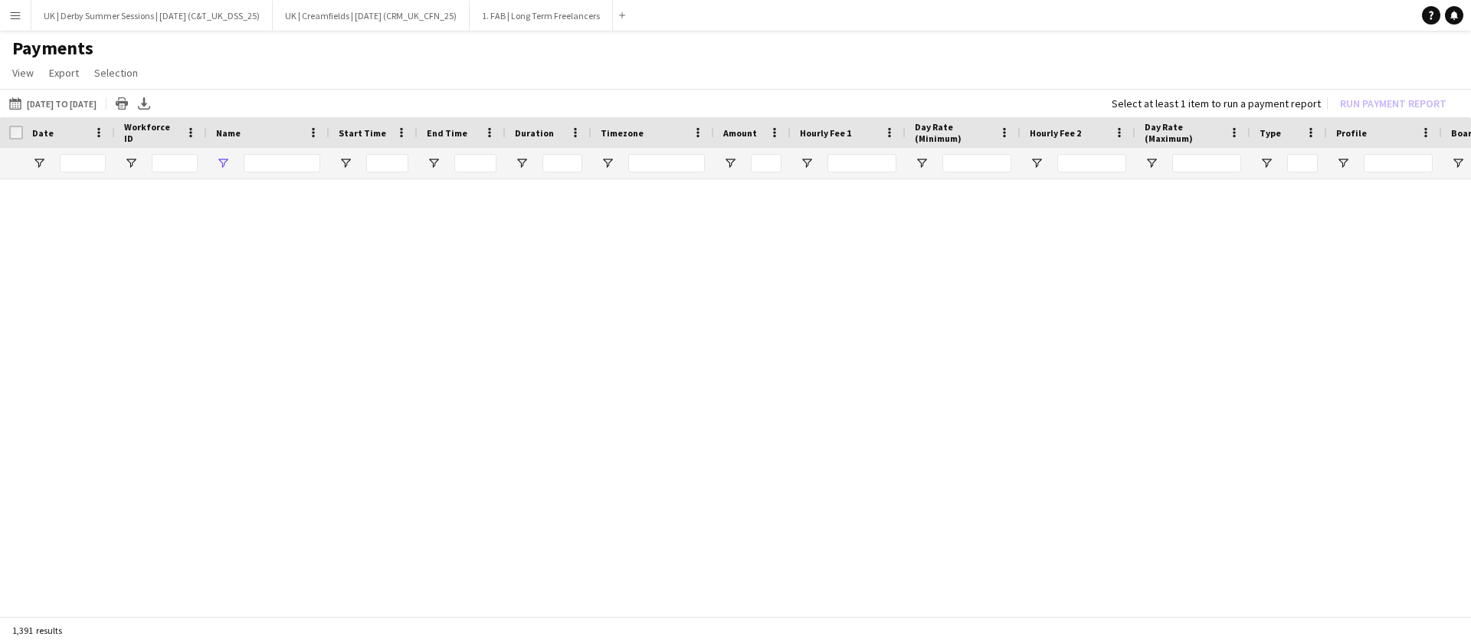
type input "*******"
click at [143, 627] on button "Remove filters" at bounding box center [140, 630] width 70 height 17
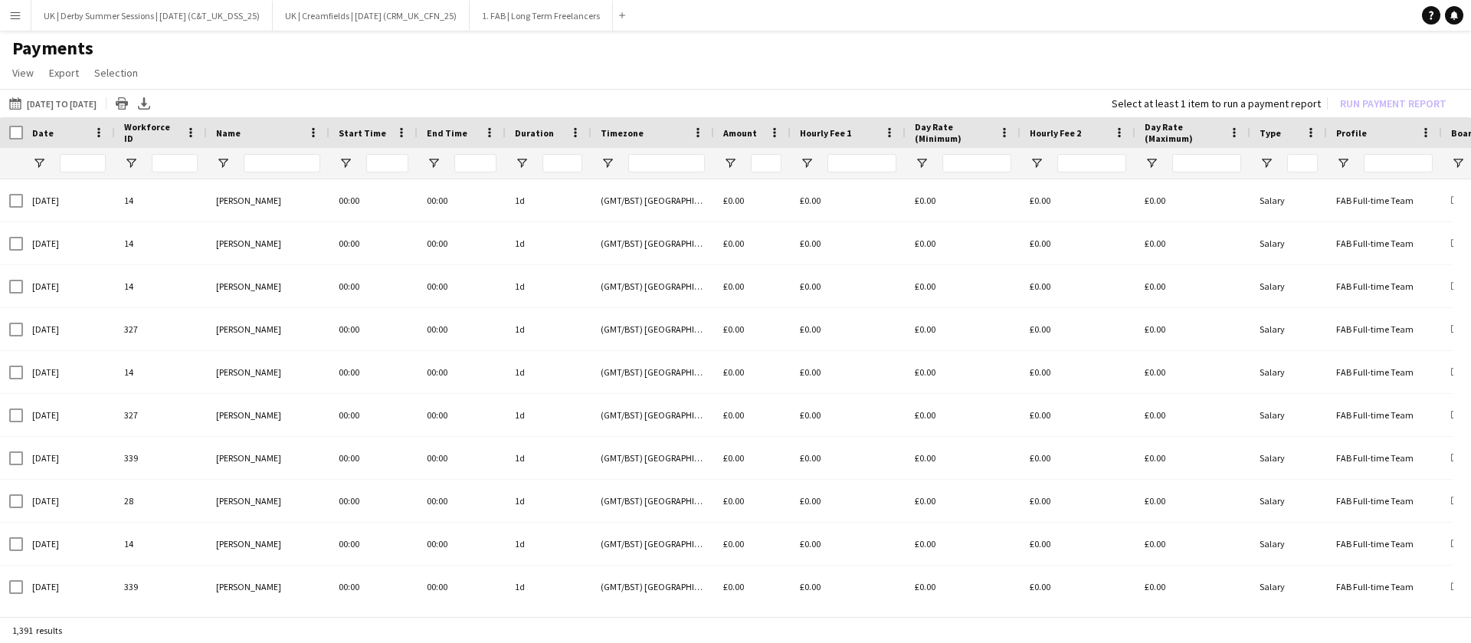
drag, startPoint x: 280, startPoint y: 175, endPoint x: 286, endPoint y: 167, distance: 9.8
click at [285, 171] on div at bounding box center [282, 163] width 77 height 31
click at [286, 162] on input "Name Filter Input" at bounding box center [282, 163] width 77 height 18
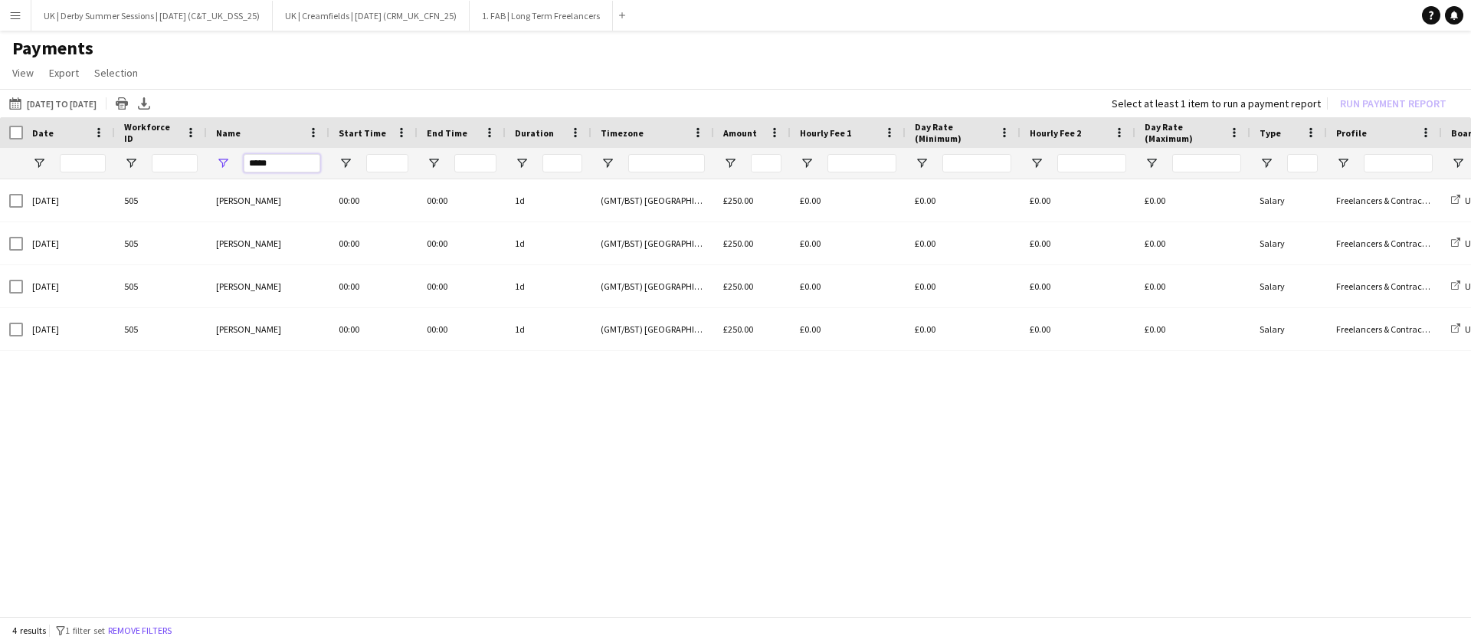
type input "*****"
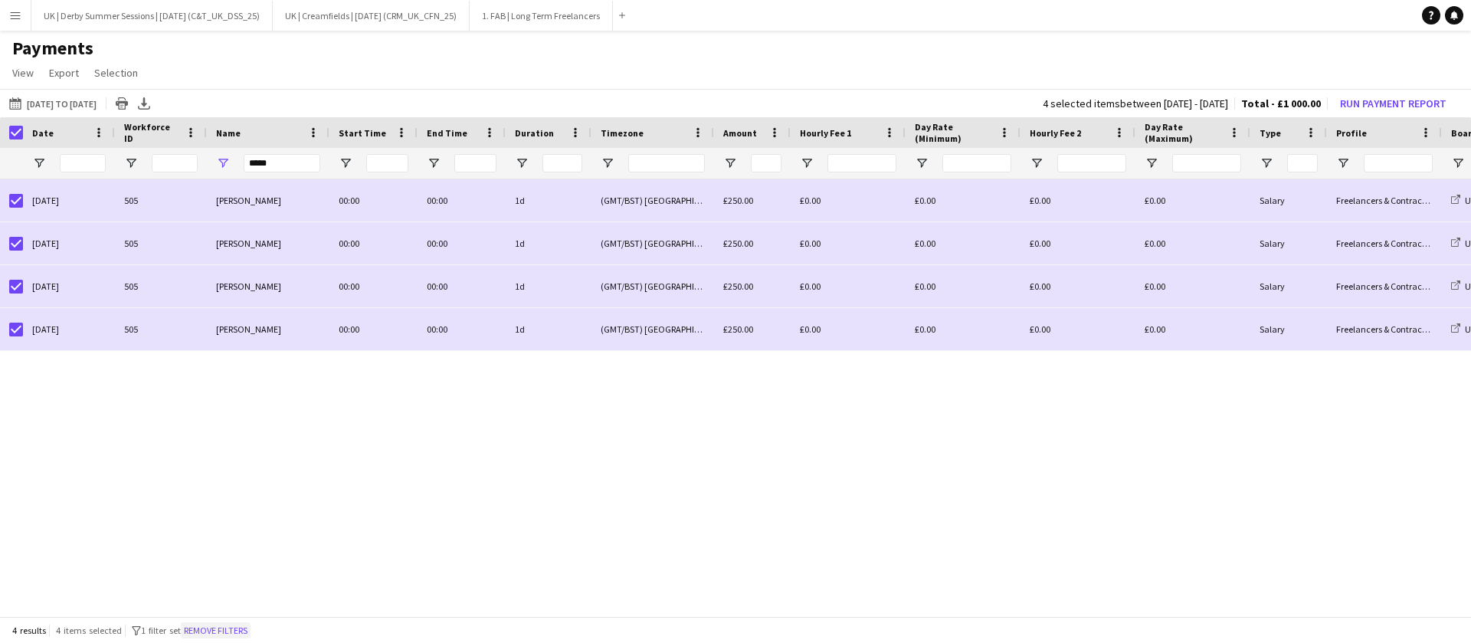
click at [238, 633] on button "Remove filters" at bounding box center [216, 630] width 70 height 17
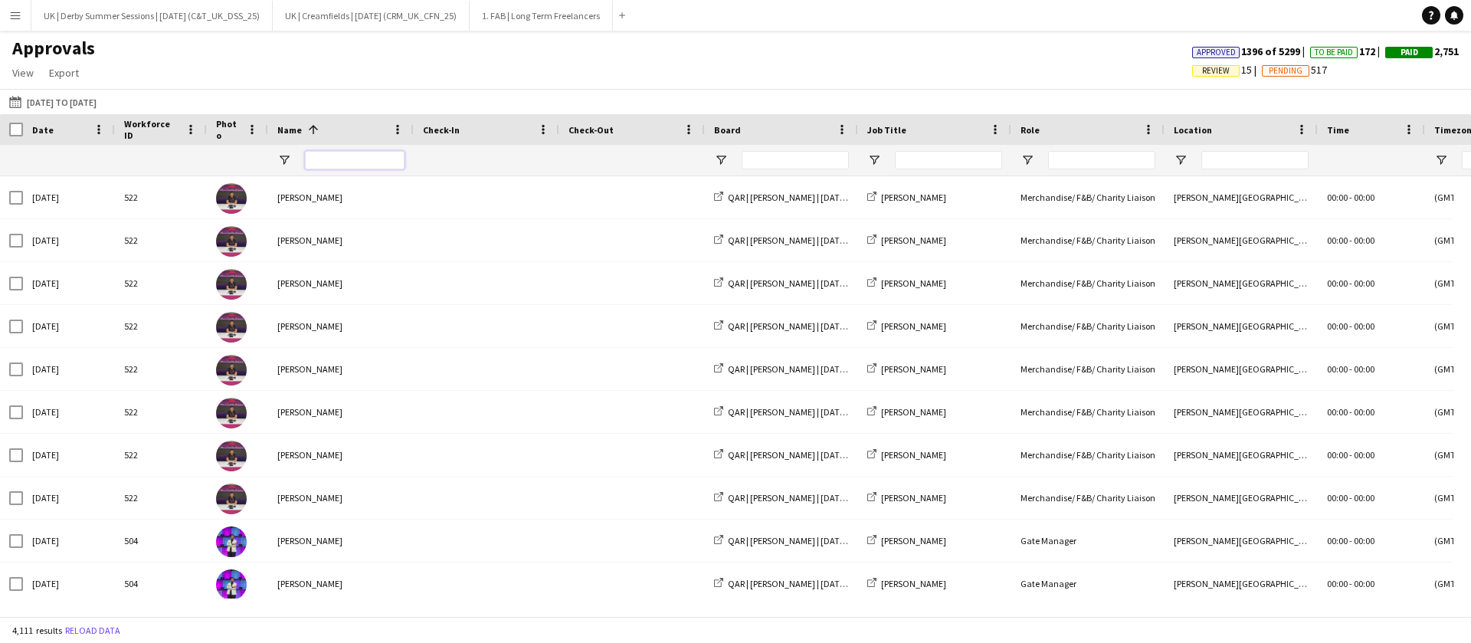
click at [340, 151] on input "Name Filter Input" at bounding box center [355, 160] width 100 height 18
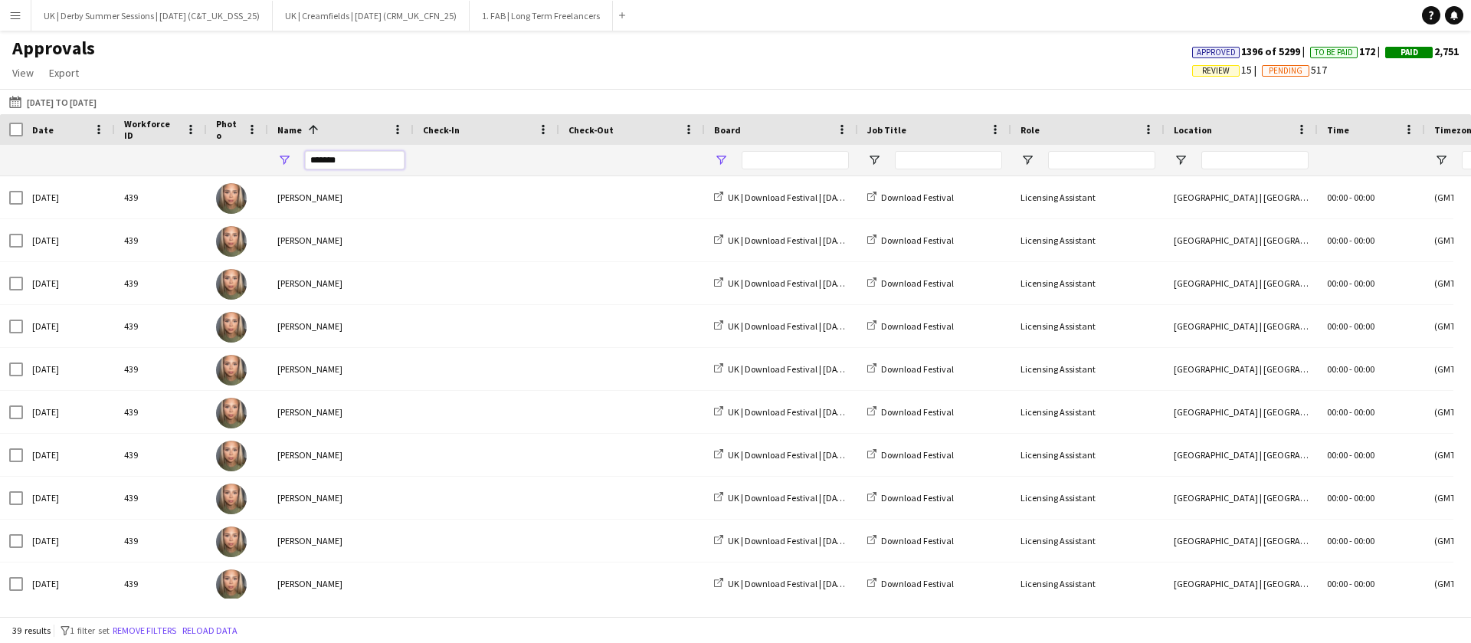
type input "*******"
click at [716, 155] on span "Open Filter Menu" at bounding box center [721, 160] width 14 height 14
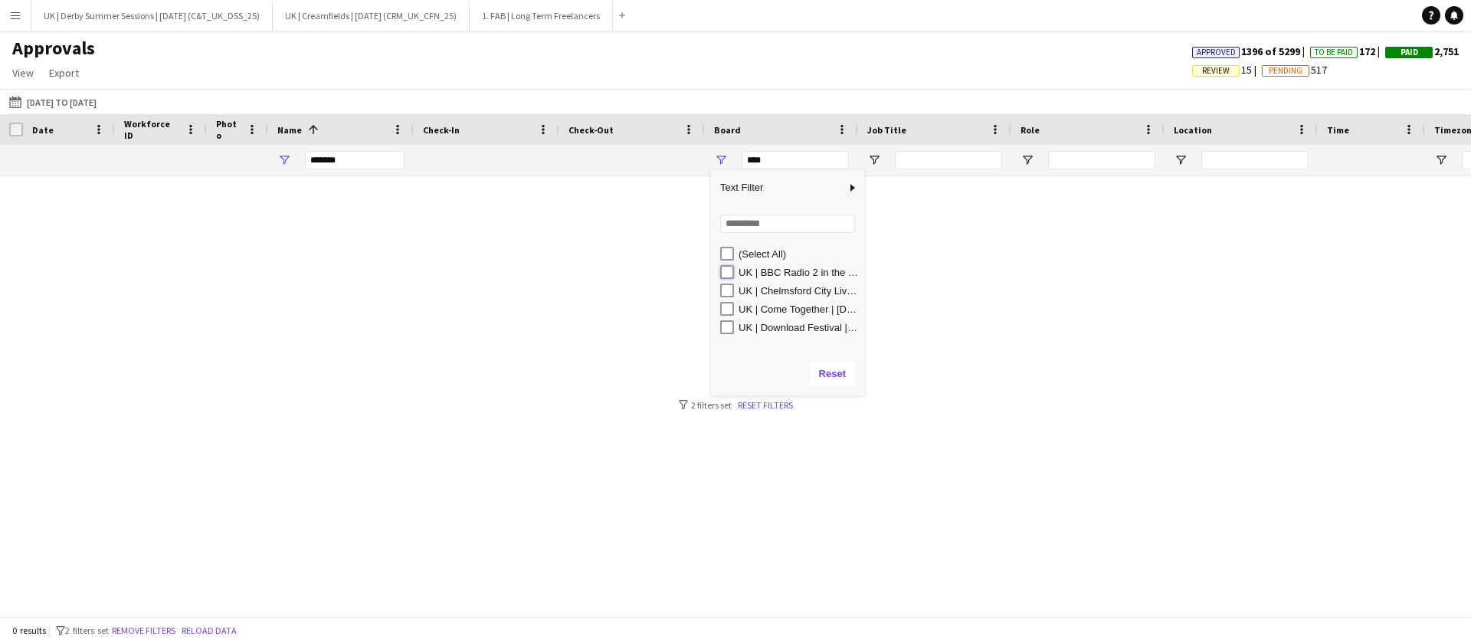
type input "**********"
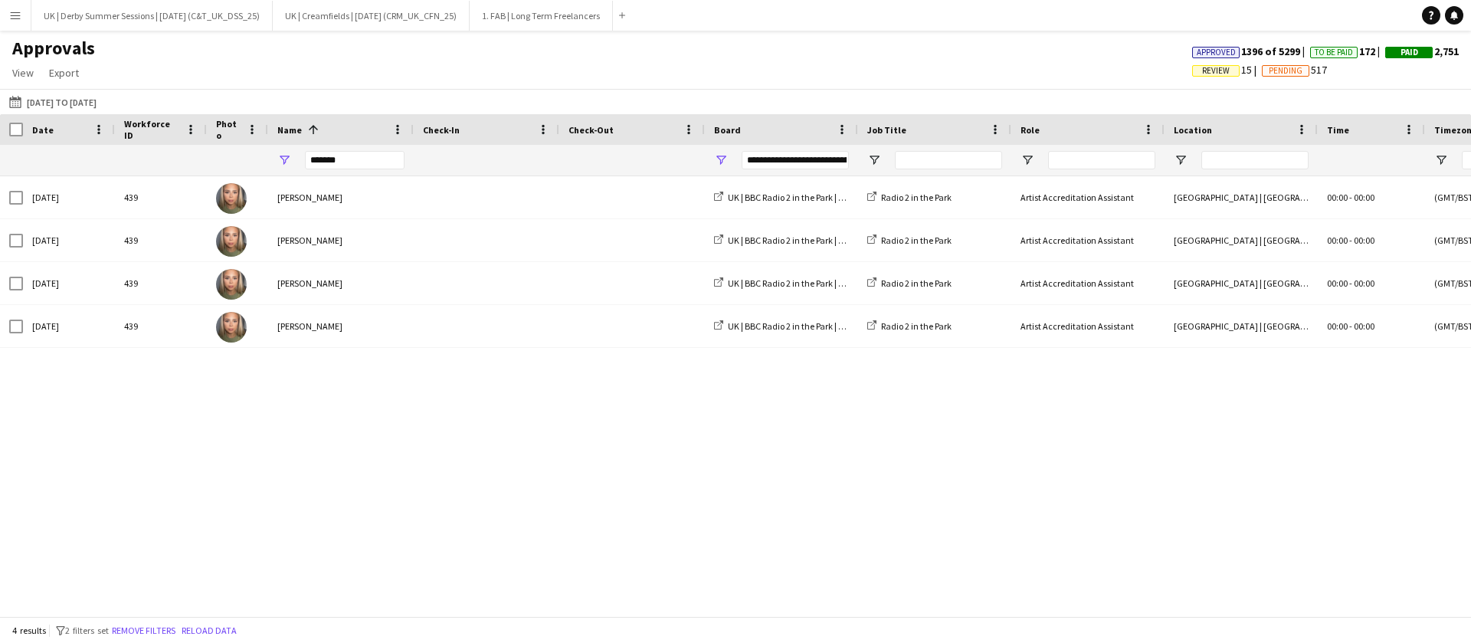
drag, startPoint x: 651, startPoint y: 617, endPoint x: 1274, endPoint y: 610, distance: 622.8
click at [1289, 610] on app-pay-approvals-table "Drag here to set row groups Workforce ID Date Photo Name Check-In Check-Out Boa…" at bounding box center [735, 365] width 1471 height 502
click at [1213, 617] on div "4 results filter-1 2 filters set Remove filters Reload data" at bounding box center [735, 630] width 1471 height 26
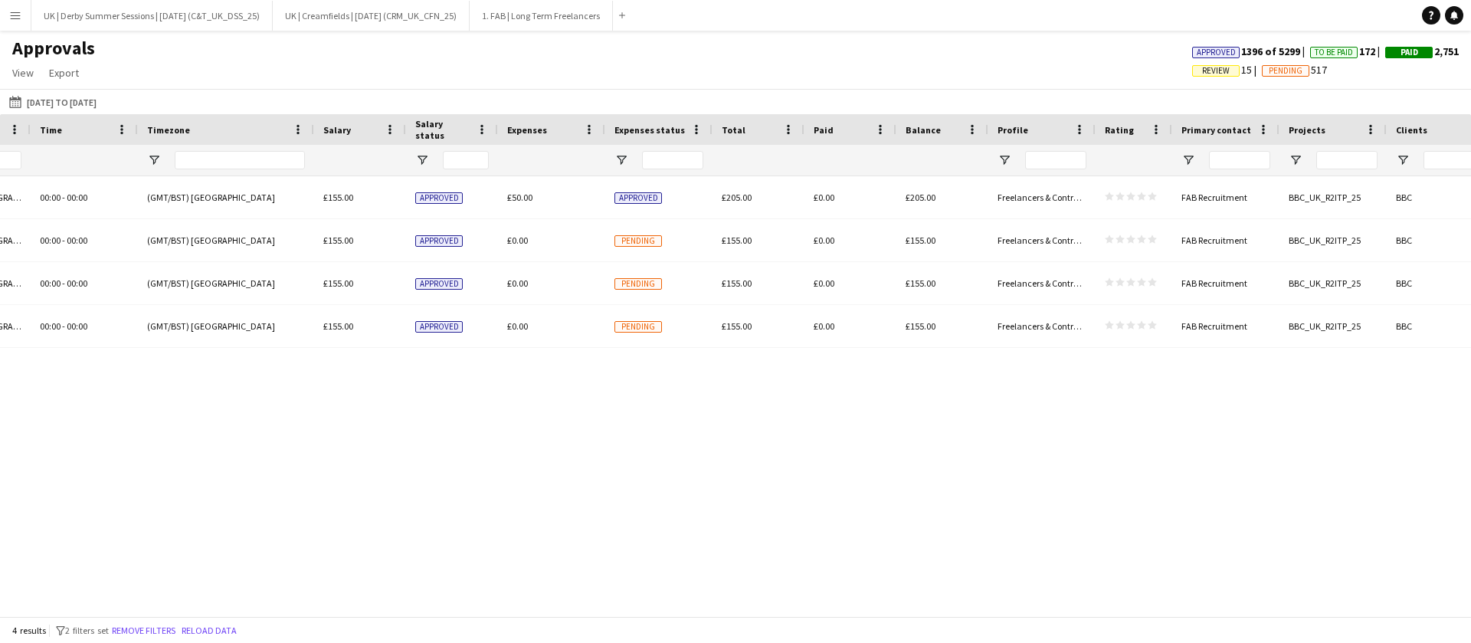
scroll to position [0, 1284]
click at [154, 627] on button "Remove filters" at bounding box center [144, 630] width 70 height 17
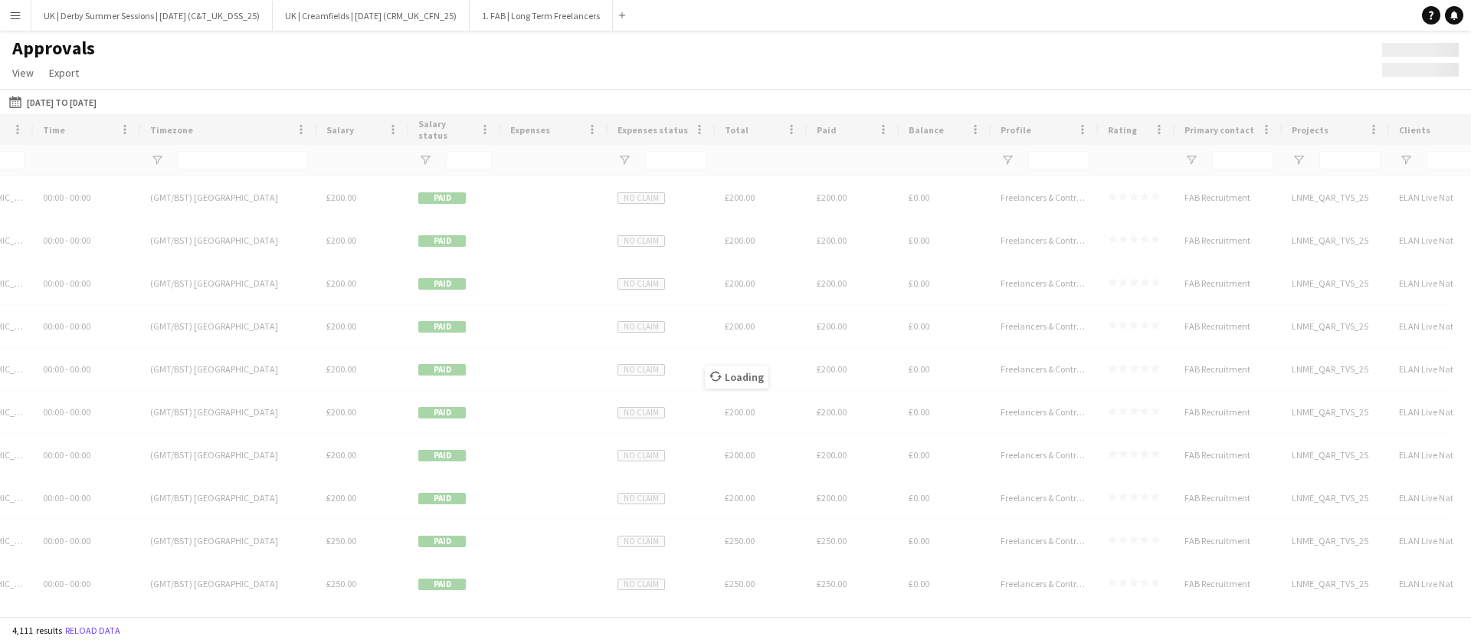
click at [527, 614] on div "Loading" at bounding box center [735, 365] width 1471 height 502
click at [522, 614] on div "Loading" at bounding box center [735, 365] width 1471 height 502
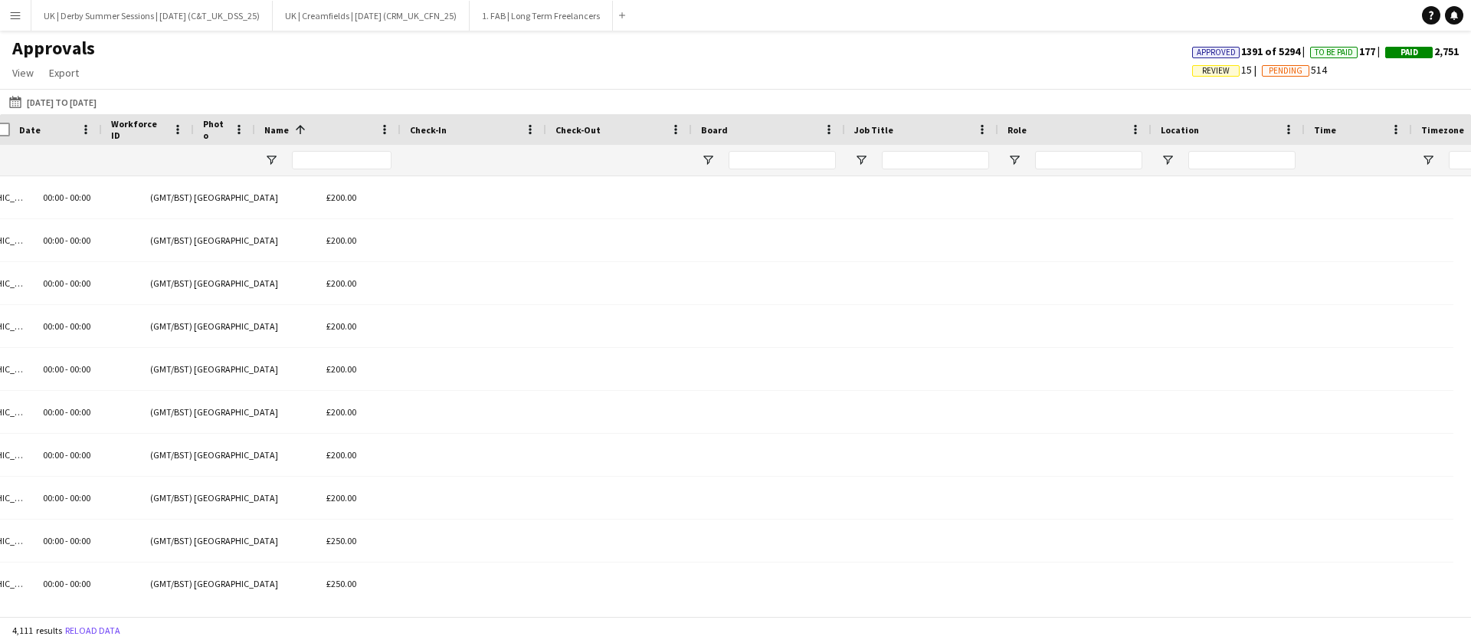
scroll to position [0, 13]
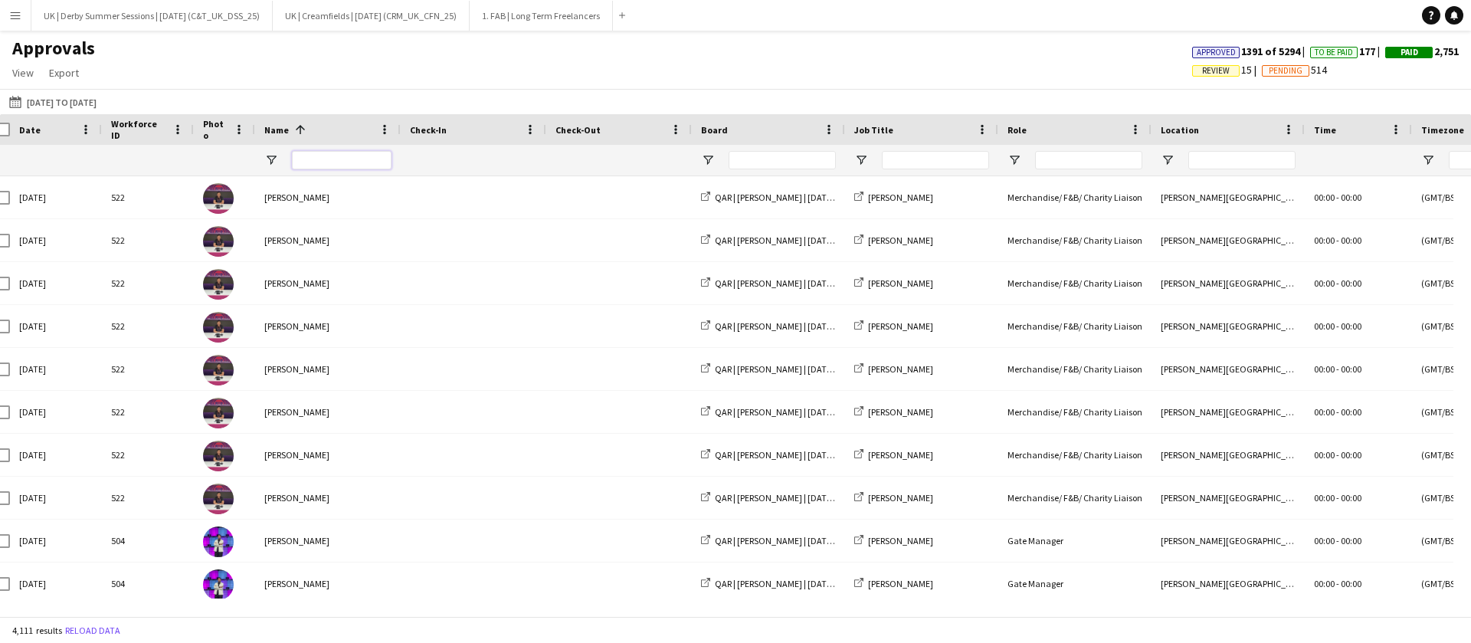
click at [354, 152] on input "Name Filter Input" at bounding box center [342, 160] width 100 height 18
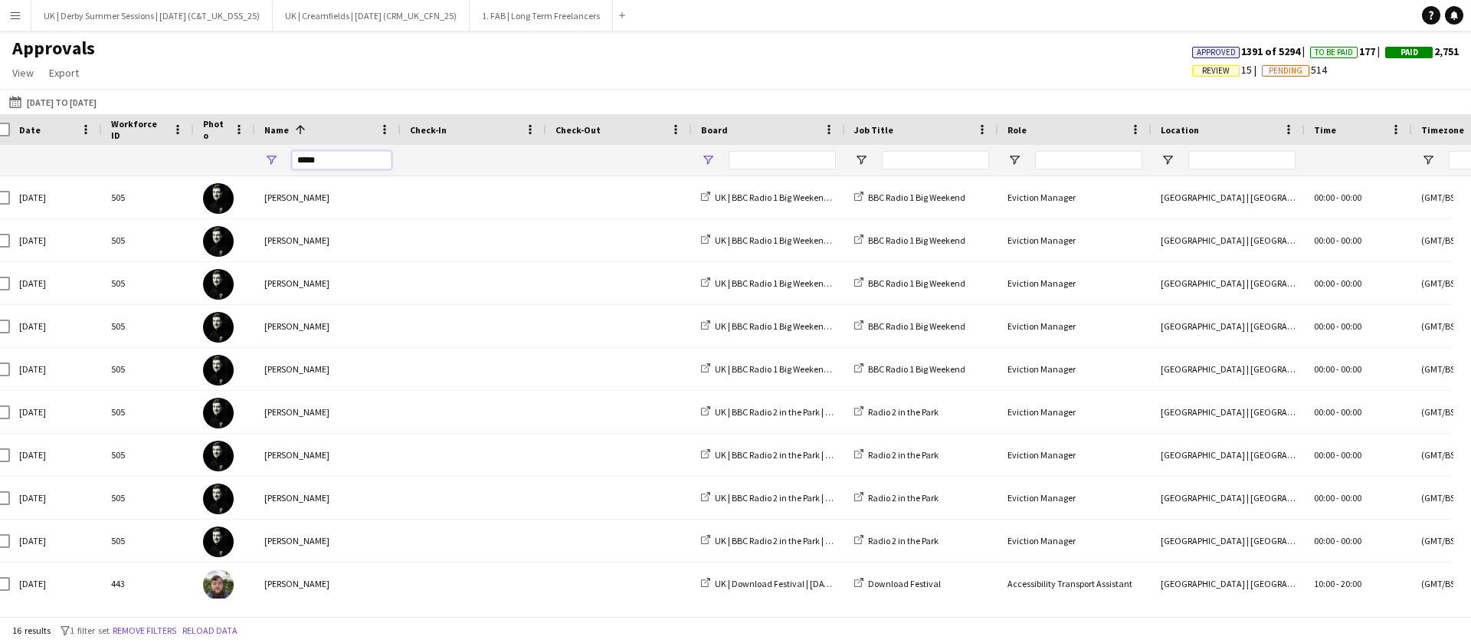
type input "*****"
click at [705, 155] on span "Open Filter Menu" at bounding box center [708, 160] width 14 height 14
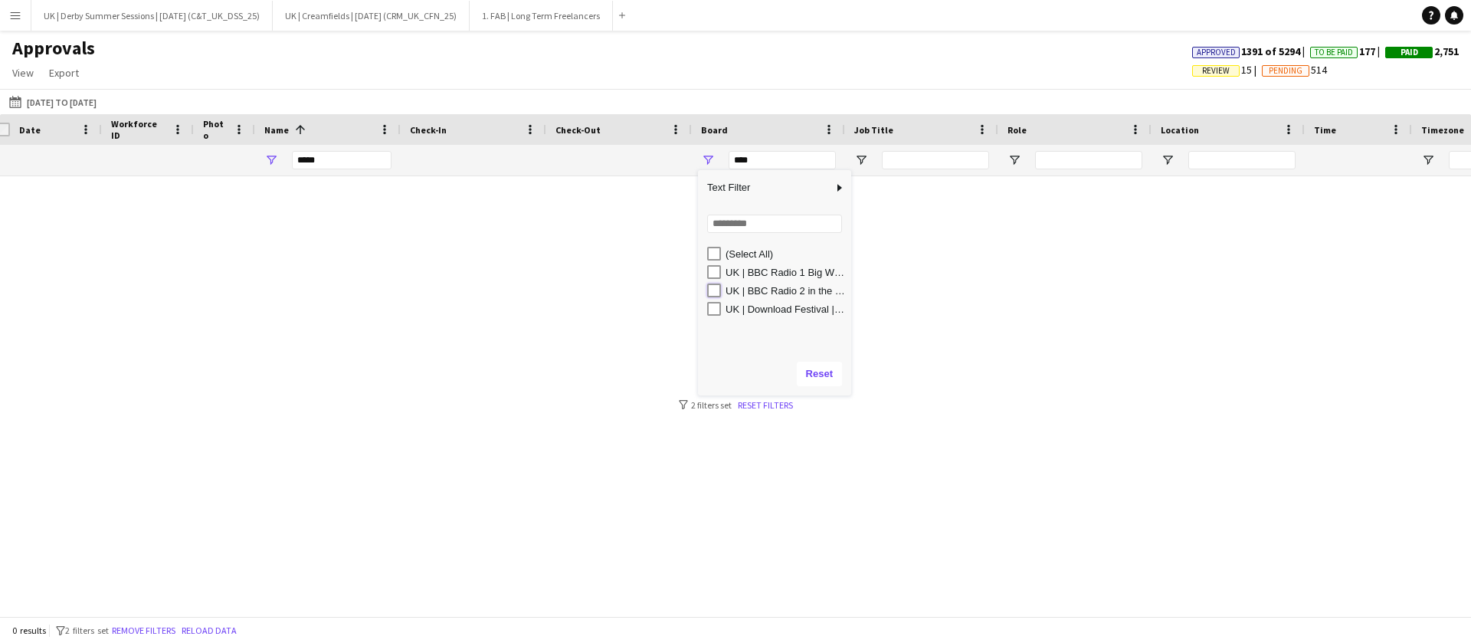
type input "**********"
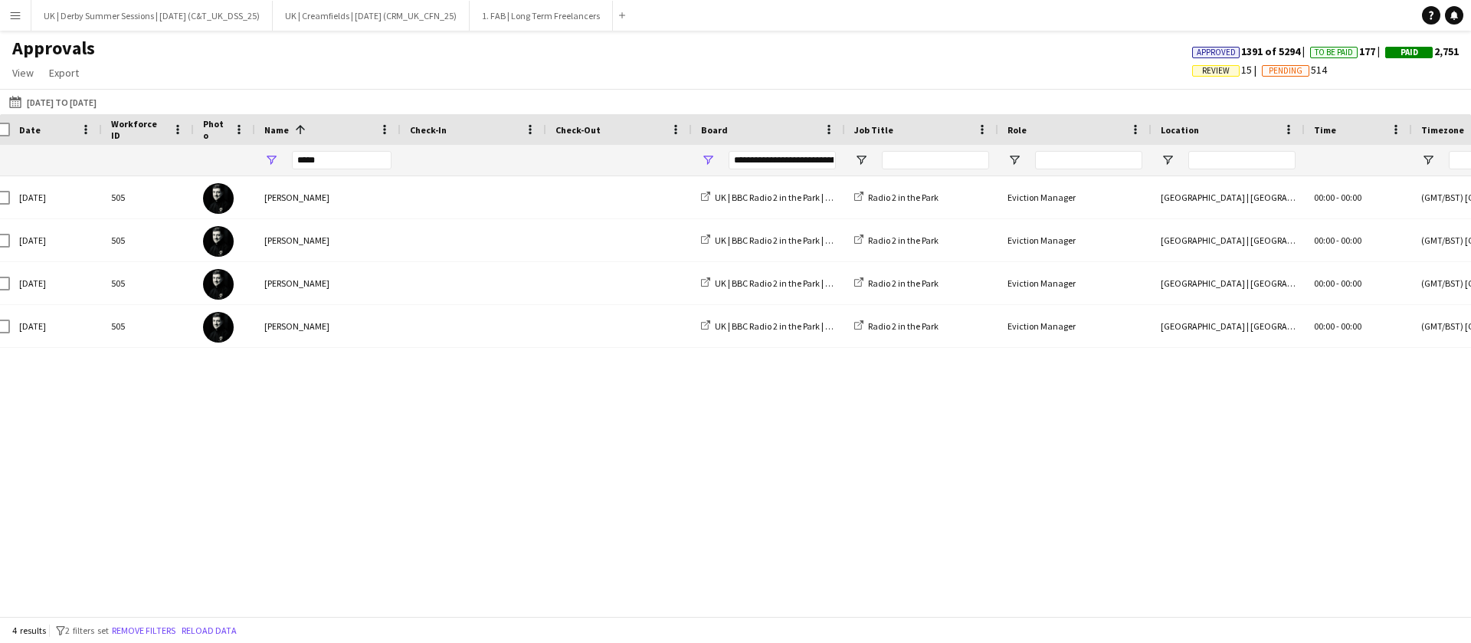
scroll to position [0, 1310]
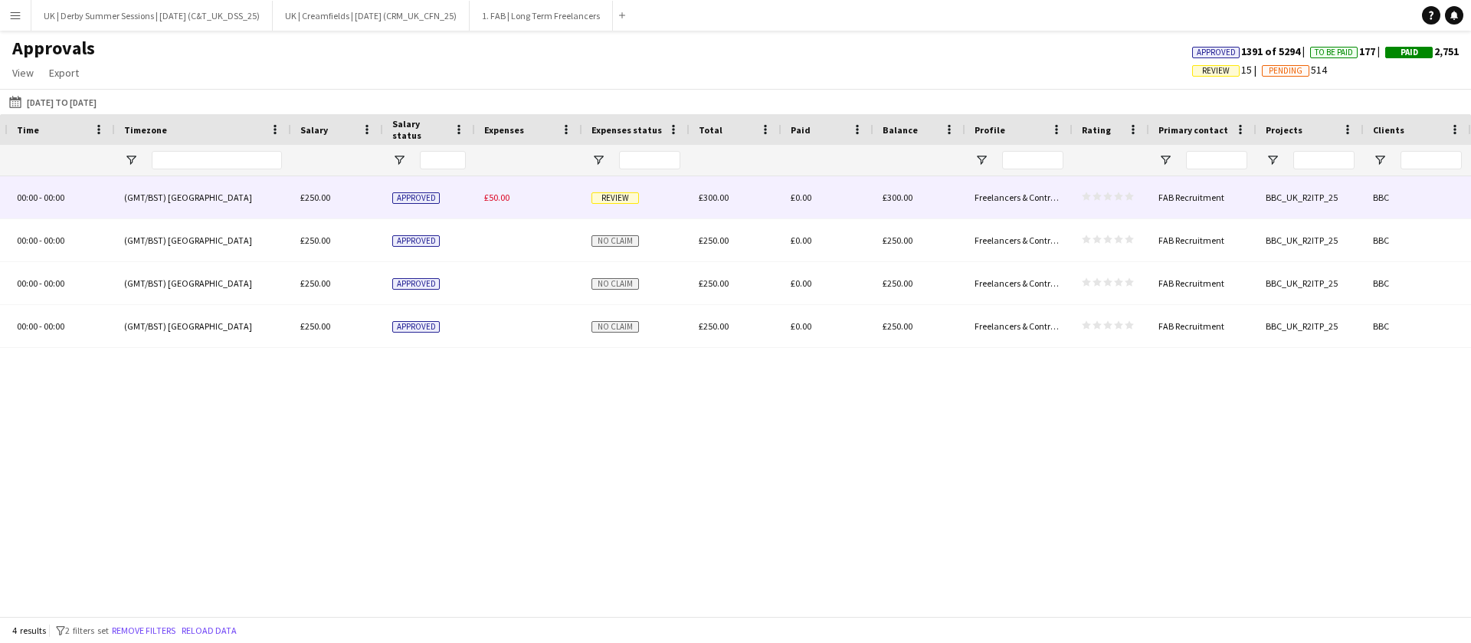
click at [486, 198] on span "£50.00" at bounding box center [496, 196] width 25 height 11
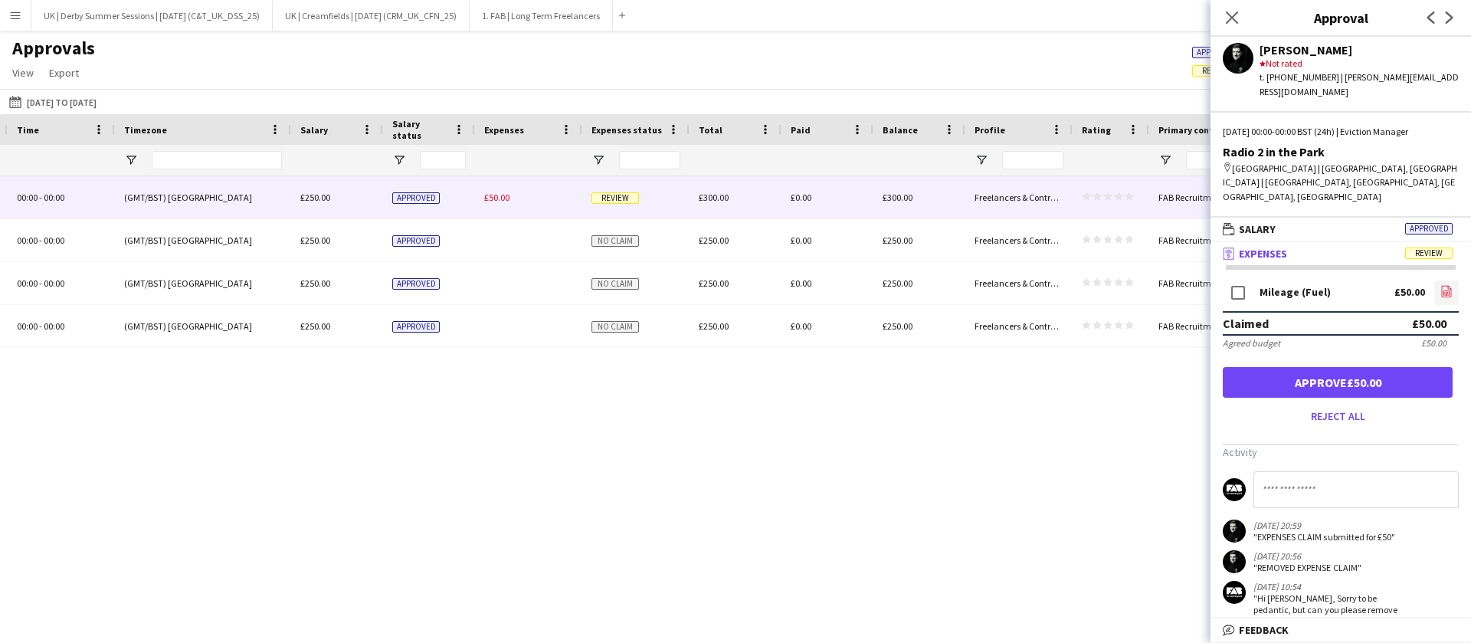
click at [1440, 285] on icon "file-image" at bounding box center [1446, 291] width 12 height 12
drag, startPoint x: 19, startPoint y: 24, endPoint x: 63, endPoint y: 149, distance: 132.3
click at [20, 25] on button "Menu" at bounding box center [15, 15] width 31 height 31
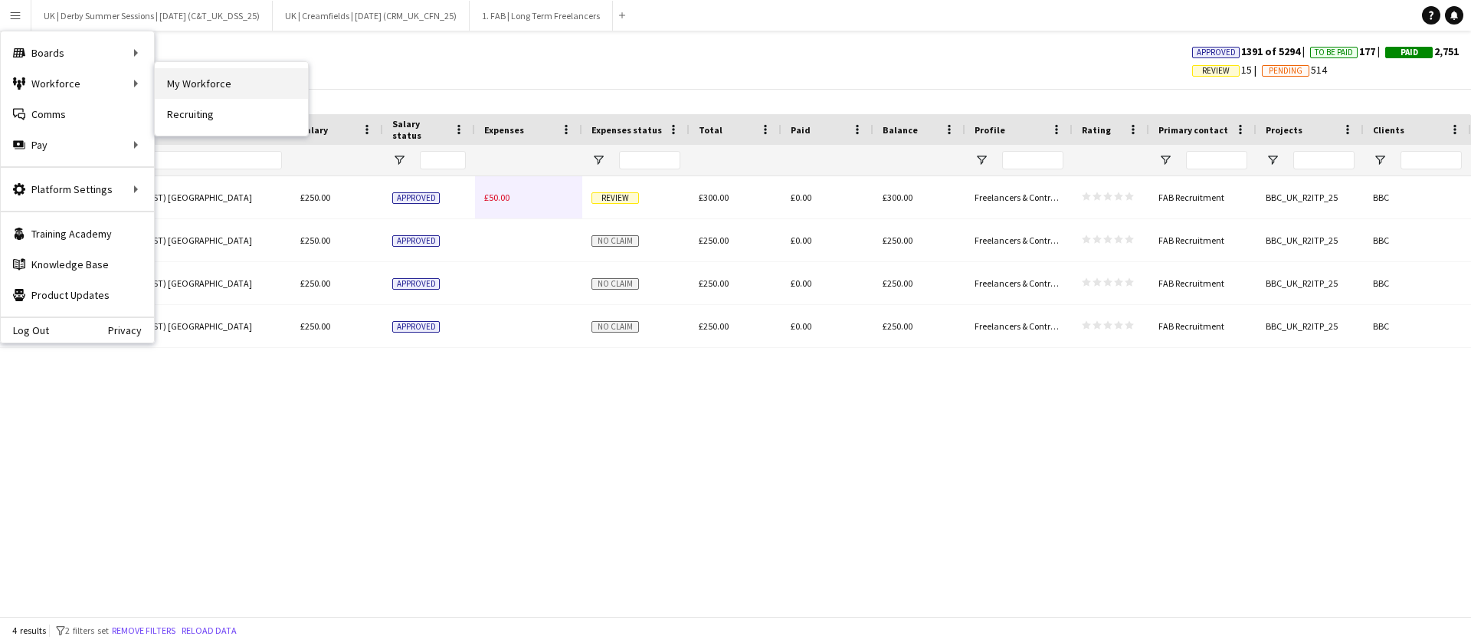
click at [205, 82] on link "My Workforce" at bounding box center [231, 83] width 153 height 31
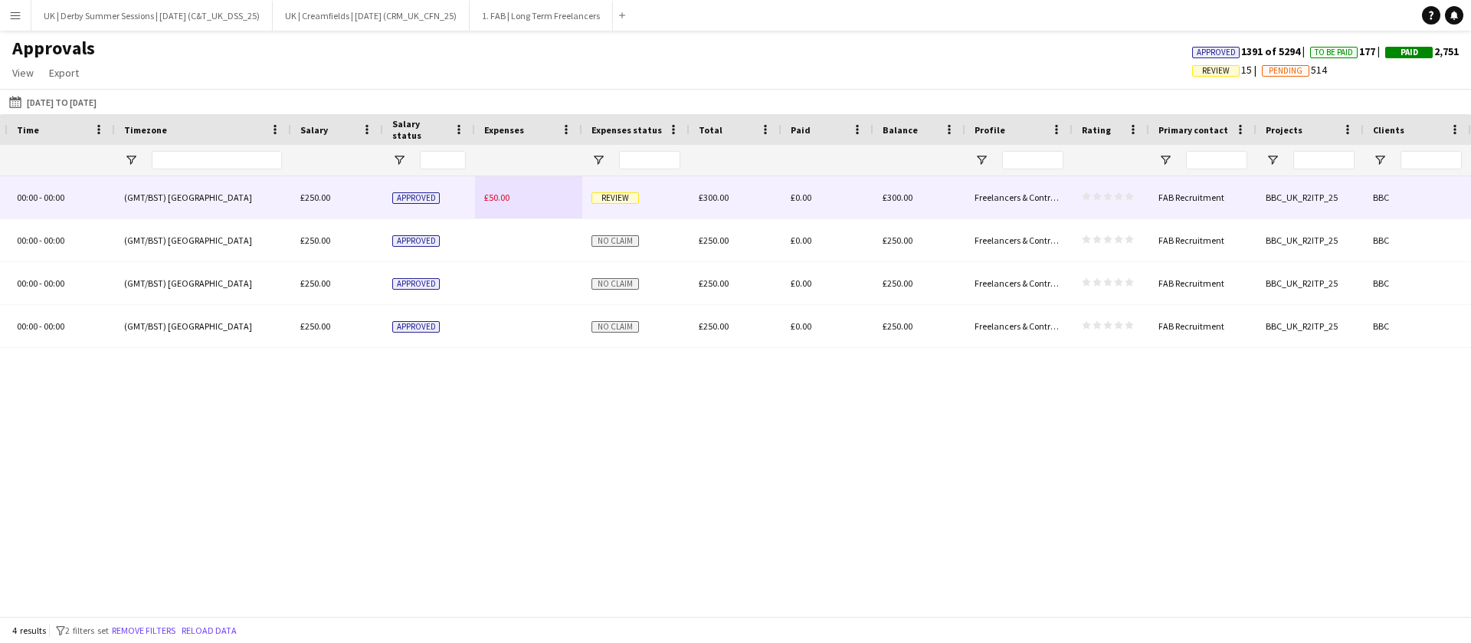
click at [496, 192] on span "£50.00" at bounding box center [496, 196] width 25 height 11
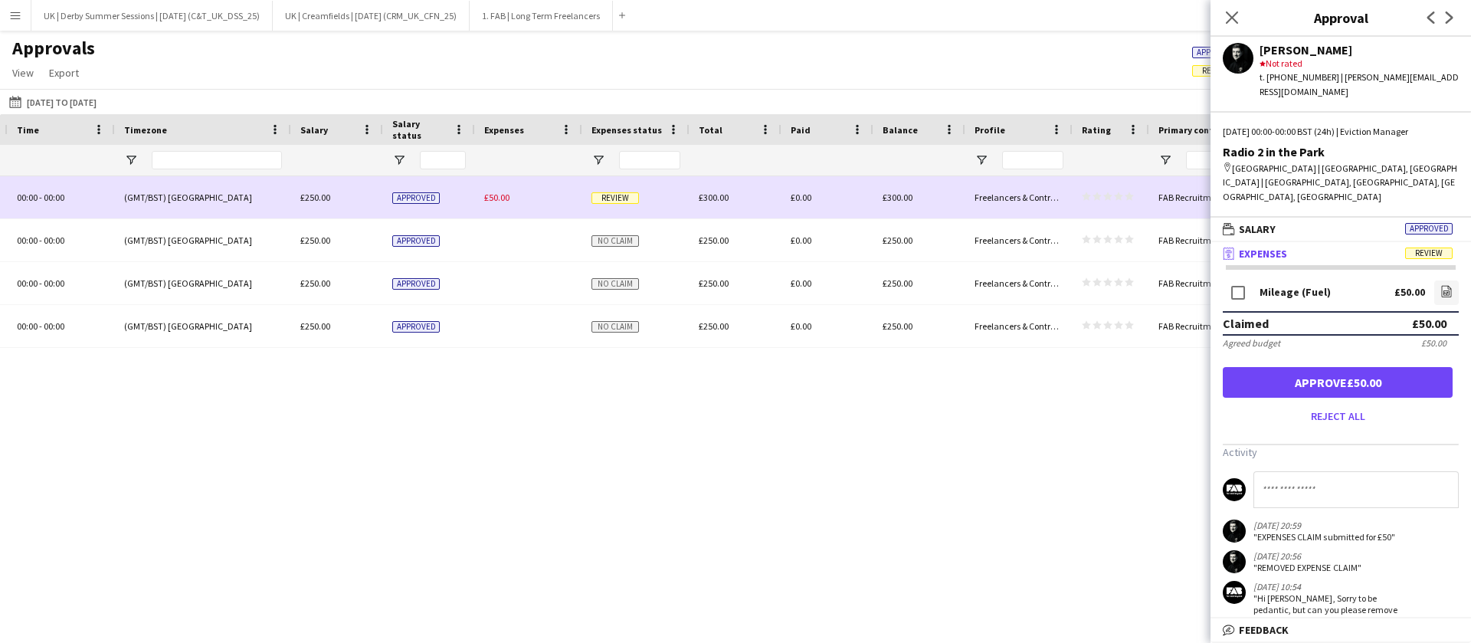
click at [492, 196] on span "£50.00" at bounding box center [496, 196] width 25 height 11
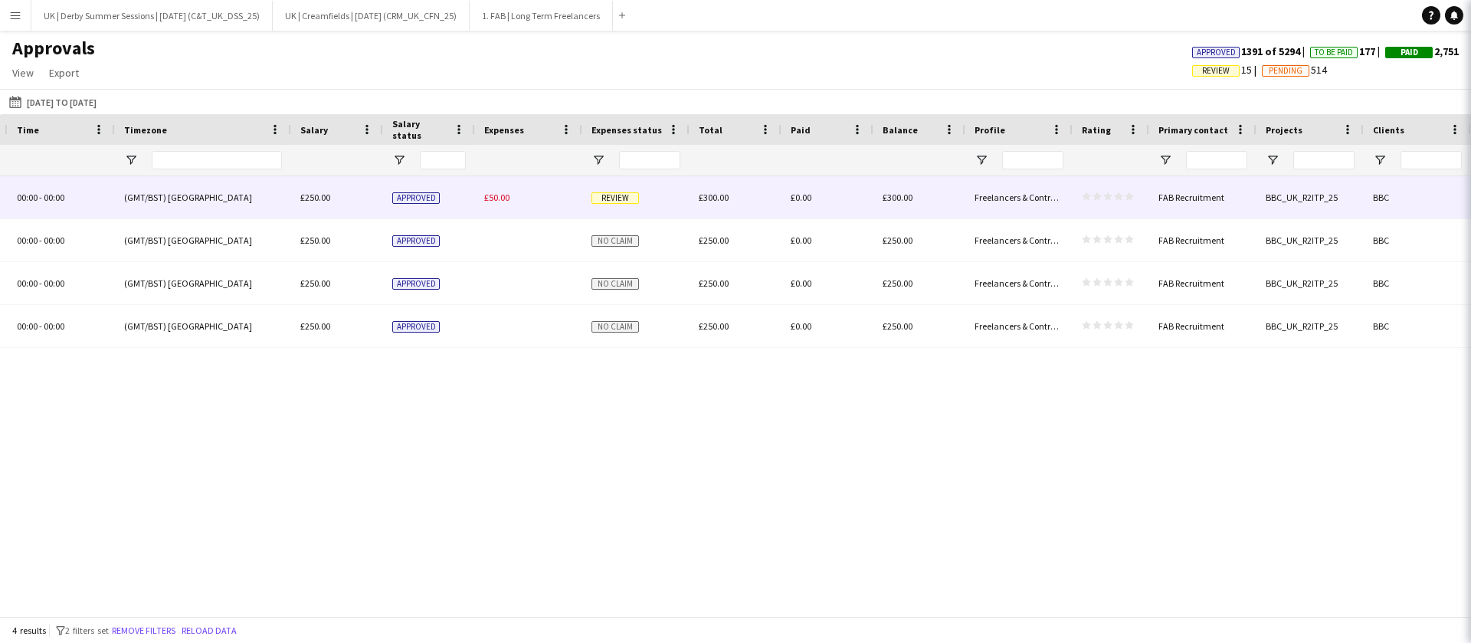
click at [492, 196] on span "£50.00" at bounding box center [496, 196] width 25 height 11
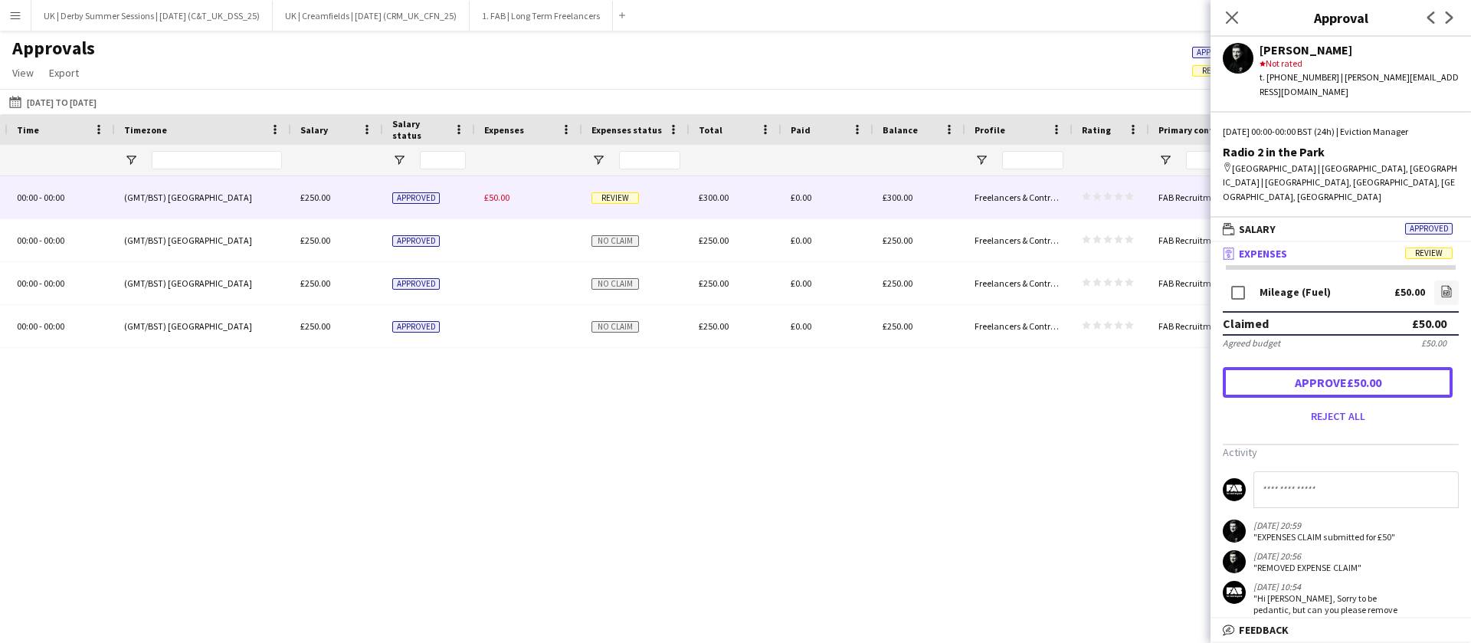
click at [1363, 367] on button "Approve £50.00" at bounding box center [1337, 382] width 230 height 31
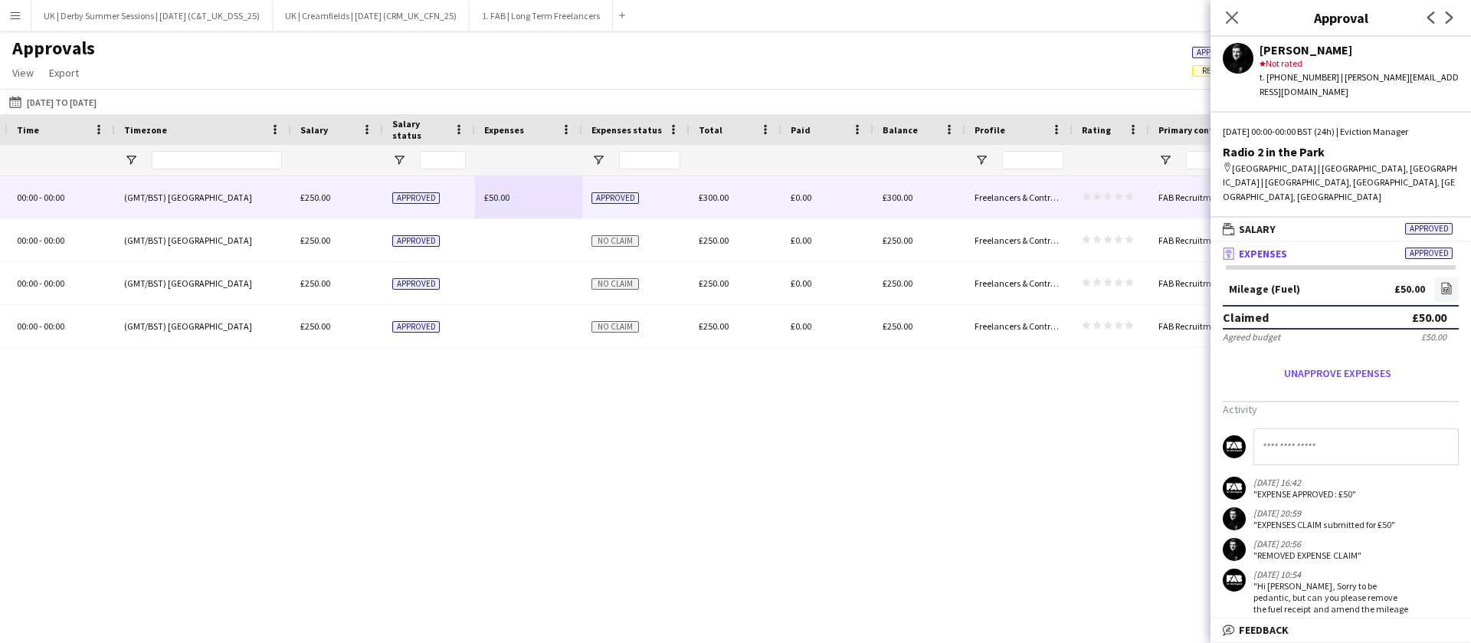
click at [786, 495] on div "Eviction Manager Hylands Park | Chelmsford, UK 00:00 - 00:00 (GMT/BST) London £…" at bounding box center [735, 387] width 1471 height 422
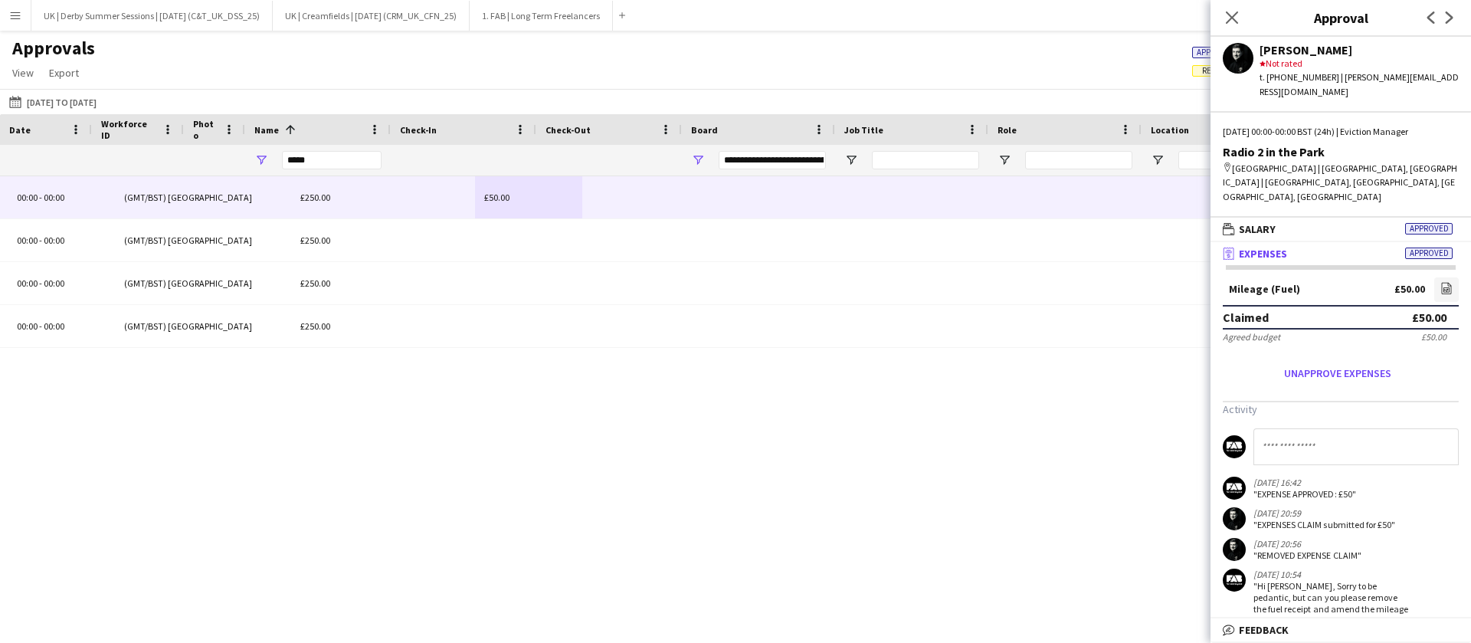
scroll to position [0, 23]
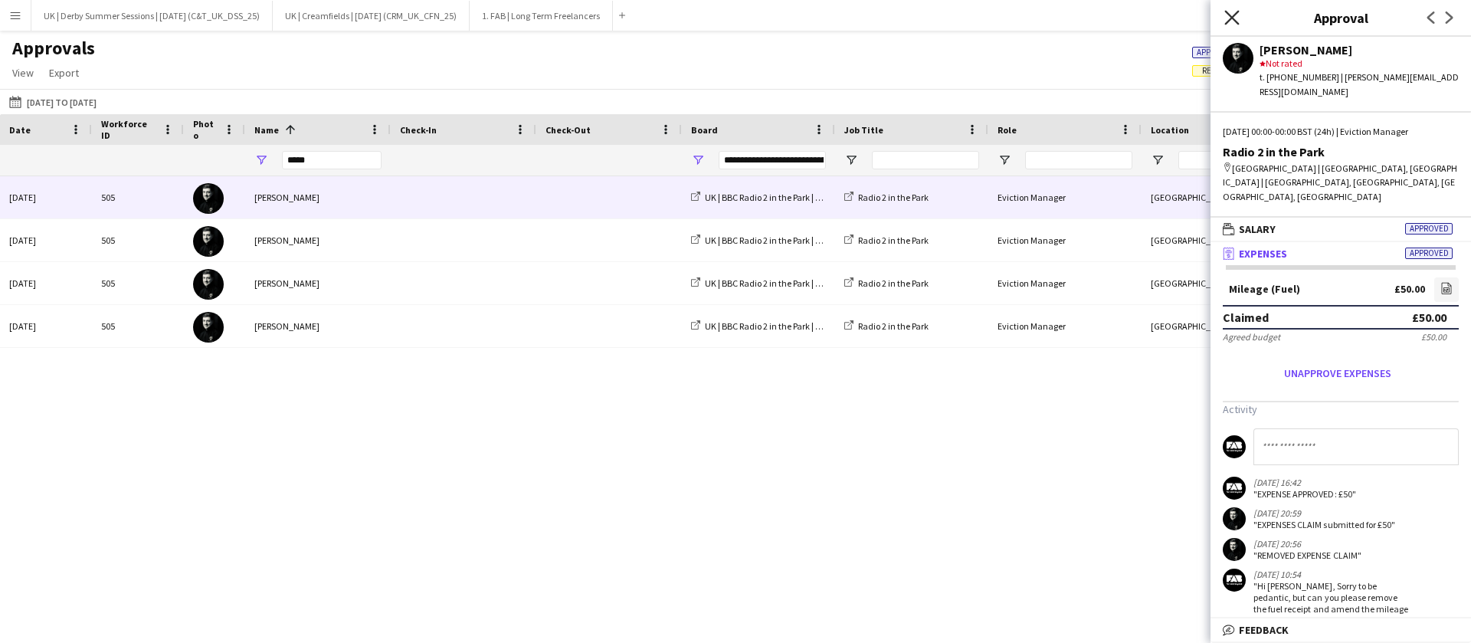
click at [1226, 12] on icon at bounding box center [1231, 17] width 15 height 15
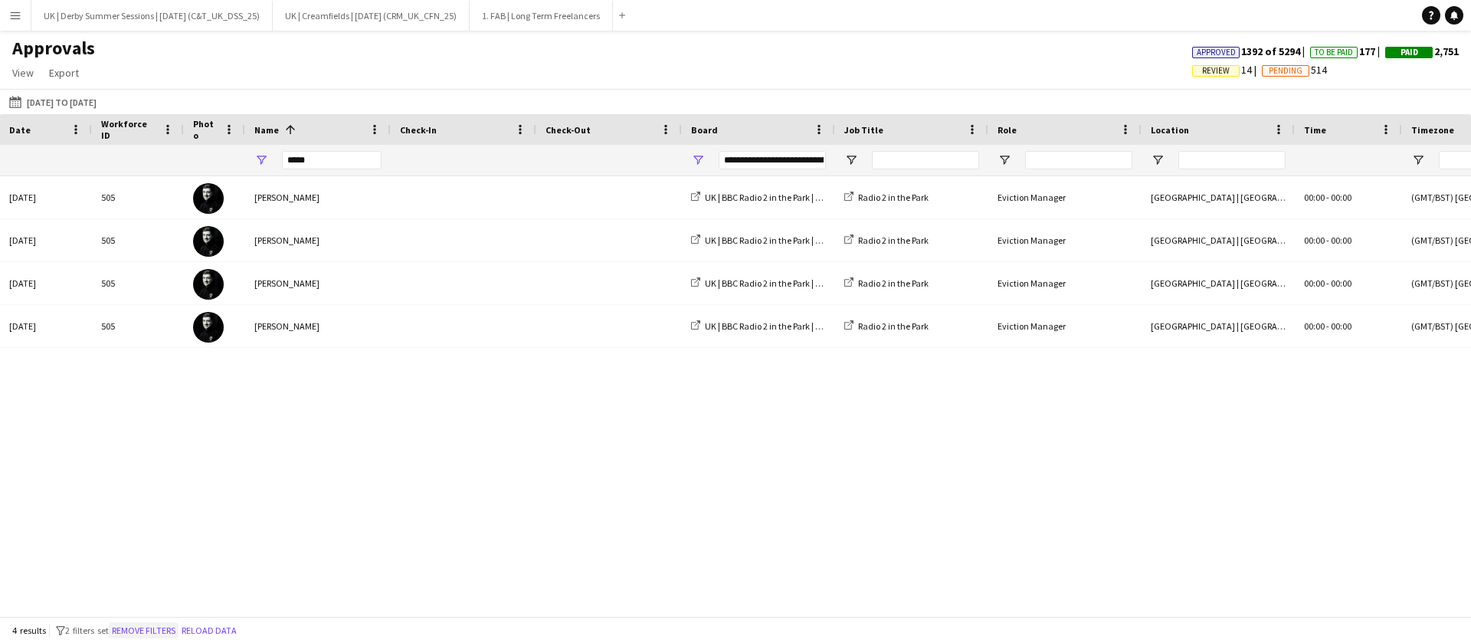
click at [178, 630] on button "Remove filters" at bounding box center [144, 630] width 70 height 17
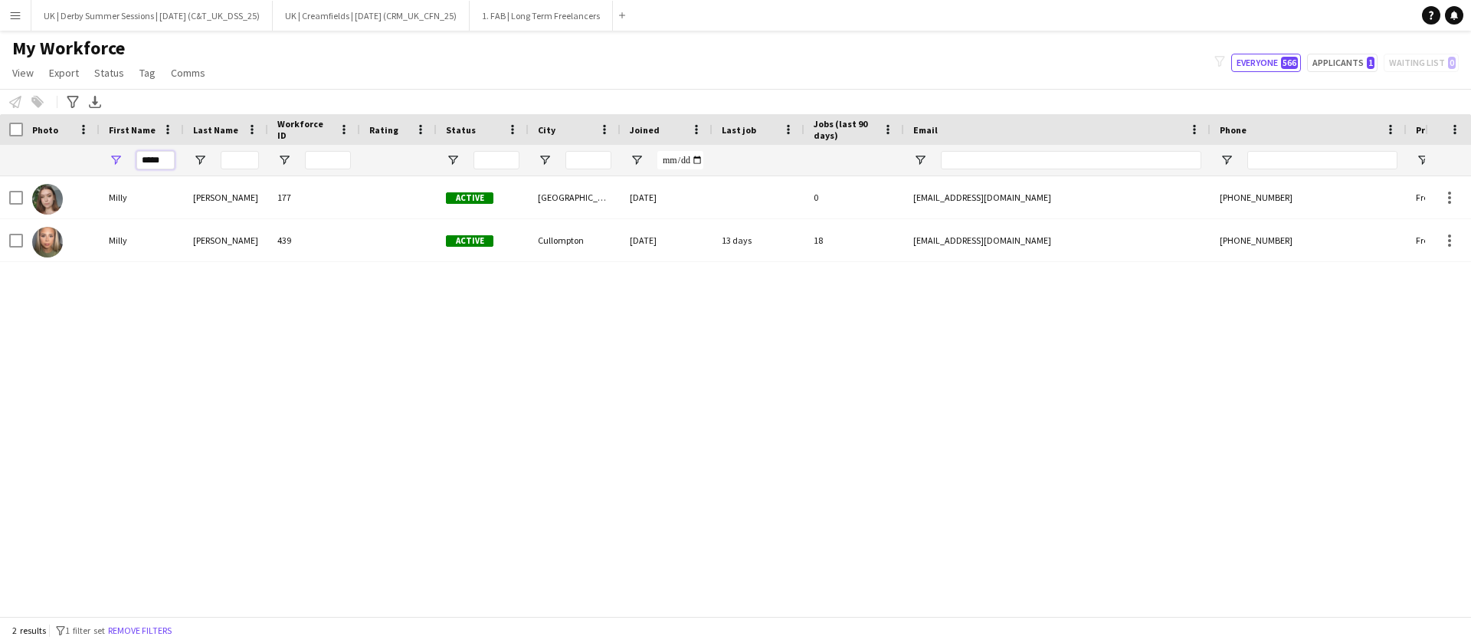
drag, startPoint x: 162, startPoint y: 159, endPoint x: 125, endPoint y: 154, distance: 37.2
click at [125, 154] on div "*****" at bounding box center [142, 160] width 84 height 31
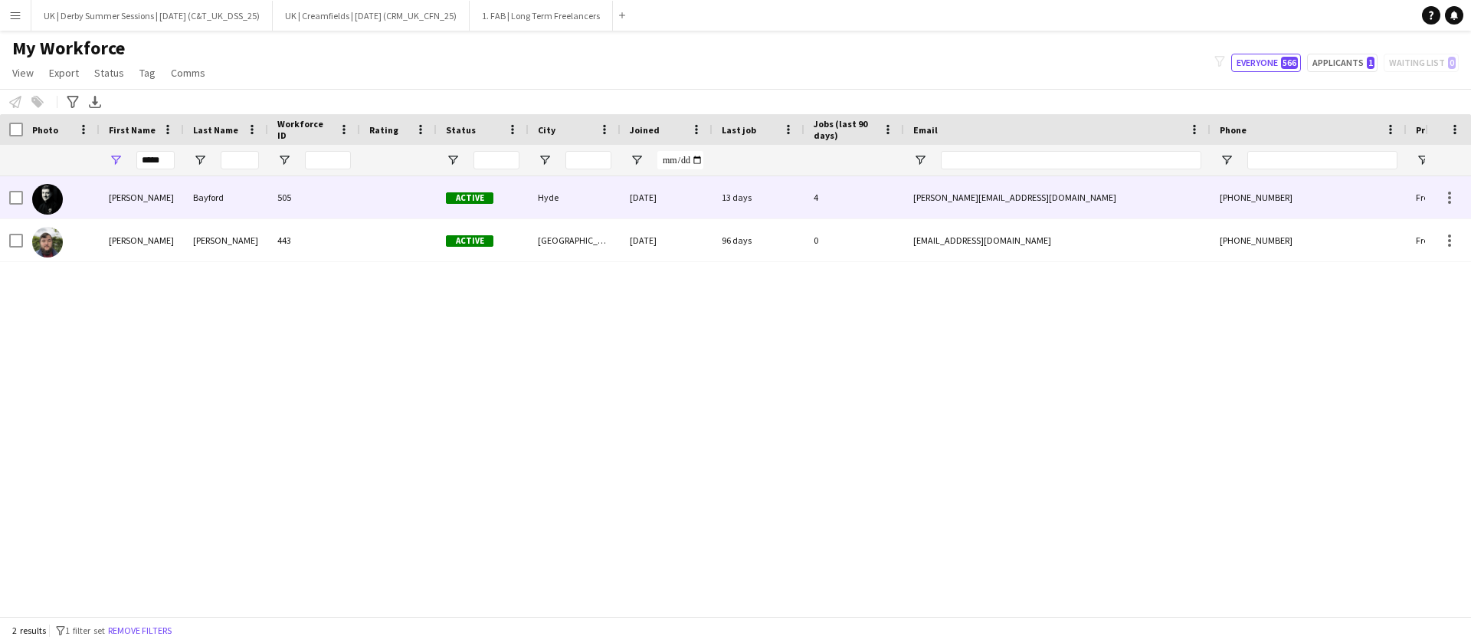
click at [174, 204] on div "Harry" at bounding box center [142, 197] width 84 height 42
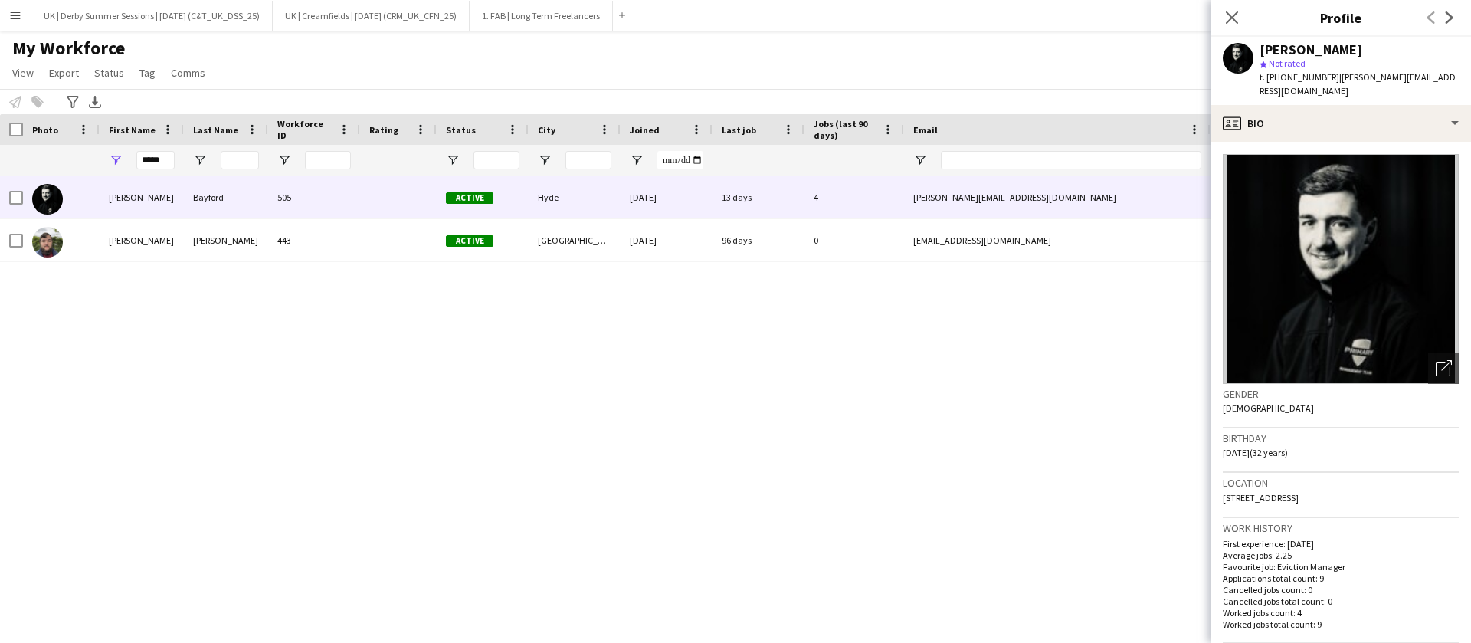
scroll to position [562, 0]
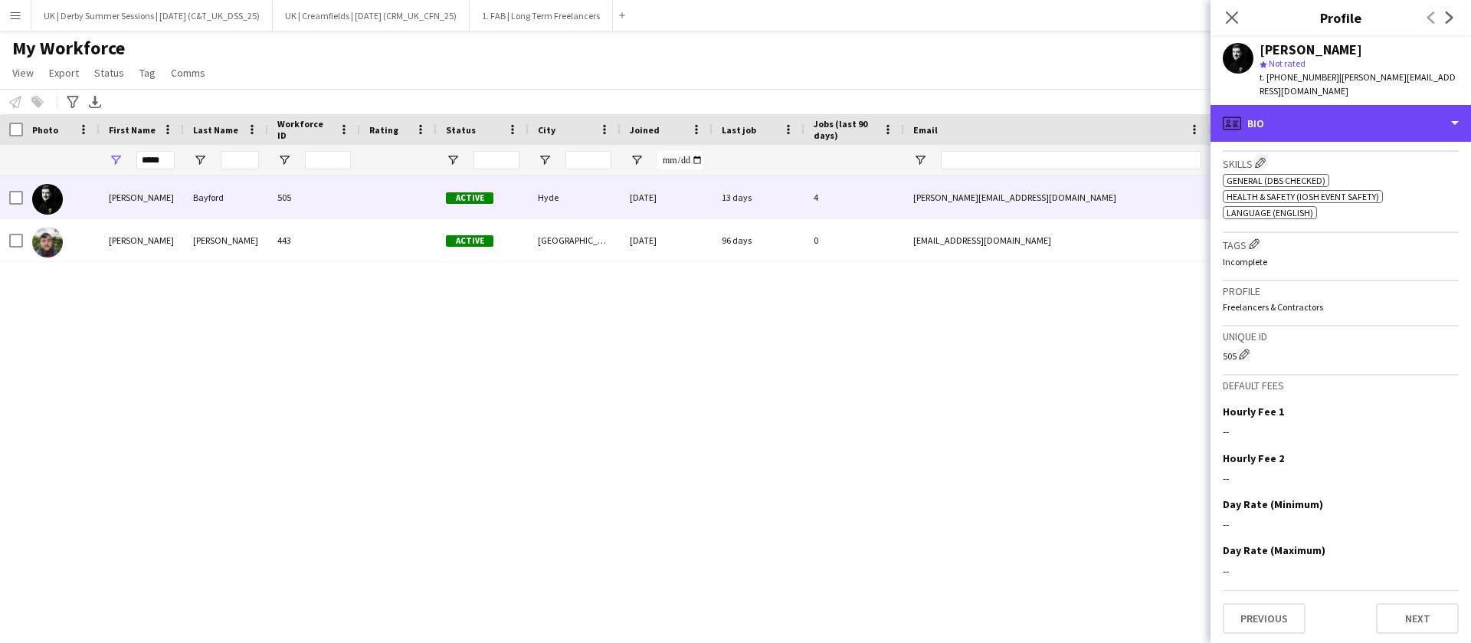
click at [1307, 114] on div "profile Bio" at bounding box center [1340, 123] width 260 height 37
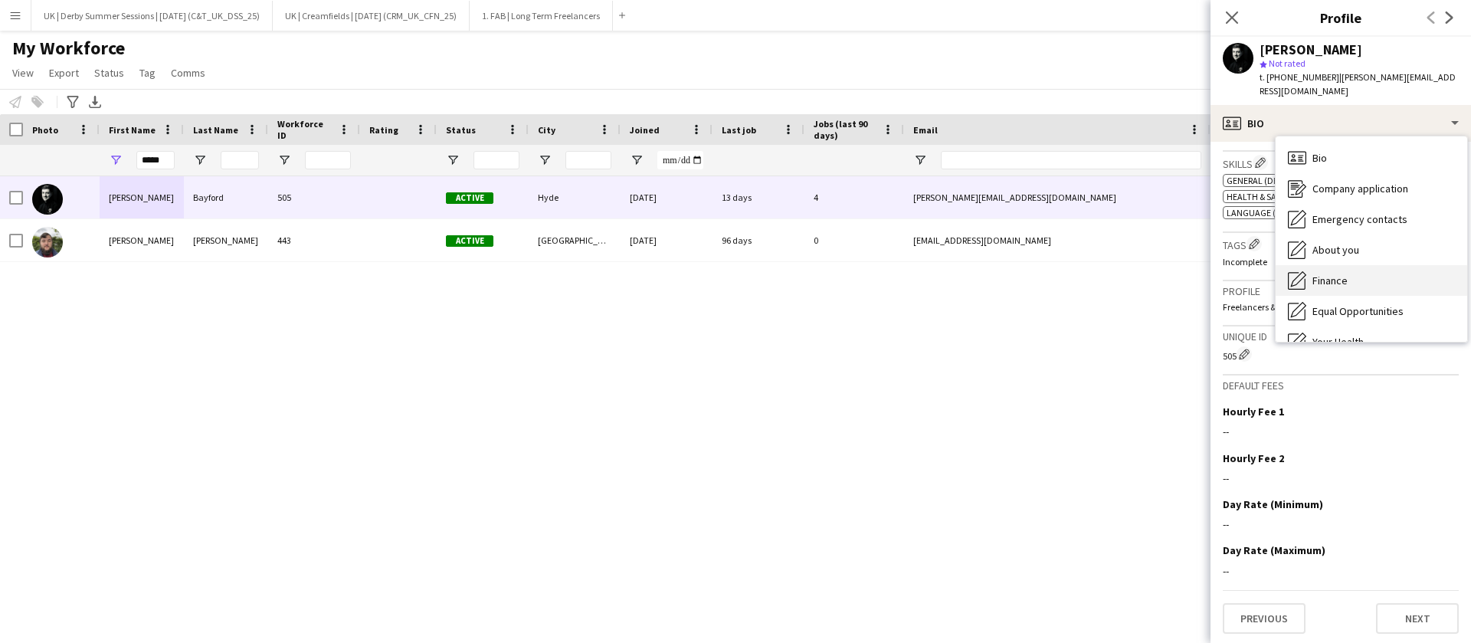
click at [1326, 273] on span "Finance" at bounding box center [1329, 280] width 35 height 14
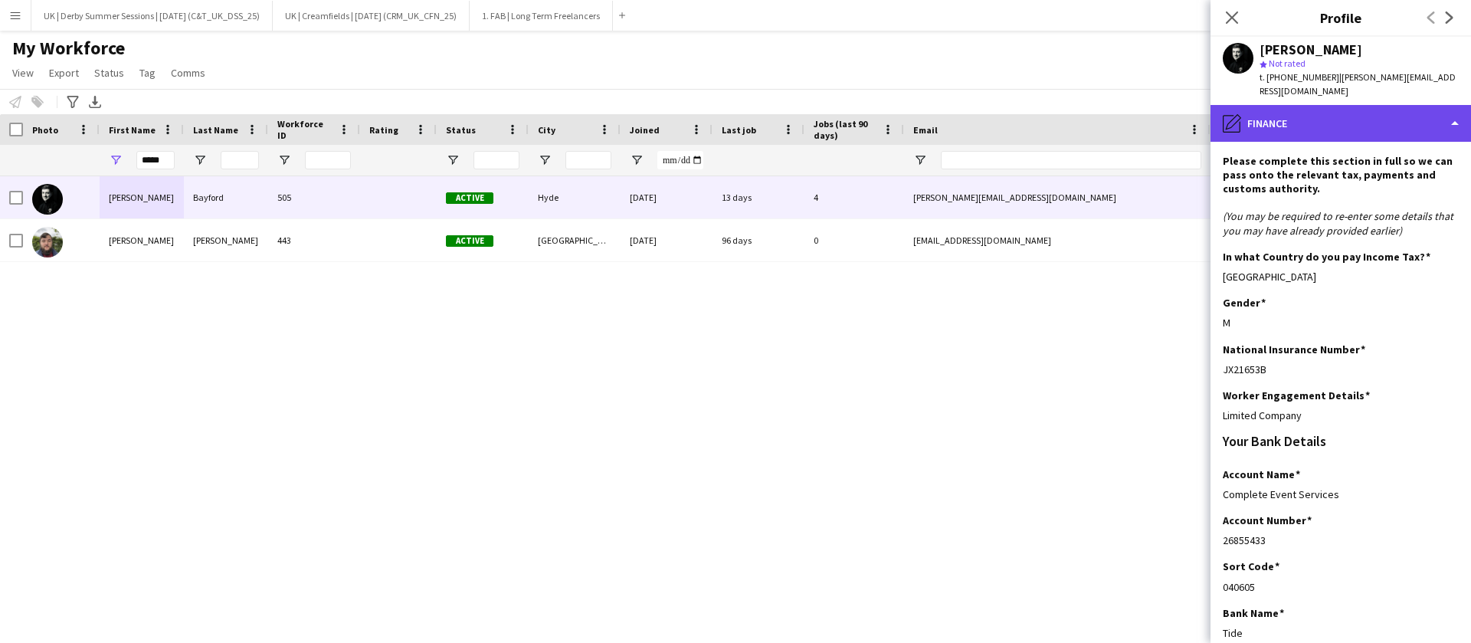
click at [1316, 105] on div "pencil4 Finance" at bounding box center [1340, 123] width 260 height 37
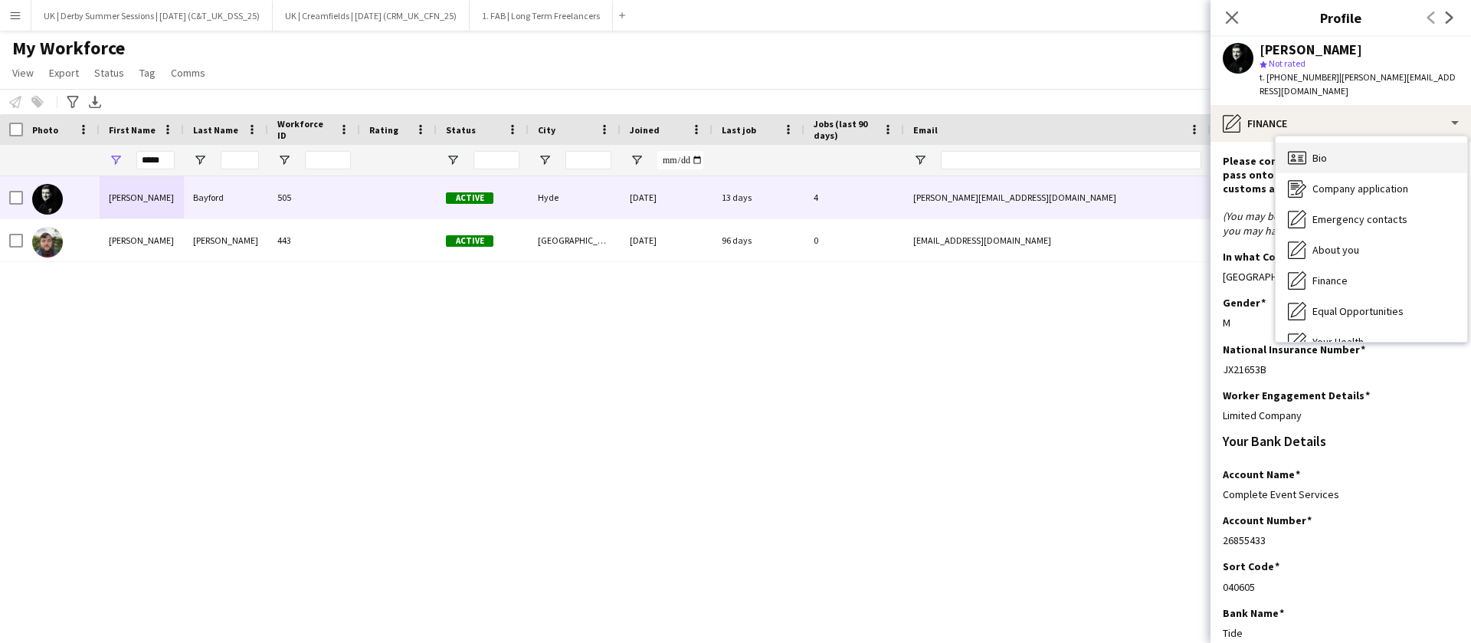
click at [1328, 149] on div "Bio Bio" at bounding box center [1370, 157] width 191 height 31
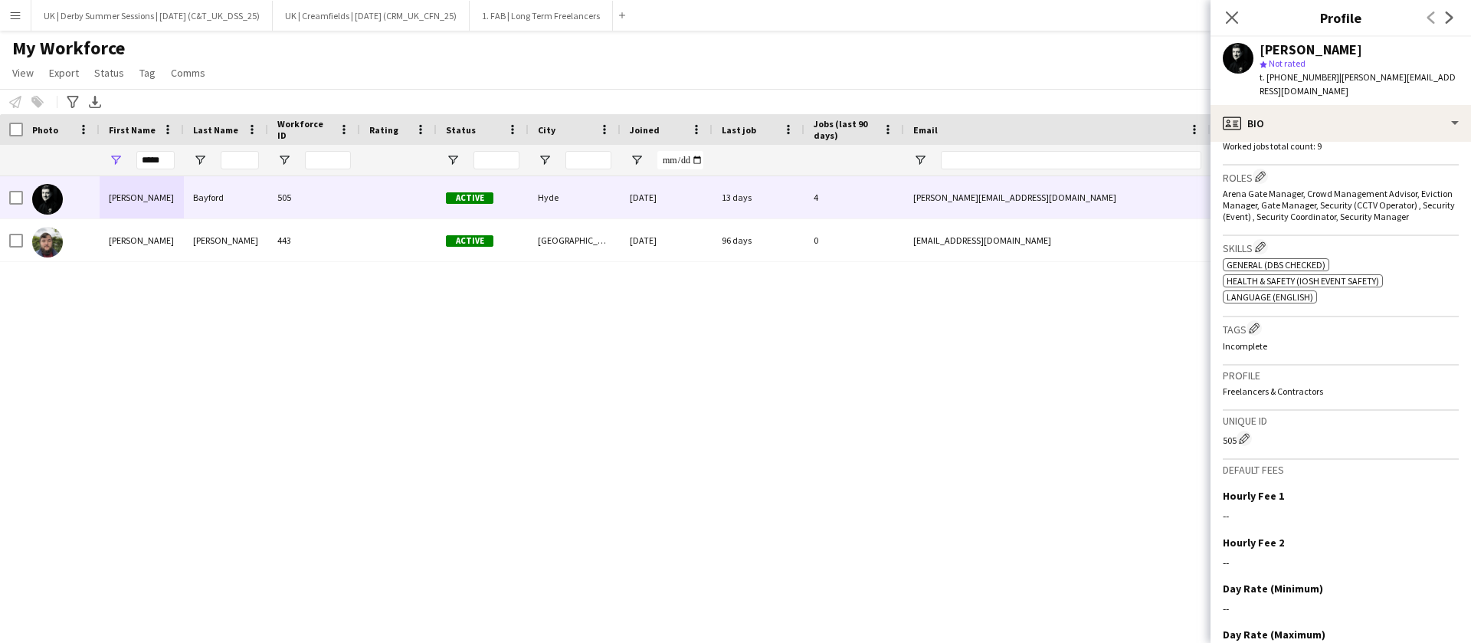
scroll to position [332, 0]
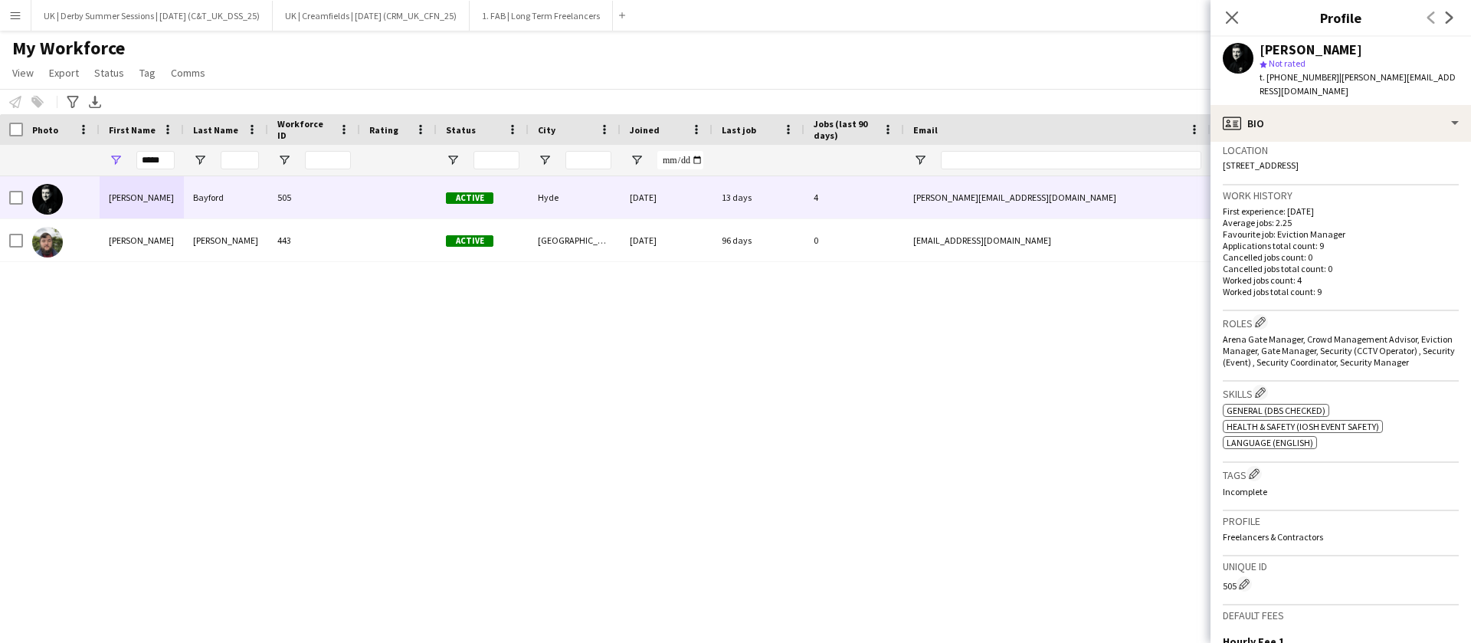
drag, startPoint x: 1366, startPoint y: 148, endPoint x: 1223, endPoint y: 155, distance: 143.4
click at [1223, 155] on div "Location 116 Clarendon Road, Hyde, SK14 2LJ" at bounding box center [1340, 162] width 236 height 44
copy span "116 Clarendon Road, Hyde, SK14 2LJ"
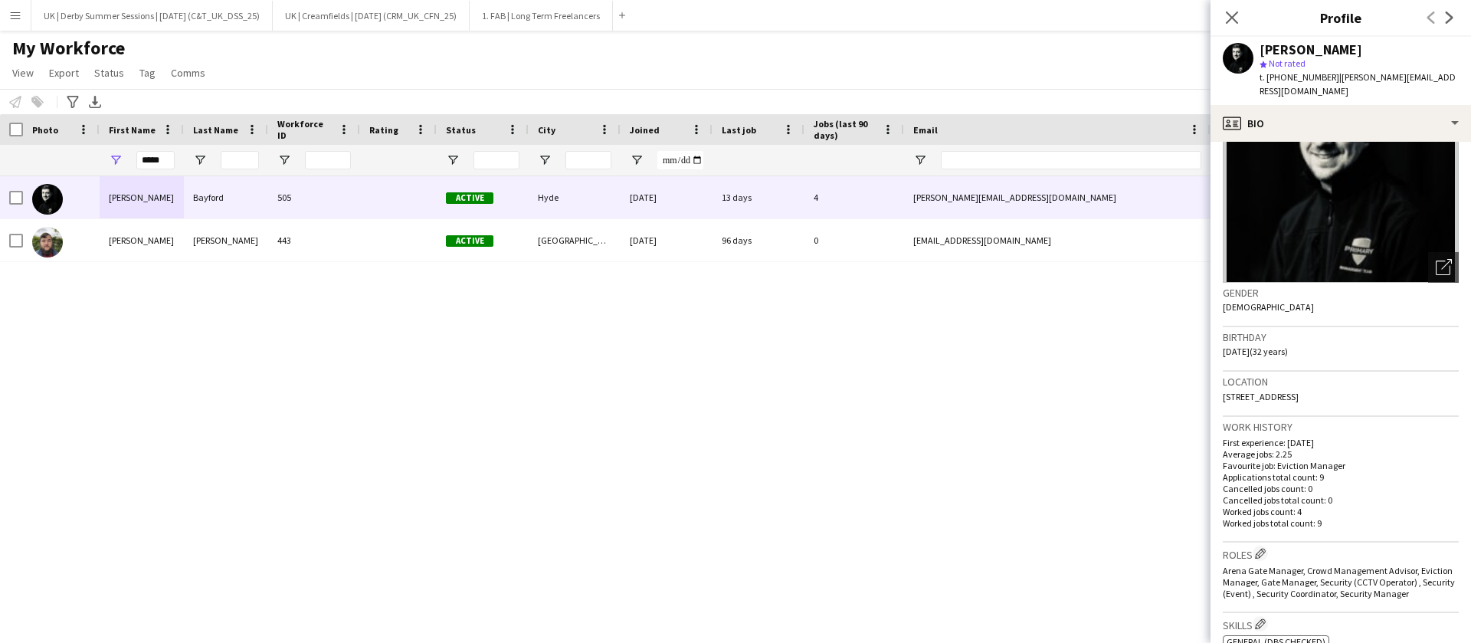
scroll to position [0, 0]
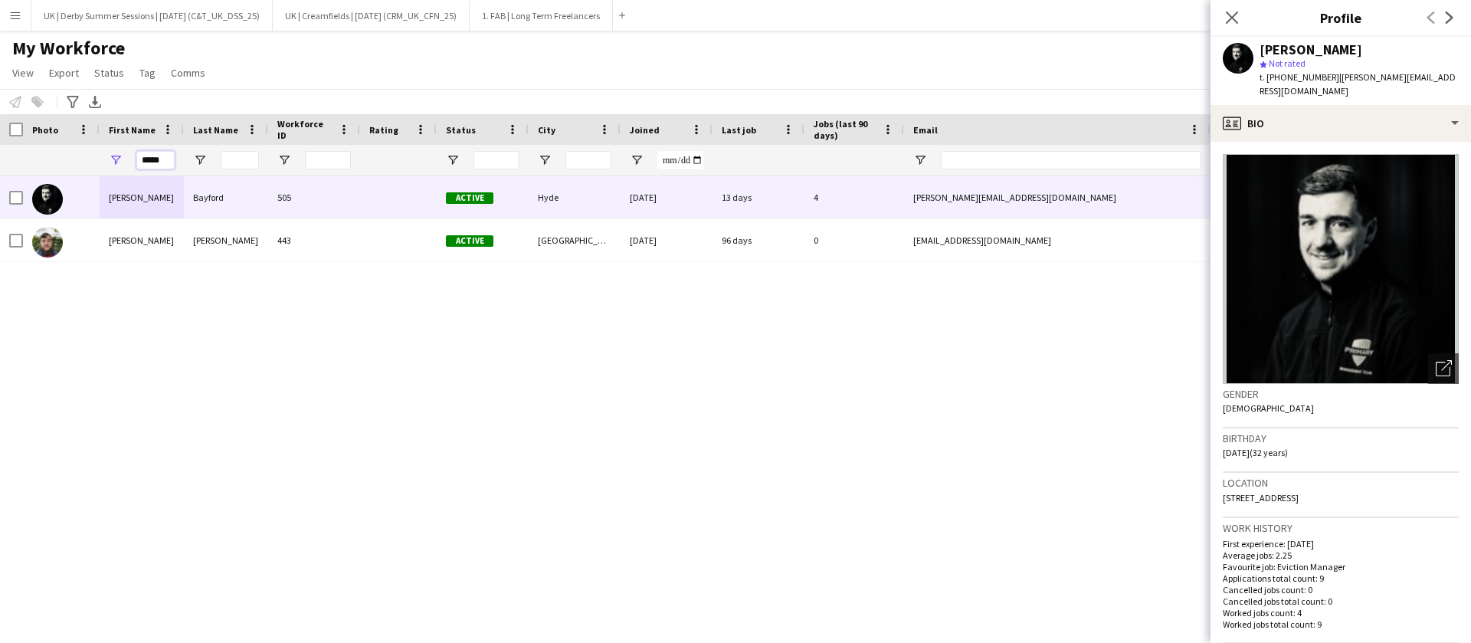
drag, startPoint x: 165, startPoint y: 162, endPoint x: 104, endPoint y: 162, distance: 60.5
click at [104, 162] on div "*****" at bounding box center [142, 160] width 84 height 31
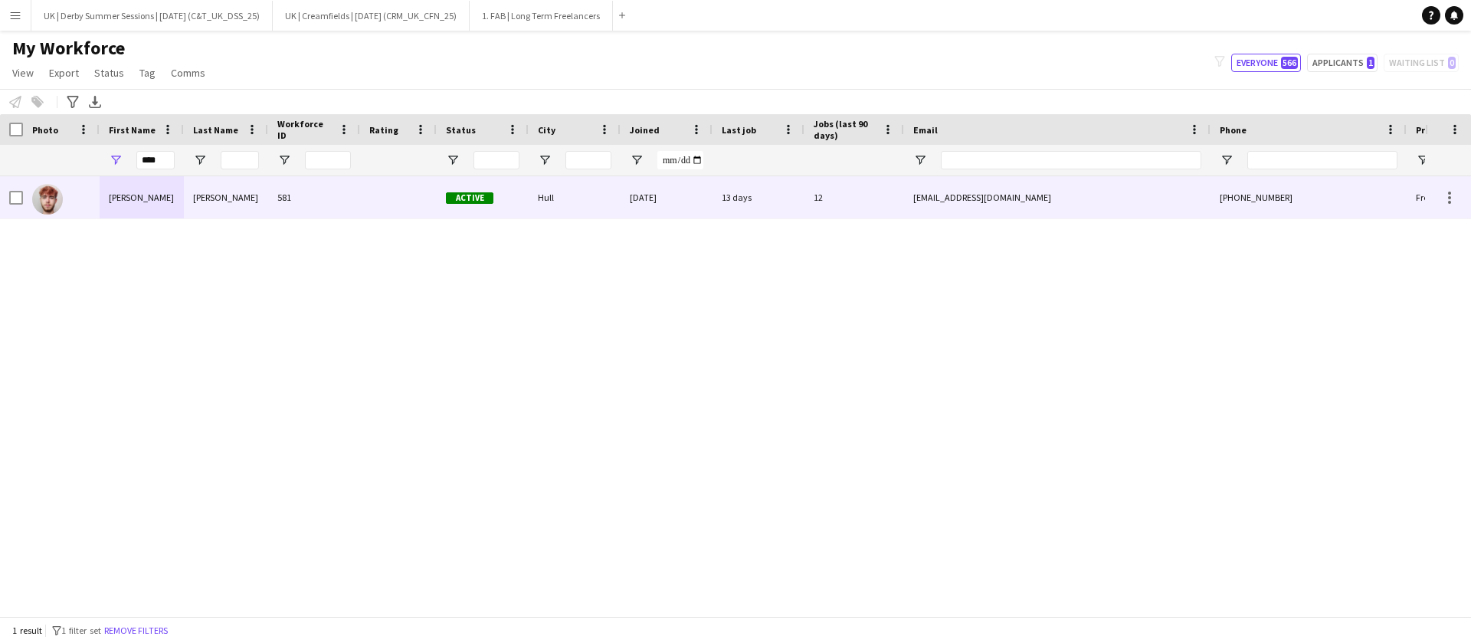
click at [259, 202] on div "Pryor" at bounding box center [226, 197] width 84 height 42
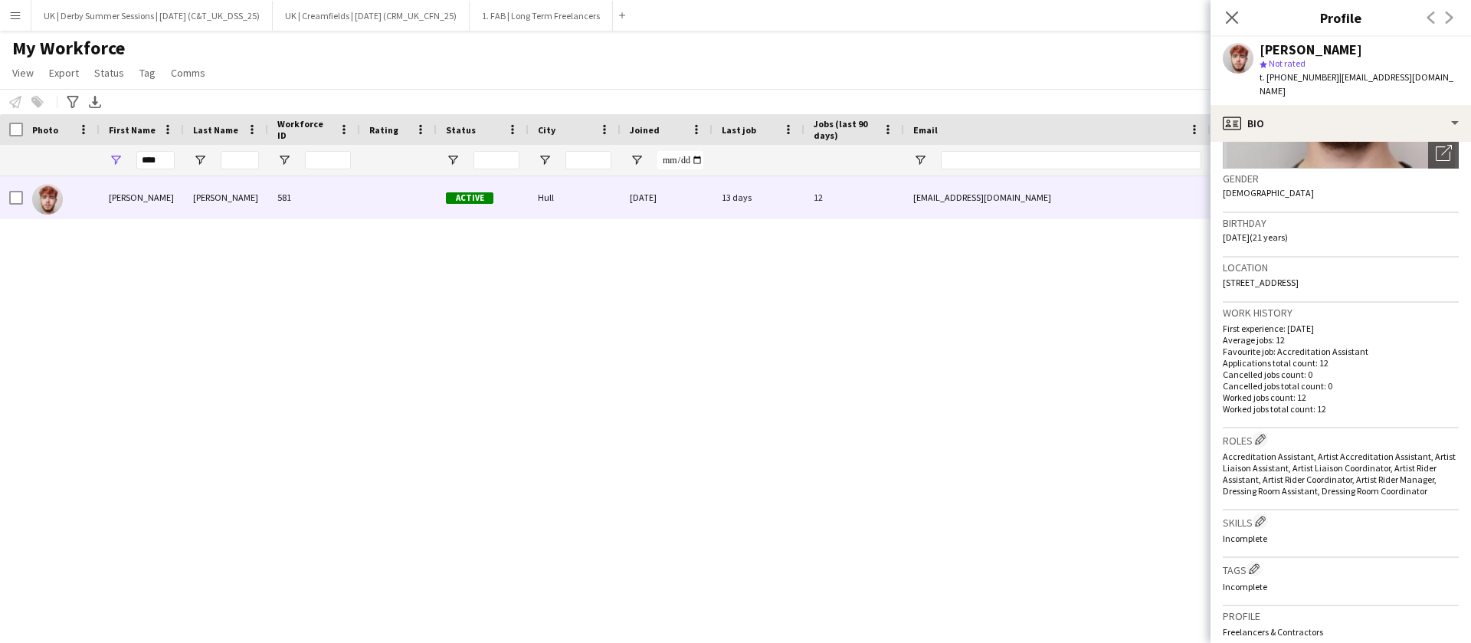
scroll to position [230, 0]
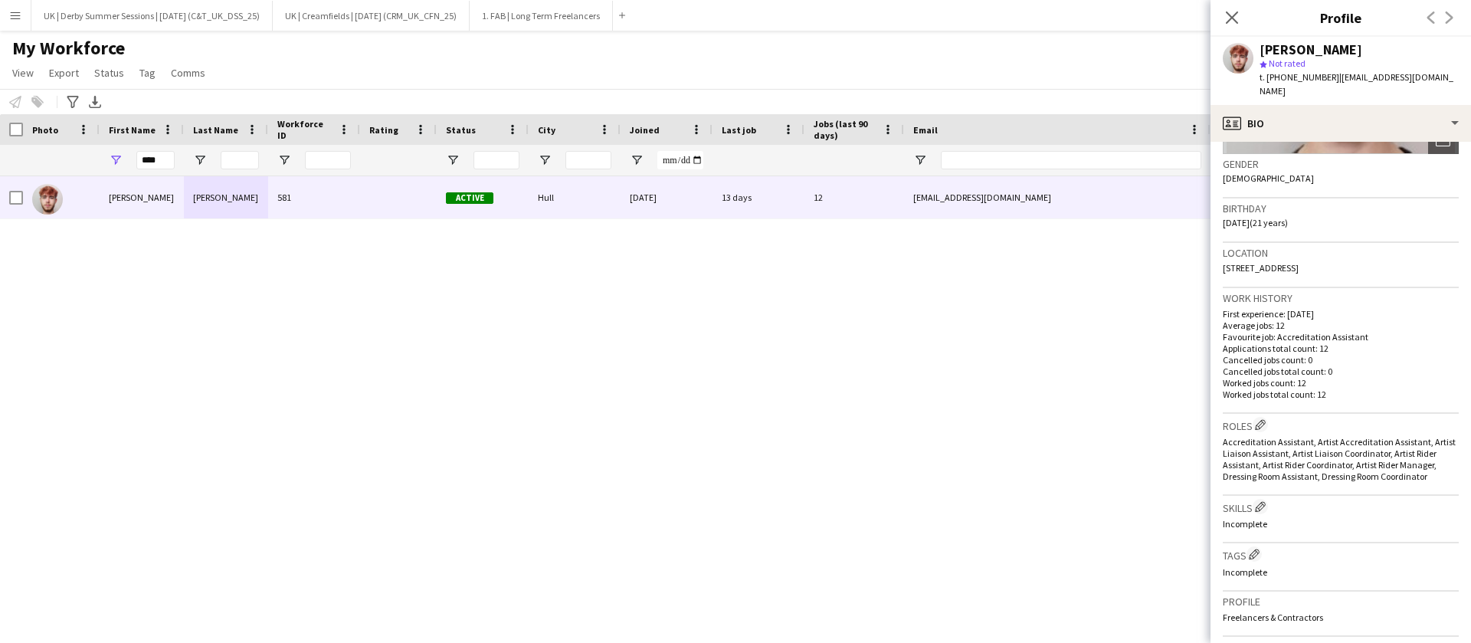
click at [176, 159] on div "****" at bounding box center [142, 160] width 84 height 31
drag, startPoint x: 174, startPoint y: 158, endPoint x: 77, endPoint y: 154, distance: 96.6
click at [77, 154] on div "****" at bounding box center [830, 160] width 1661 height 31
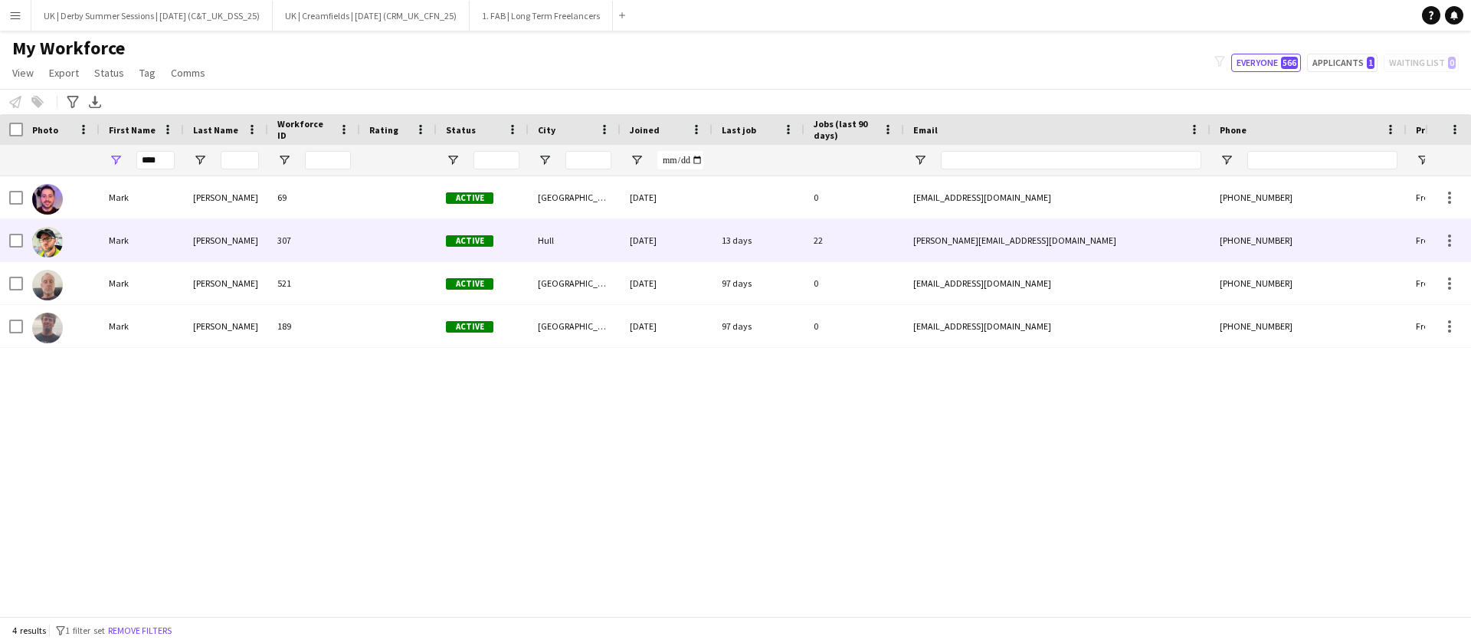
click at [244, 239] on div "Pryor" at bounding box center [226, 240] width 84 height 42
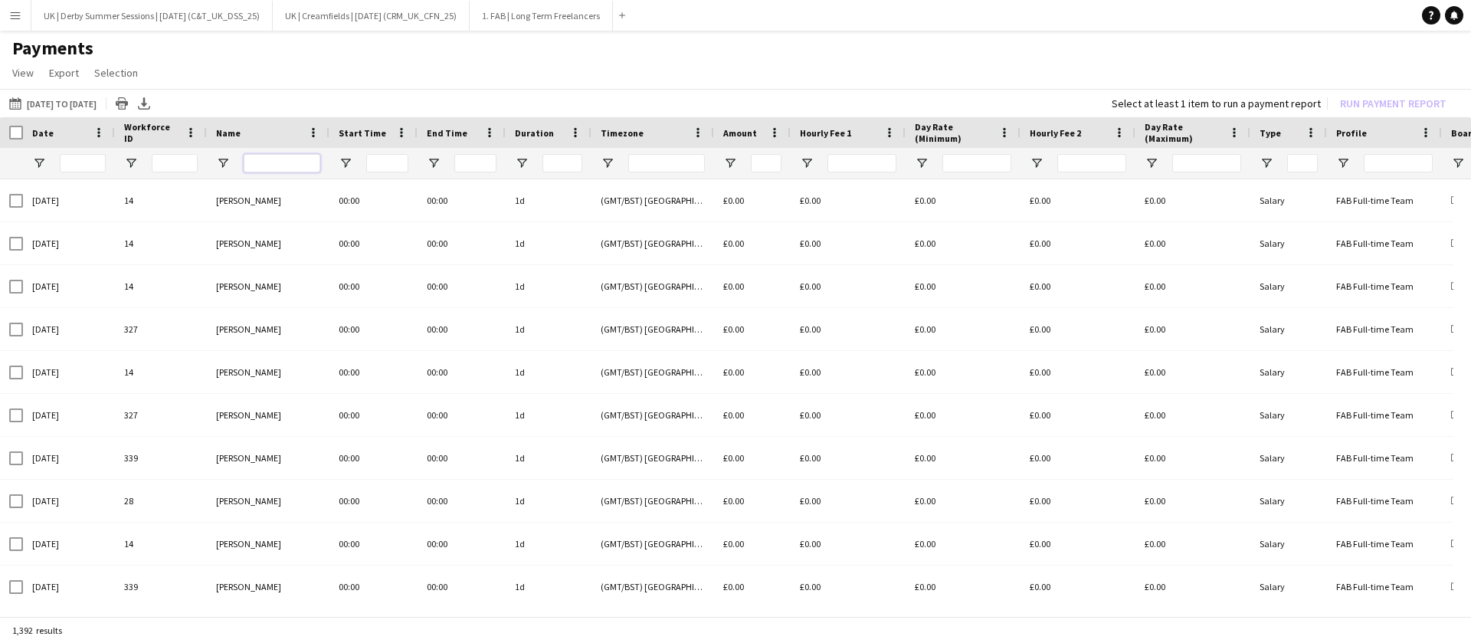
click at [288, 160] on input "Name Filter Input" at bounding box center [282, 163] width 77 height 18
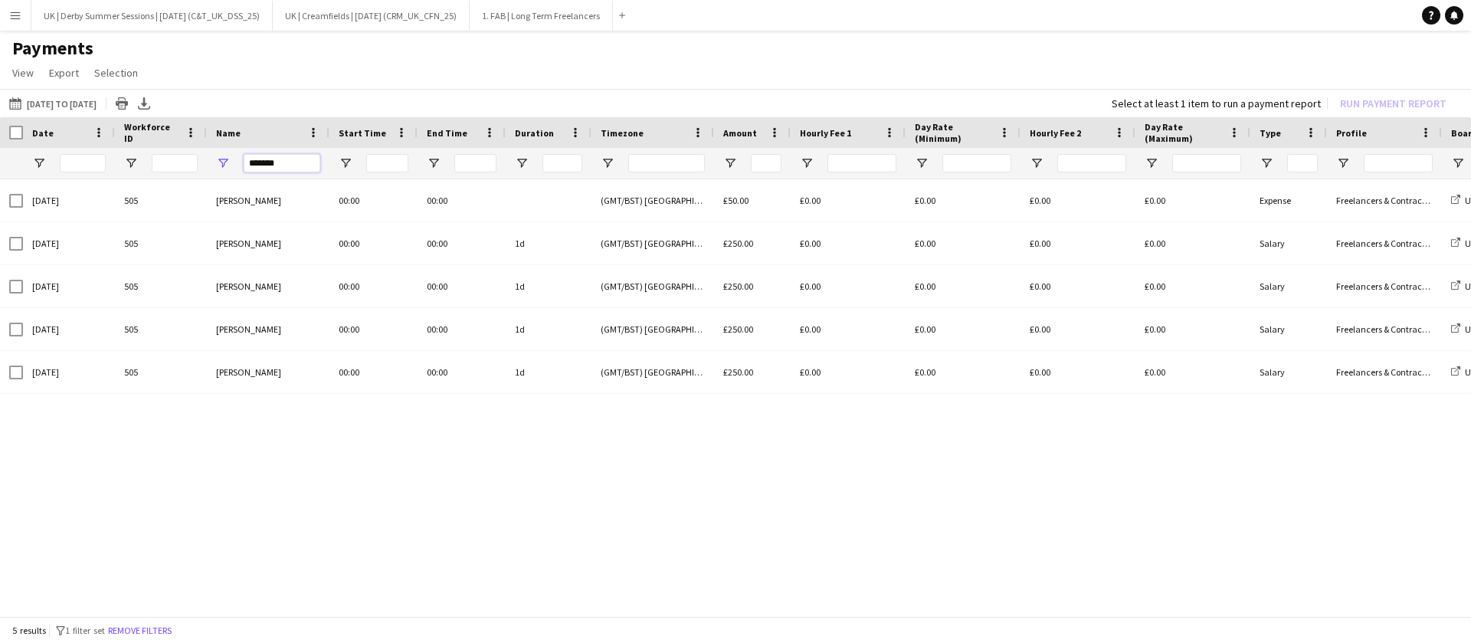
type input "*******"
click at [8, 130] on div at bounding box center [11, 132] width 23 height 31
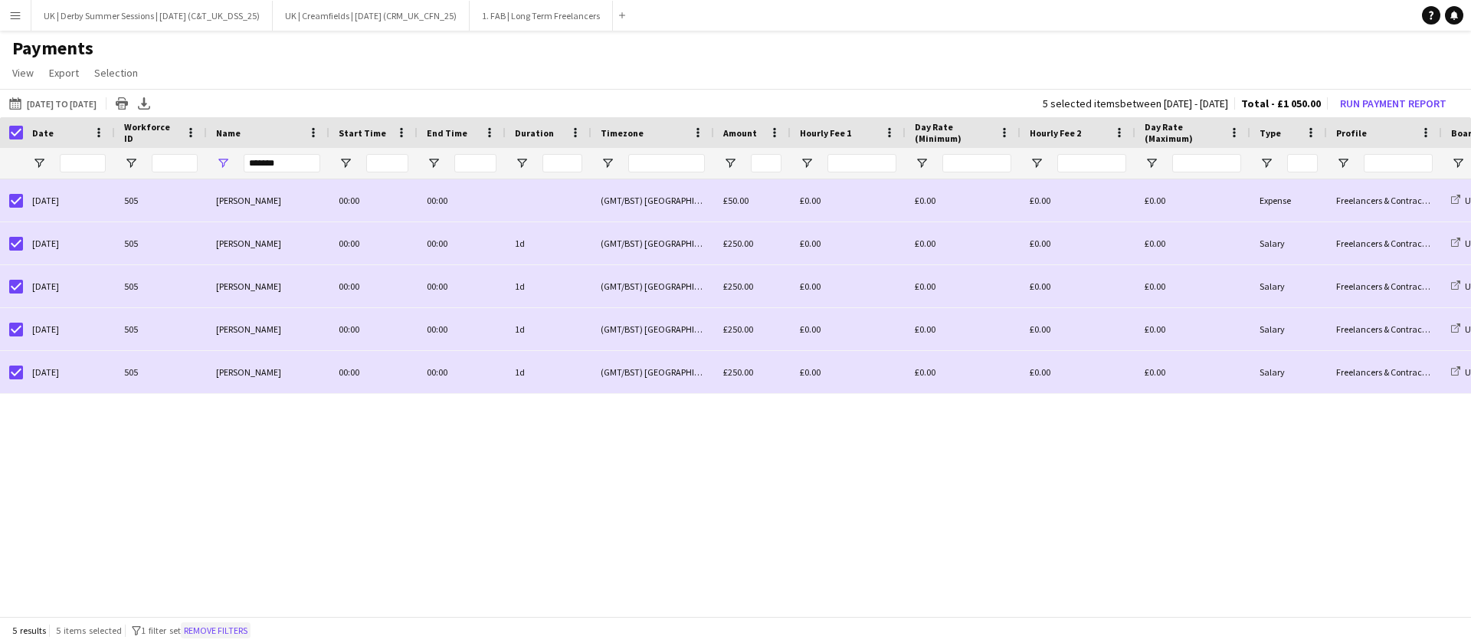
click at [226, 630] on button "Remove filters" at bounding box center [216, 630] width 70 height 17
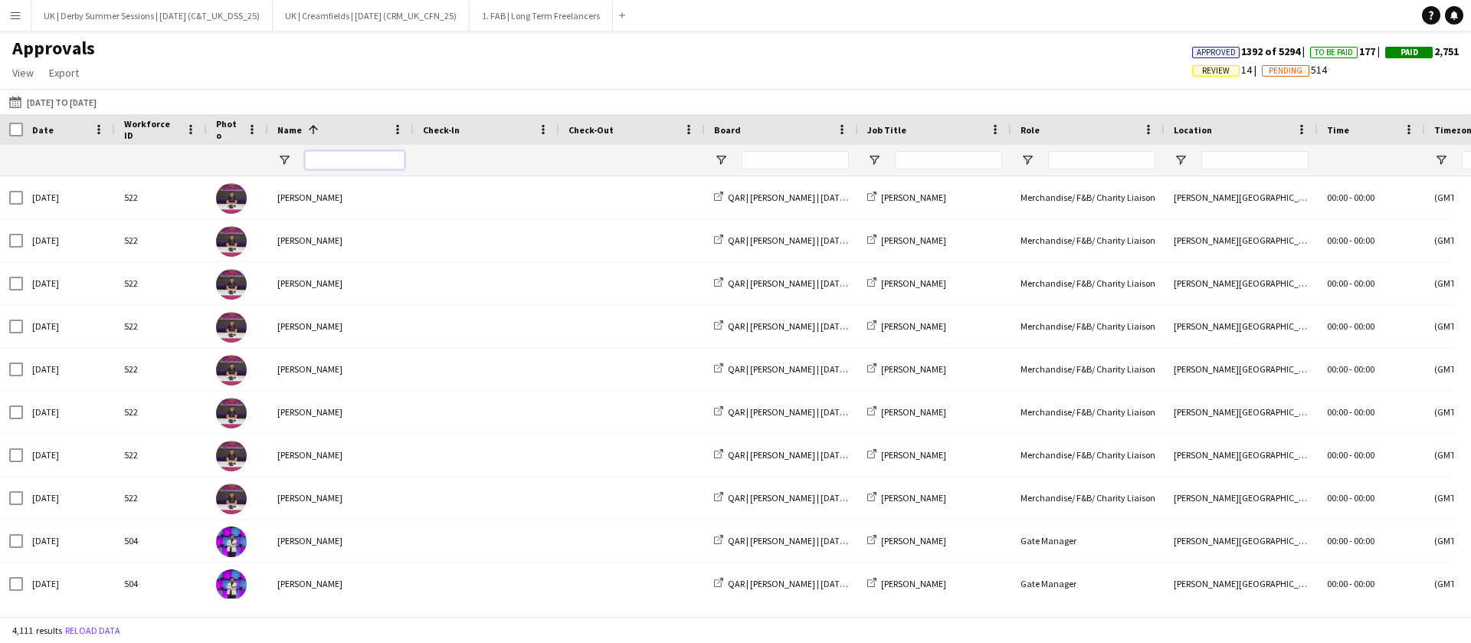
click at [364, 158] on input "Name Filter Input" at bounding box center [355, 160] width 100 height 18
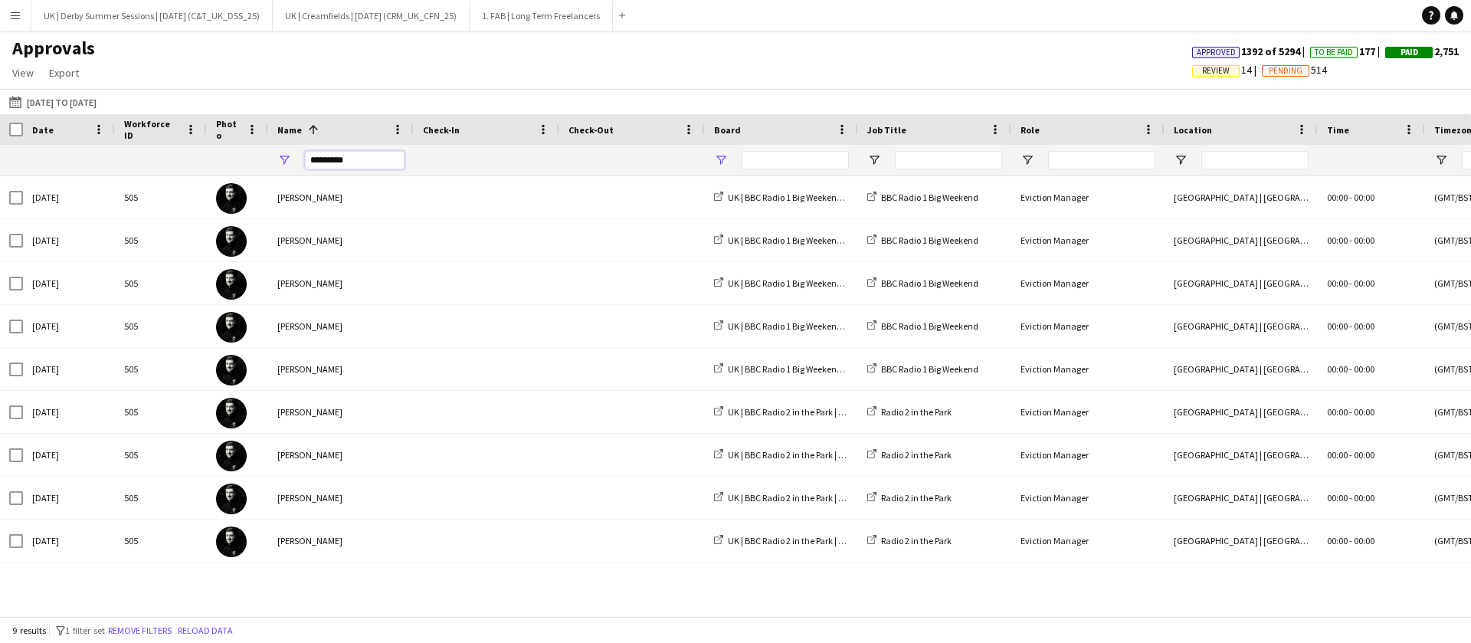
type input "*********"
click at [720, 155] on span "Open Filter Menu" at bounding box center [721, 160] width 14 height 14
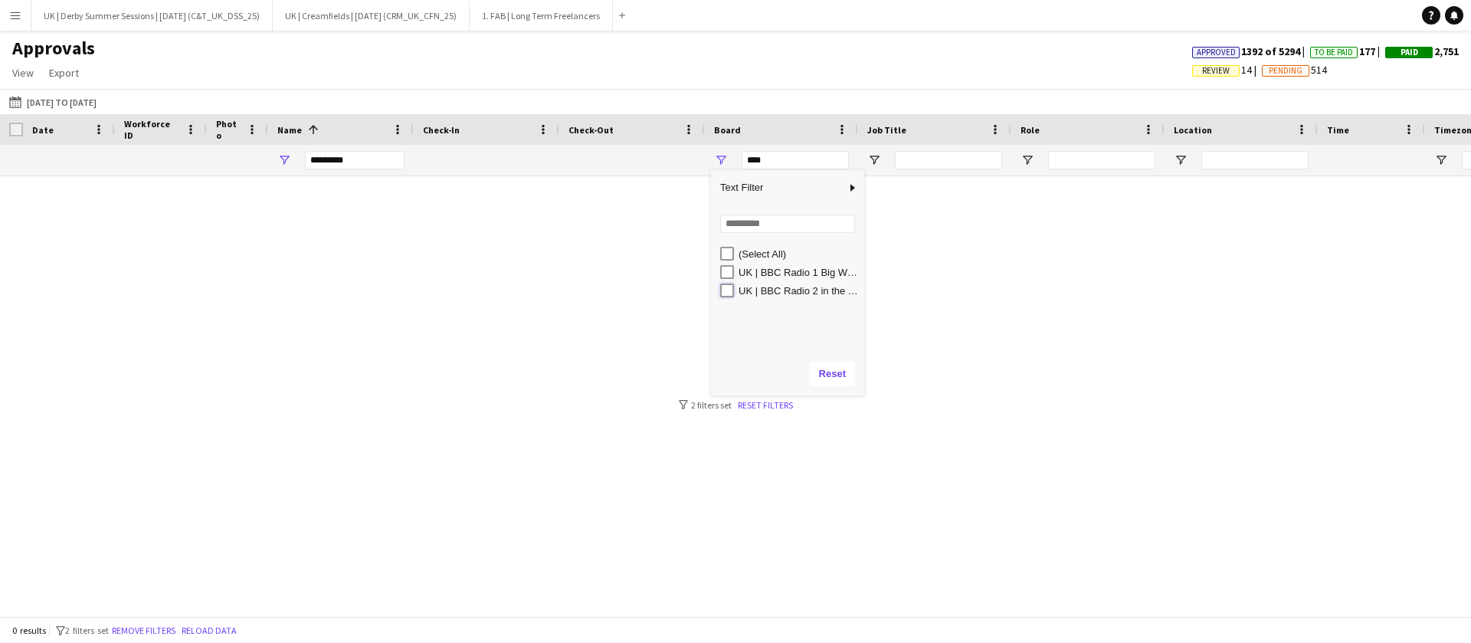
type input "**********"
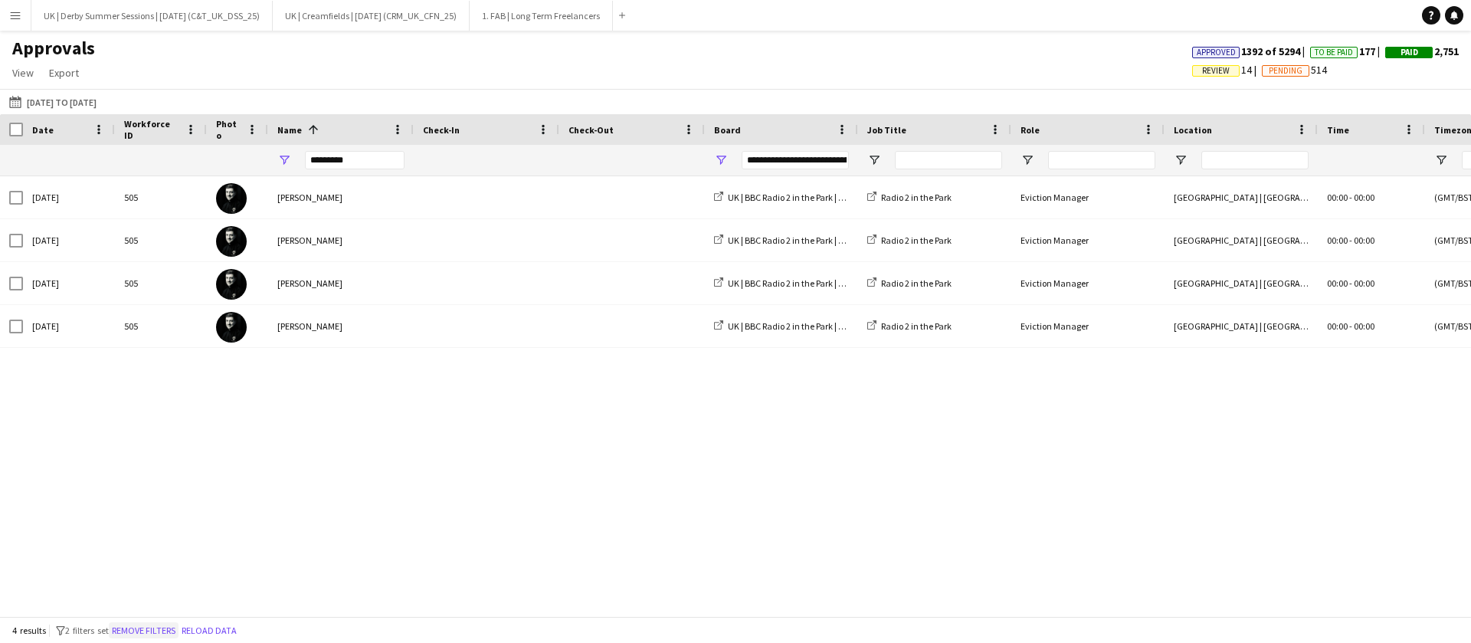
click at [164, 633] on button "Remove filters" at bounding box center [144, 630] width 70 height 17
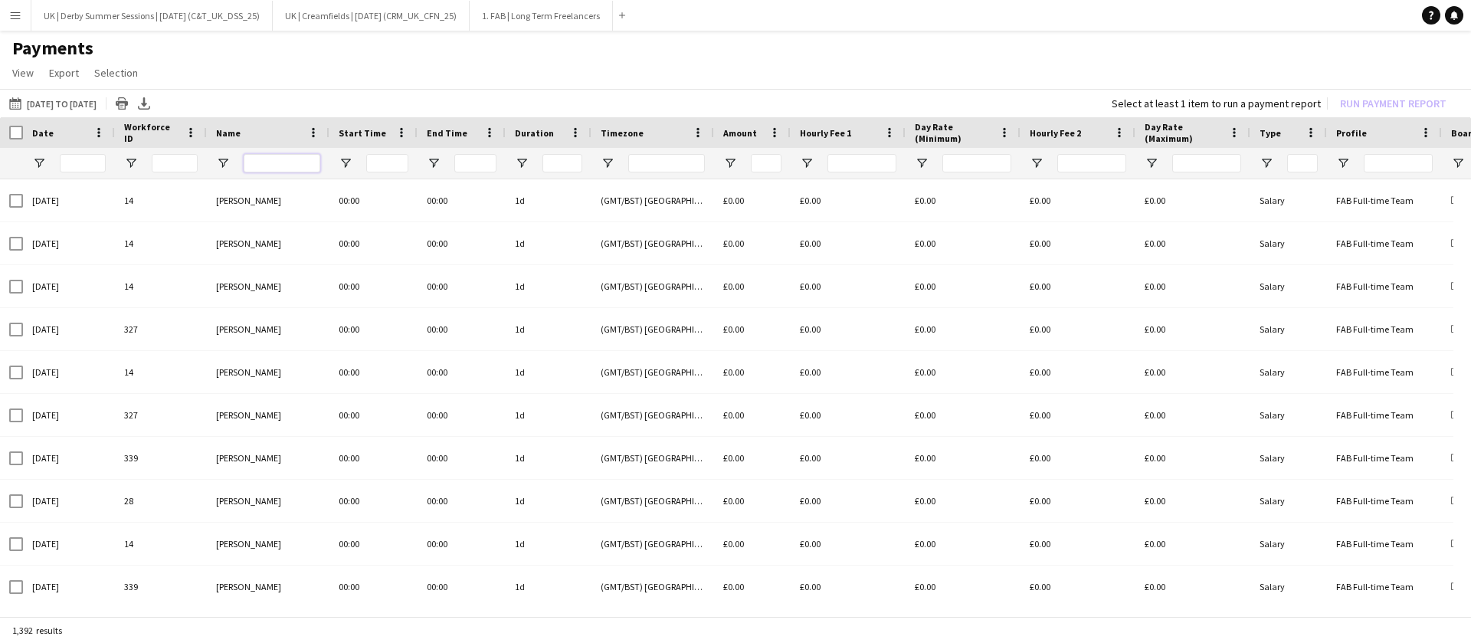
click at [265, 169] on input "Name Filter Input" at bounding box center [282, 163] width 77 height 18
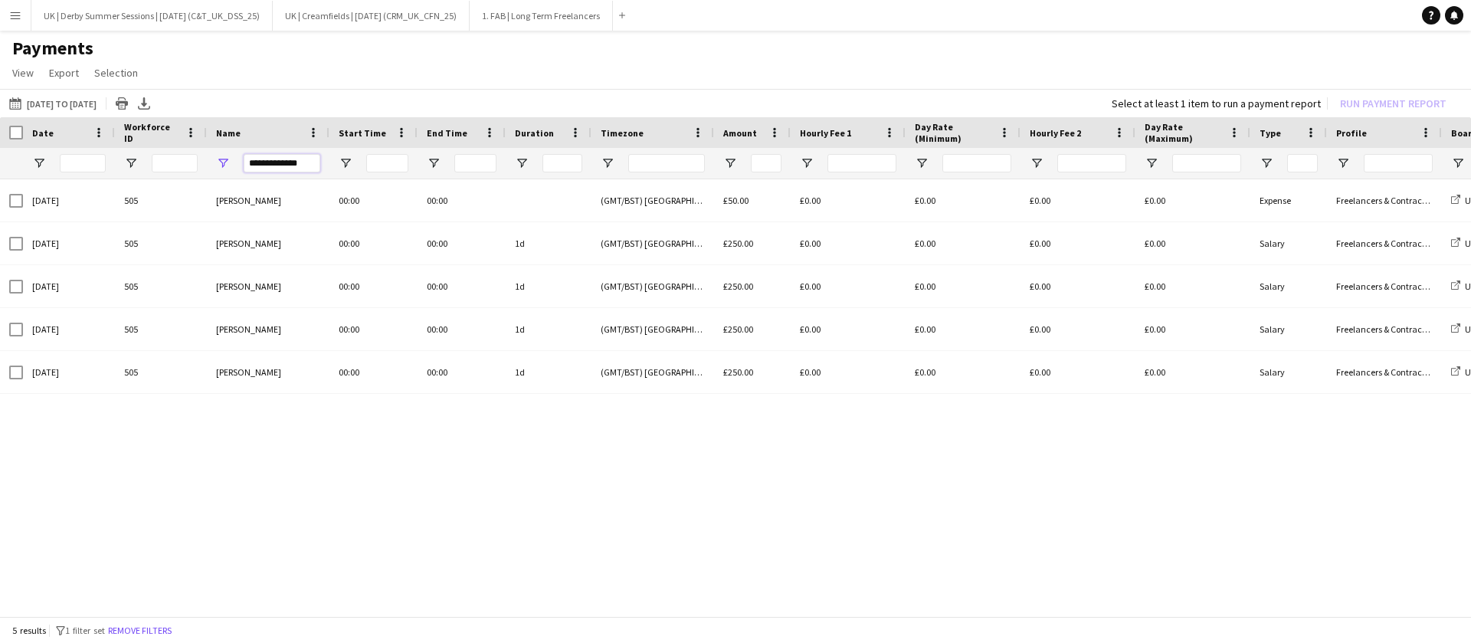
type input "**********"
click at [8, 132] on div at bounding box center [11, 132] width 23 height 31
click at [149, 623] on button "Remove filters" at bounding box center [140, 630] width 70 height 17
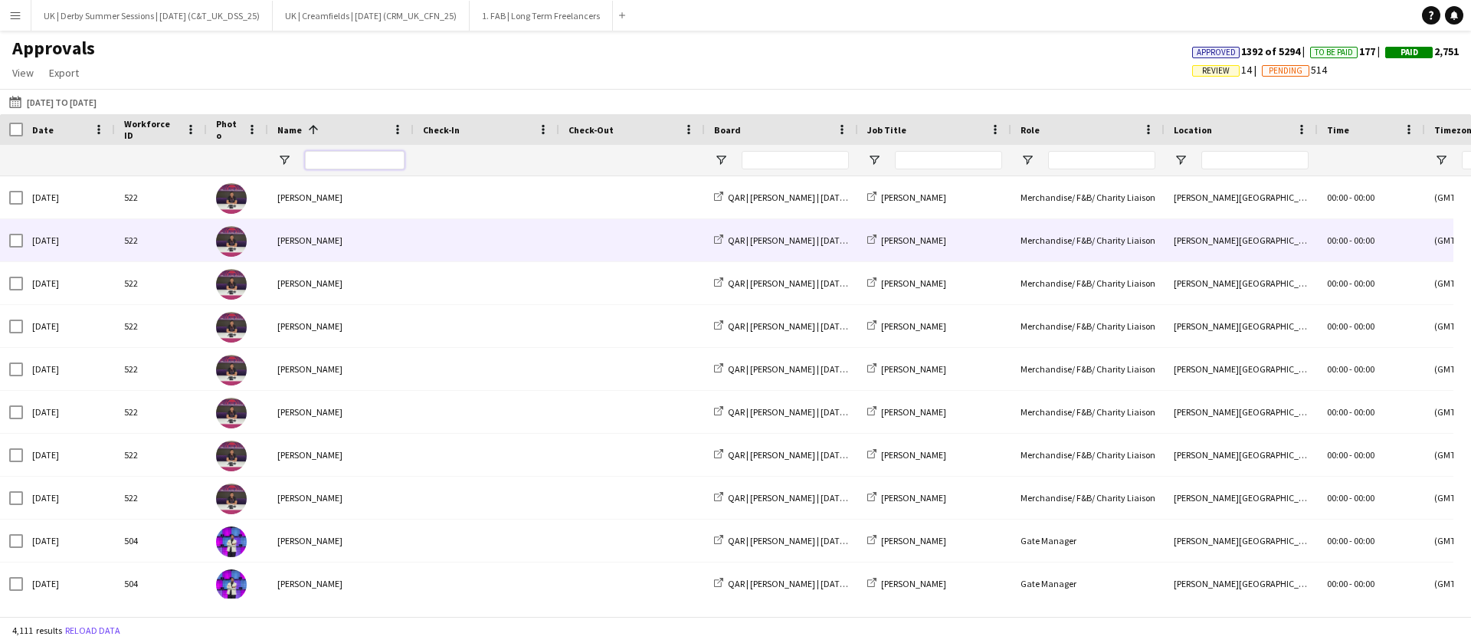
click at [378, 155] on input "Name Filter Input" at bounding box center [355, 160] width 100 height 18
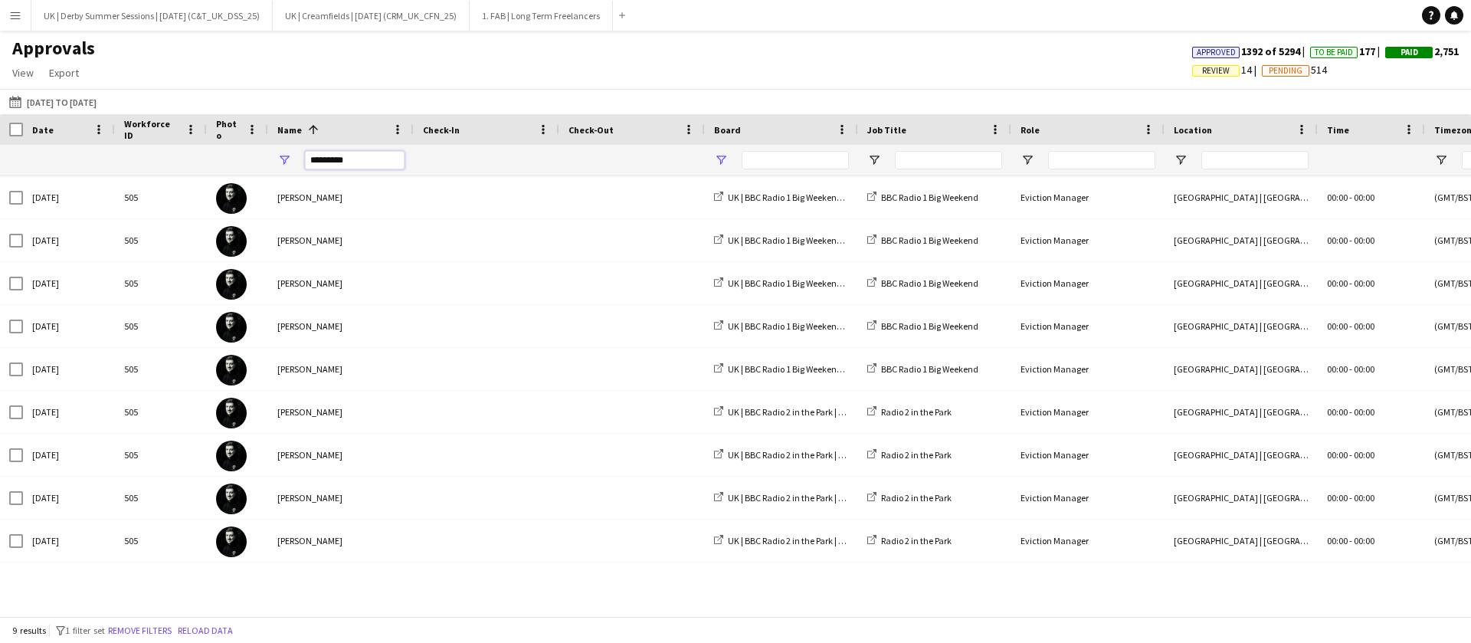
type input "*********"
click at [715, 156] on span "Open Filter Menu" at bounding box center [721, 160] width 14 height 14
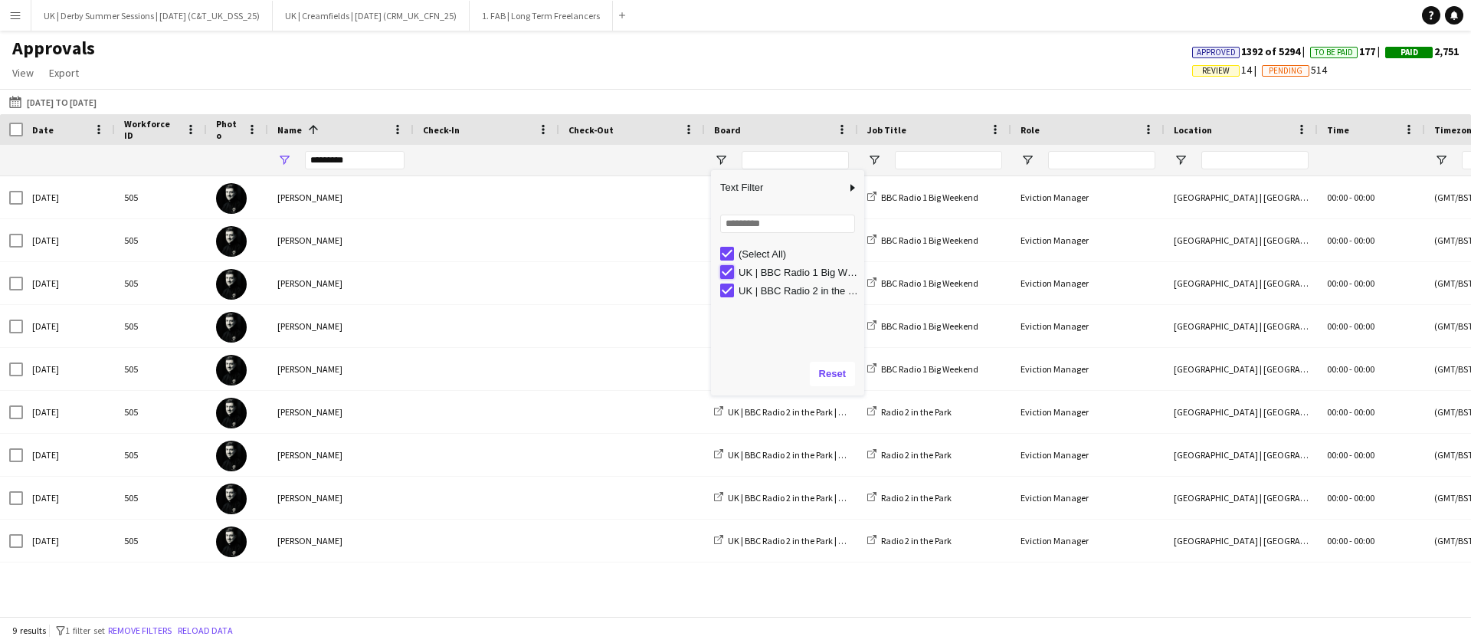
type input "**********"
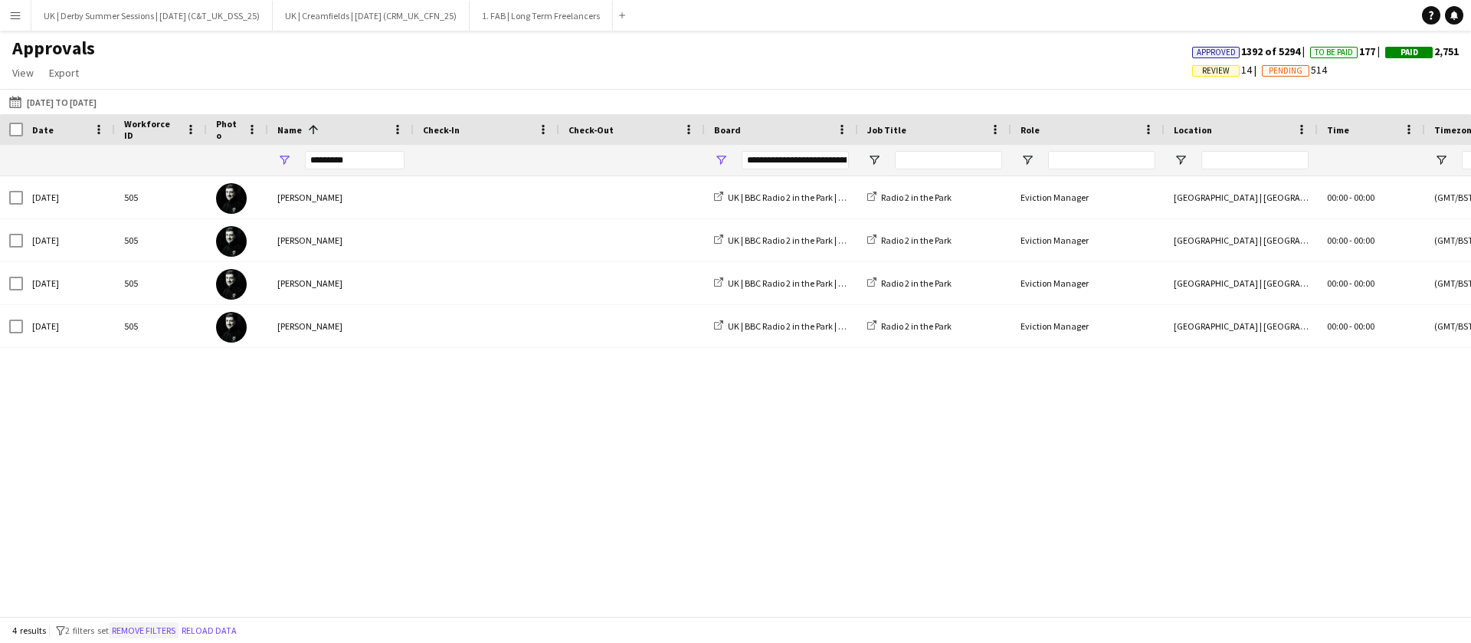
click at [132, 626] on button "Remove filters" at bounding box center [144, 630] width 70 height 17
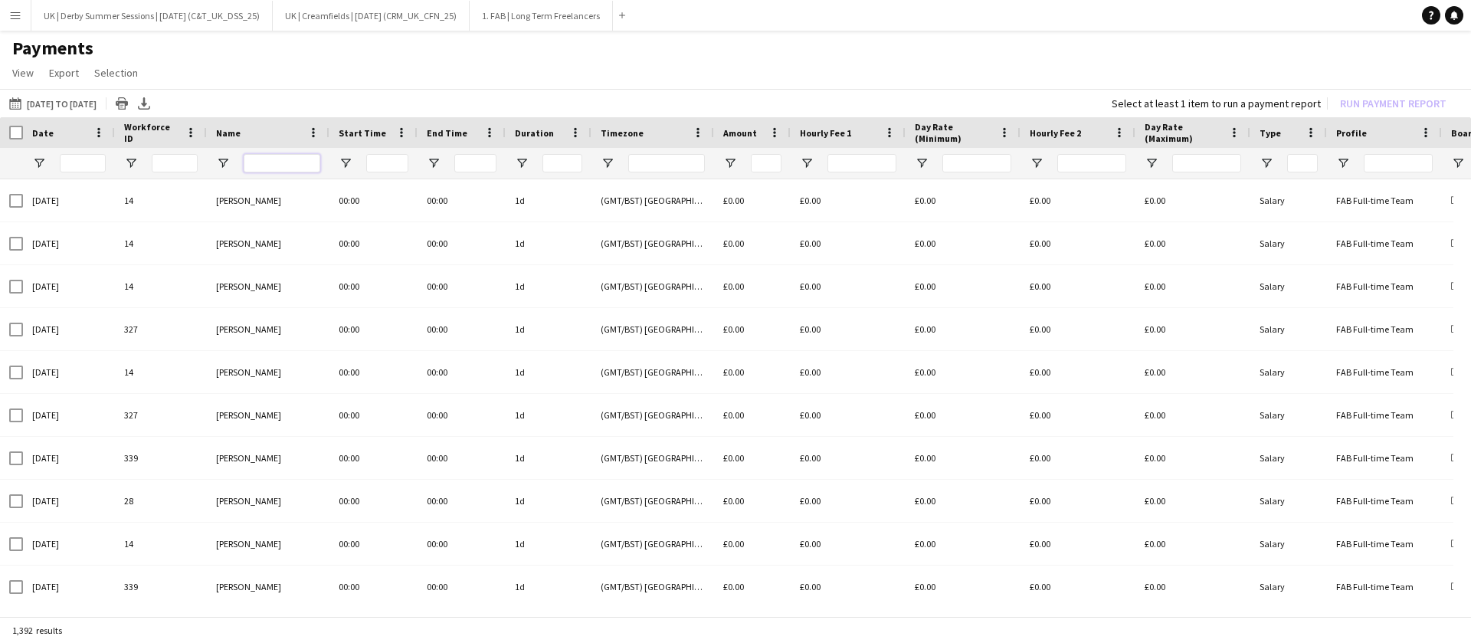
click at [283, 163] on input "Name Filter Input" at bounding box center [282, 163] width 77 height 18
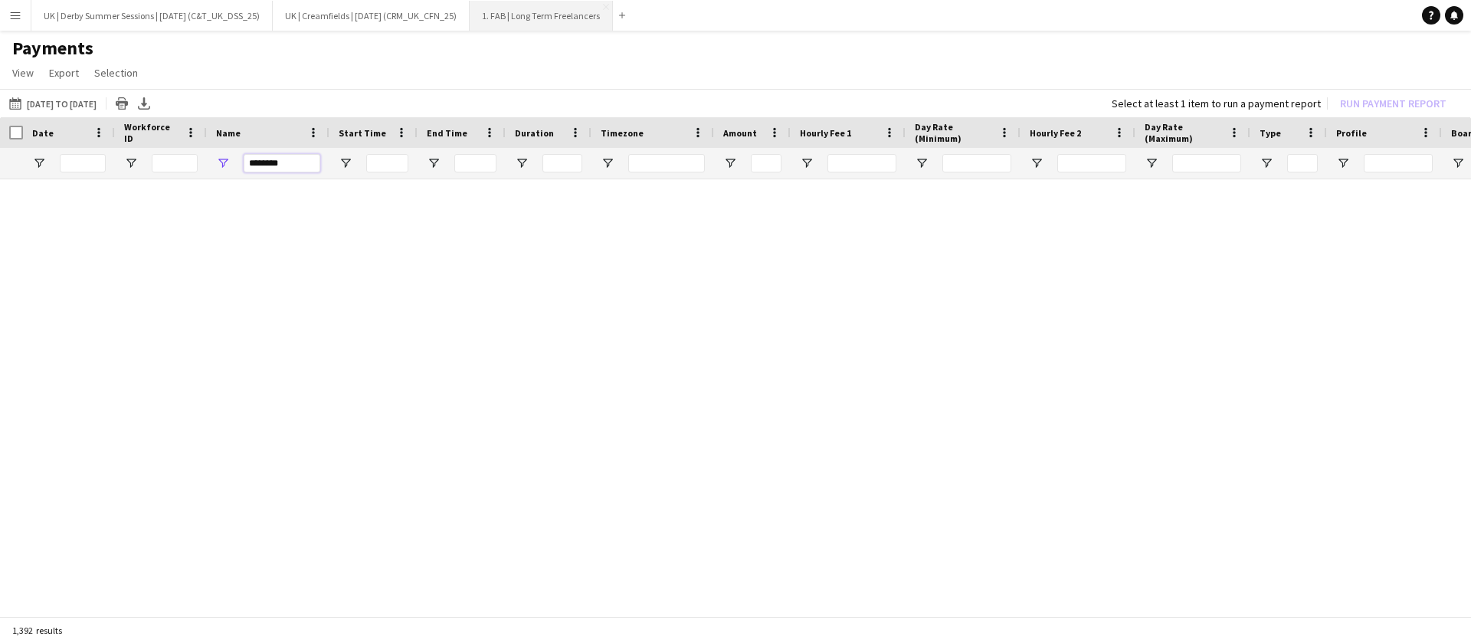
type input "********"
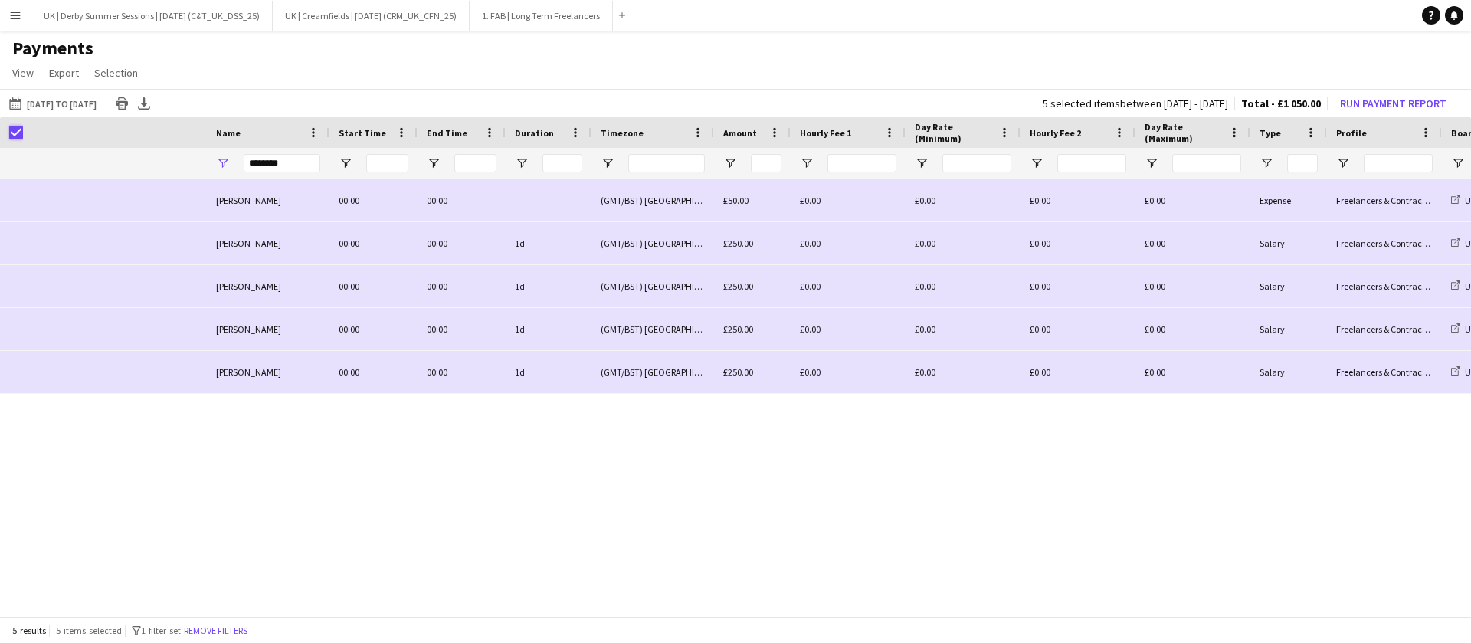
scroll to position [0, 627]
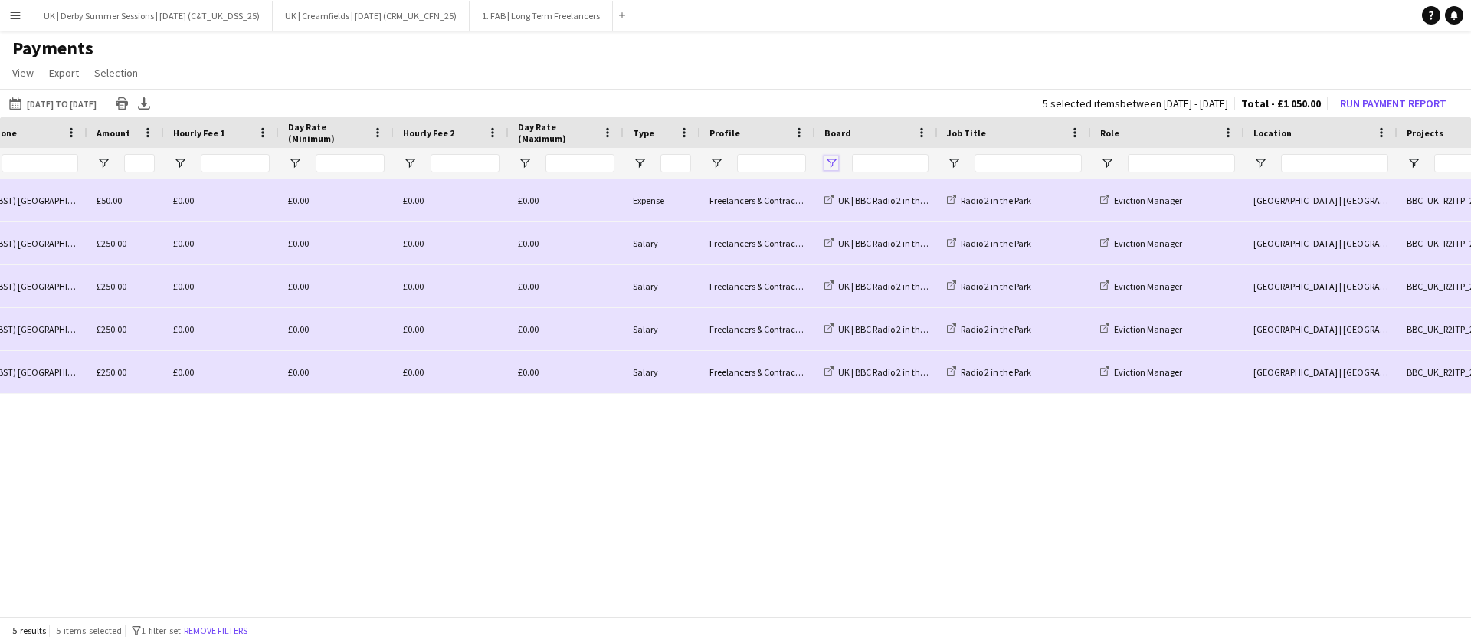
click at [830, 166] on span "Open Filter Menu" at bounding box center [831, 163] width 14 height 14
click at [1380, 97] on button "Run Payment Report" at bounding box center [1393, 103] width 119 height 20
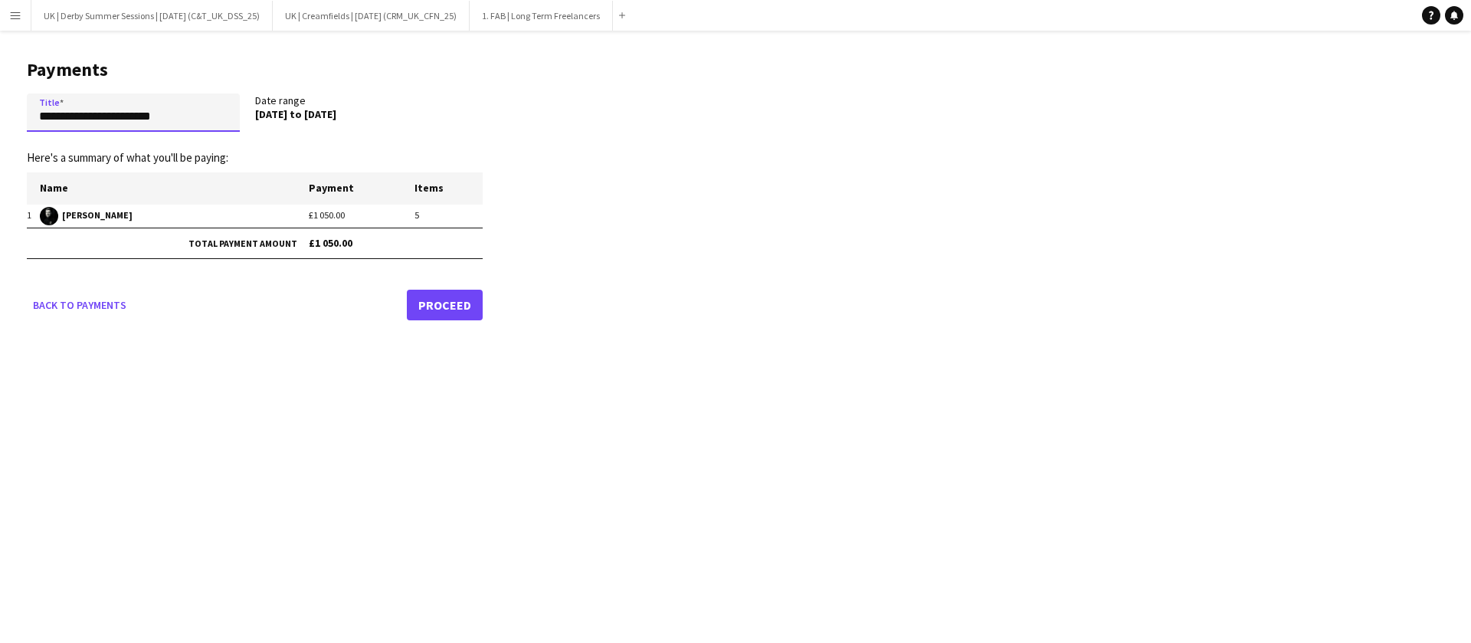
drag, startPoint x: 209, startPoint y: 113, endPoint x: 4, endPoint y: 112, distance: 205.3
click at [0, 112] on main "**********" at bounding box center [249, 187] width 498 height 313
paste input "******"
drag, startPoint x: 44, startPoint y: 112, endPoint x: 0, endPoint y: 111, distance: 44.4
click at [0, 111] on main "**********" at bounding box center [249, 187] width 498 height 313
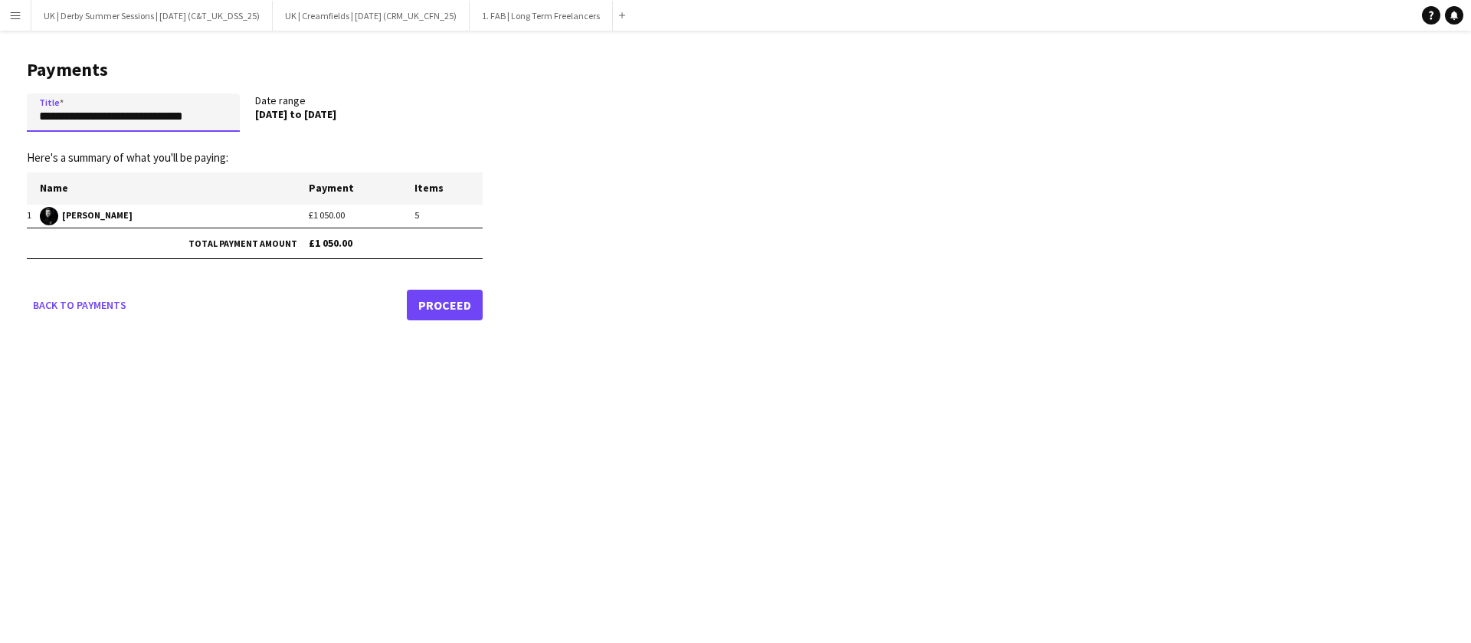
drag, startPoint x: 144, startPoint y: 116, endPoint x: 293, endPoint y: 122, distance: 148.7
click at [293, 122] on div "**********" at bounding box center [255, 115] width 456 height 44
type input "**********"
click at [229, 112] on input "**********" at bounding box center [133, 112] width 213 height 38
drag, startPoint x: 36, startPoint y: 119, endPoint x: 0, endPoint y: 119, distance: 36.0
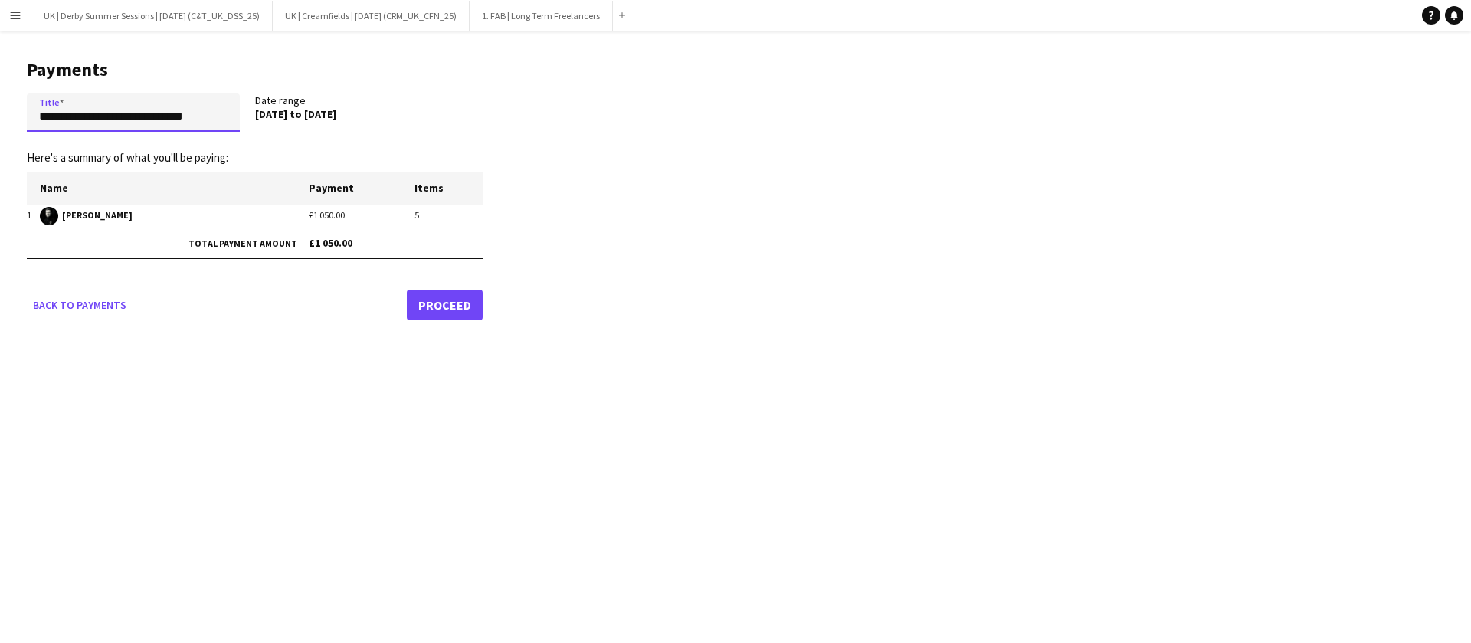
click at [0, 119] on main "**********" at bounding box center [249, 187] width 498 height 313
click at [448, 308] on link "Proceed" at bounding box center [445, 305] width 76 height 31
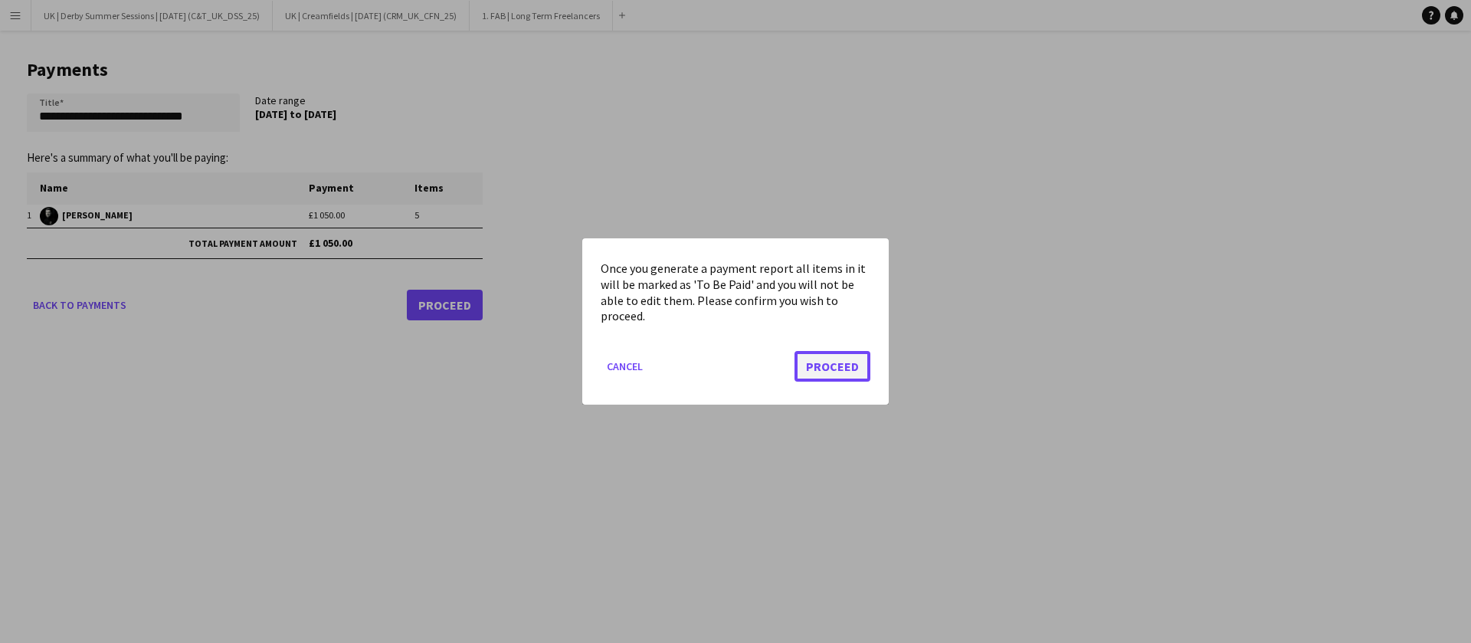
click at [851, 366] on button "Proceed" at bounding box center [832, 366] width 76 height 31
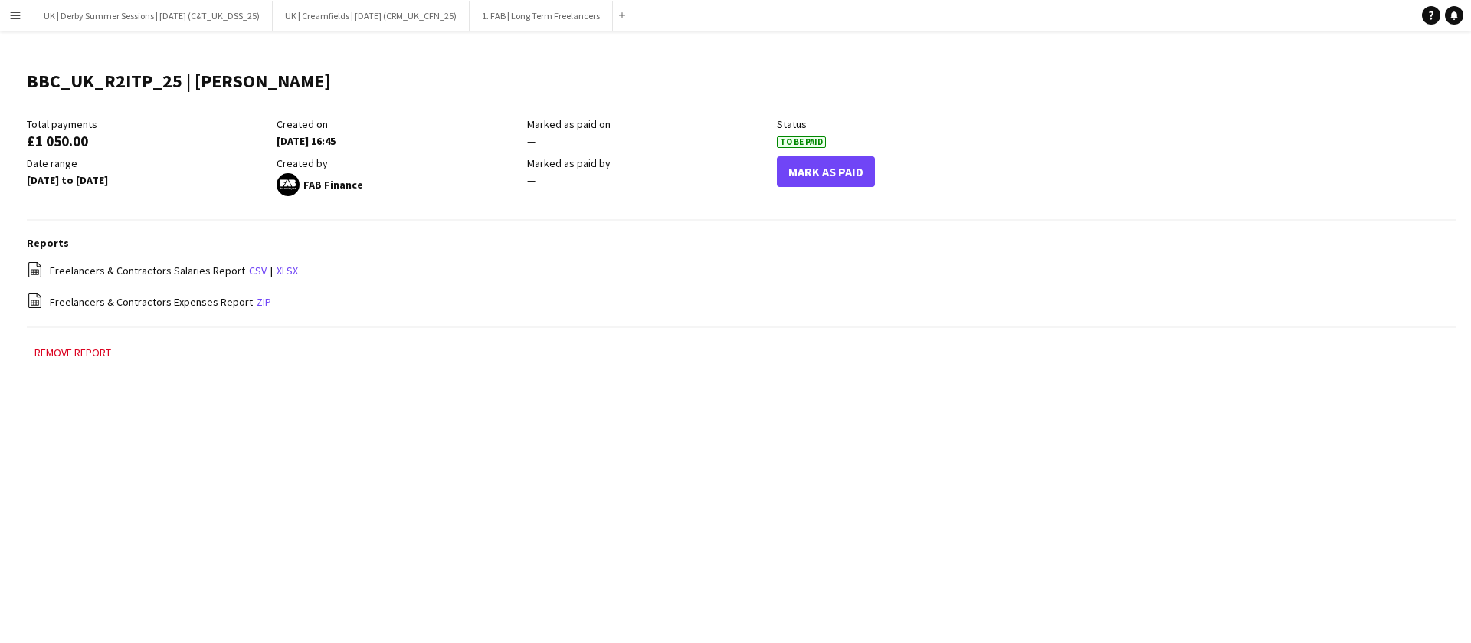
click at [9, 12] on app-icon "Menu" at bounding box center [15, 15] width 12 height 12
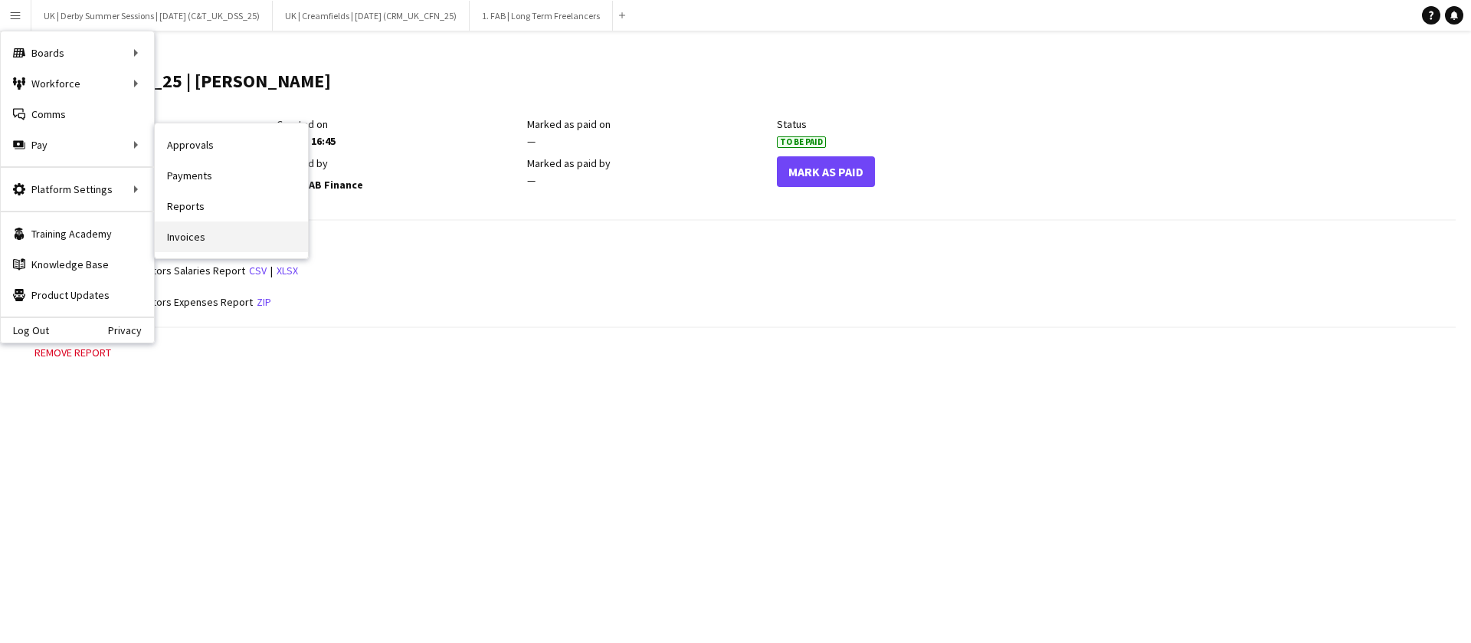
click at [188, 231] on link "Invoices" at bounding box center [231, 236] width 153 height 31
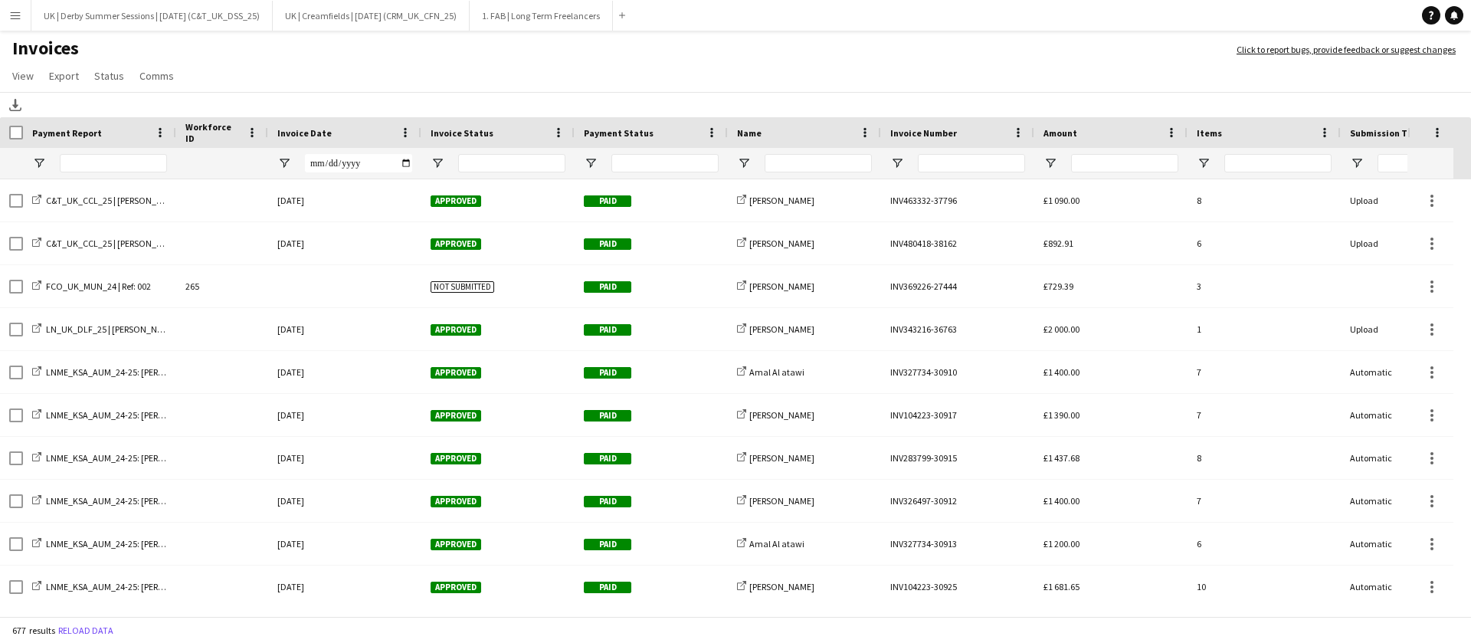
click at [411, 140] on div "Invoice Date" at bounding box center [344, 132] width 135 height 31
click at [407, 132] on span at bounding box center [405, 133] width 14 height 14
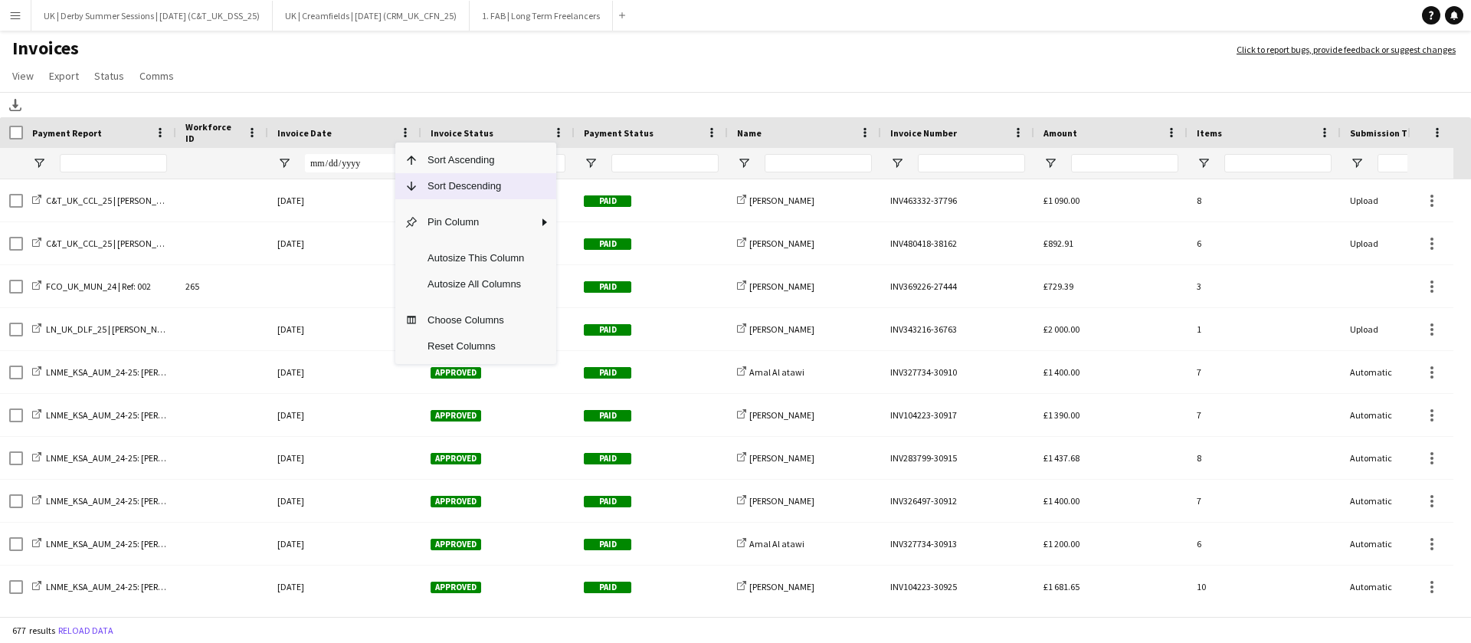
click at [434, 189] on span "Sort Descending" at bounding box center [475, 186] width 115 height 26
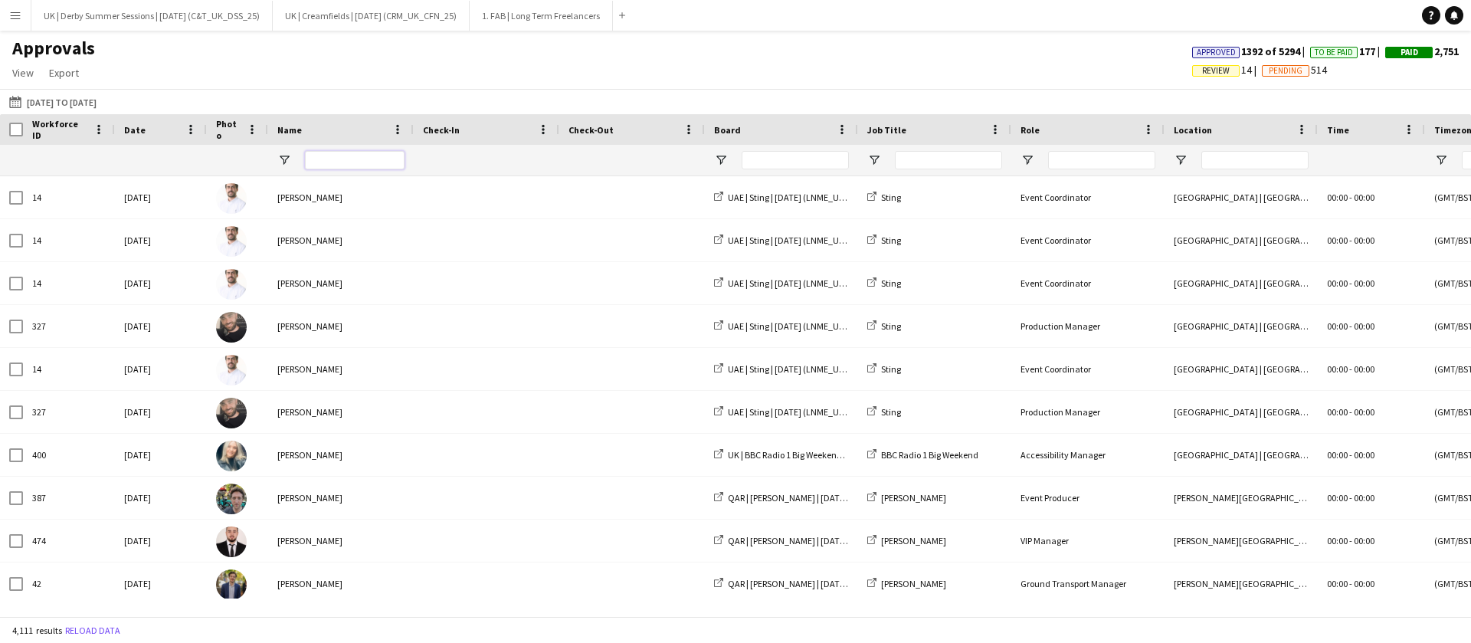
click at [352, 157] on input "Name Filter Input" at bounding box center [355, 160] width 100 height 18
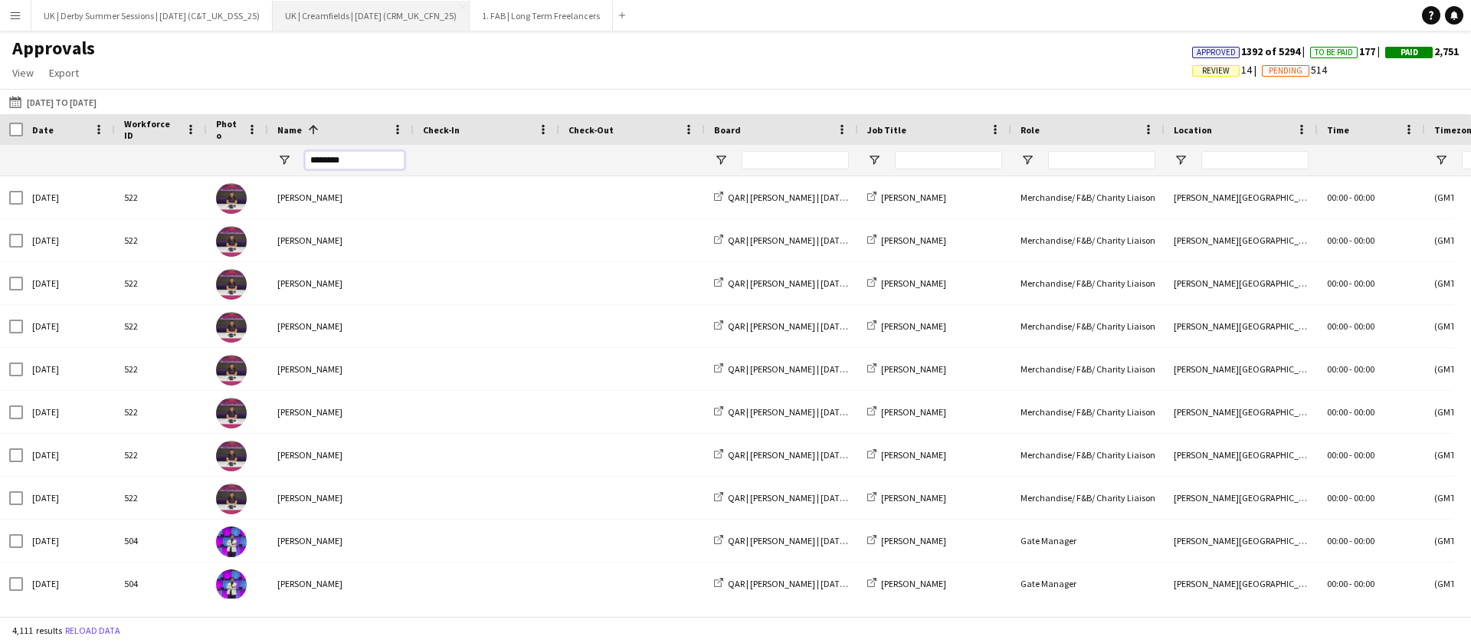
type input "********"
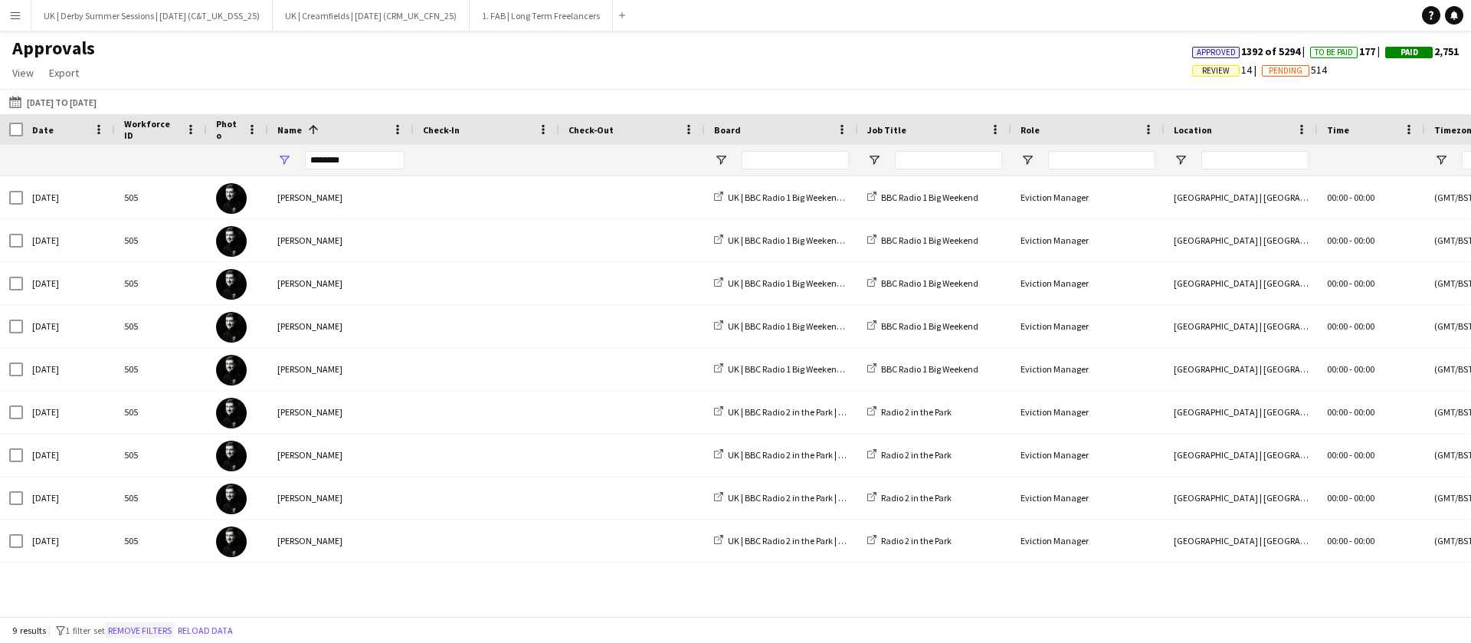
click at [160, 629] on button "Remove filters" at bounding box center [140, 630] width 70 height 17
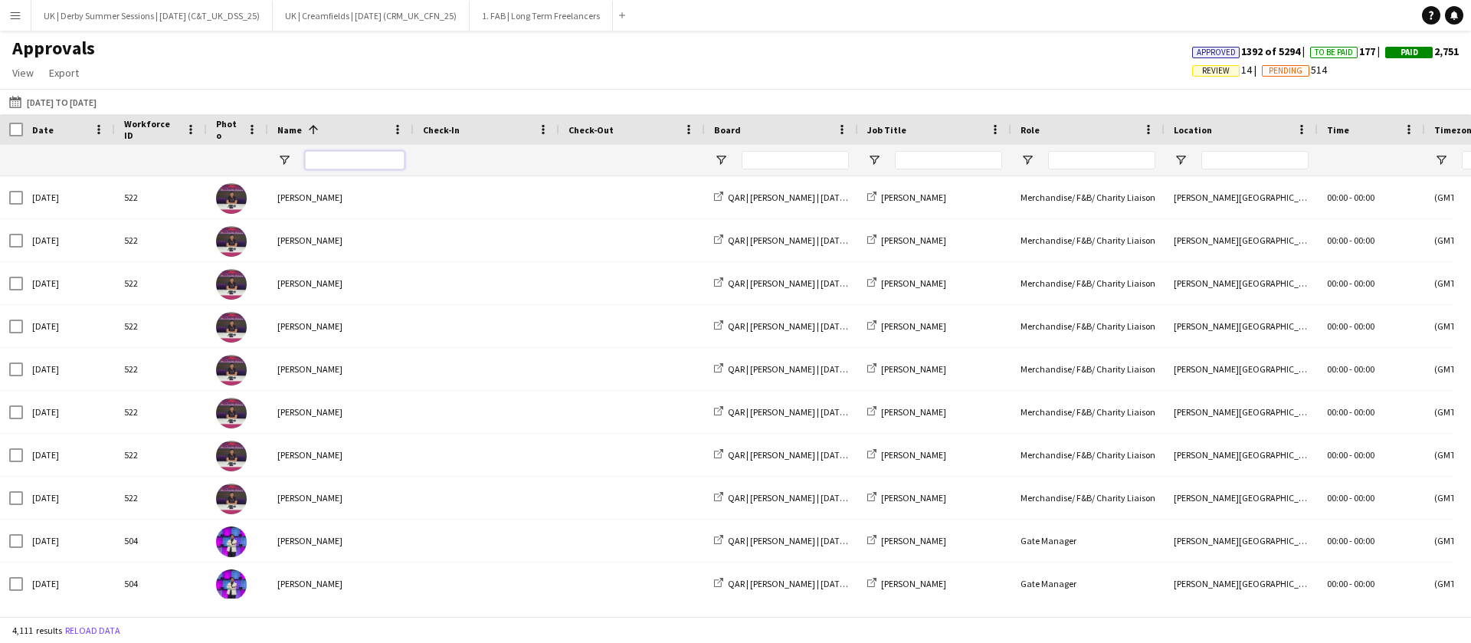
click at [354, 153] on input "Name Filter Input" at bounding box center [355, 160] width 100 height 18
type input "**********"
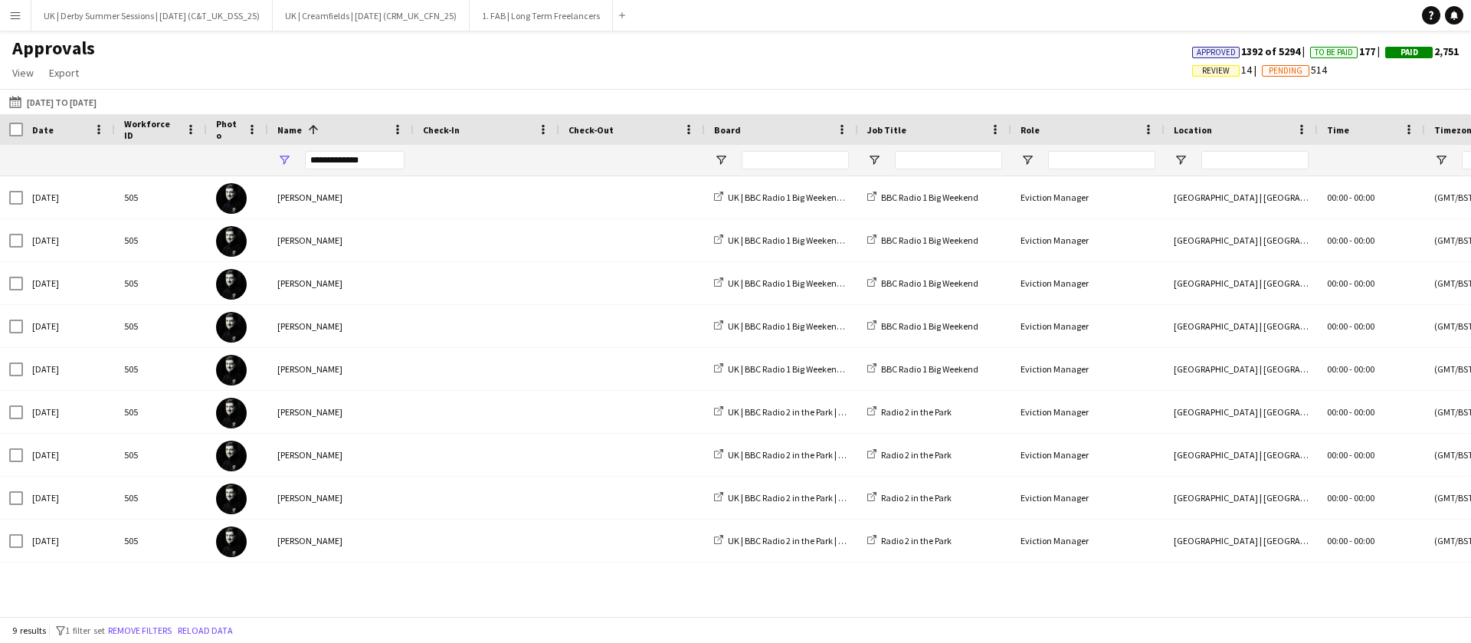
click at [728, 152] on div at bounding box center [781, 160] width 153 height 31
click at [720, 156] on span "Open Filter Menu" at bounding box center [721, 160] width 14 height 14
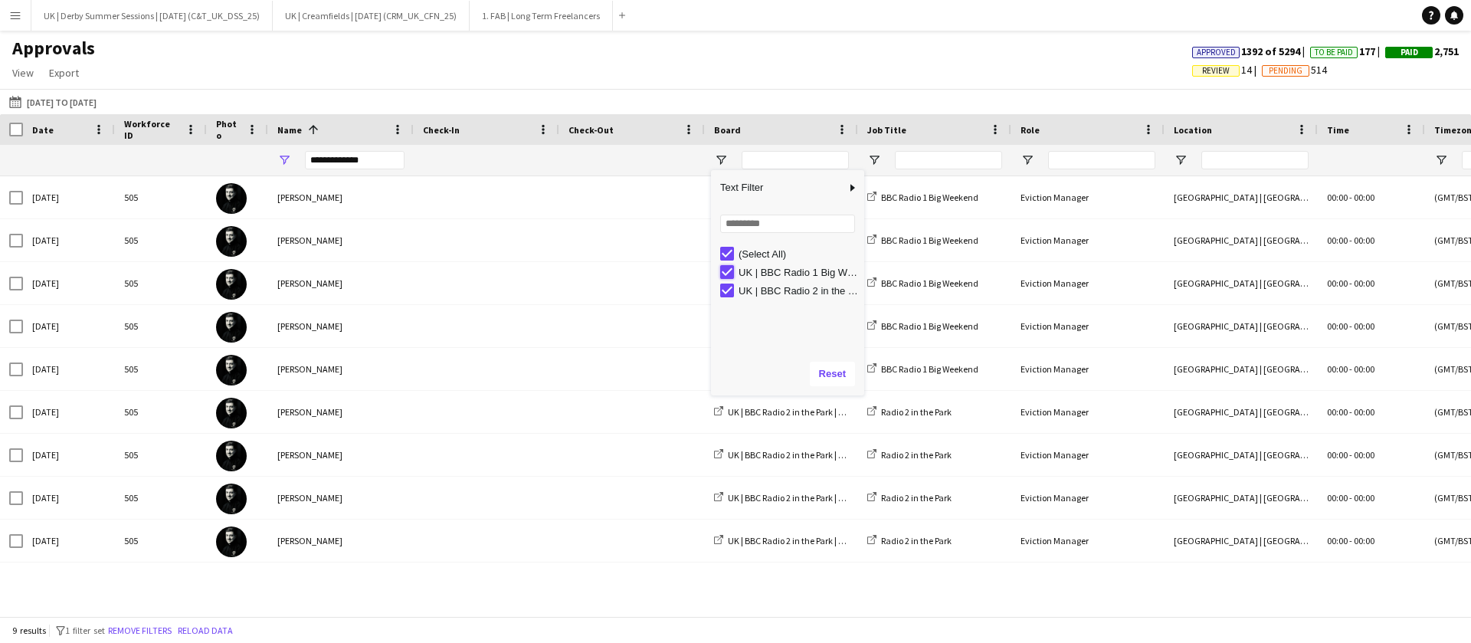
type input "**********"
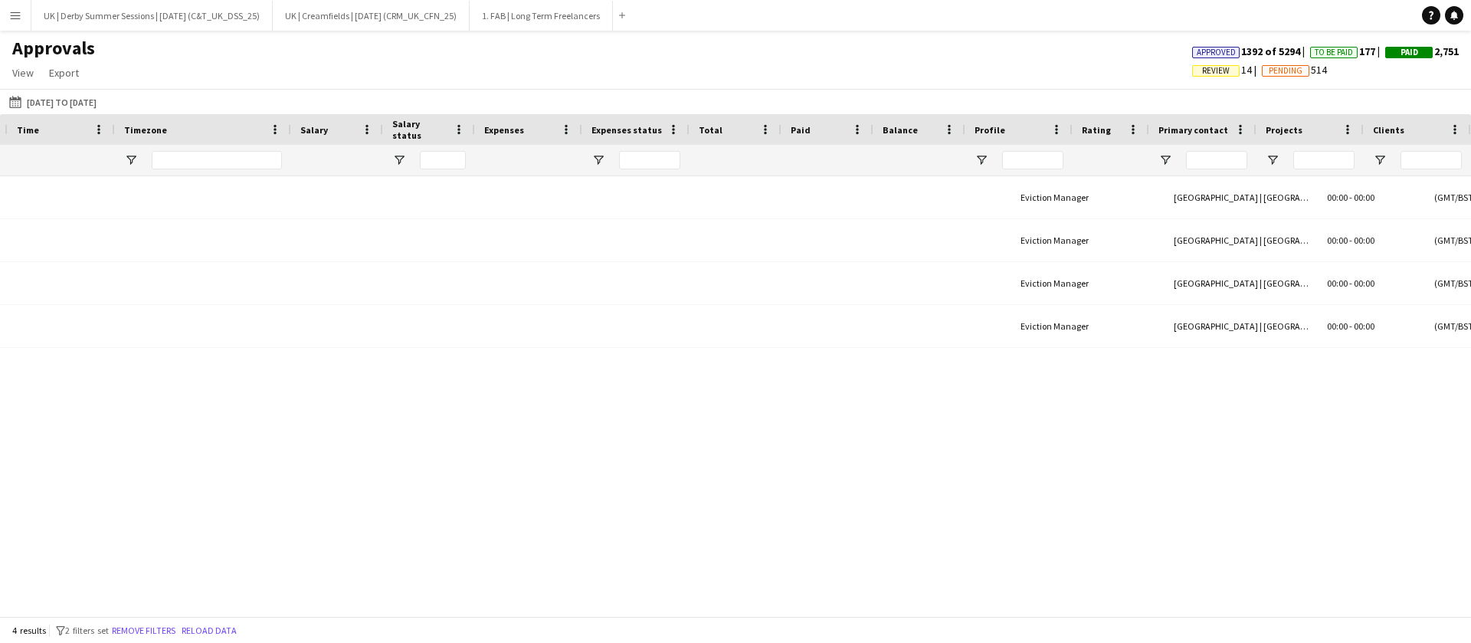
scroll to position [0, 1310]
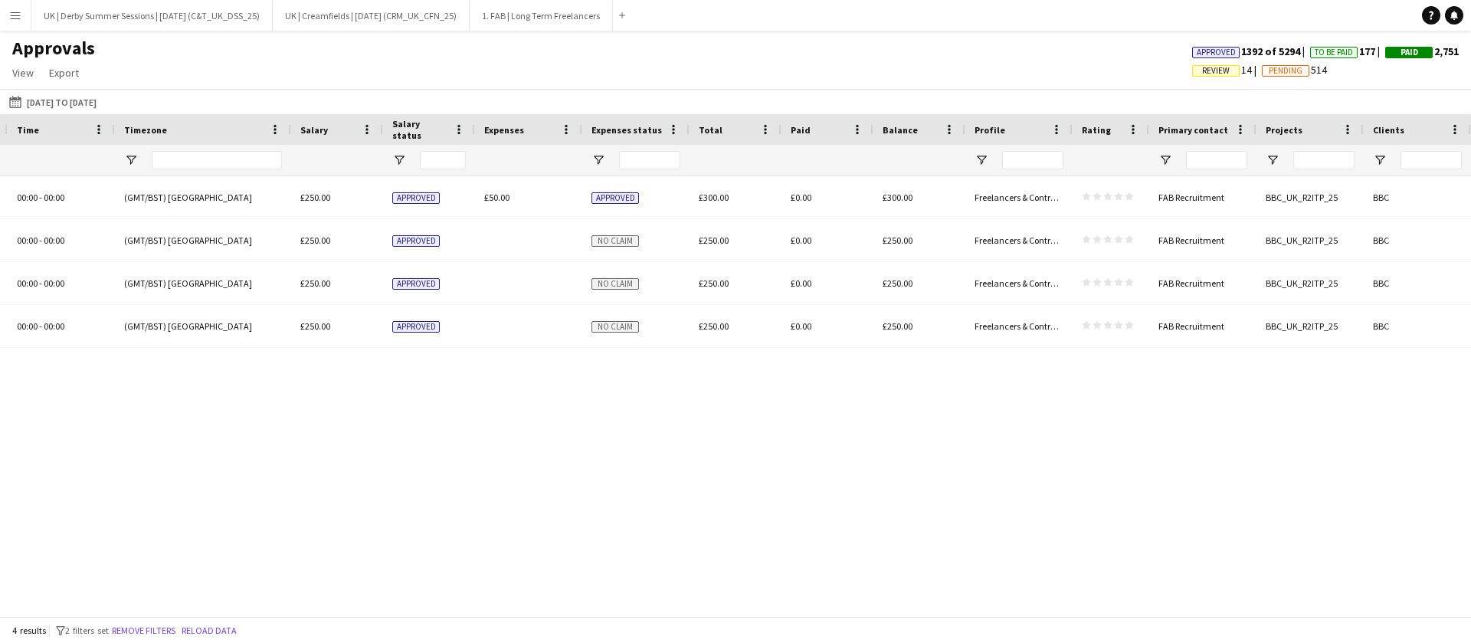
click at [296, 601] on div "Role Location Time -" at bounding box center [735, 365] width 1471 height 502
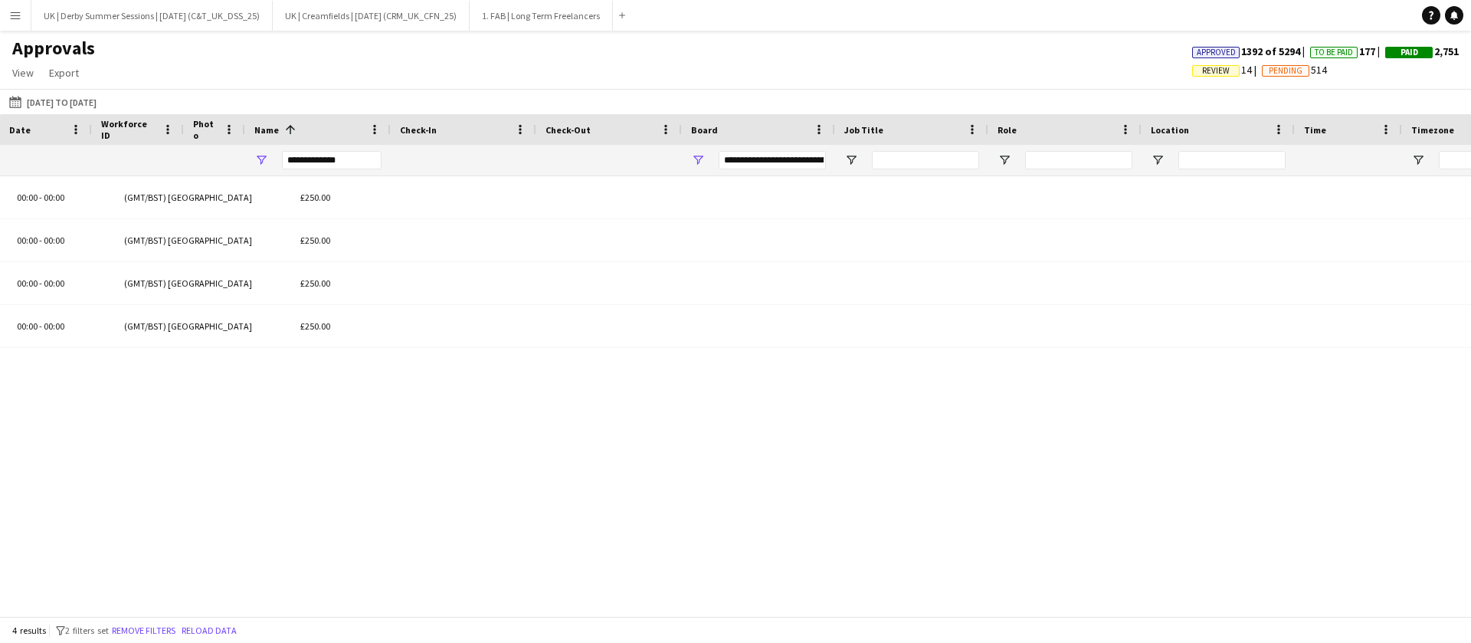
scroll to position [0, 23]
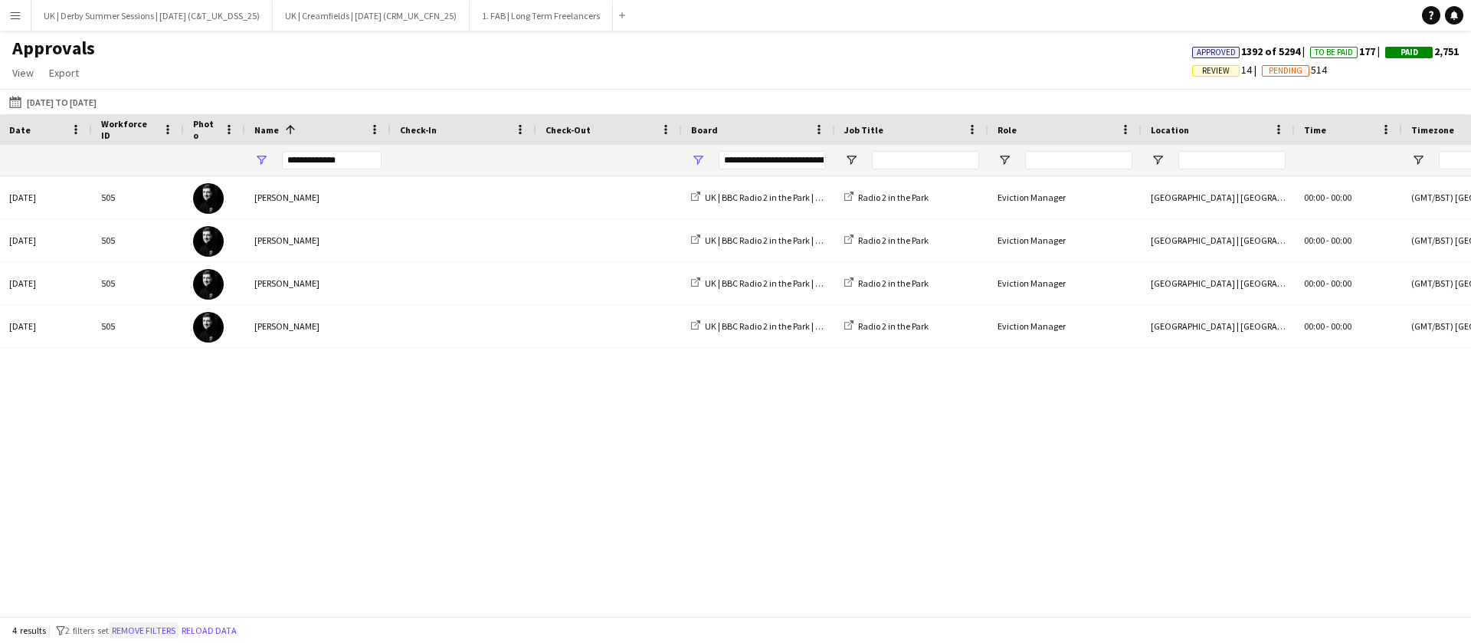
click at [148, 629] on button "Remove filters" at bounding box center [144, 630] width 70 height 17
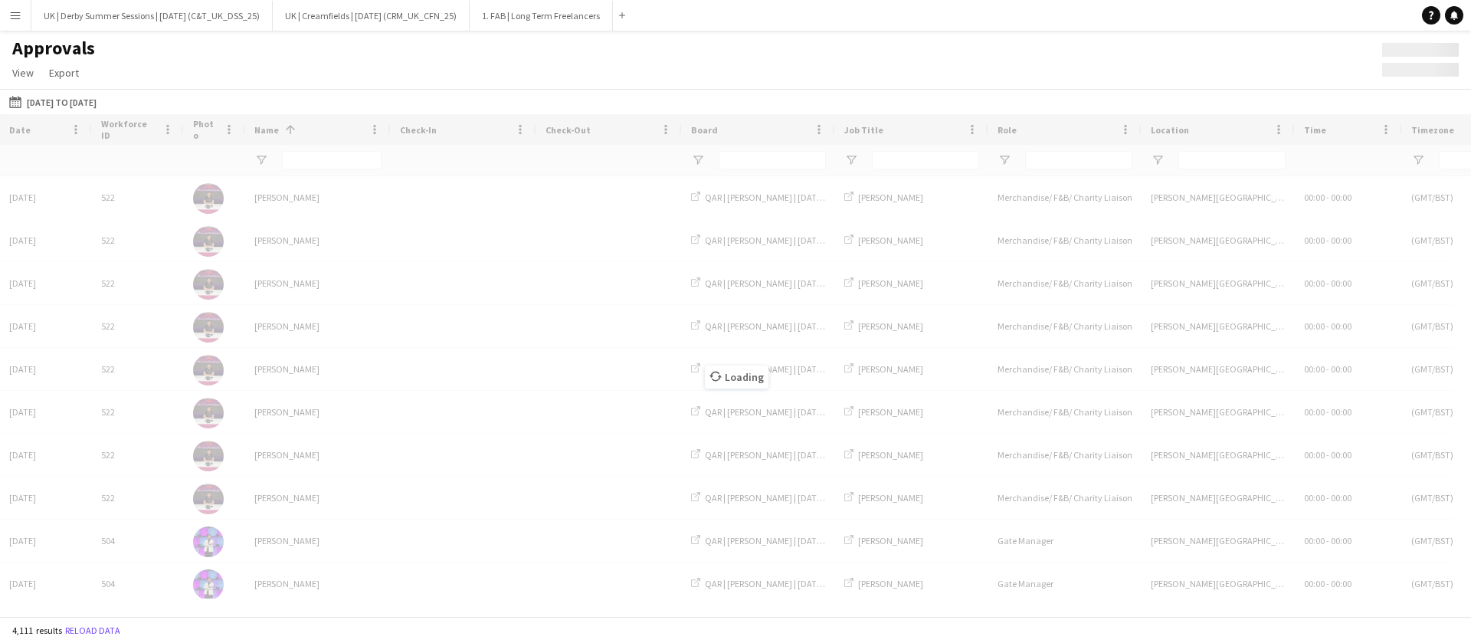
click at [316, 155] on div "Loading" at bounding box center [735, 365] width 1471 height 502
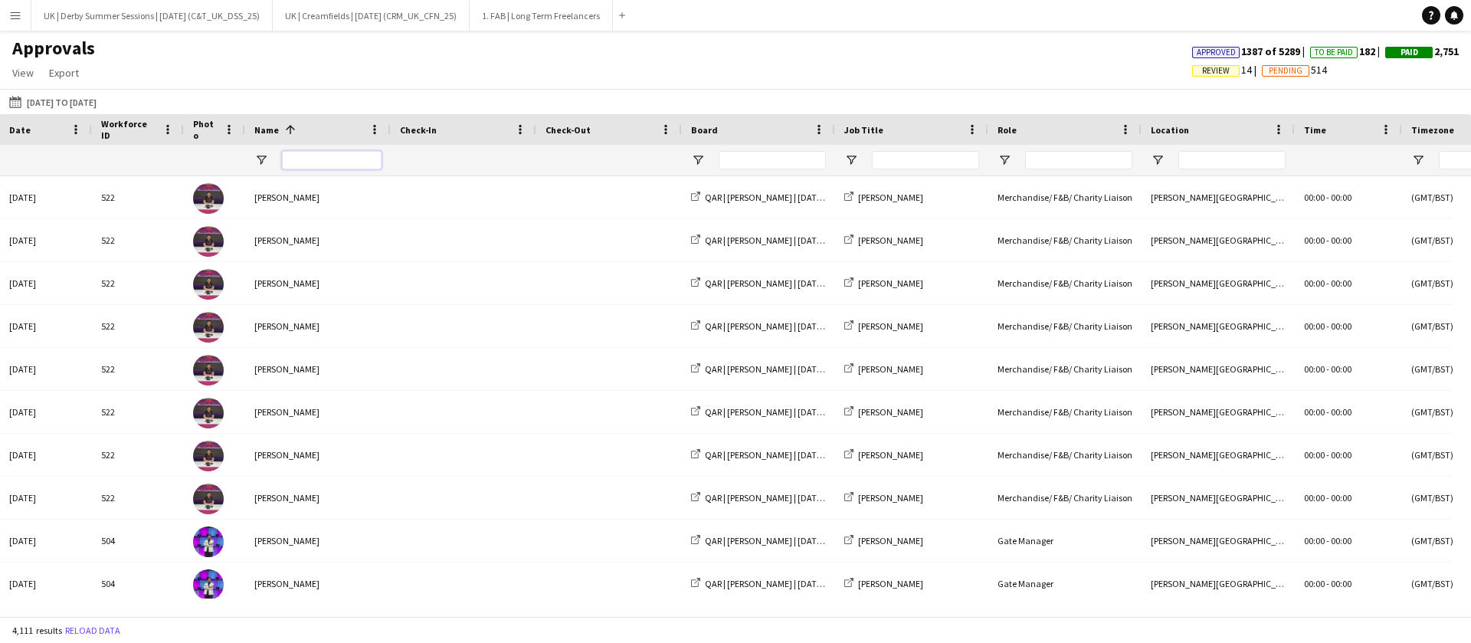
click at [316, 155] on input "Name Filter Input" at bounding box center [332, 160] width 100 height 18
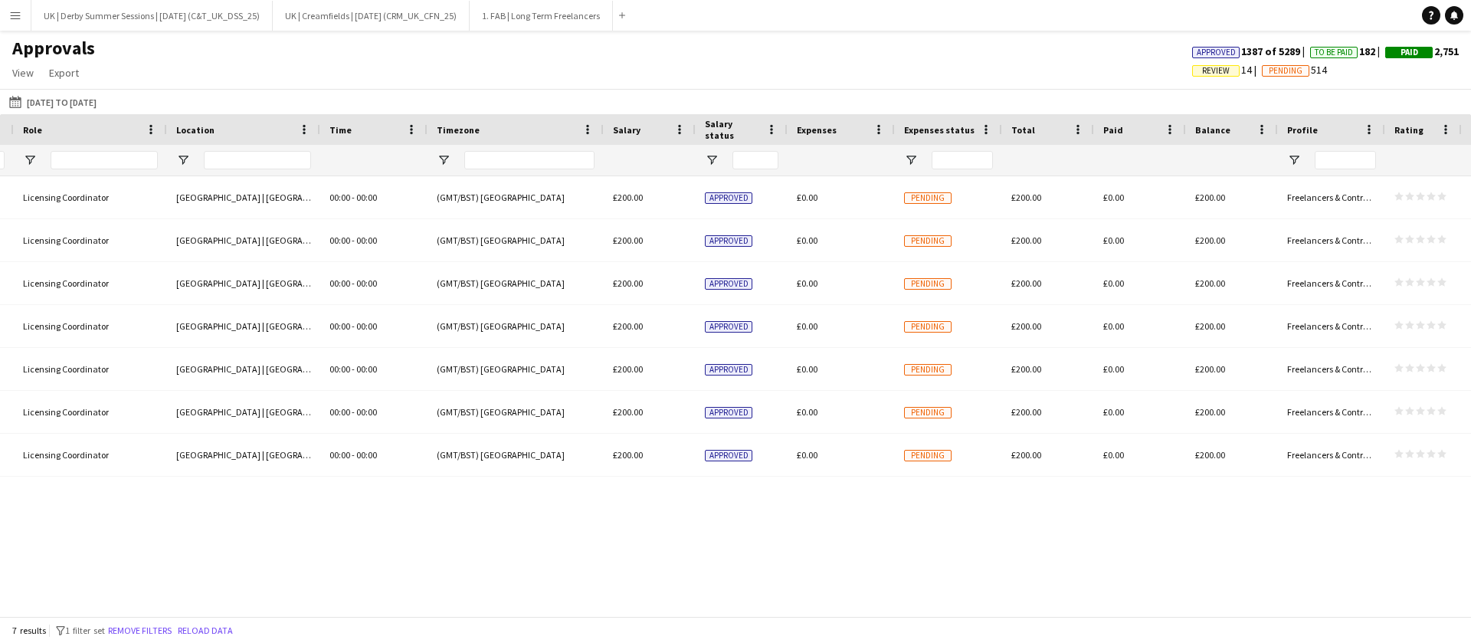
scroll to position [0, 0]
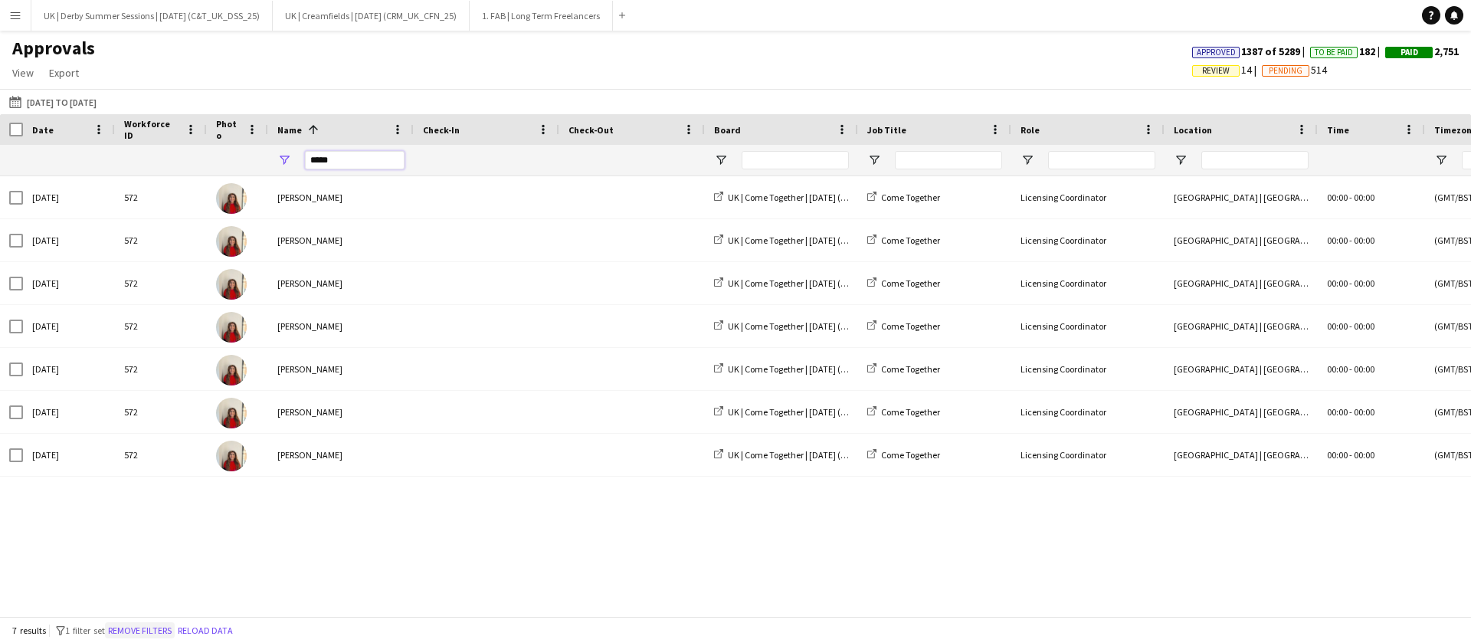
type input "*****"
click at [148, 626] on button "Remove filters" at bounding box center [140, 630] width 70 height 17
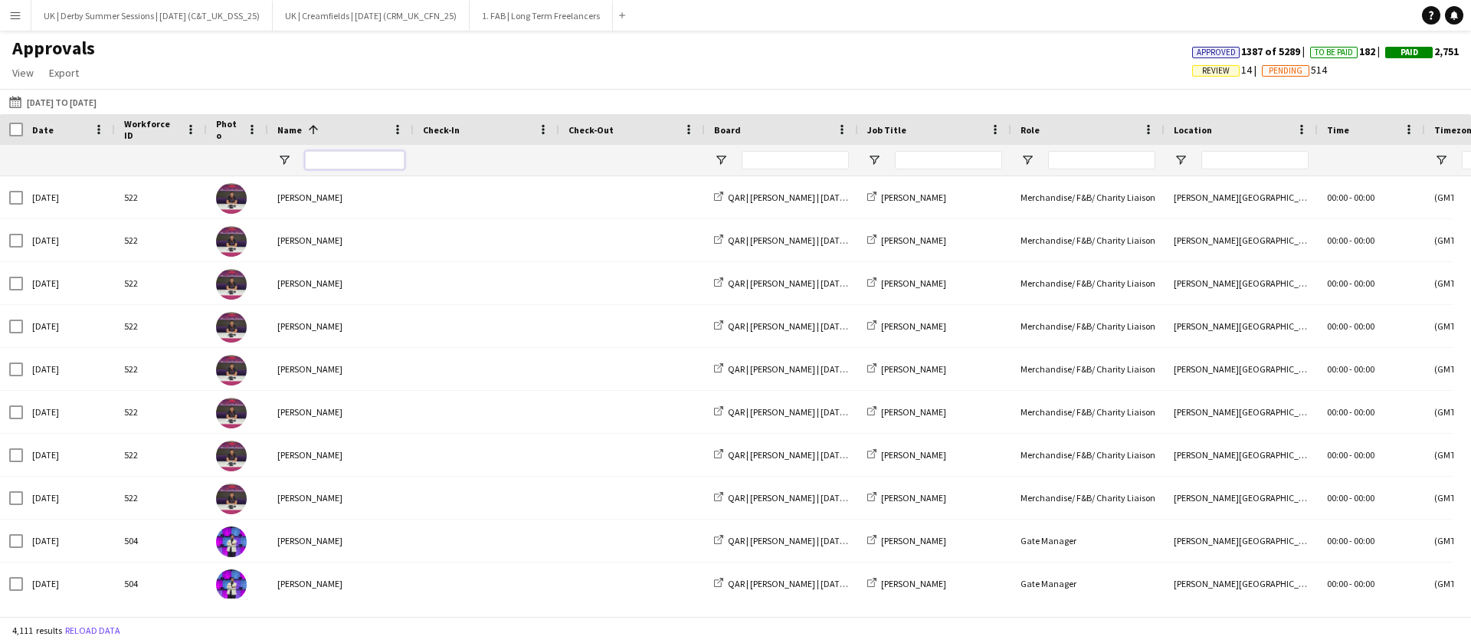
click at [349, 157] on input "Name Filter Input" at bounding box center [355, 160] width 100 height 18
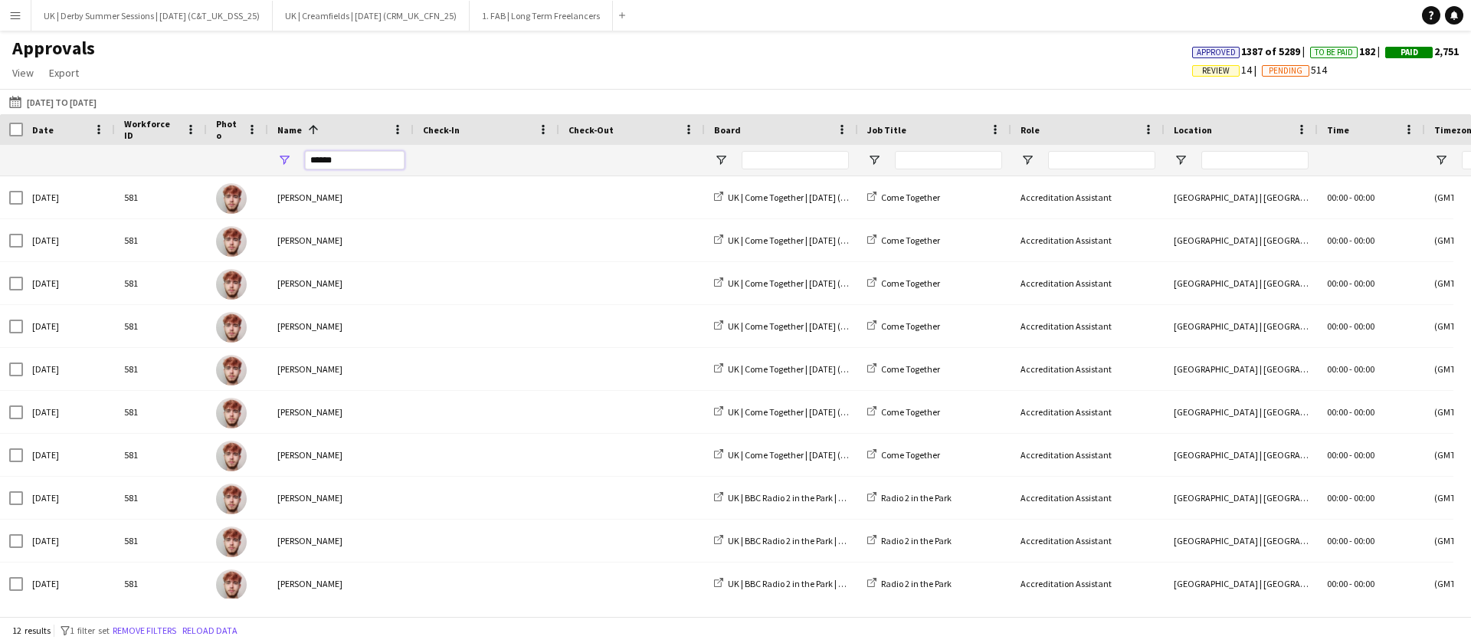
type input "******"
click at [718, 151] on div at bounding box center [781, 160] width 153 height 31
click at [717, 169] on div at bounding box center [781, 160] width 153 height 31
click at [722, 163] on span "Open Filter Menu" at bounding box center [721, 160] width 14 height 14
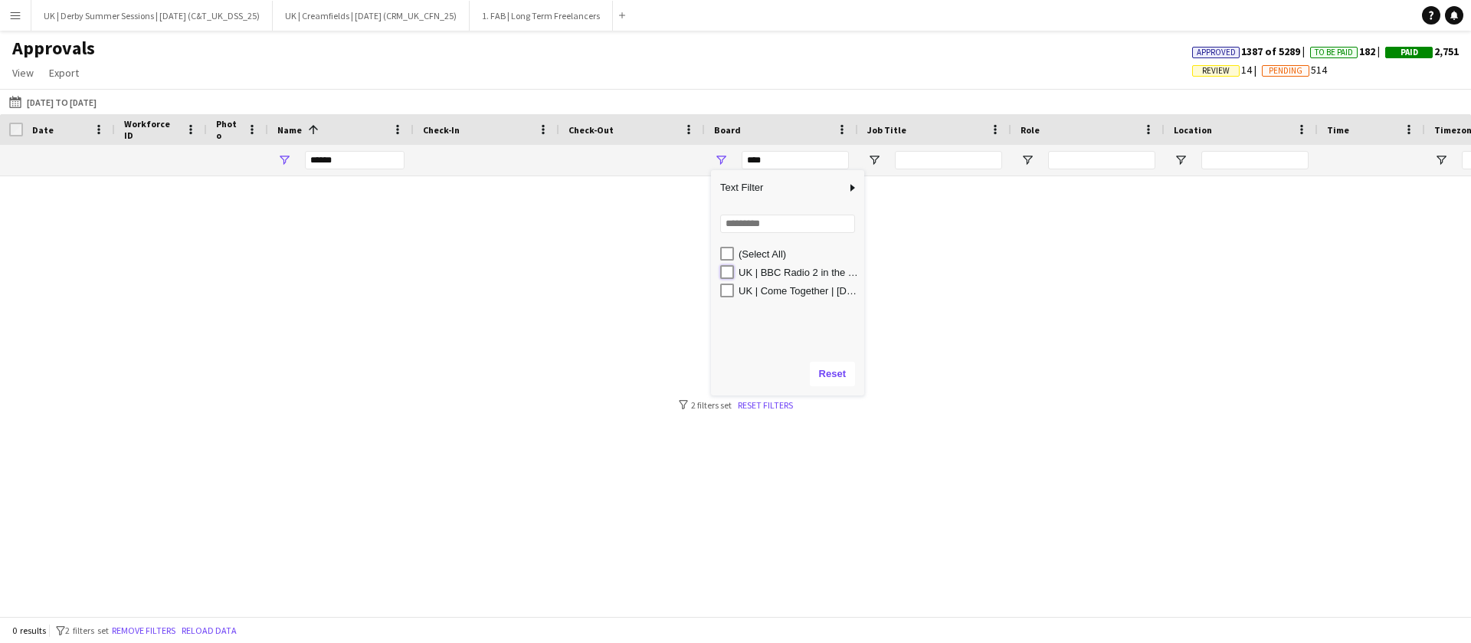
type input "**********"
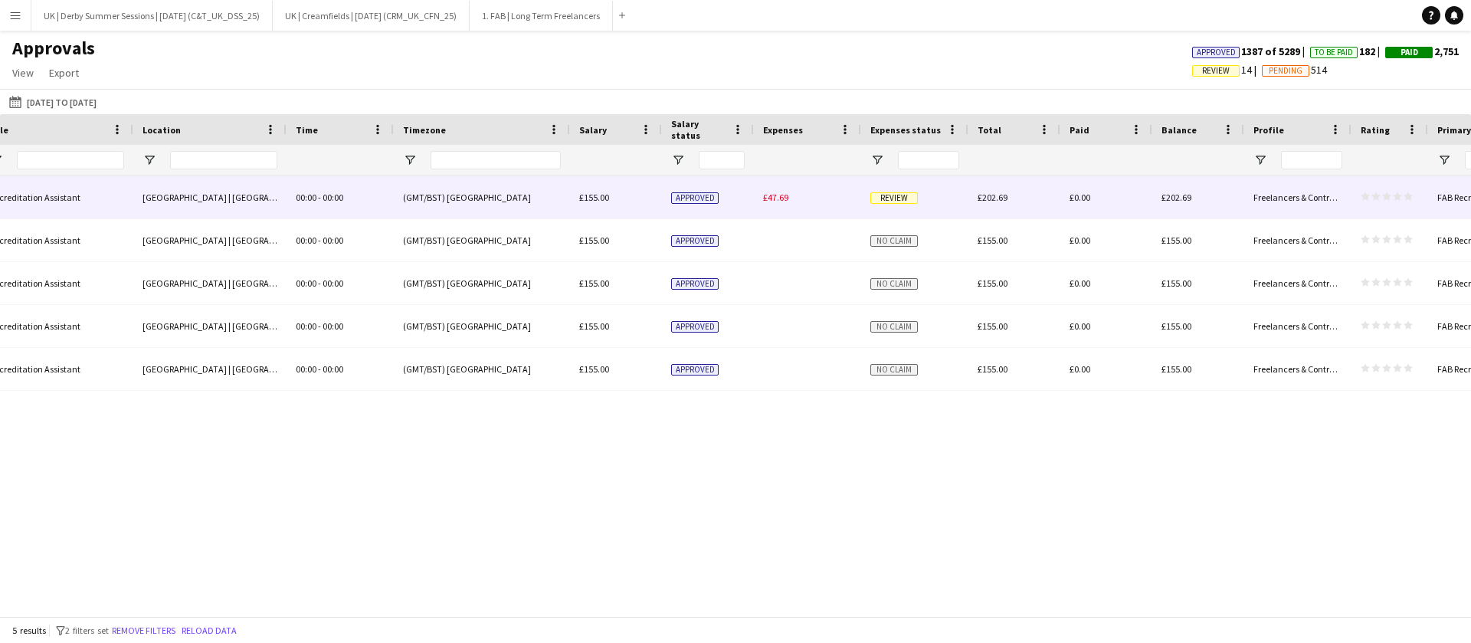
click at [784, 201] on span "£47.69" at bounding box center [775, 196] width 25 height 11
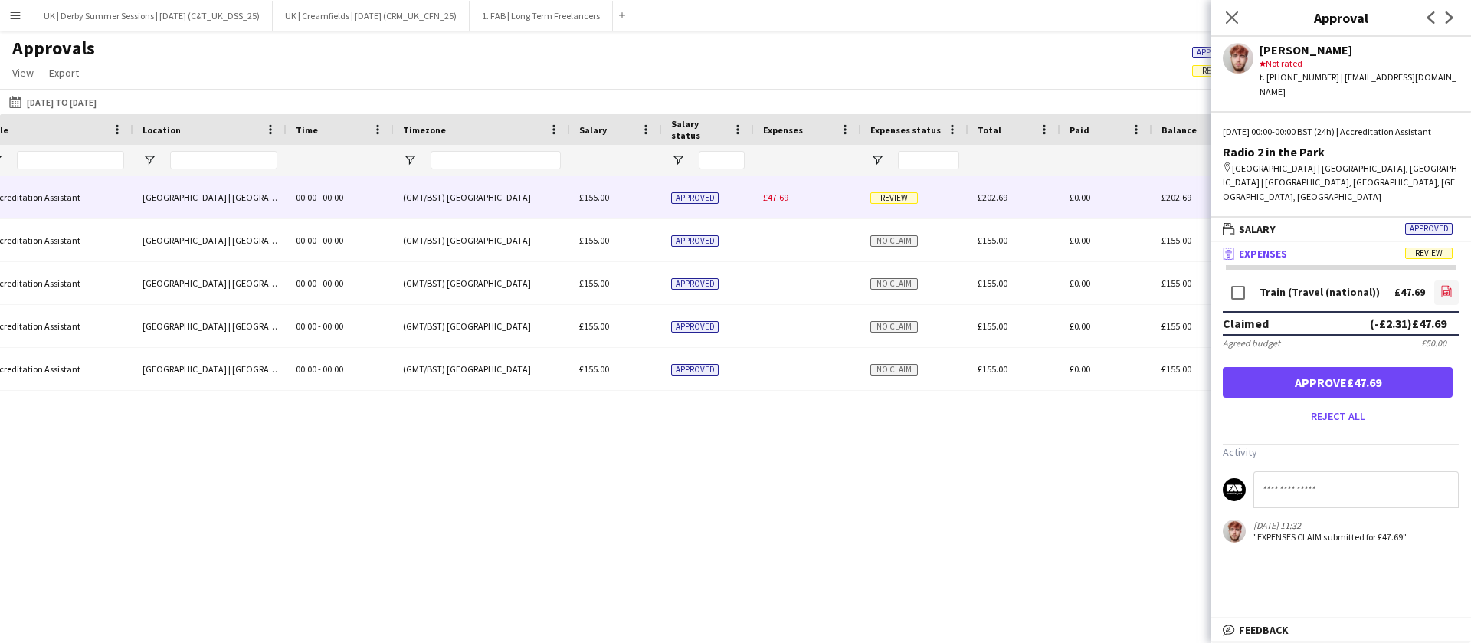
click at [1446, 289] on icon "file-image" at bounding box center [1446, 291] width 12 height 12
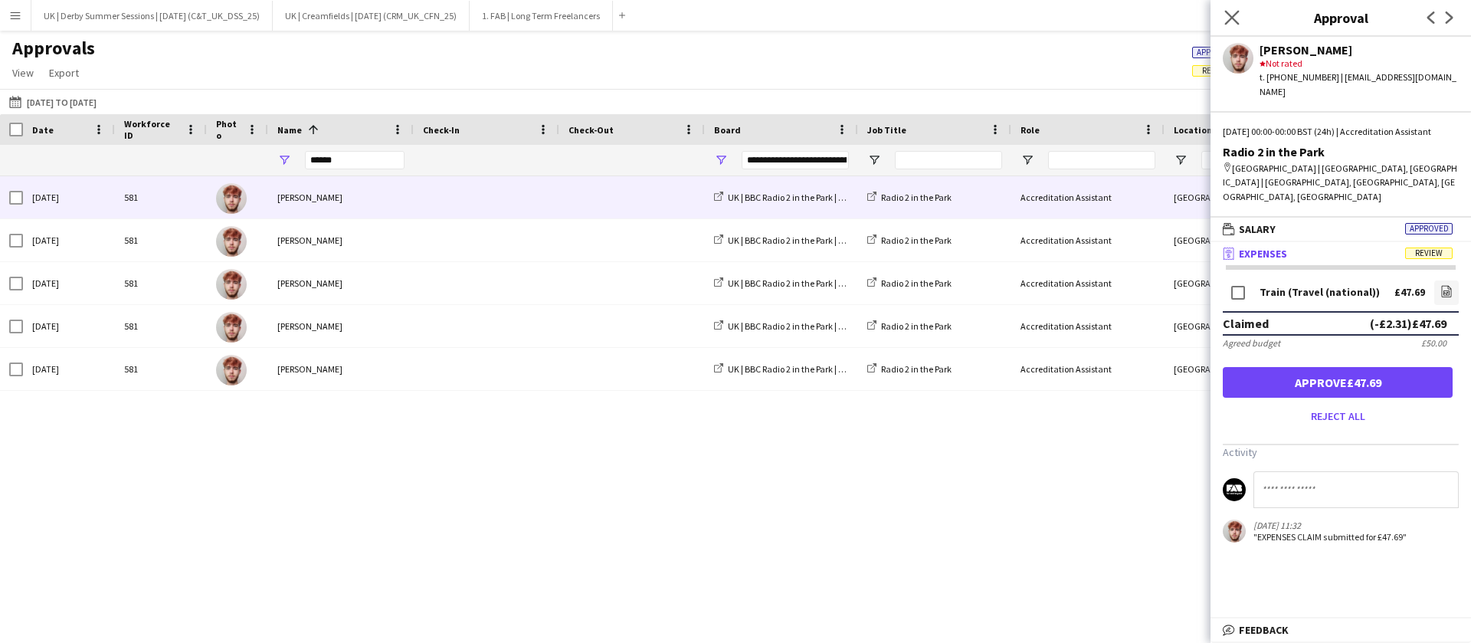
click at [1223, 21] on app-icon "Close pop-in" at bounding box center [1232, 18] width 22 height 22
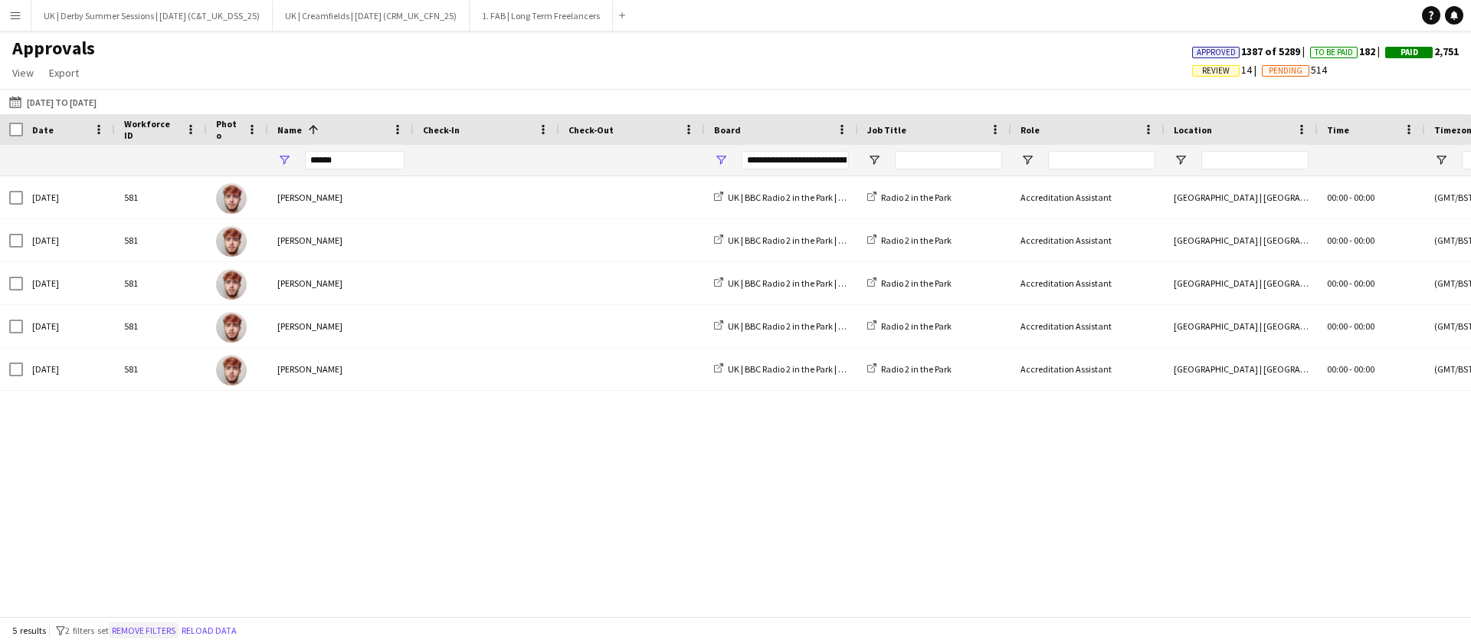
click at [149, 625] on button "Remove filters" at bounding box center [144, 630] width 70 height 17
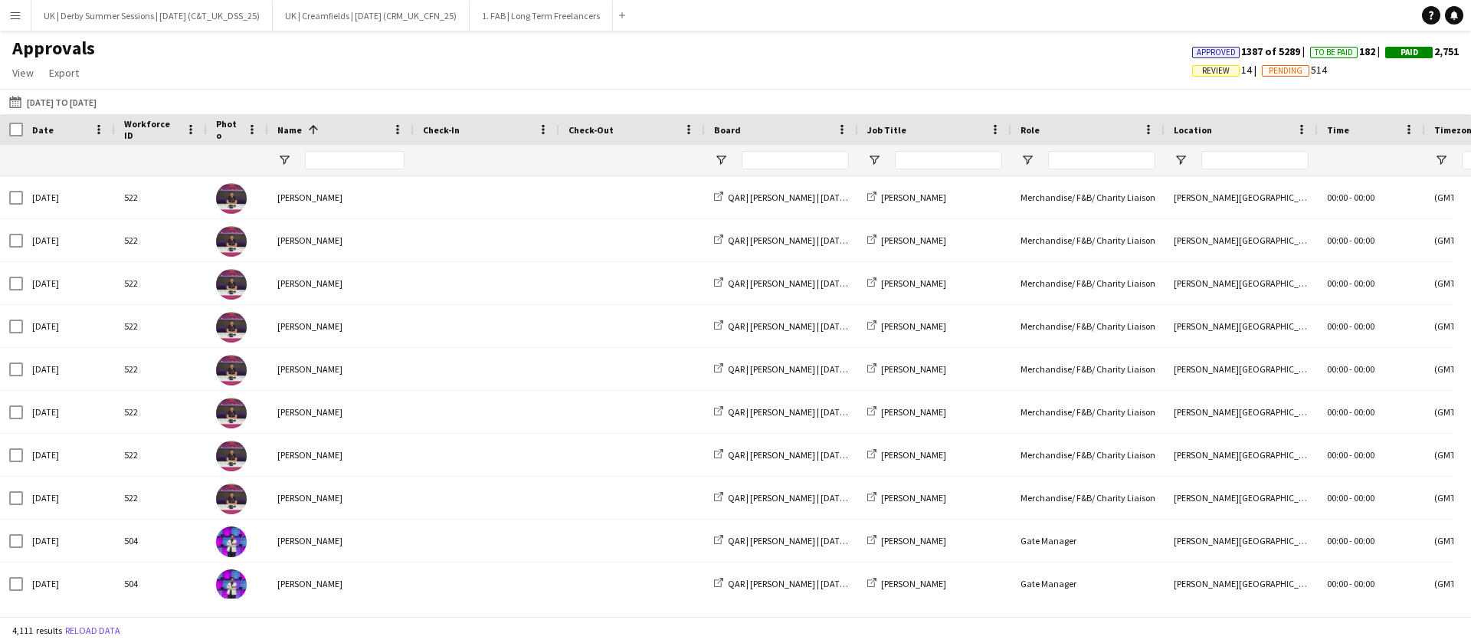
click at [1196, 63] on span "Review 14" at bounding box center [1227, 70] width 70 height 14
click at [1202, 67] on span "Review" at bounding box center [1216, 71] width 28 height 10
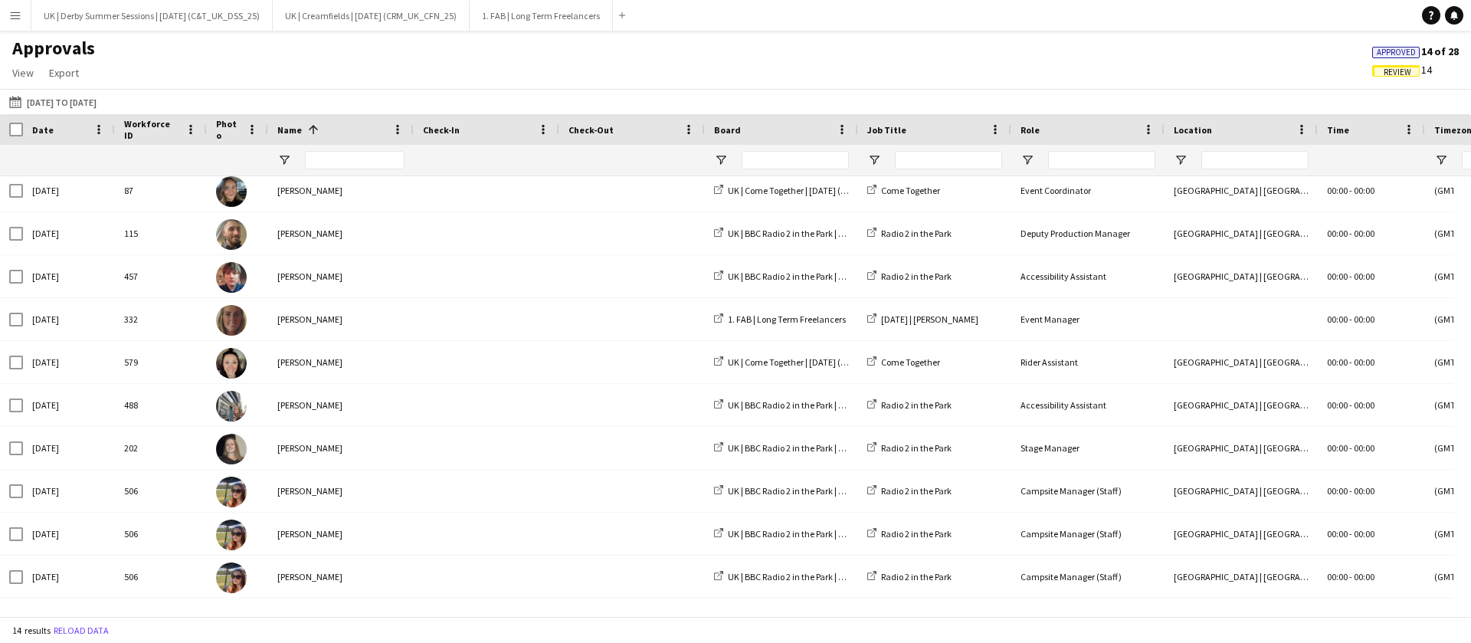
click at [1397, 71] on span "Review" at bounding box center [1397, 72] width 28 height 10
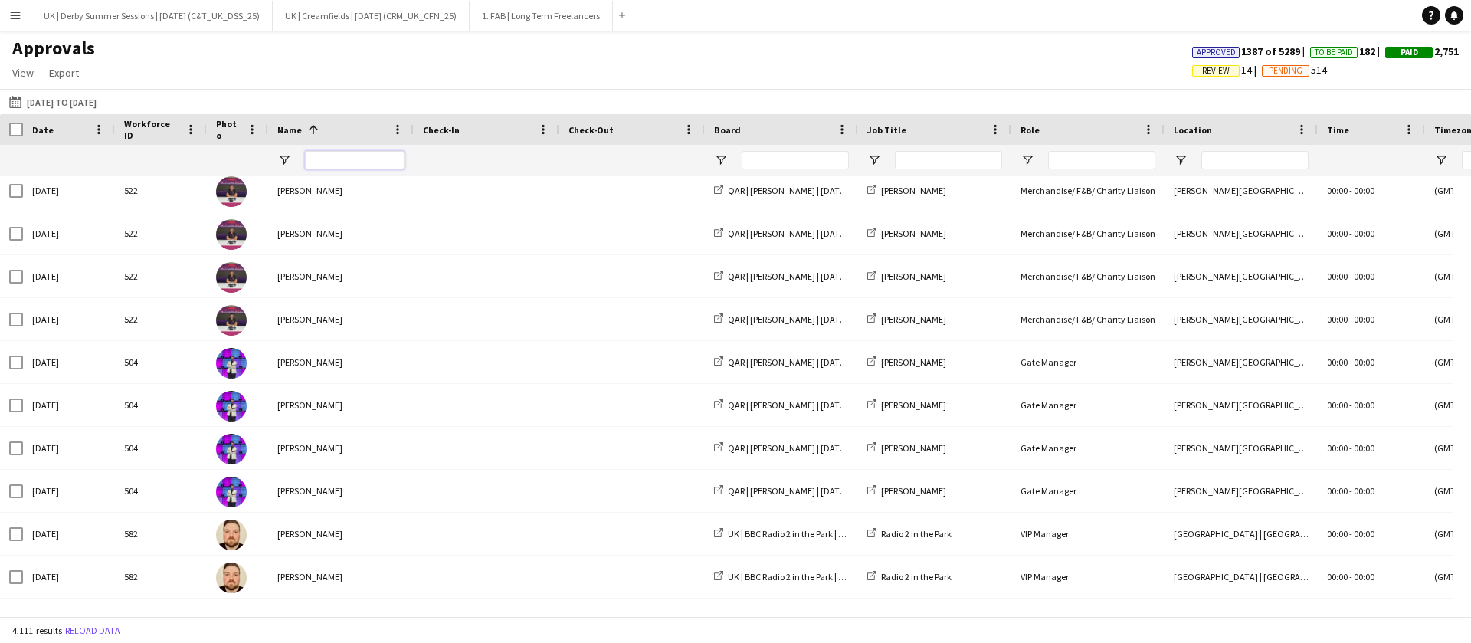
click at [353, 161] on input "Name Filter Input" at bounding box center [355, 160] width 100 height 18
type input "*******"
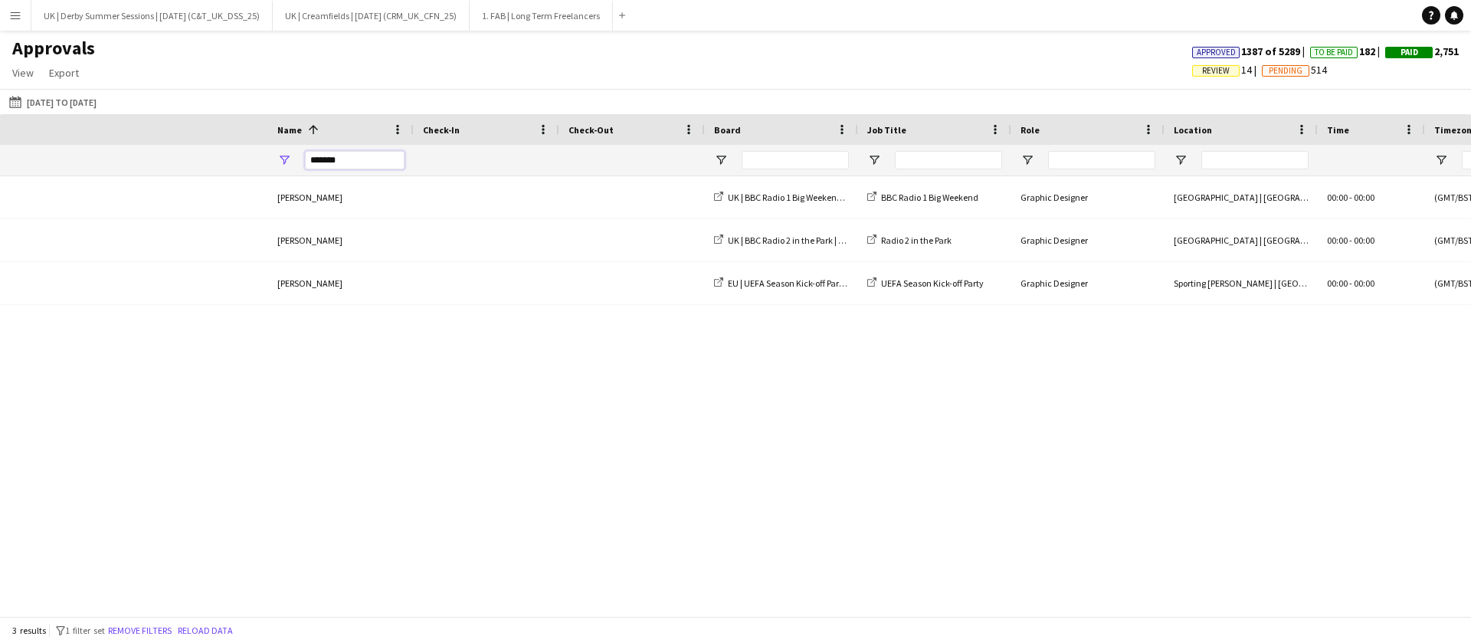
scroll to position [0, 1310]
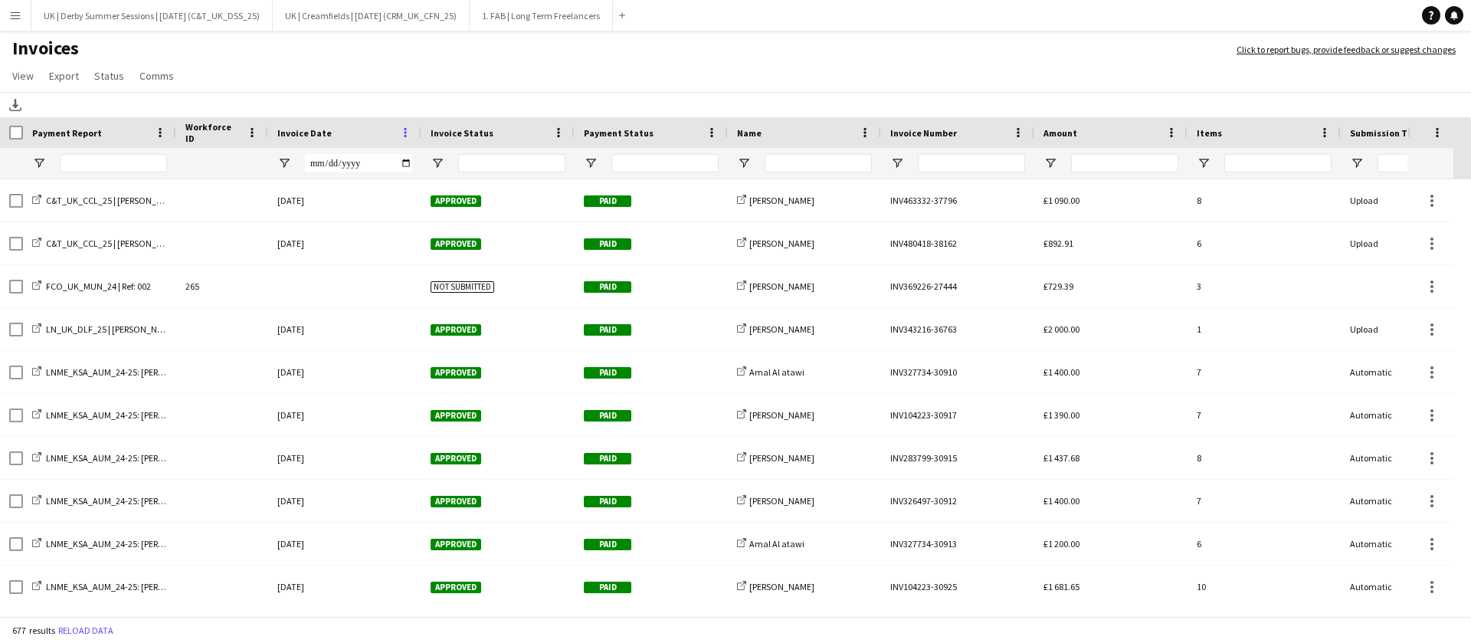
click at [404, 126] on span at bounding box center [405, 133] width 14 height 14
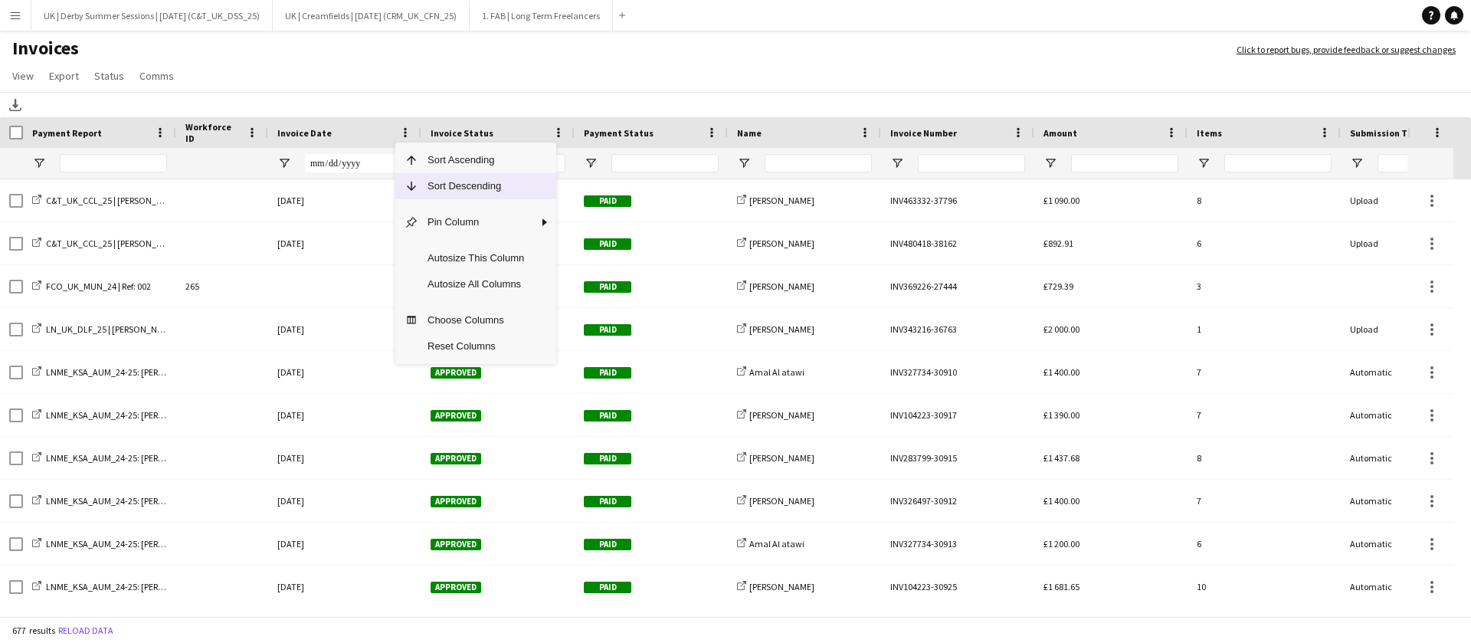
click at [433, 195] on span "Sort Descending" at bounding box center [475, 186] width 115 height 26
